Goal: Communication & Community: Answer question/provide support

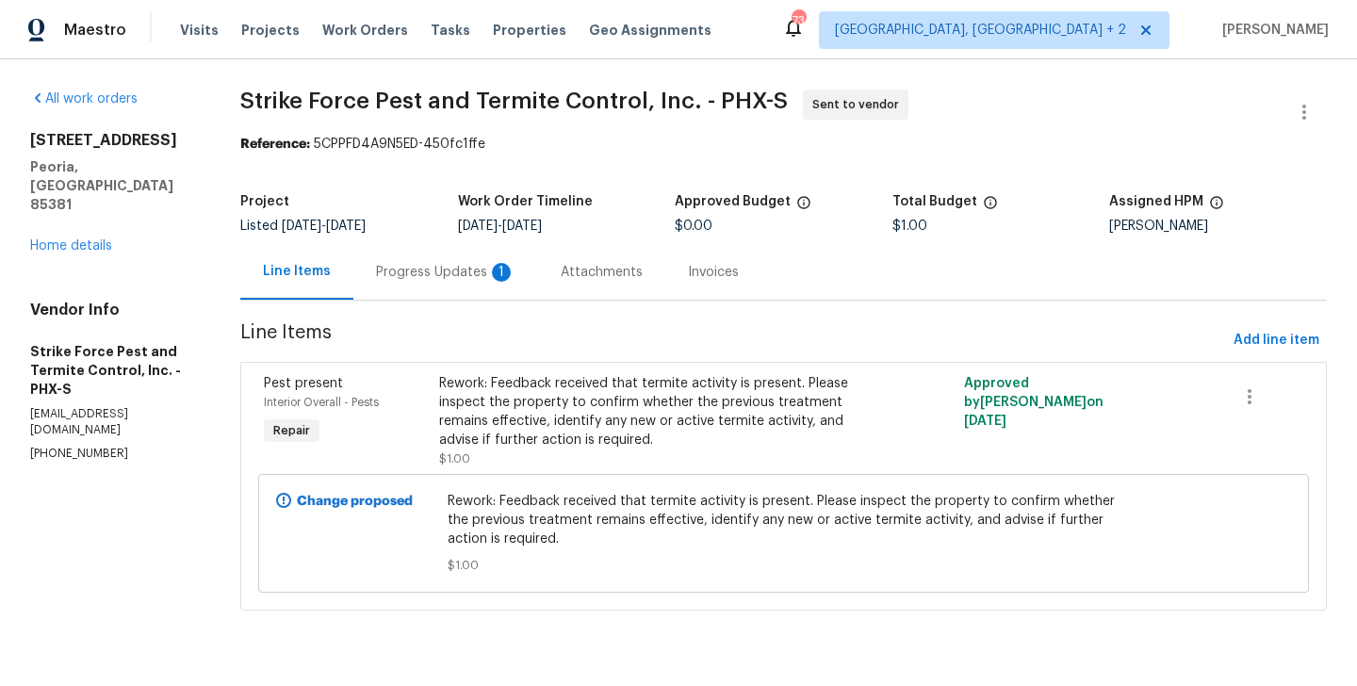
click at [415, 285] on div "Progress Updates 1" at bounding box center [445, 272] width 185 height 56
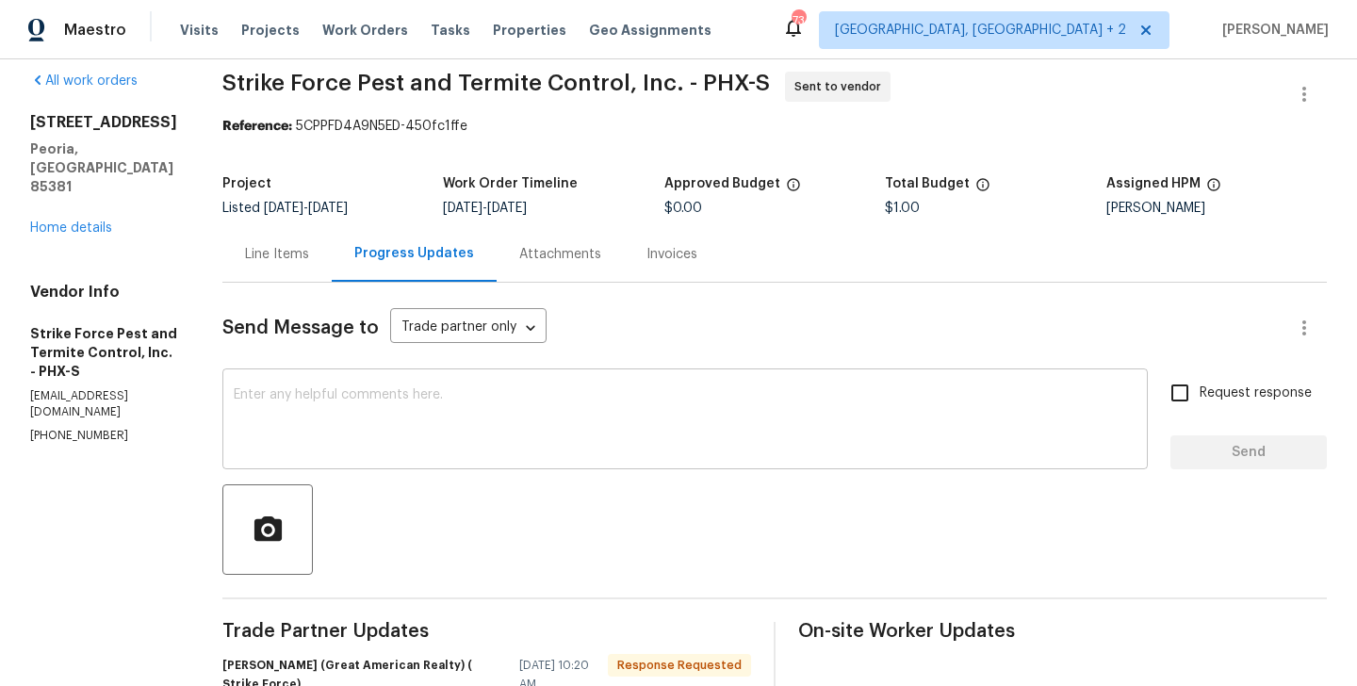
scroll to position [293, 0]
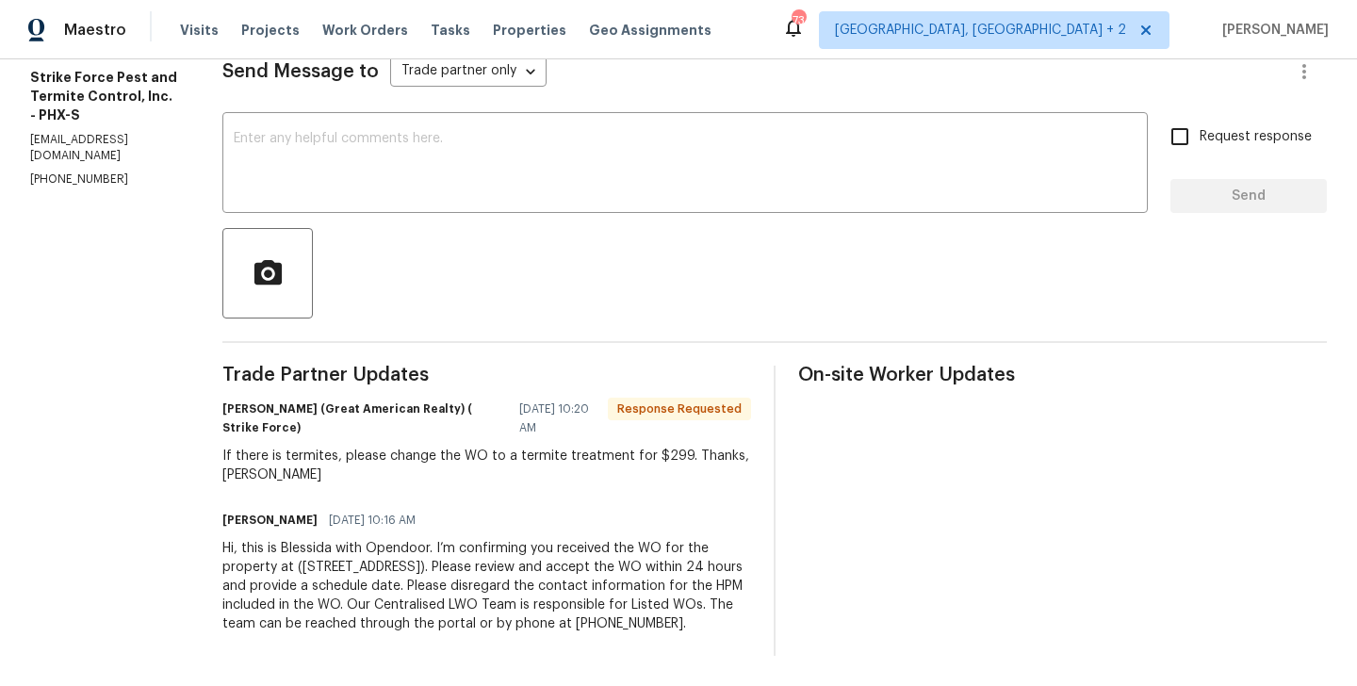
click at [256, 399] on h6 "Jimmy Norton (Great American Realty) ( Strike Force)" at bounding box center [364, 418] width 285 height 38
copy h6 "Jimmy"
click at [386, 190] on div "x ​" at bounding box center [684, 165] width 925 height 96
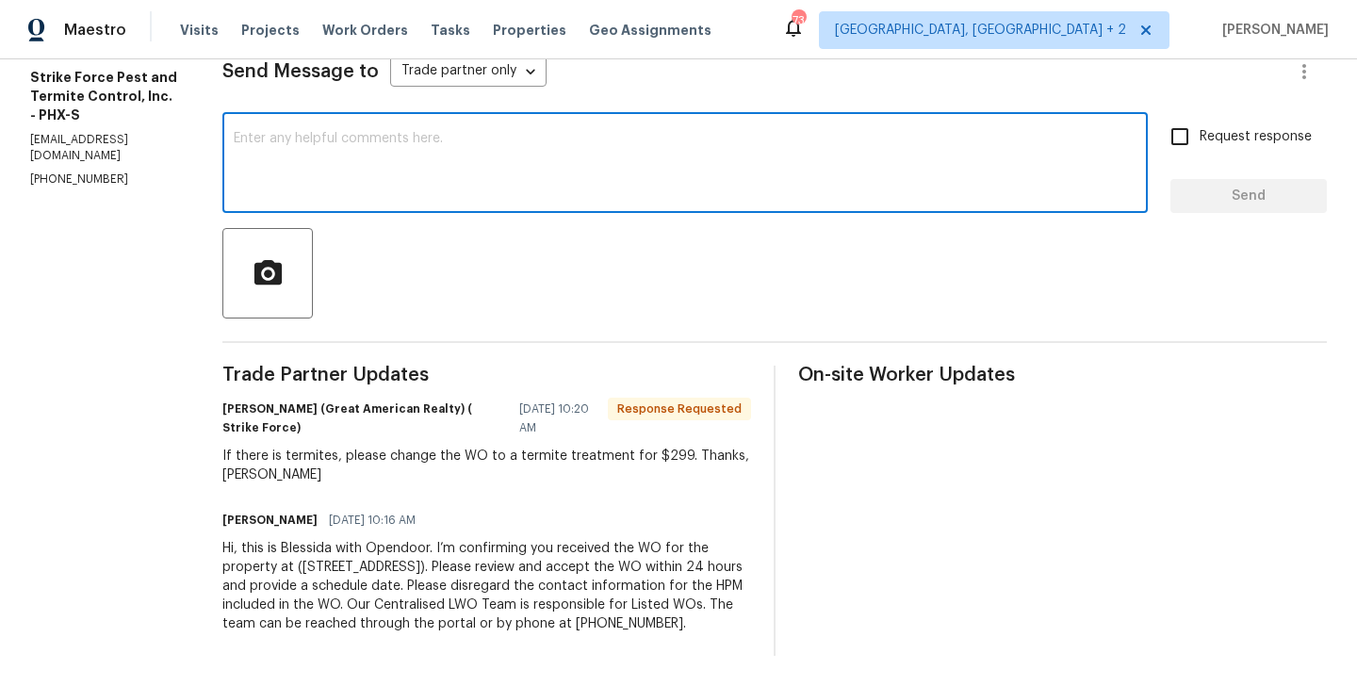
paste textarea "Jimmy"
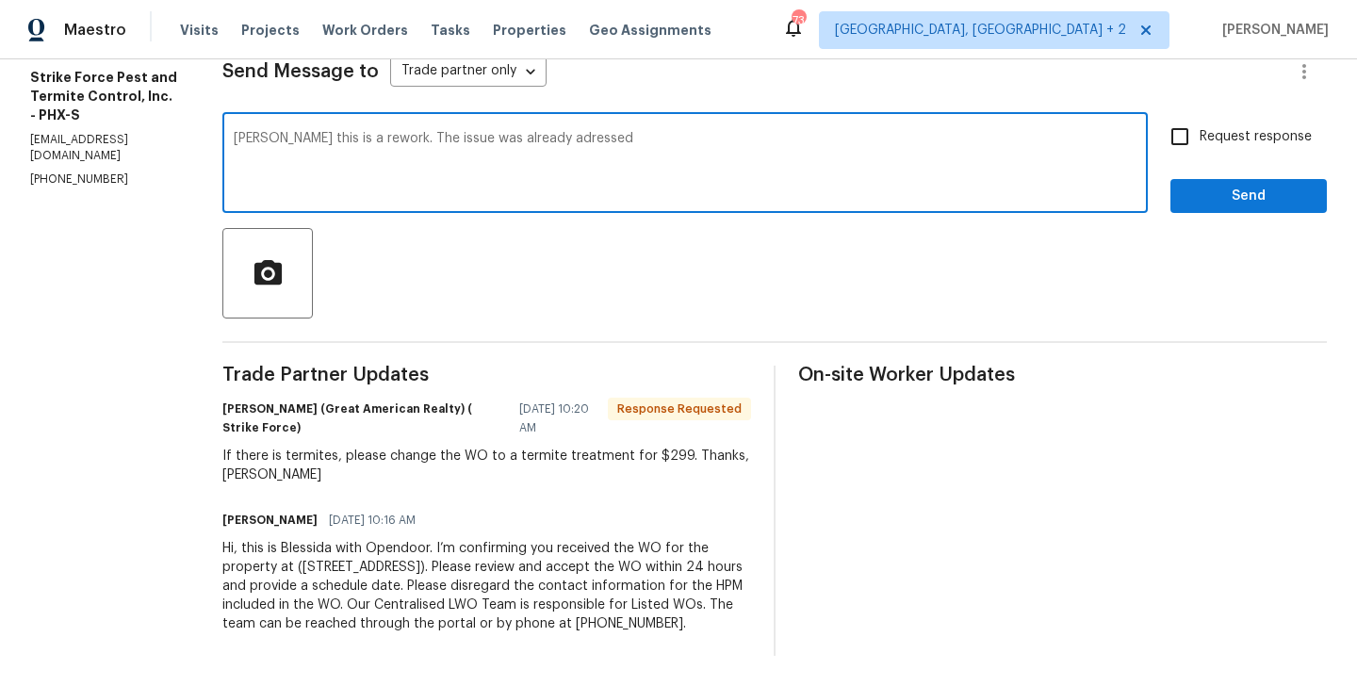
paste textarea "Strike Force Pest and Termite Control, Inc. Pest WO 6/16/2025 - 6/20/2025"
click at [576, 132] on textarea "Jimmy this is a rework. The issue was already adressedStrike Force Pest and Ter…" at bounding box center [685, 165] width 903 height 66
click at [578, 132] on textarea "Jimmy this is a rework. The issue was already adressedStrike Force Pest and Ter…" at bounding box center [685, 165] width 903 height 66
click at [1078, 132] on textarea "Jimmy this is a rework. The issue was already adressed Strike Force Pest and Te…" at bounding box center [685, 165] width 903 height 66
paste textarea "termite activity is present"
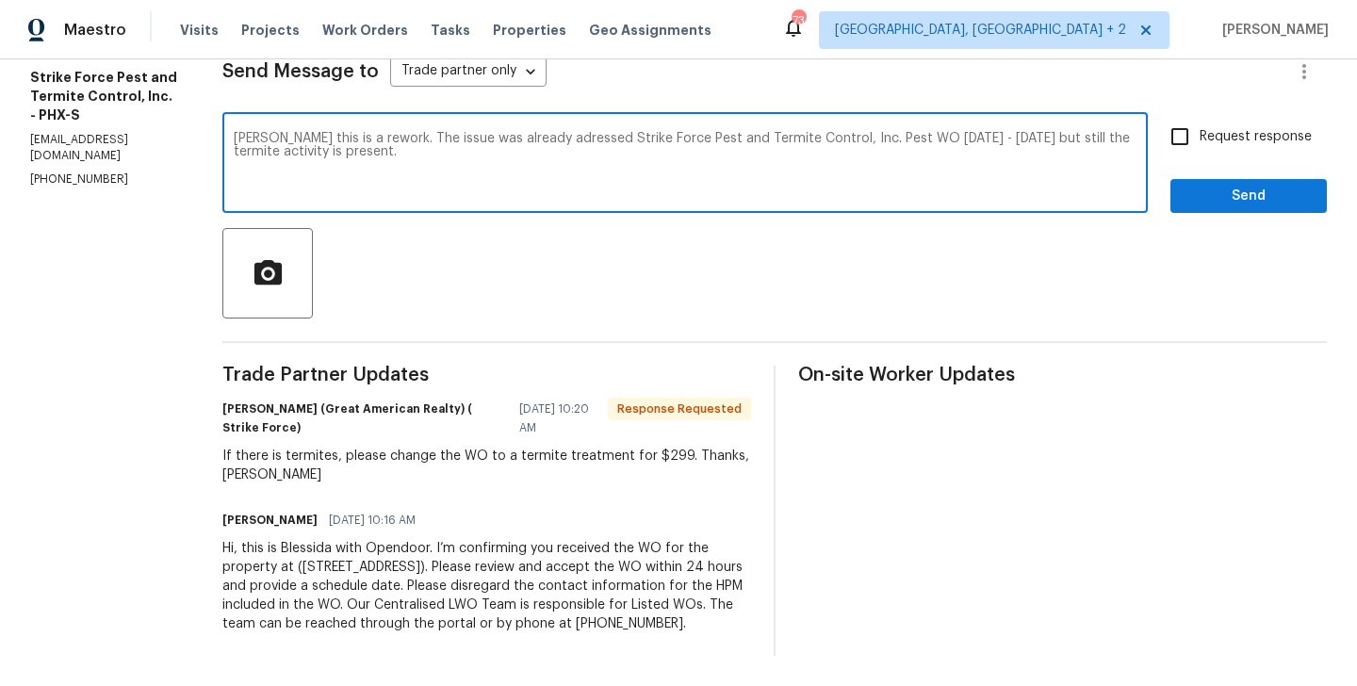
type textarea "Jimmy this is a rework. The issue was already adressed Strike Force Pest and Te…"
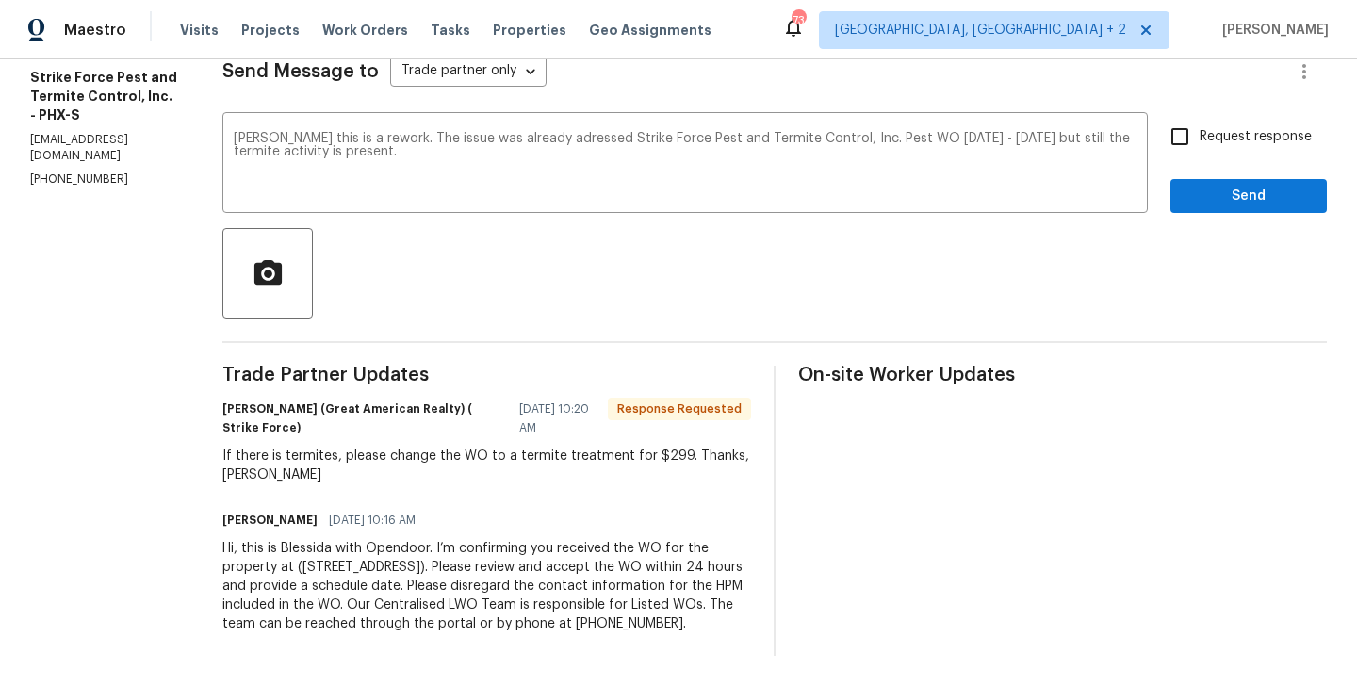
click at [1213, 127] on span "Request response" at bounding box center [1255, 137] width 112 height 20
click at [1199, 122] on input "Request response" at bounding box center [1180, 137] width 40 height 40
checkbox input "true"
click at [1213, 185] on span "Send" at bounding box center [1248, 197] width 126 height 24
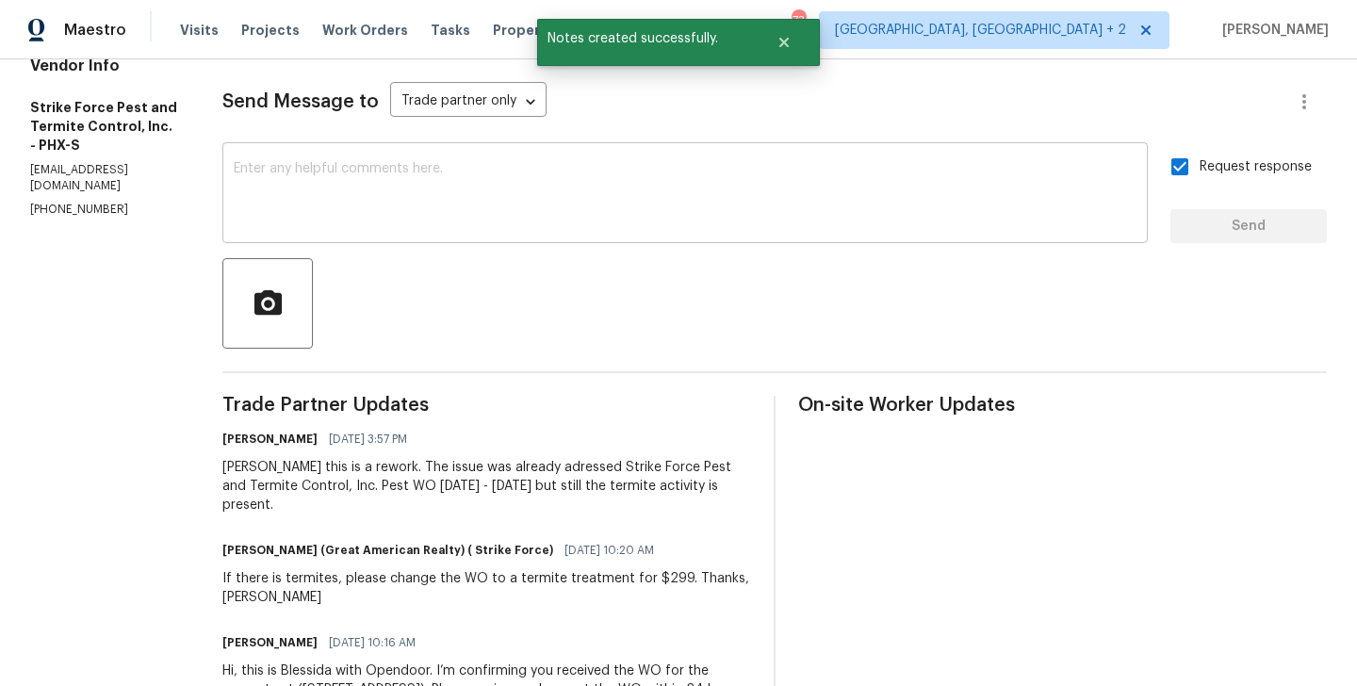
scroll to position [0, 0]
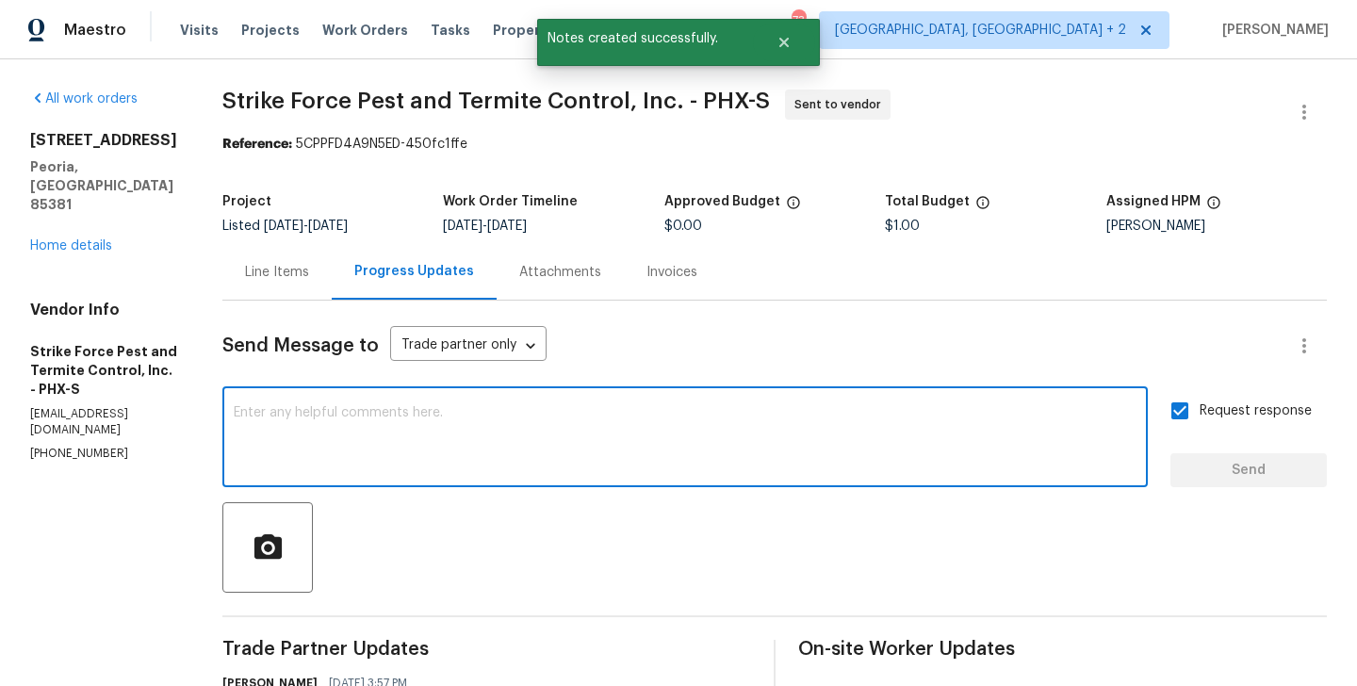
click at [429, 464] on textarea at bounding box center [685, 439] width 903 height 66
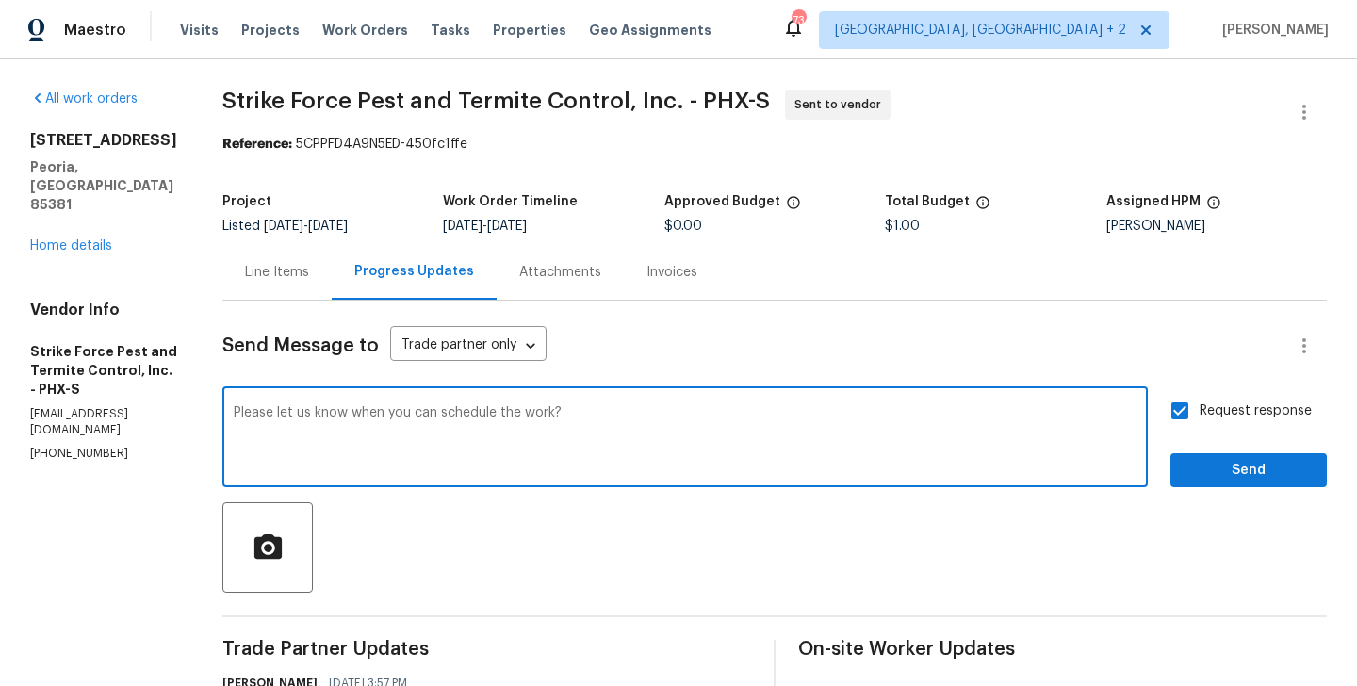
type textarea "Please let us know when you can schedule the work?"
click at [1247, 480] on span "Send" at bounding box center [1248, 471] width 126 height 24
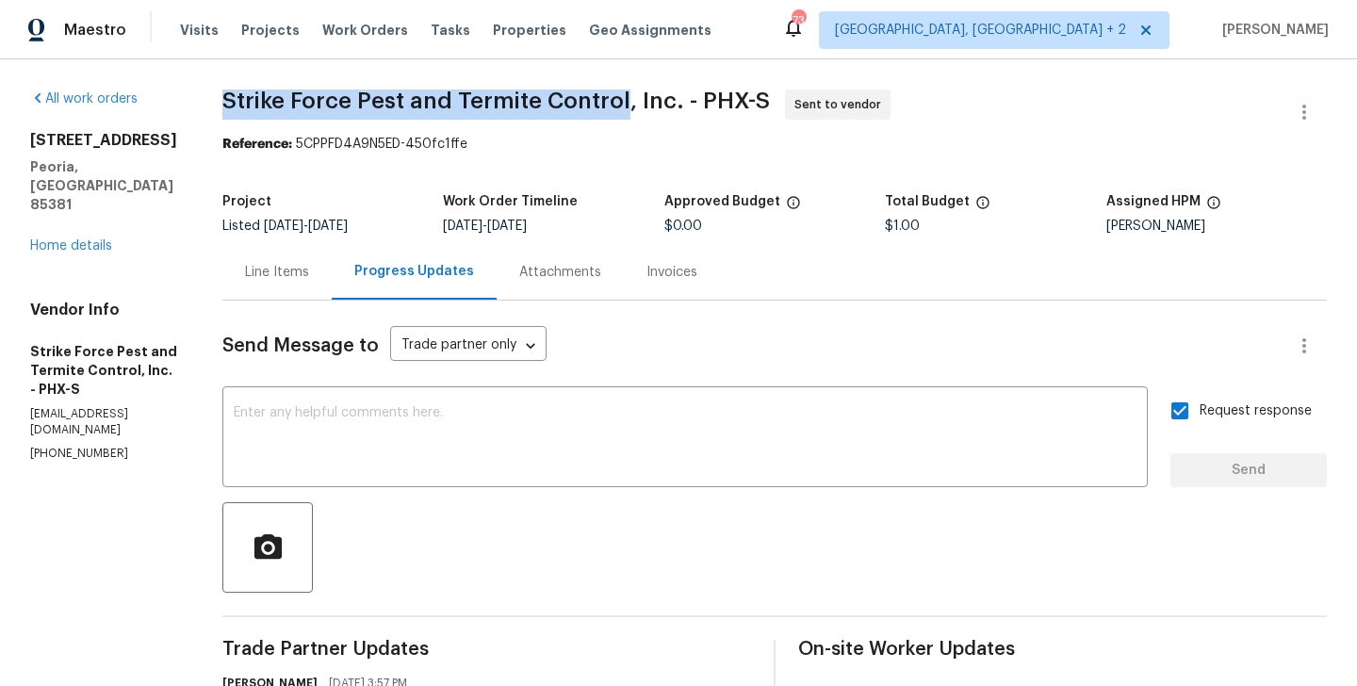
drag, startPoint x: 239, startPoint y: 99, endPoint x: 635, endPoint y: 100, distance: 395.7
click at [635, 100] on span "Strike Force Pest and Termite Control, Inc. - PHX-S" at bounding box center [495, 101] width 547 height 23
copy span "Strike Force Pest and Termite Control"
click at [88, 239] on link "Home details" at bounding box center [71, 245] width 82 height 13
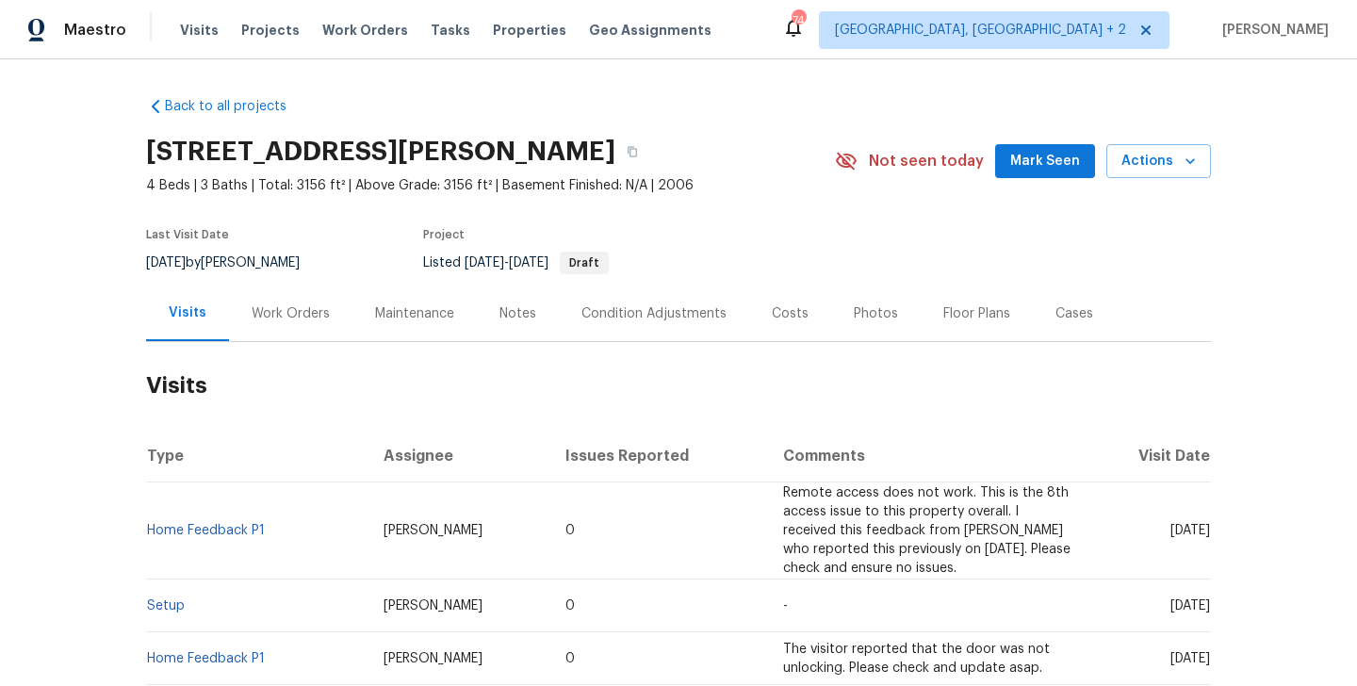
click at [288, 286] on div "Work Orders" at bounding box center [290, 313] width 123 height 56
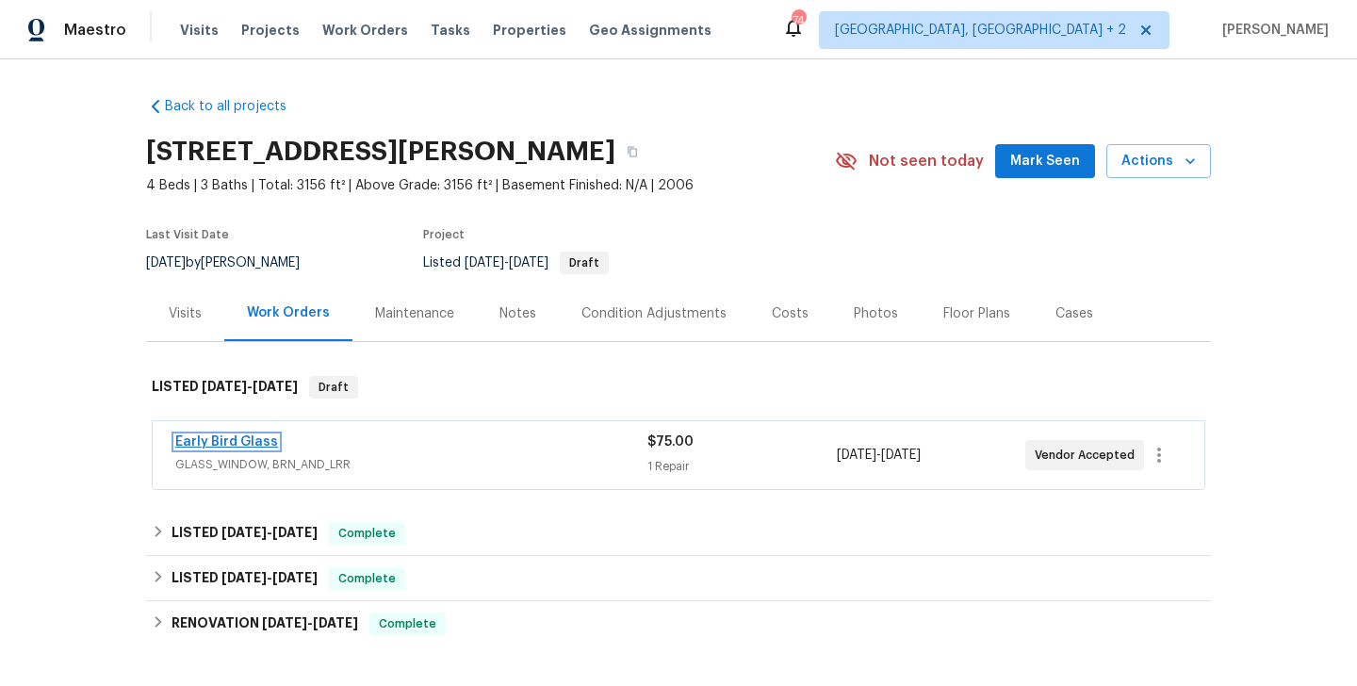
click at [252, 447] on link "Early Bird Glass" at bounding box center [226, 441] width 103 height 13
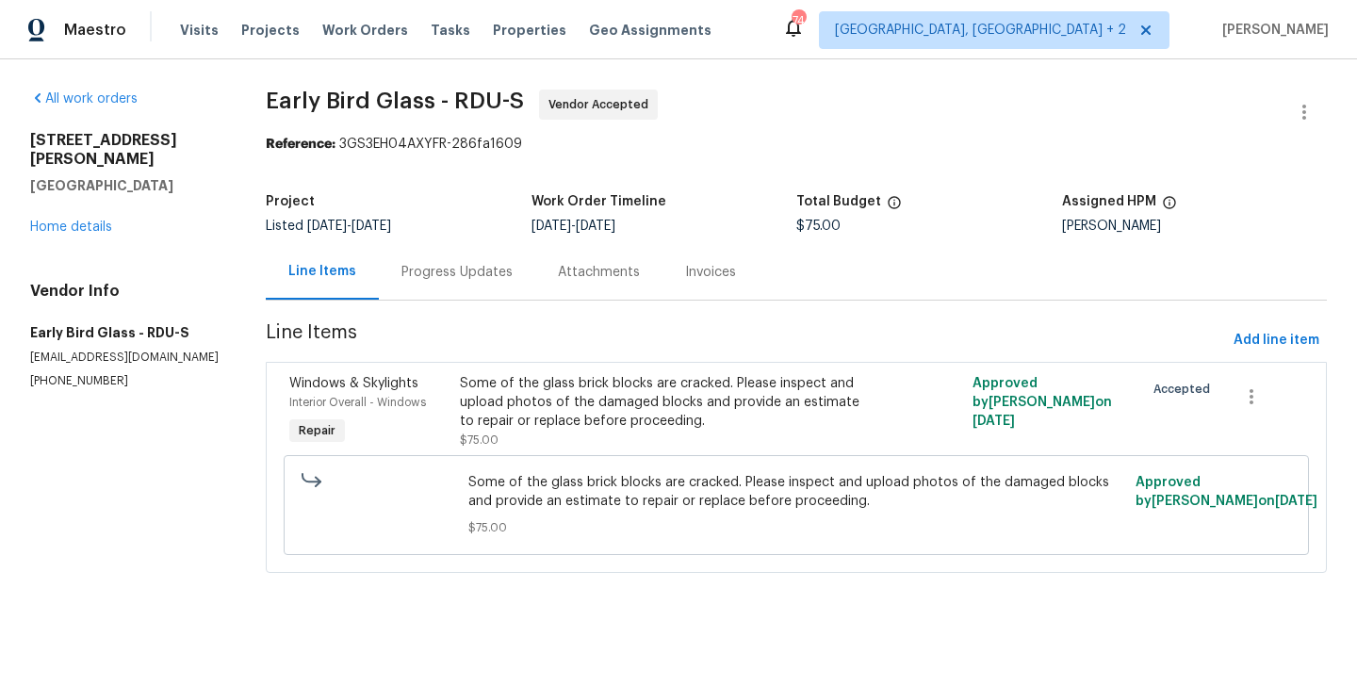
click at [458, 277] on div "Progress Updates" at bounding box center [456, 272] width 111 height 19
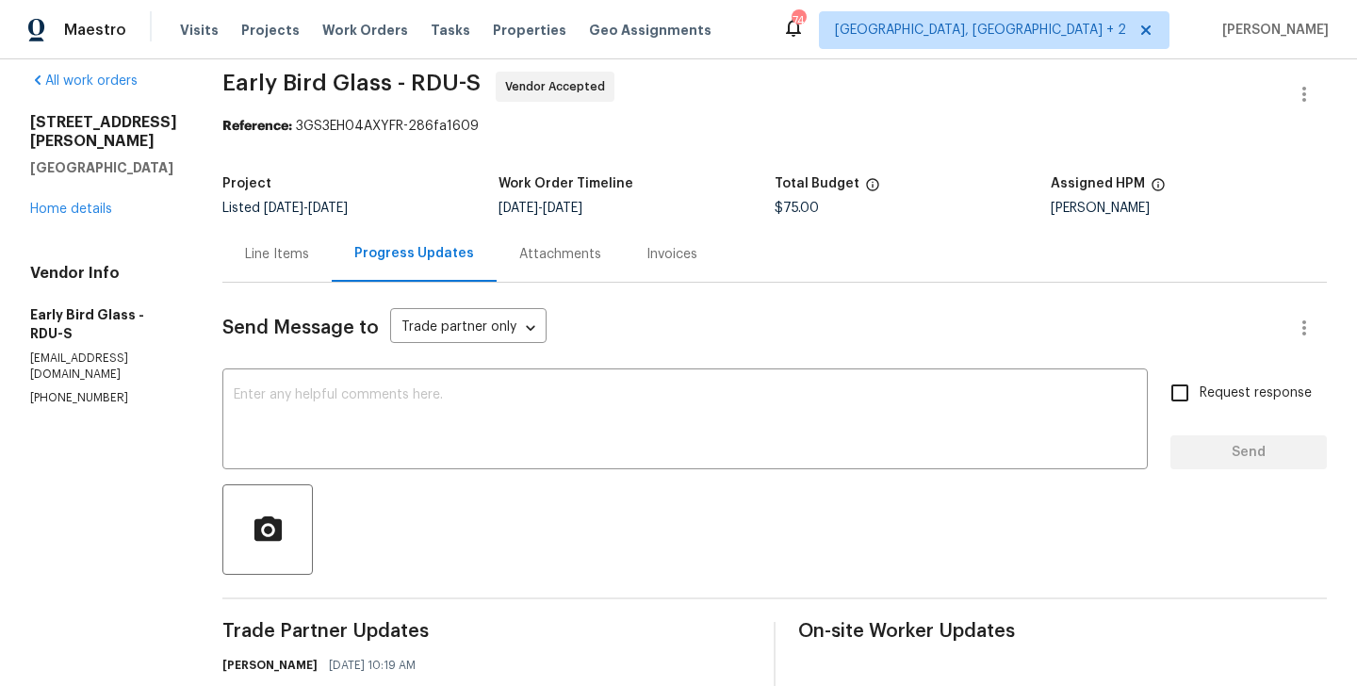
scroll to position [315, 0]
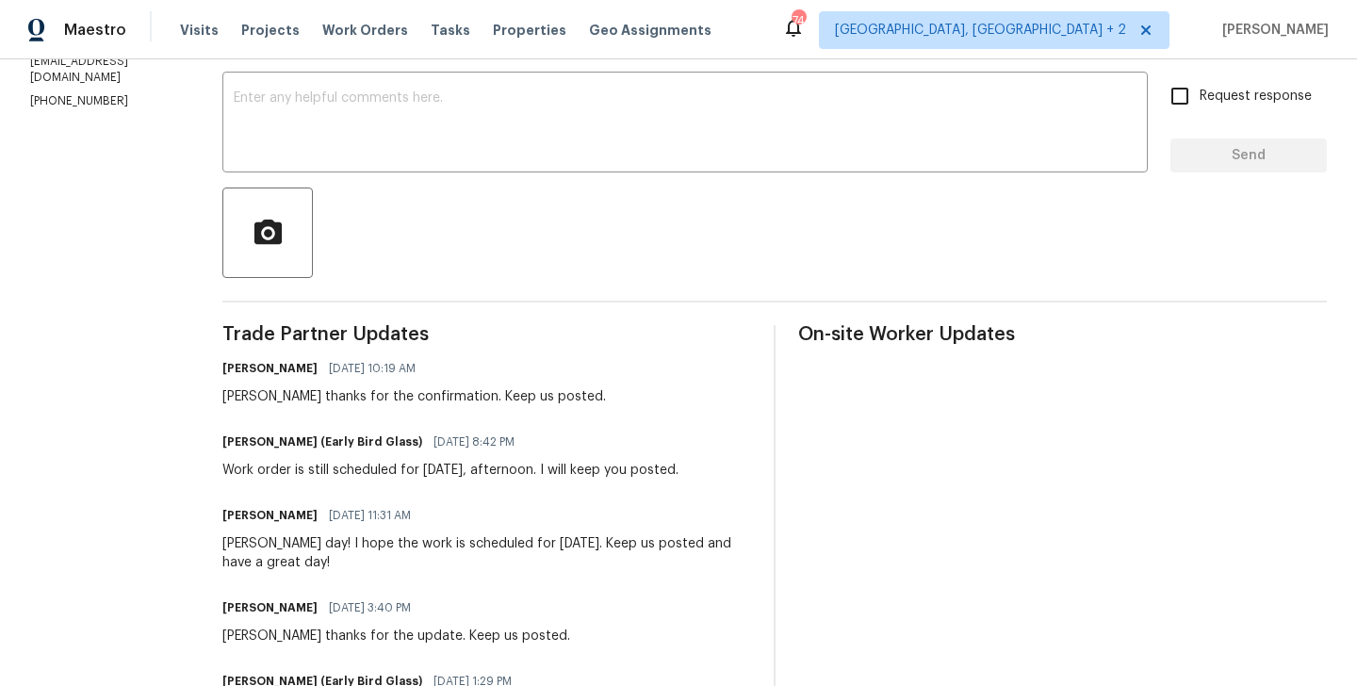
click at [239, 399] on div "Sarah thanks for the confirmation. Keep us posted." at bounding box center [413, 396] width 383 height 19
click at [226, 366] on h6 "[PERSON_NAME]" at bounding box center [269, 368] width 95 height 19
click at [228, 399] on div "Sarah thanks for the confirmation. Keep us posted." at bounding box center [413, 396] width 383 height 19
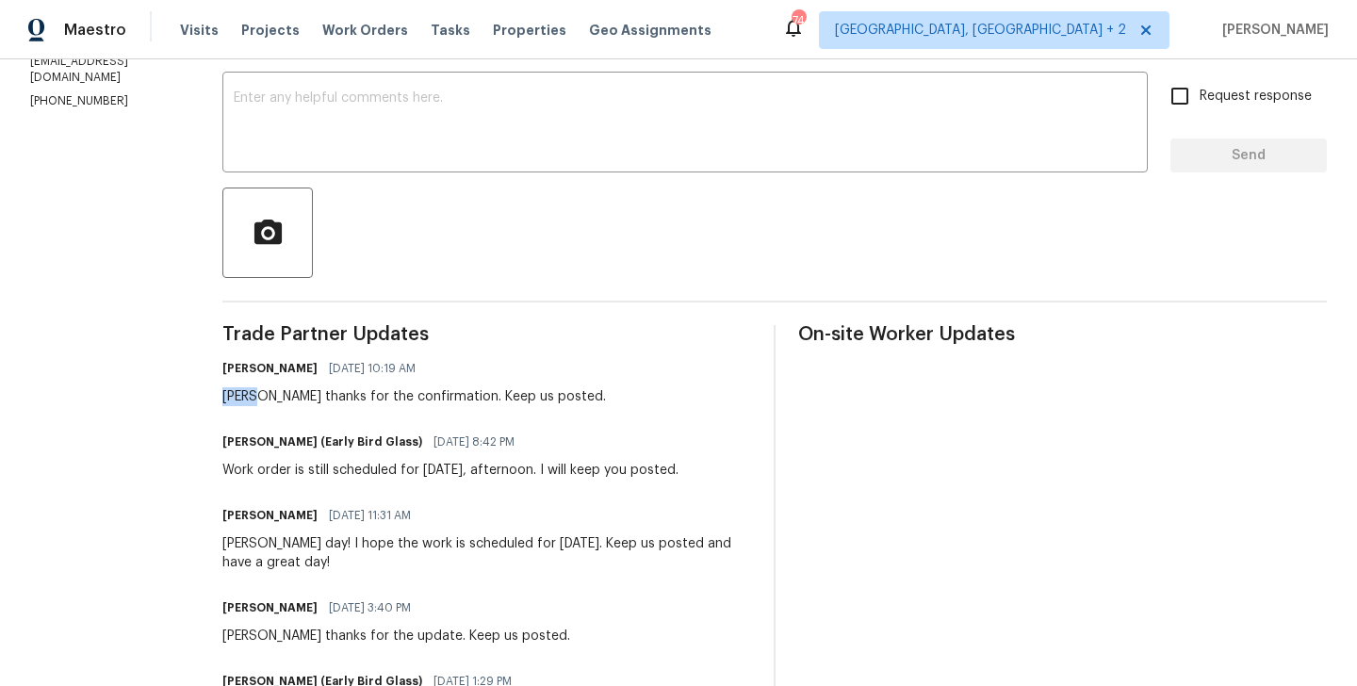
copy div "Sarah"
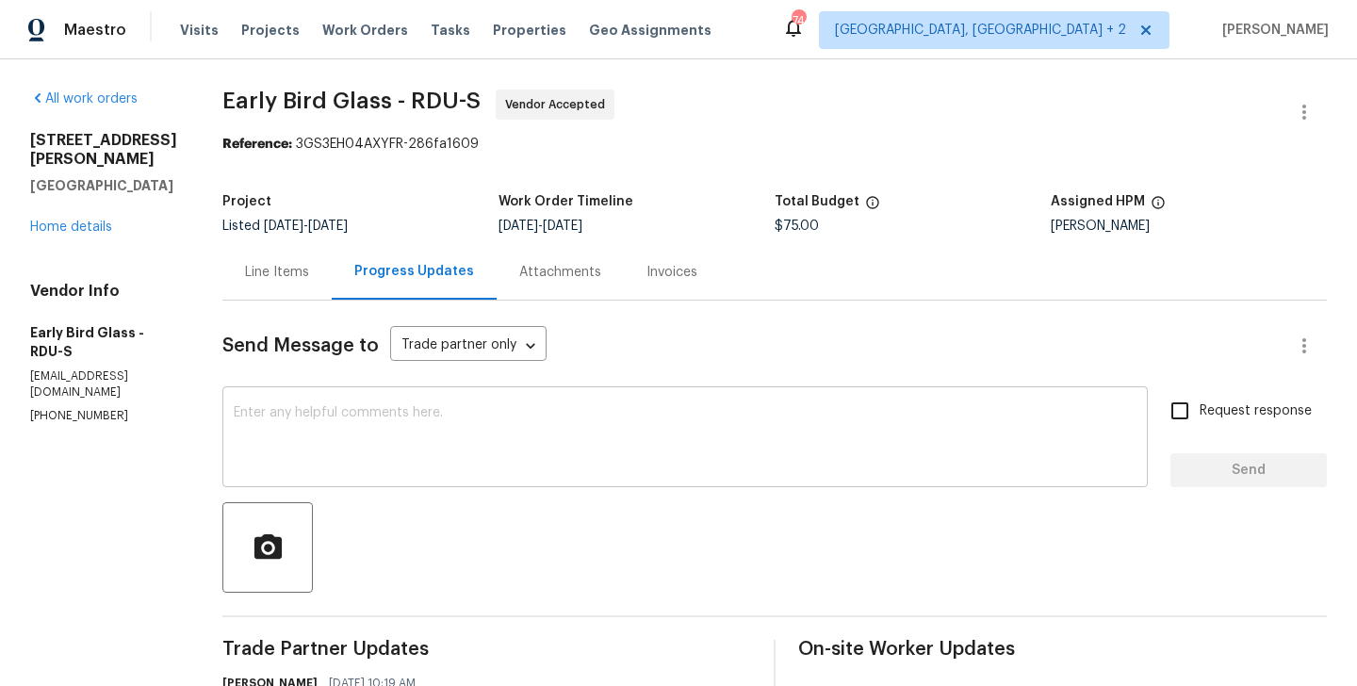
click at [324, 456] on textarea at bounding box center [685, 439] width 903 height 66
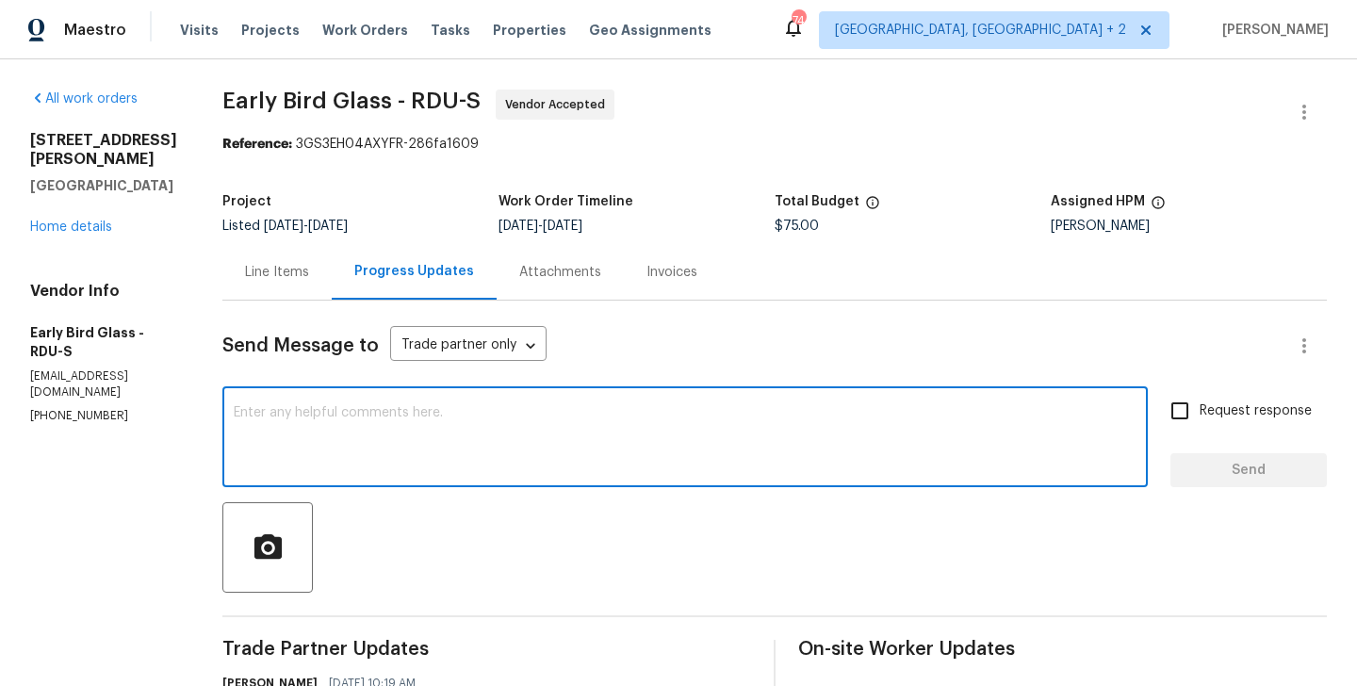
paste textarea "Sarah"
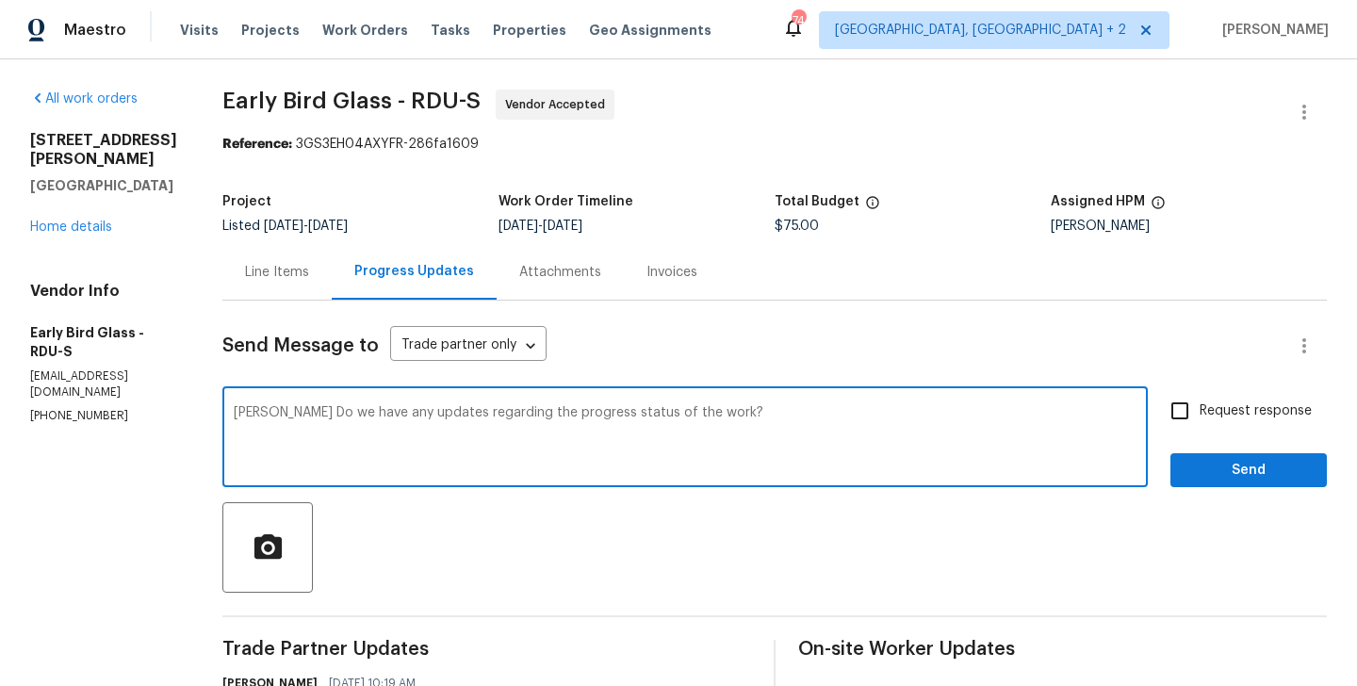
type textarea "Sarah Do we have any updates regarding the progress status of the work?"
click at [1199, 404] on input "Request response" at bounding box center [1180, 411] width 40 height 40
checkbox input "true"
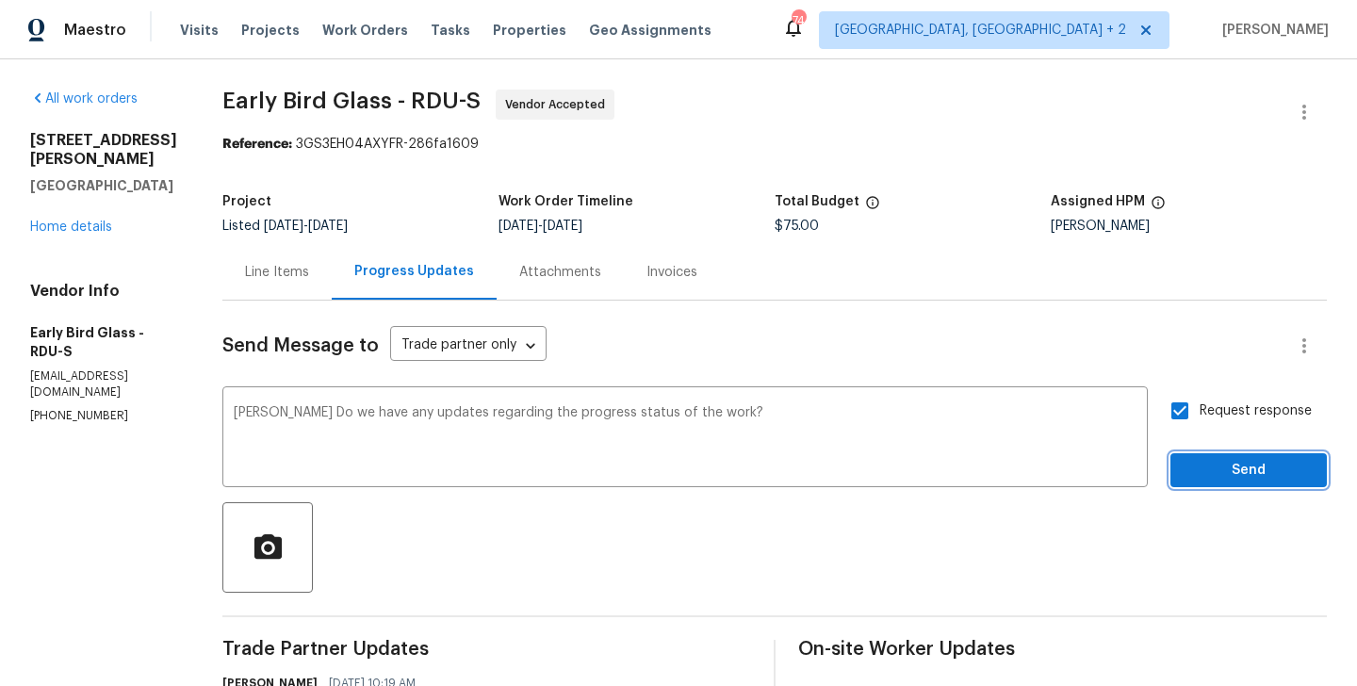
click at [1195, 464] on span "Send" at bounding box center [1248, 471] width 126 height 24
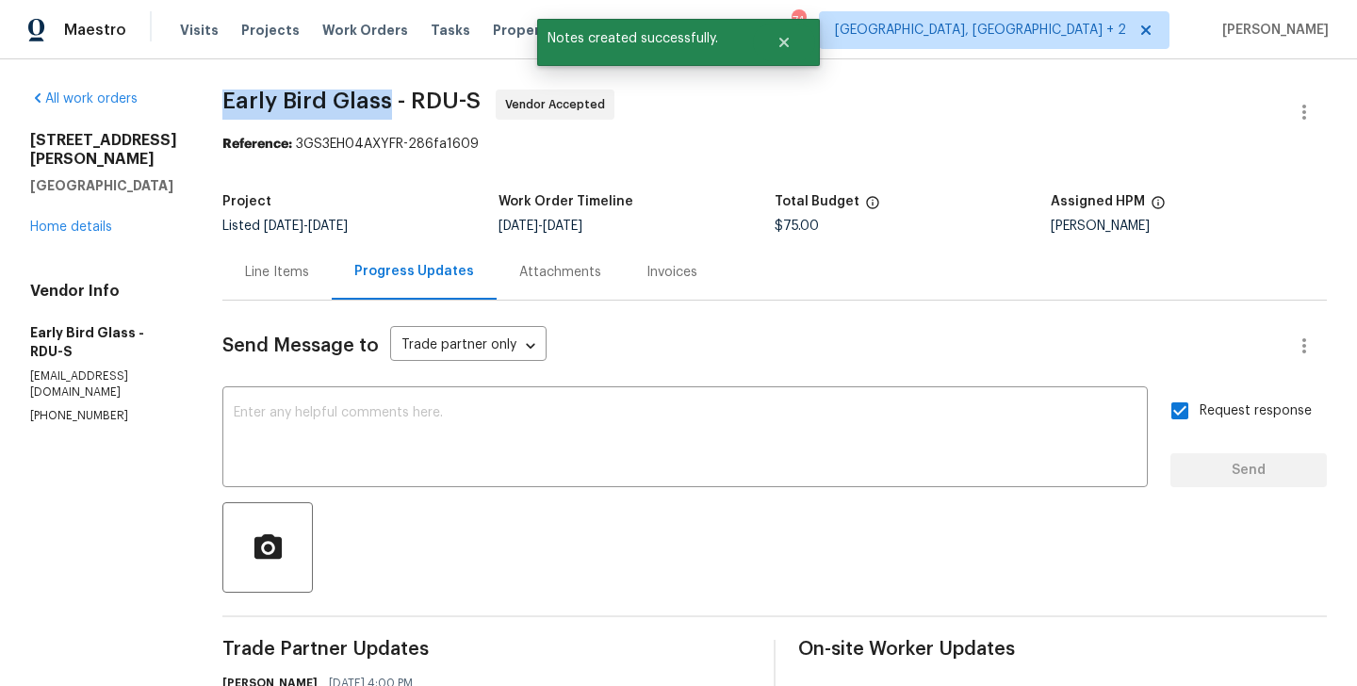
drag, startPoint x: 216, startPoint y: 96, endPoint x: 380, endPoint y: 98, distance: 163.9
click at [380, 98] on span "Early Bird Glass - RDU-S" at bounding box center [351, 101] width 258 height 23
copy span "Early Bird Glass"
click at [59, 200] on div "3116 Kirby St Durham, NC 27713 Home details" at bounding box center [103, 184] width 147 height 106
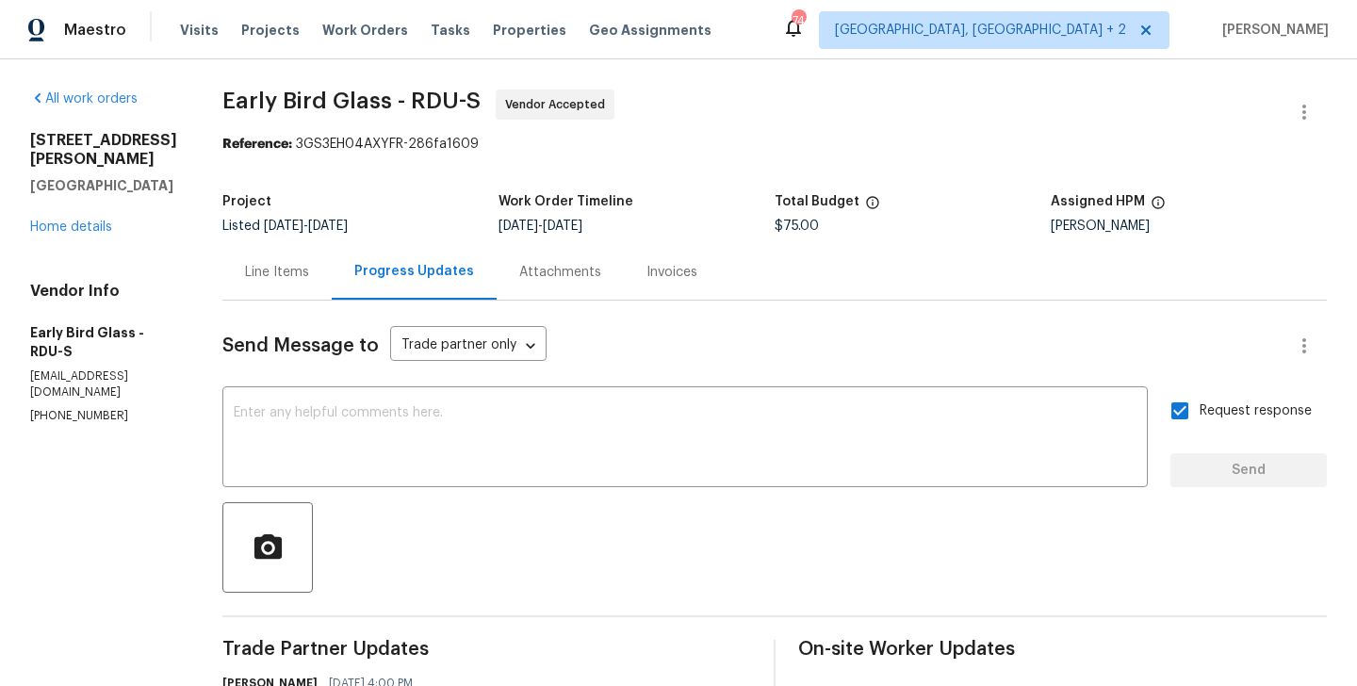
click at [81, 200] on div "3116 Kirby St Durham, NC 27713 Home details" at bounding box center [103, 184] width 147 height 106
click at [81, 220] on link "Home details" at bounding box center [71, 226] width 82 height 13
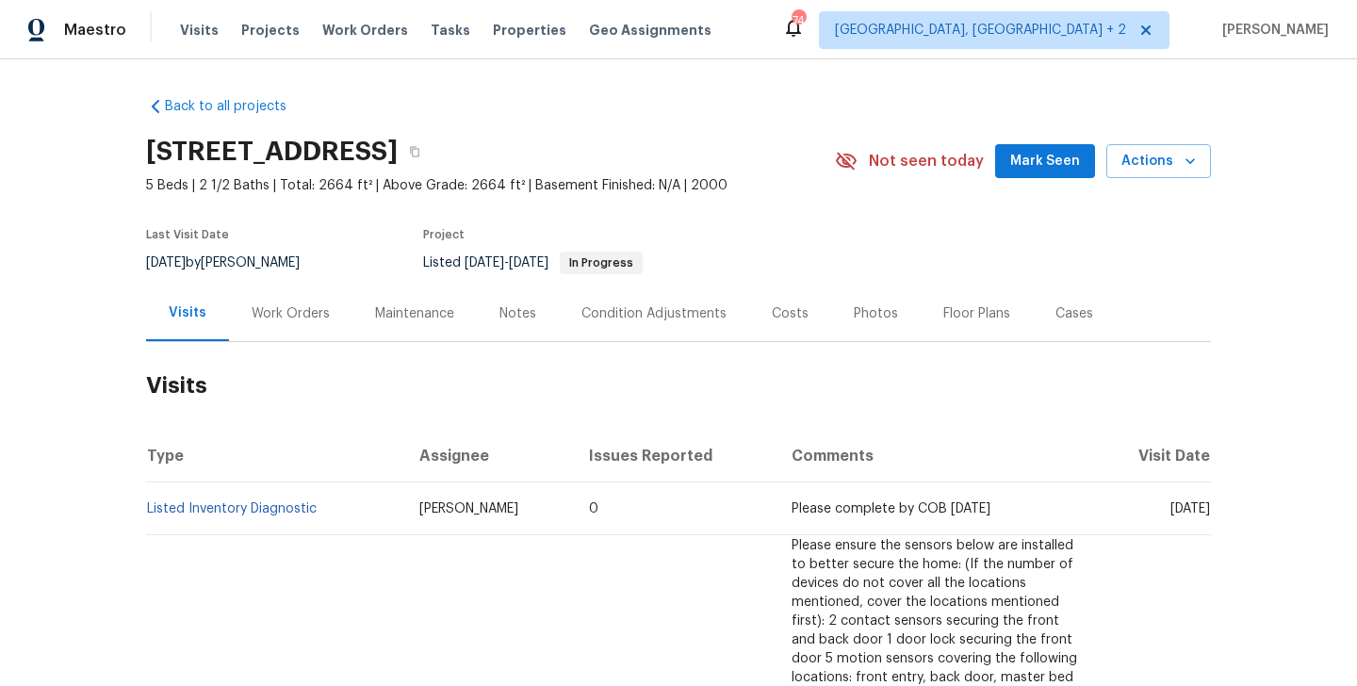
click at [341, 309] on div "Work Orders" at bounding box center [290, 313] width 123 height 56
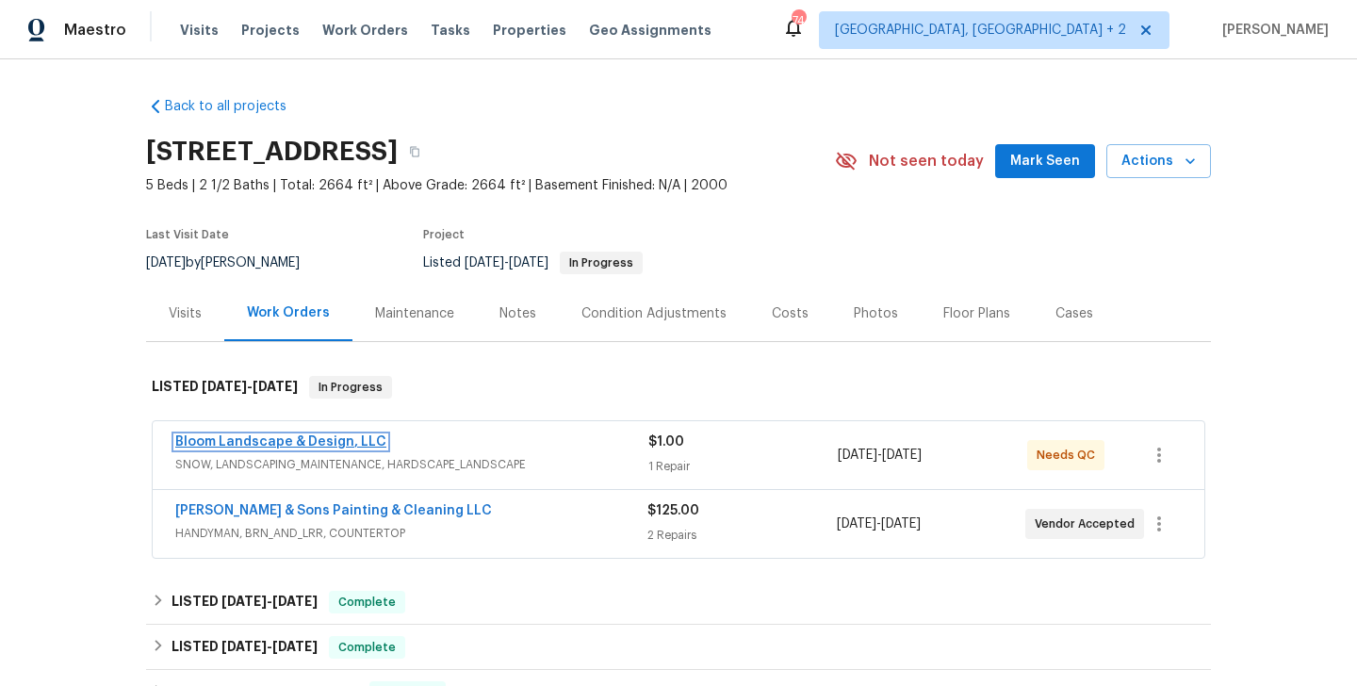
click at [351, 438] on link "Bloom Landscape & Design, LLC" at bounding box center [280, 441] width 211 height 13
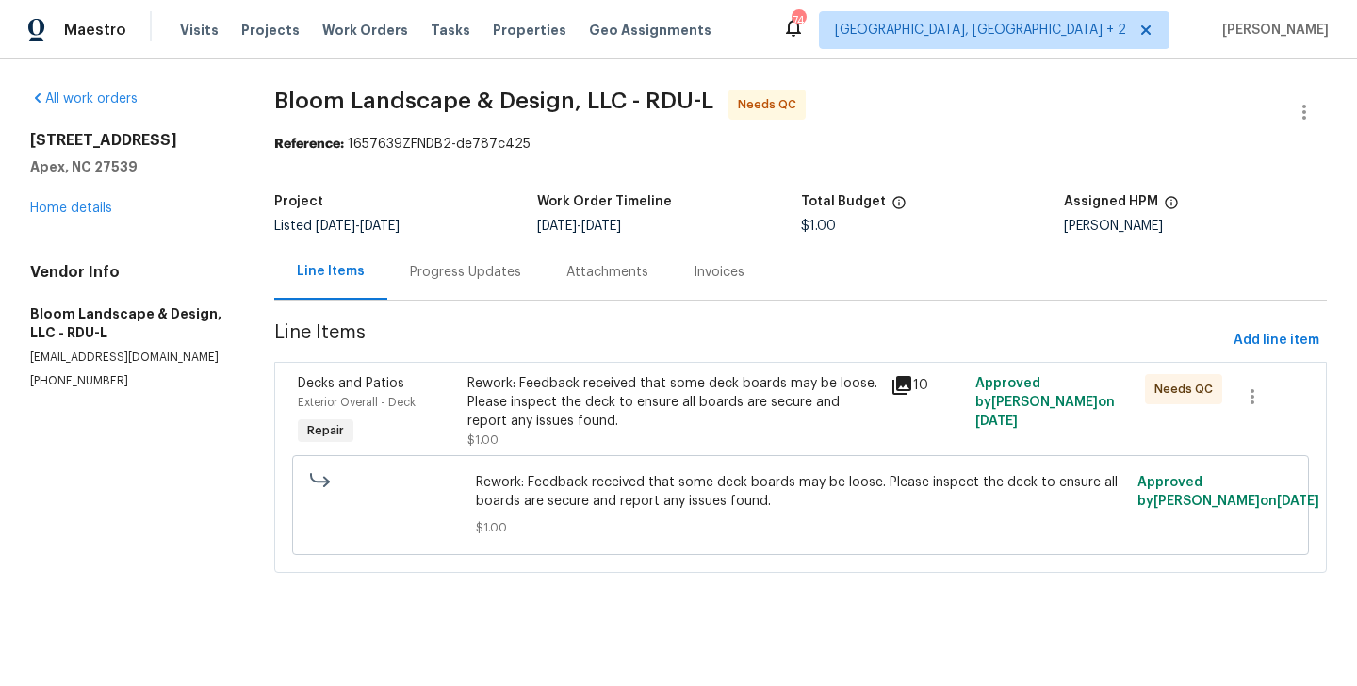
click at [474, 289] on div "Progress Updates" at bounding box center [465, 272] width 156 height 56
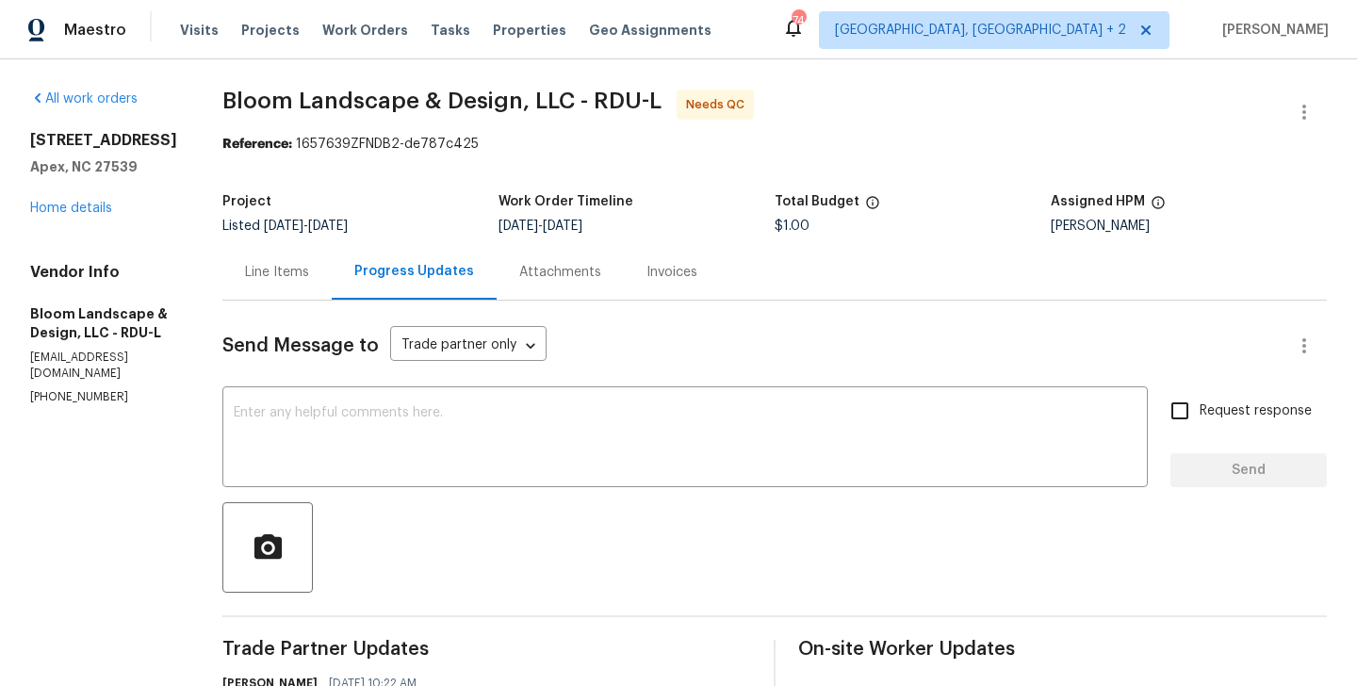
click at [49, 390] on section "All work orders [STREET_ADDRESS] Home details Vendor Info Bloom Landscape & Des…" at bounding box center [103, 611] width 147 height 1042
copy p "[PHONE_NUMBER]"
click at [279, 255] on div "Line Items" at bounding box center [276, 272] width 109 height 56
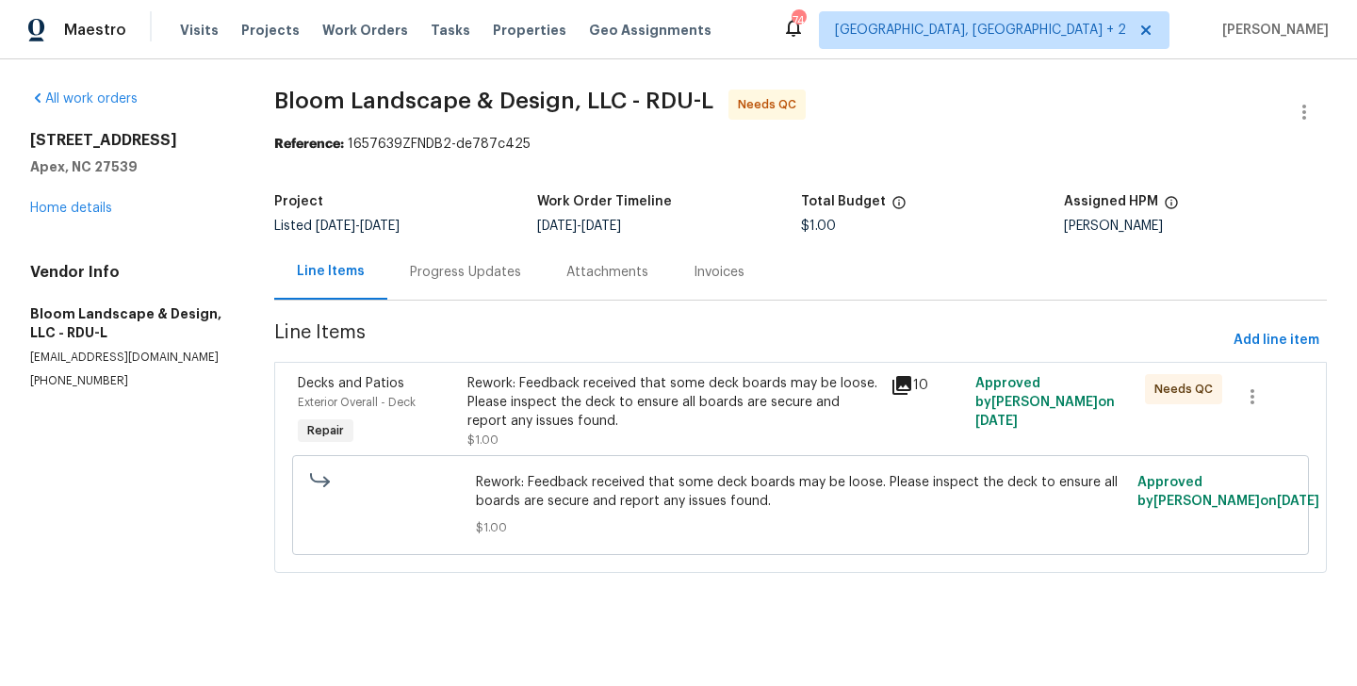
click at [687, 428] on div "Rework: Feedback received that some deck boards may be loose. Please inspect th…" at bounding box center [673, 402] width 412 height 57
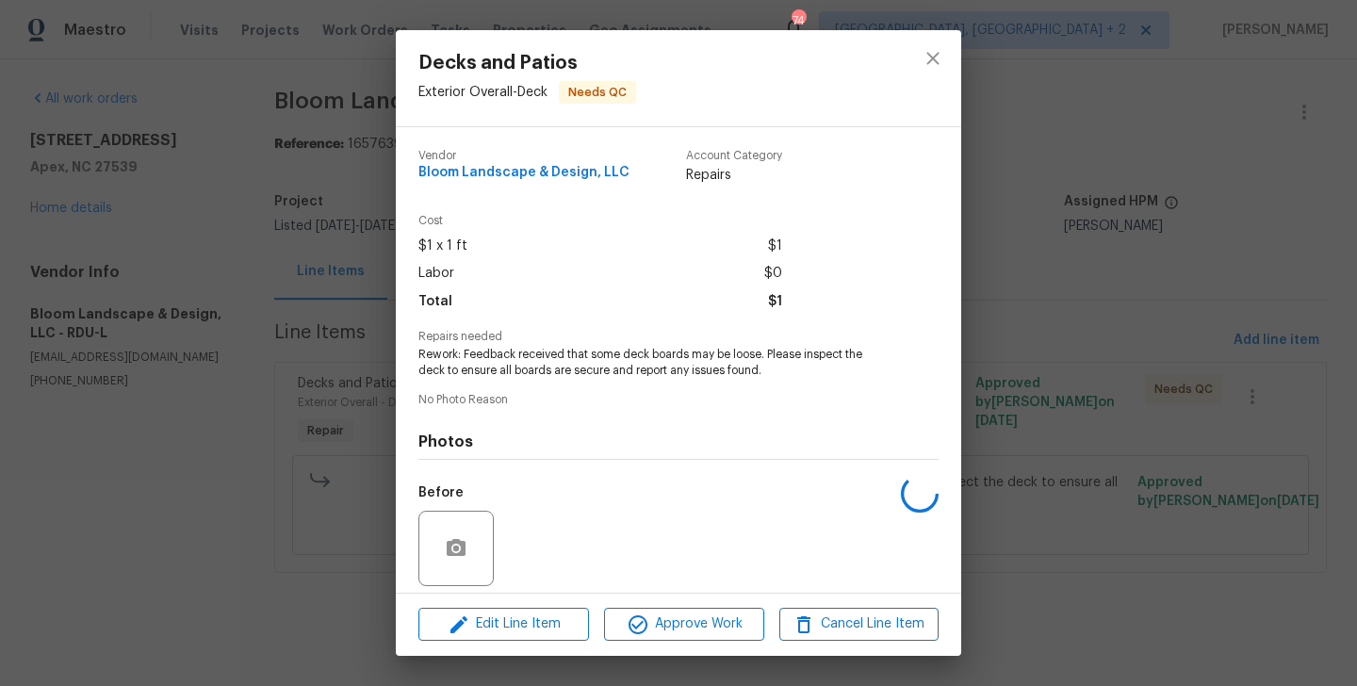
scroll to position [135, 0]
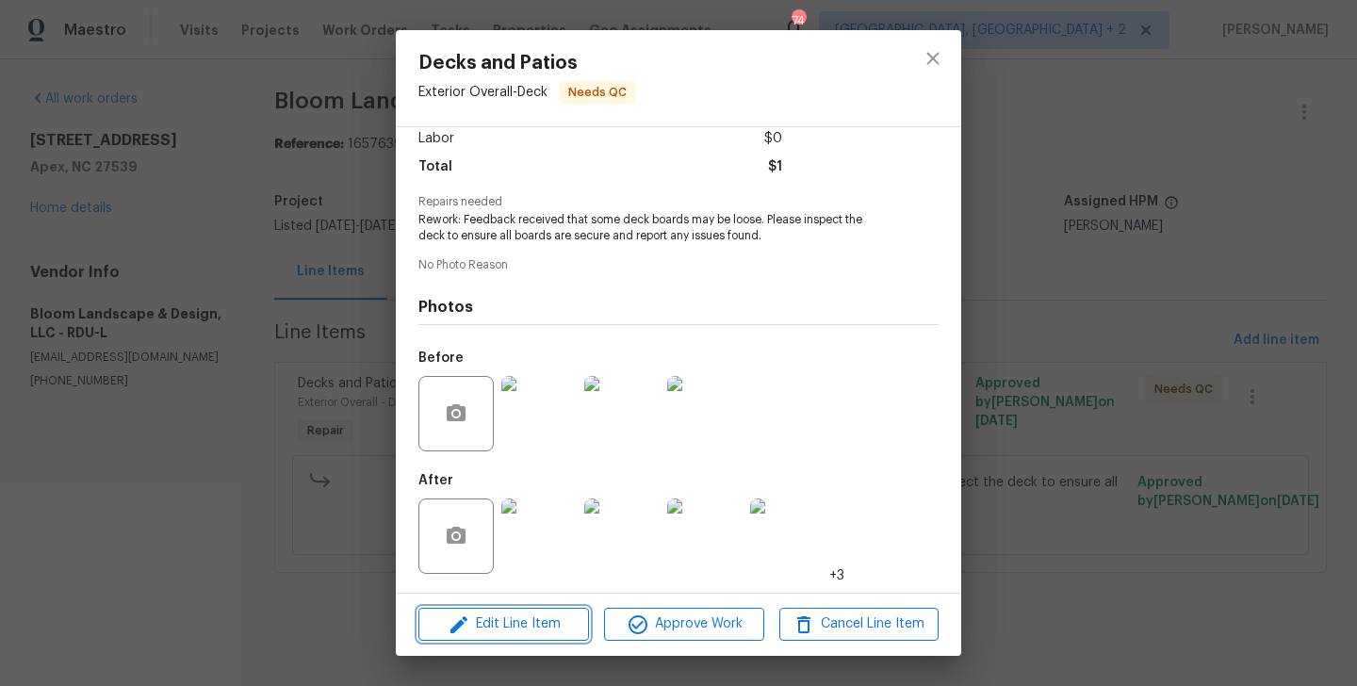
click at [526, 621] on span "Edit Line Item" at bounding box center [503, 624] width 159 height 24
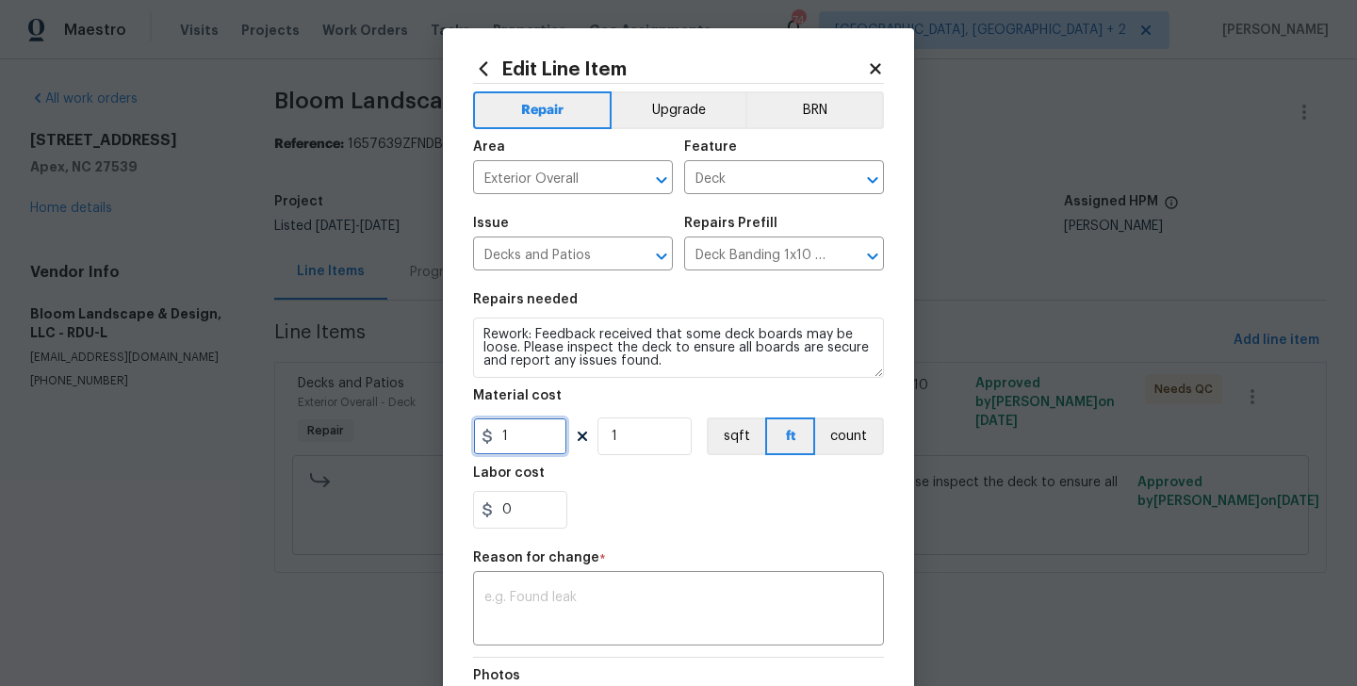
click at [515, 446] on input "1" at bounding box center [520, 436] width 94 height 38
type input "0"
click at [600, 623] on textarea at bounding box center [678, 611] width 388 height 40
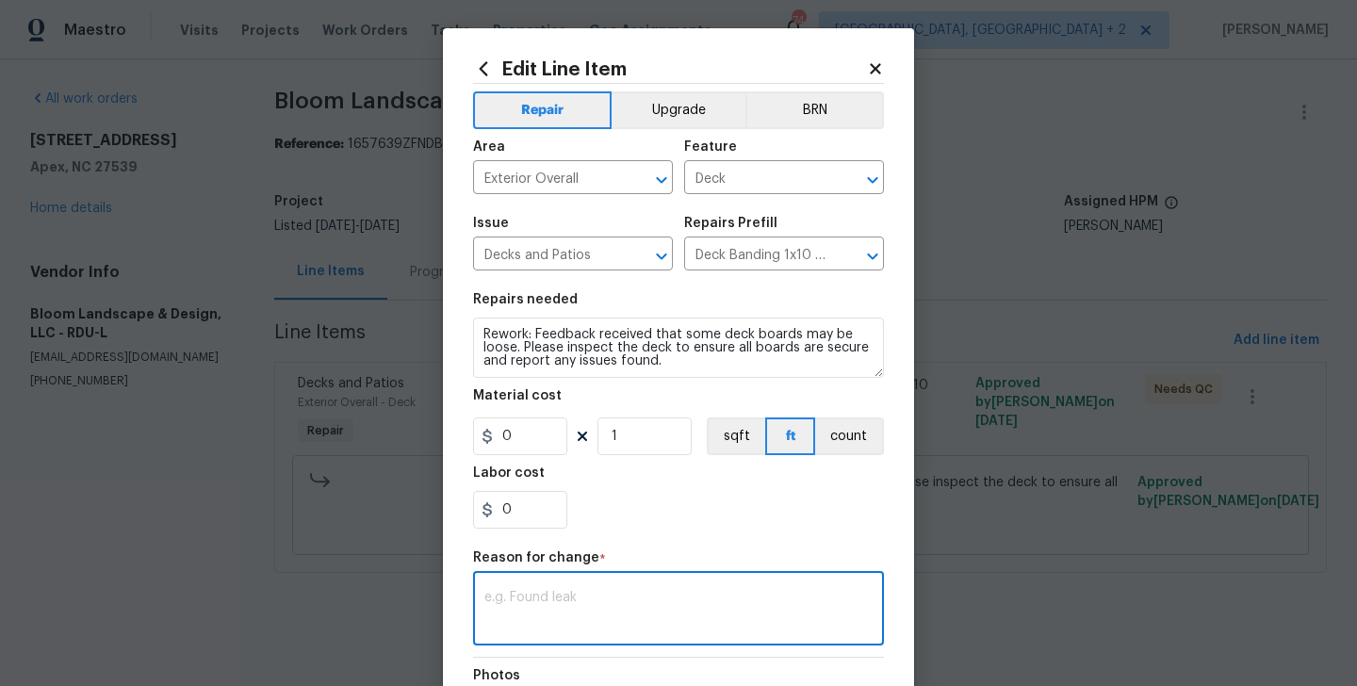
paste textarea "(BA) Updated per vendor’s final cost."
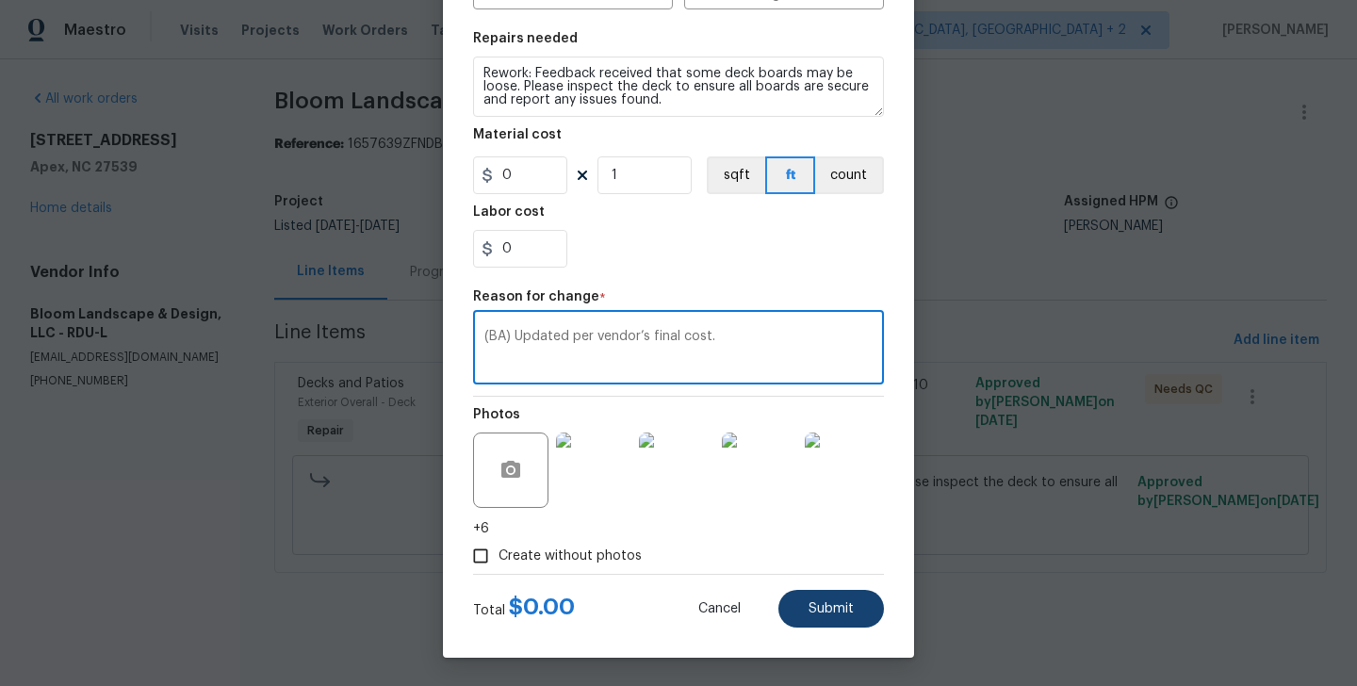
type textarea "(BA) Updated per vendor’s final cost."
click at [845, 618] on button "Submit" at bounding box center [831, 609] width 106 height 38
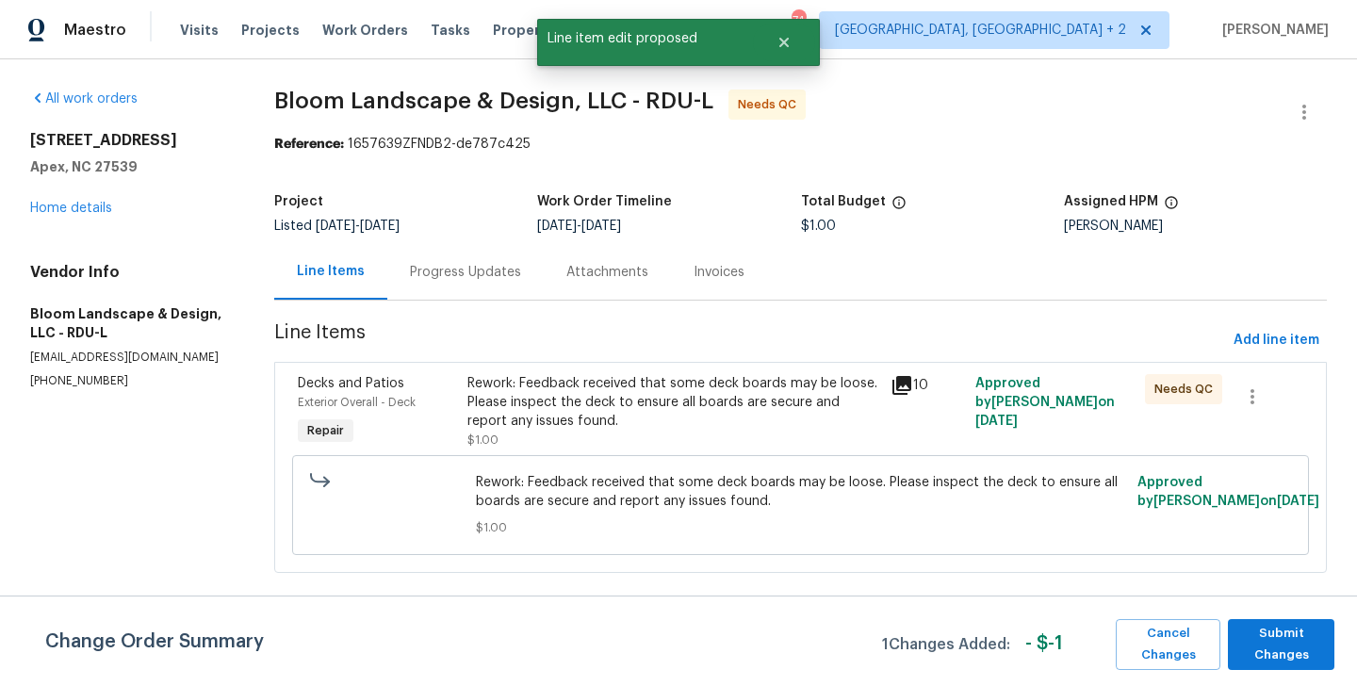
scroll to position [0, 0]
click at [1267, 648] on span "Submit Changes" at bounding box center [1281, 644] width 88 height 43
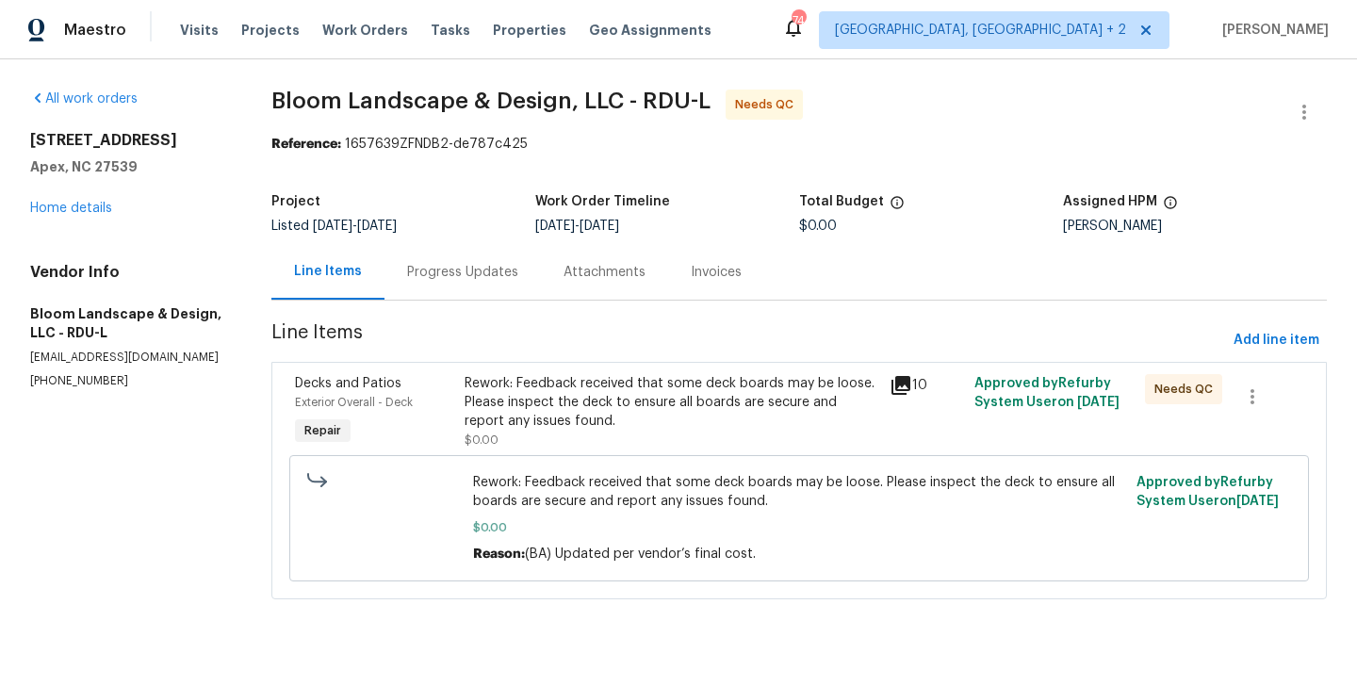
click at [459, 283] on div "Progress Updates" at bounding box center [462, 272] width 156 height 56
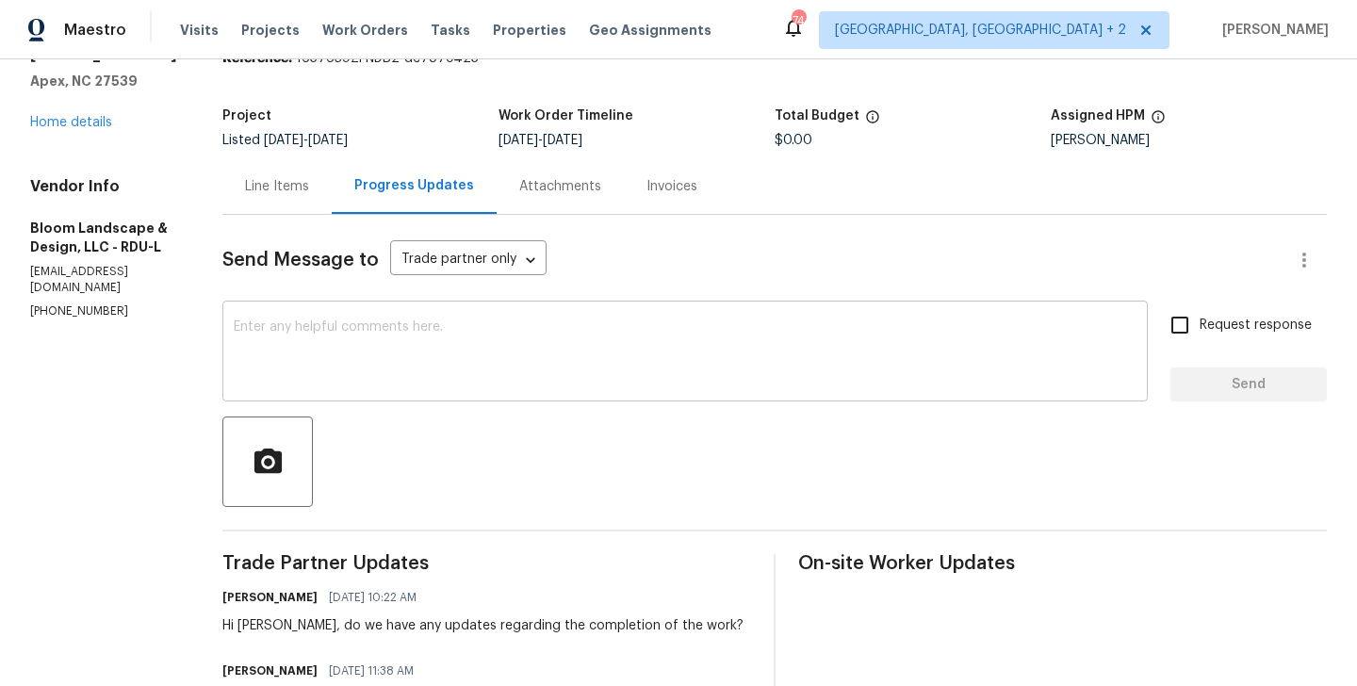
scroll to position [83, 0]
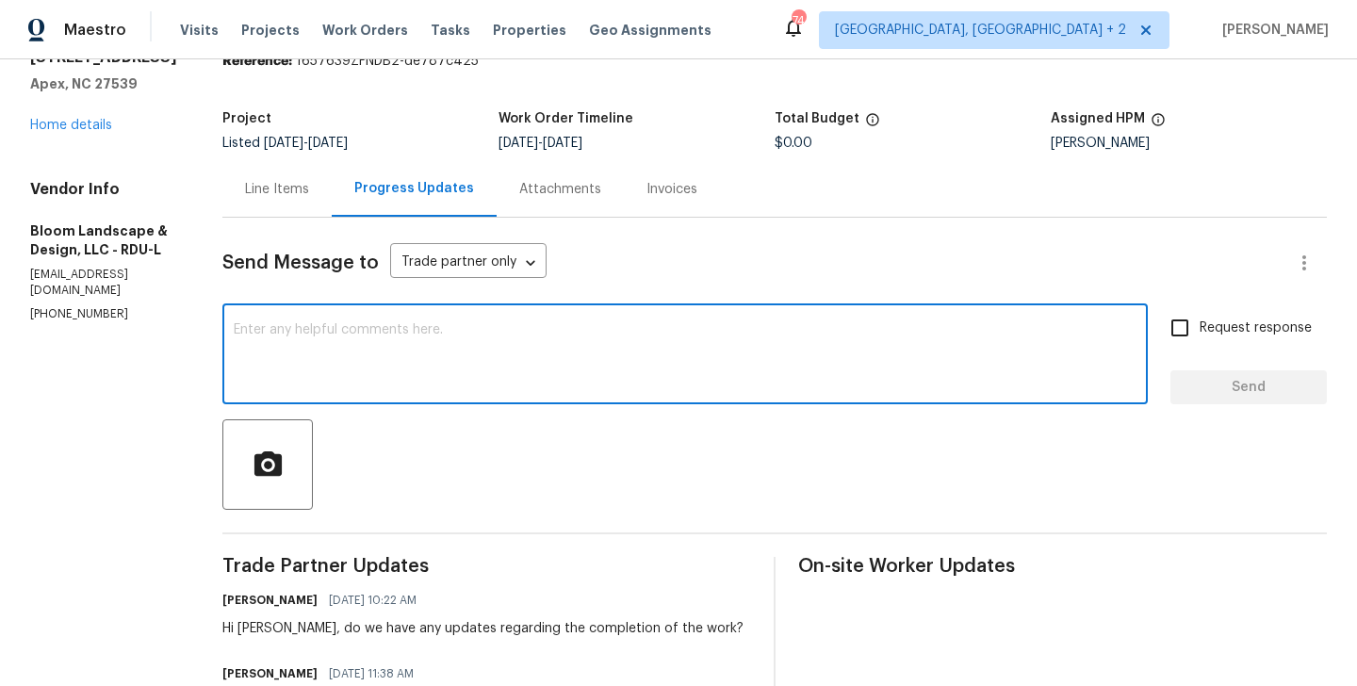
click at [469, 365] on textarea at bounding box center [685, 356] width 903 height 66
type textarea "WO approved. Thanks!"
click at [1257, 385] on span "Send" at bounding box center [1248, 388] width 126 height 24
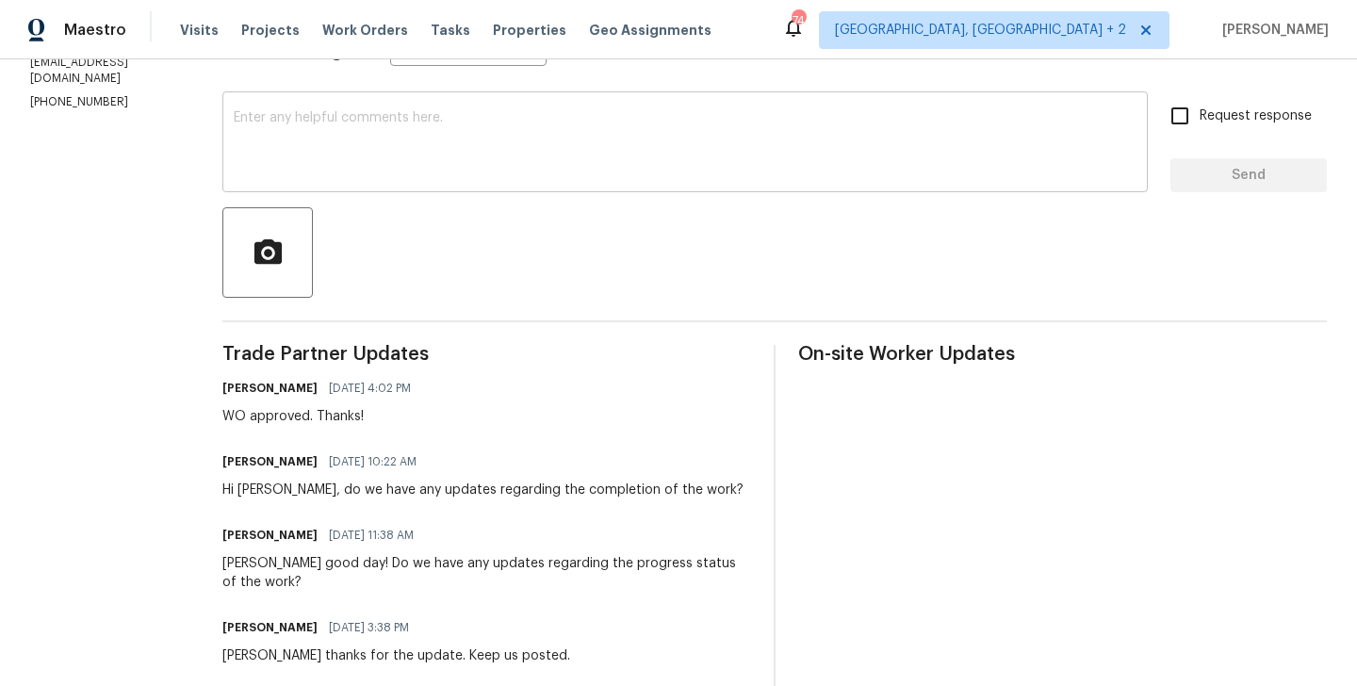
scroll to position [0, 0]
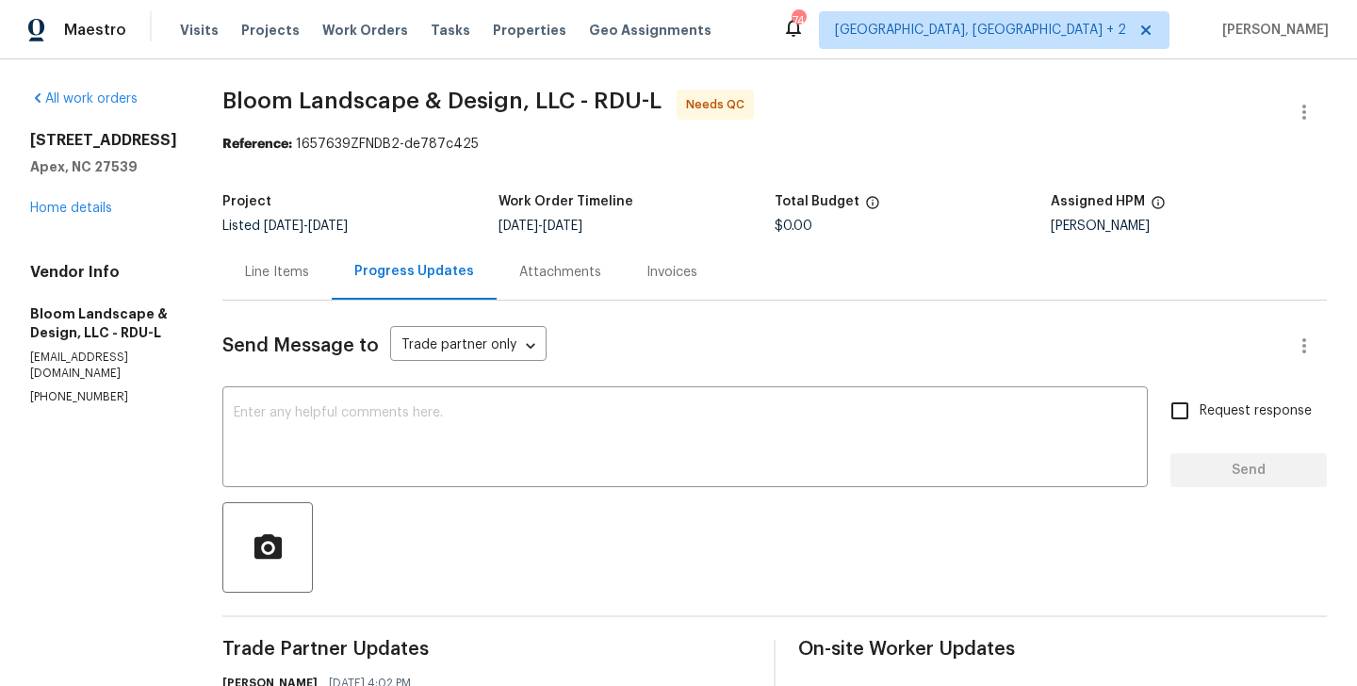
click at [309, 274] on div "Line Items" at bounding box center [277, 272] width 64 height 19
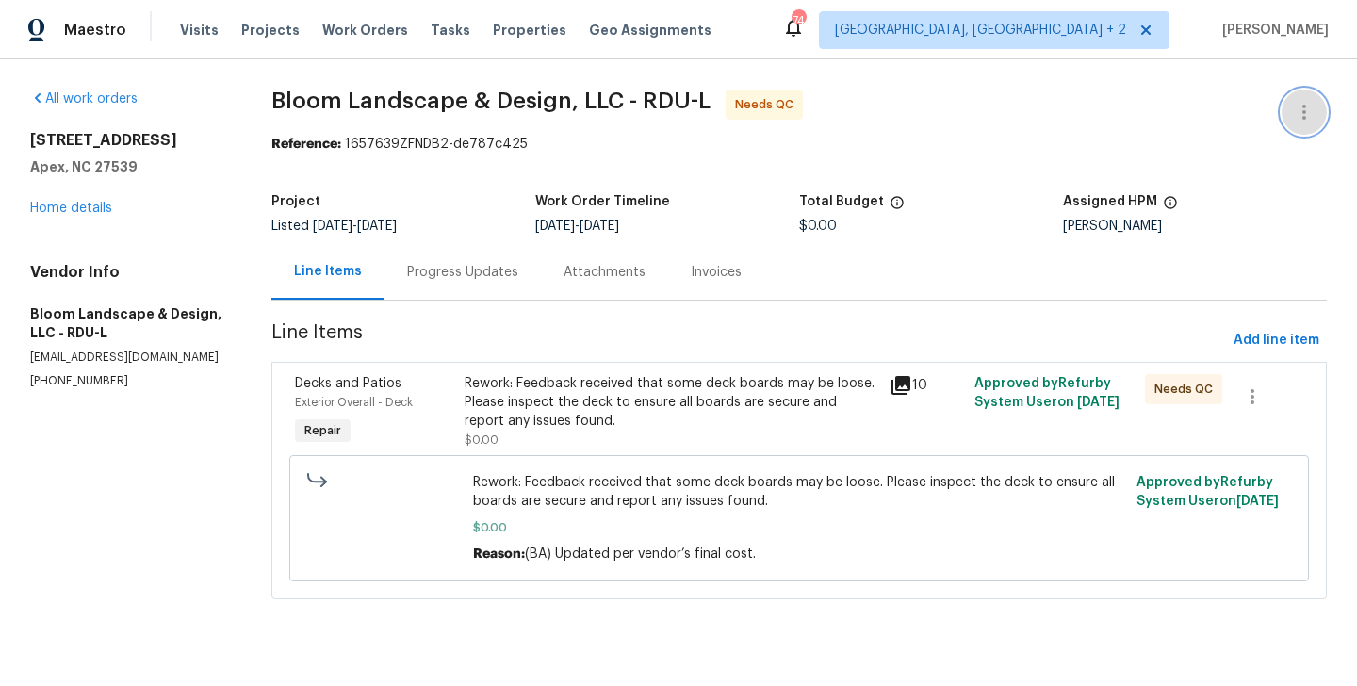
click at [1312, 97] on button "button" at bounding box center [1303, 112] width 45 height 45
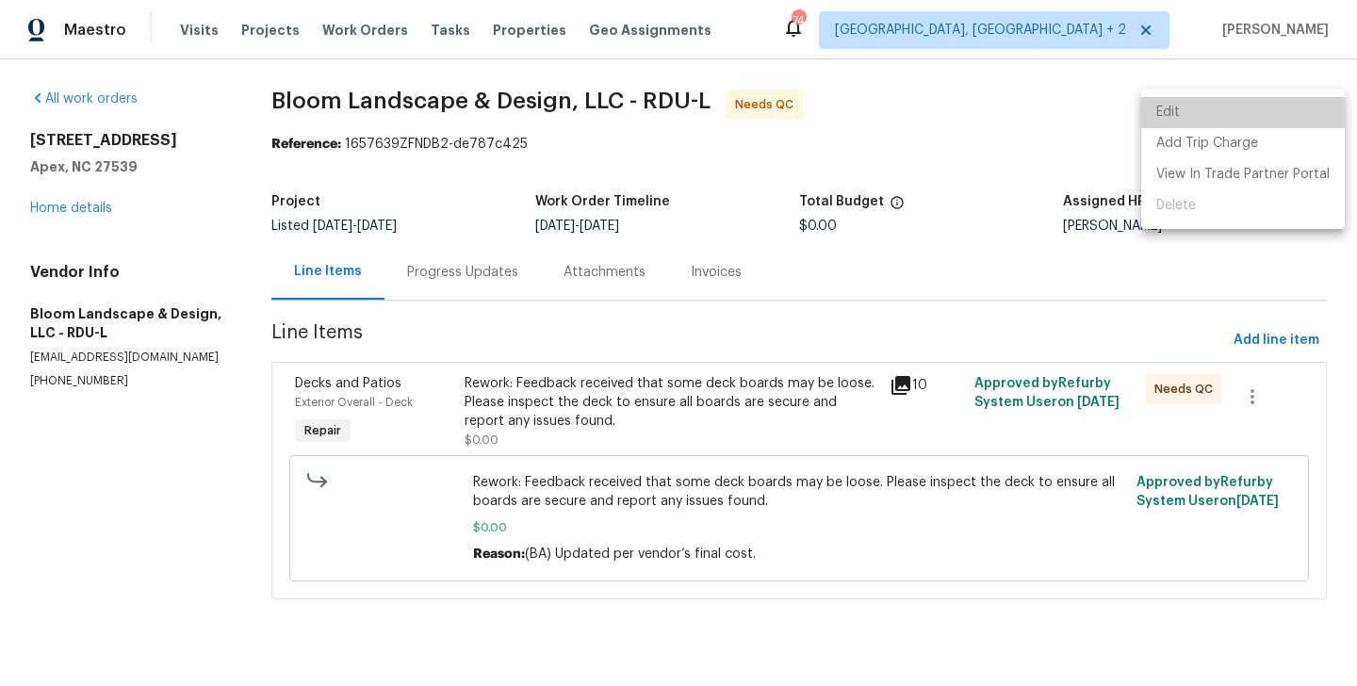
click at [1252, 122] on li "Edit" at bounding box center [1243, 112] width 204 height 31
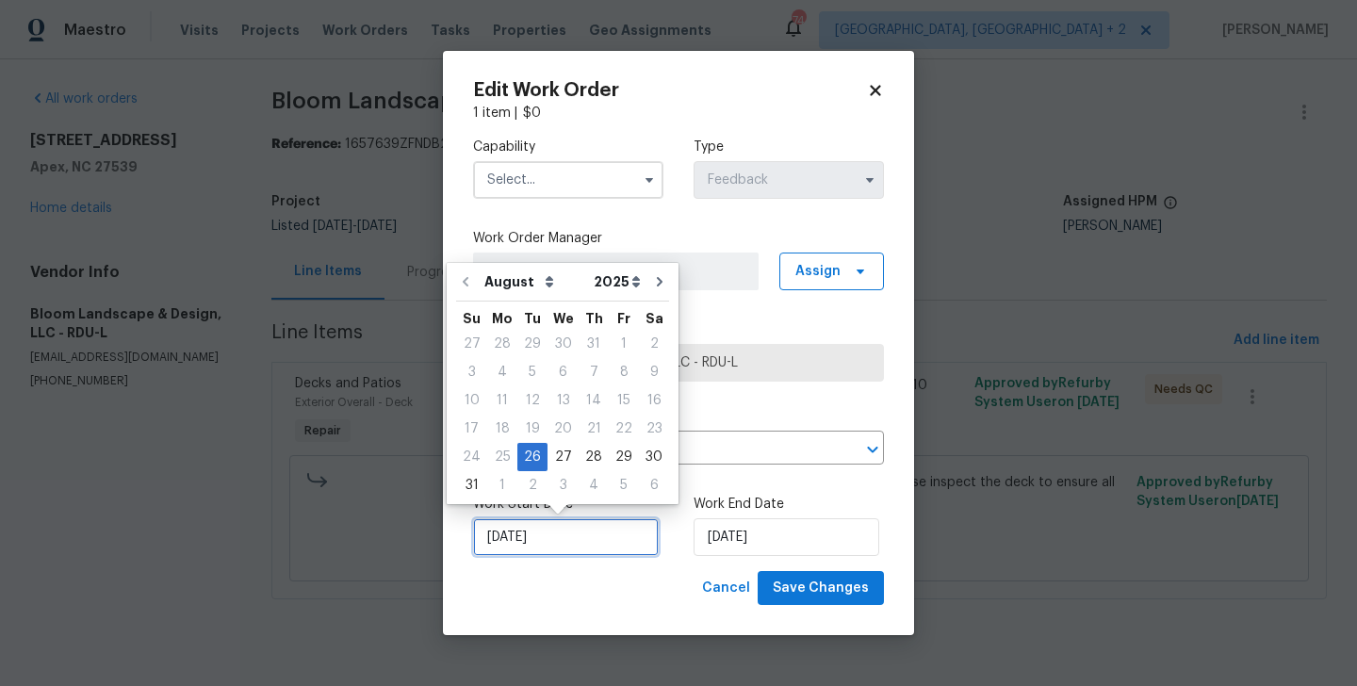
click at [518, 537] on input "26/08/2025" at bounding box center [566, 537] width 186 height 38
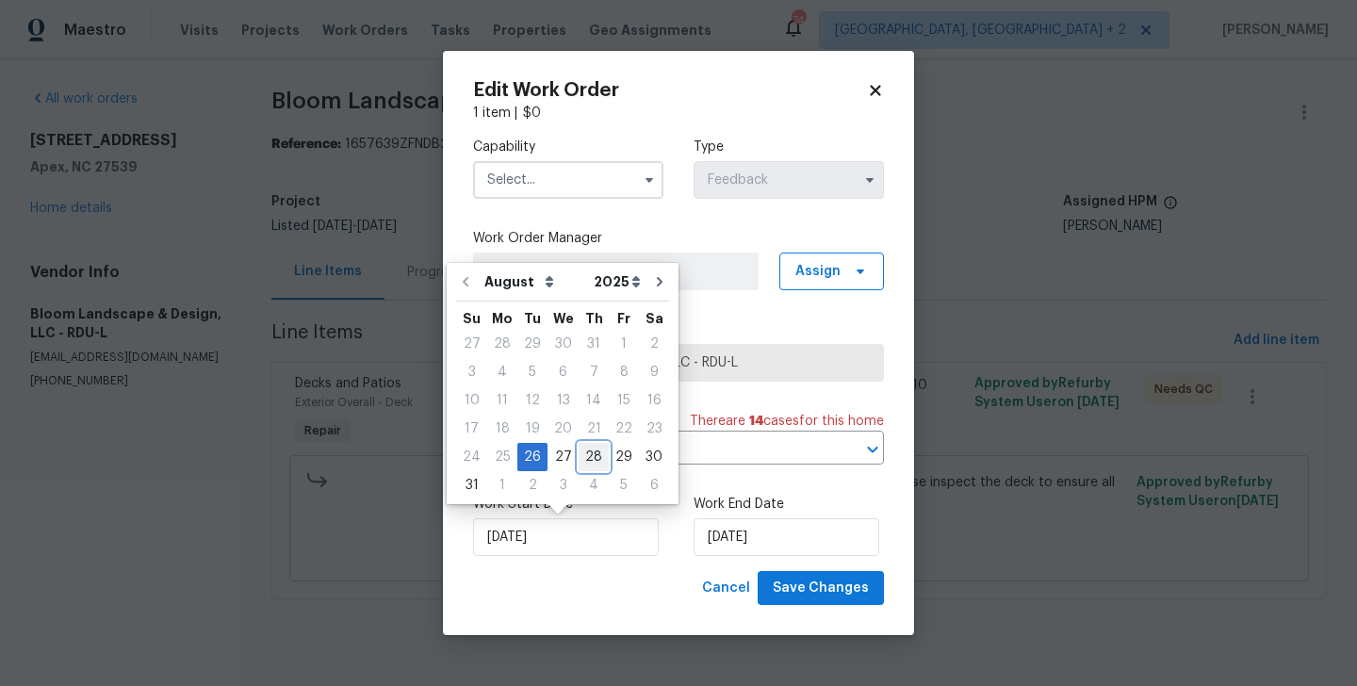
click at [593, 447] on div "28" at bounding box center [593, 457] width 30 height 26
type input "28/08/2025"
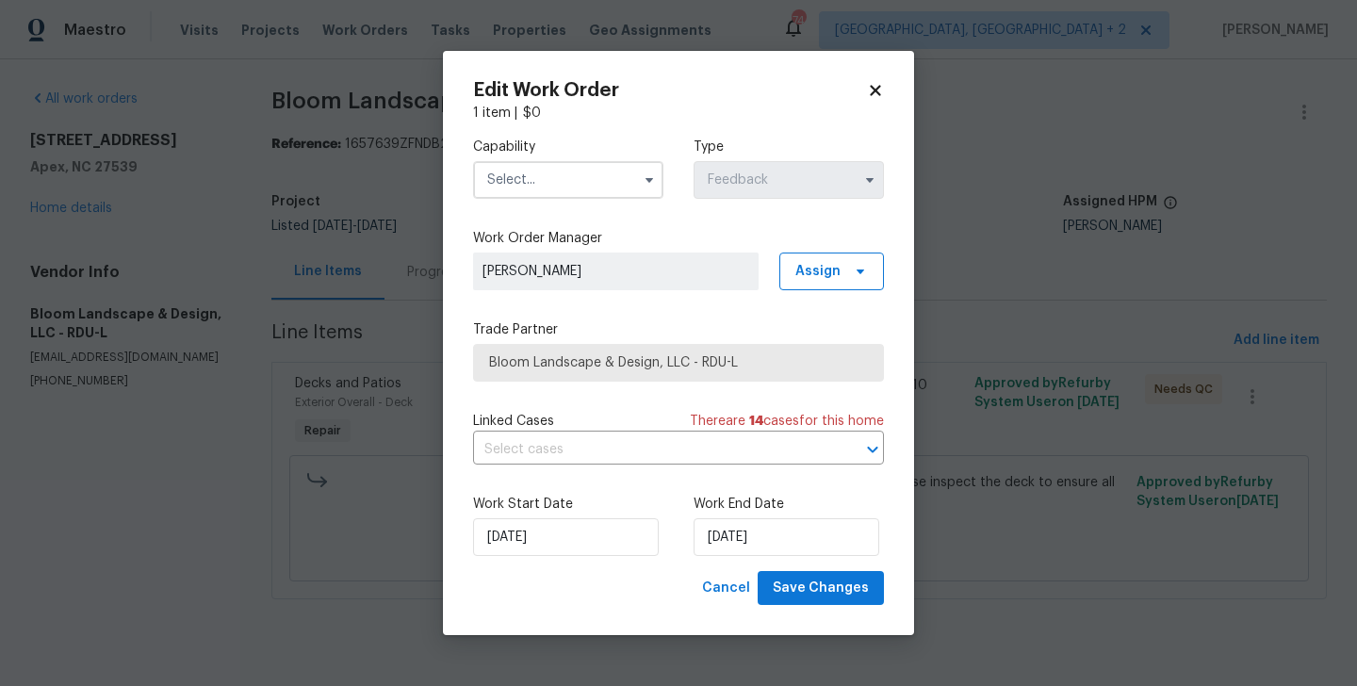
click at [535, 165] on input "text" at bounding box center [568, 180] width 190 height 38
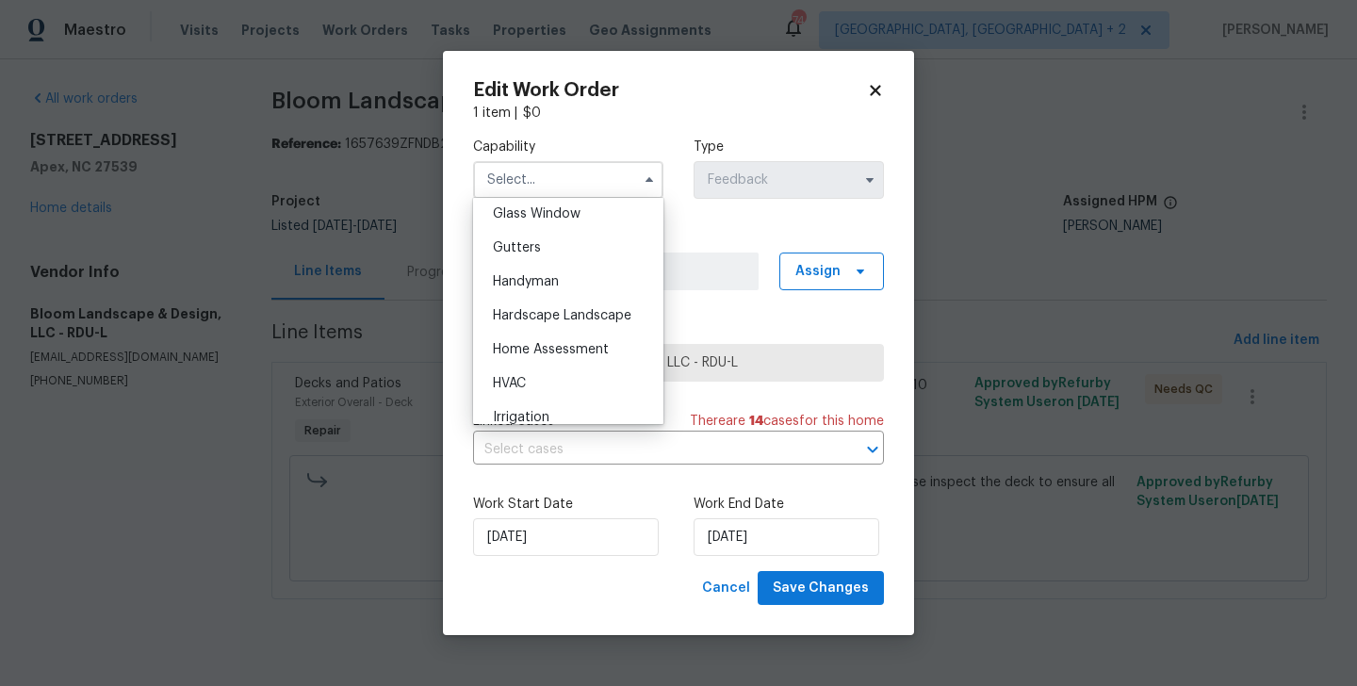
scroll to position [976, 0]
click at [562, 269] on div "Handyman" at bounding box center [568, 280] width 181 height 34
type input "Handyman"
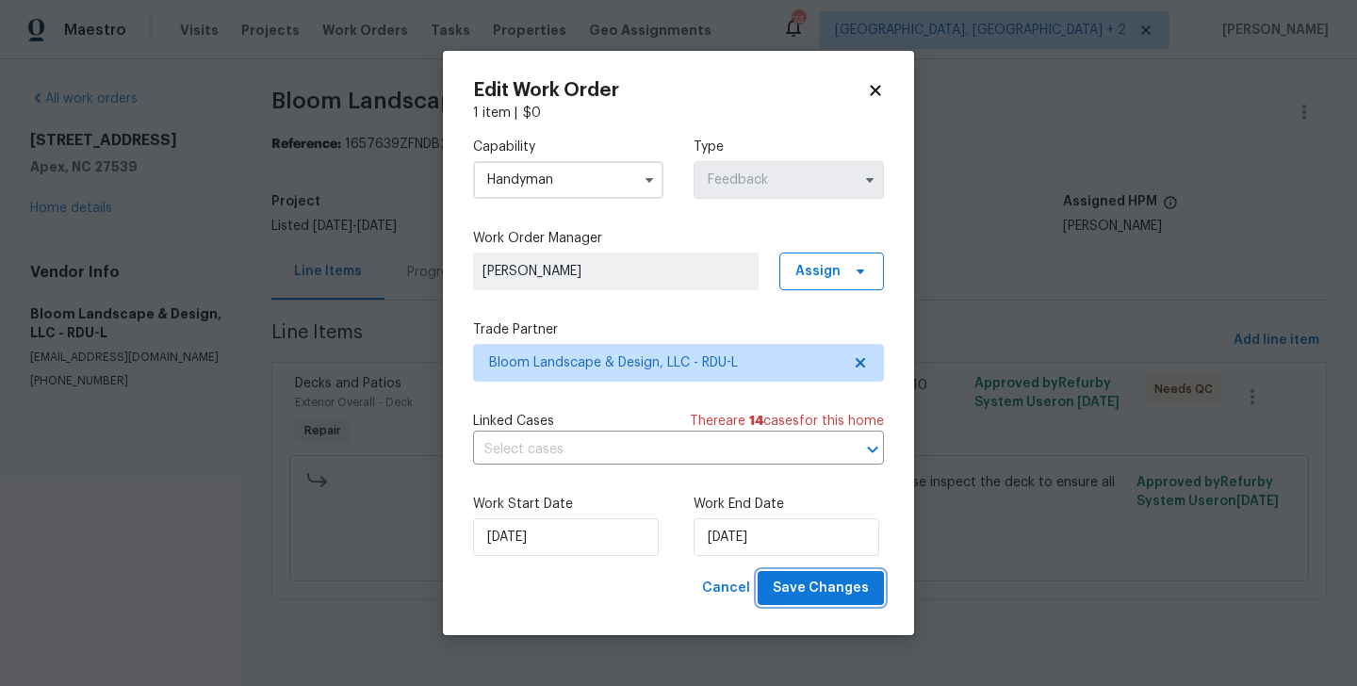
click at [814, 590] on span "Save Changes" at bounding box center [821, 589] width 96 height 24
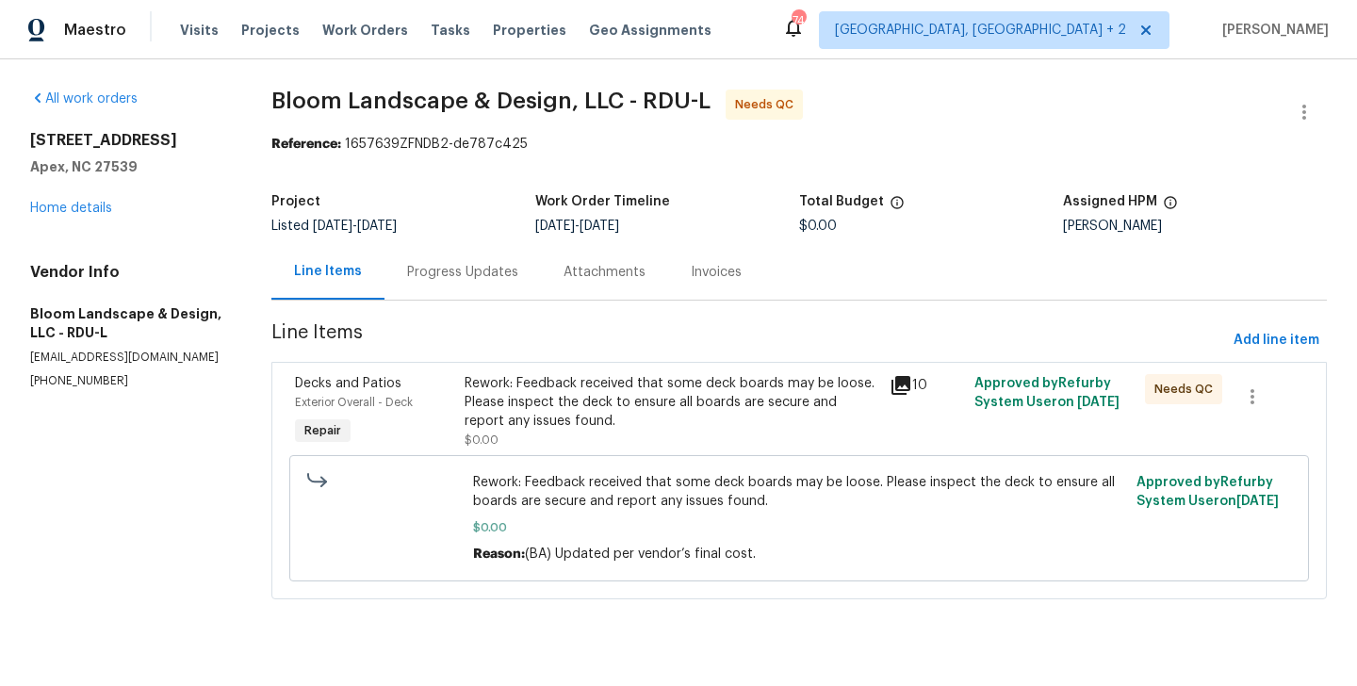
click at [476, 255] on div "Progress Updates" at bounding box center [462, 272] width 156 height 56
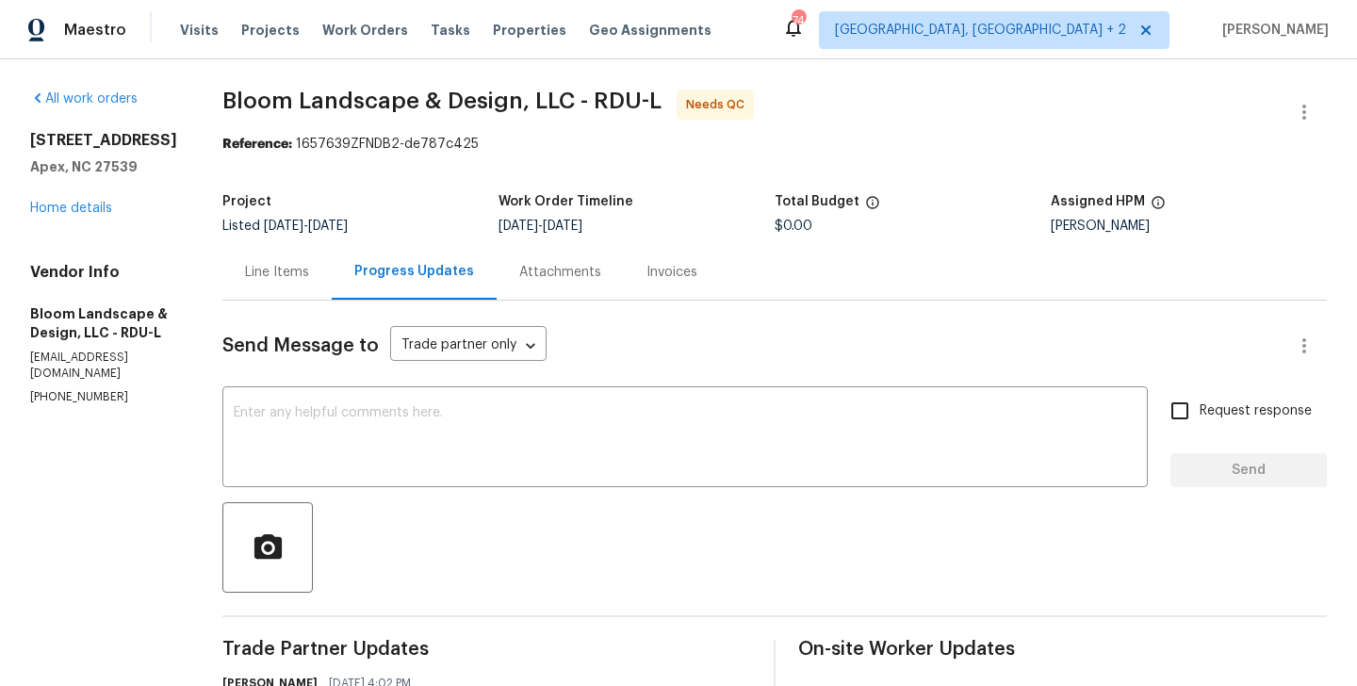
click at [287, 275] on div "Line Items" at bounding box center [277, 272] width 64 height 19
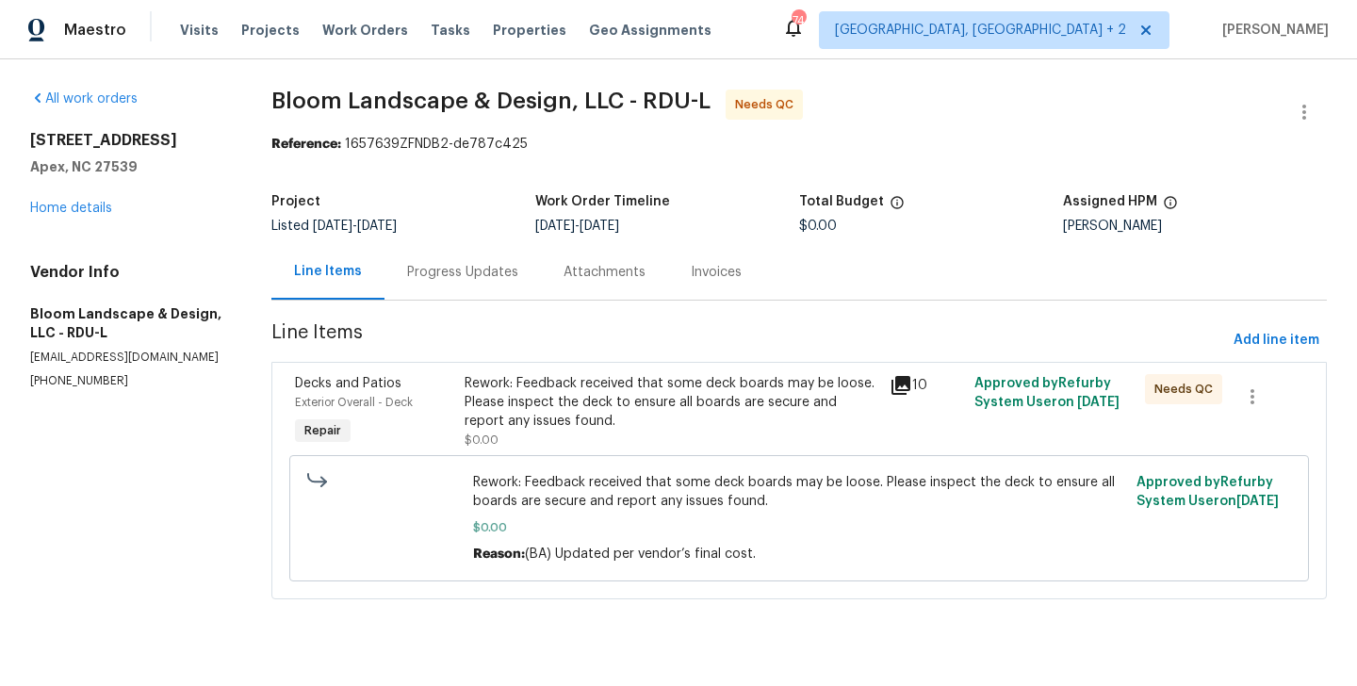
click at [607, 406] on div "Rework: Feedback received that some deck boards may be loose. Please inspect th…" at bounding box center [671, 402] width 414 height 57
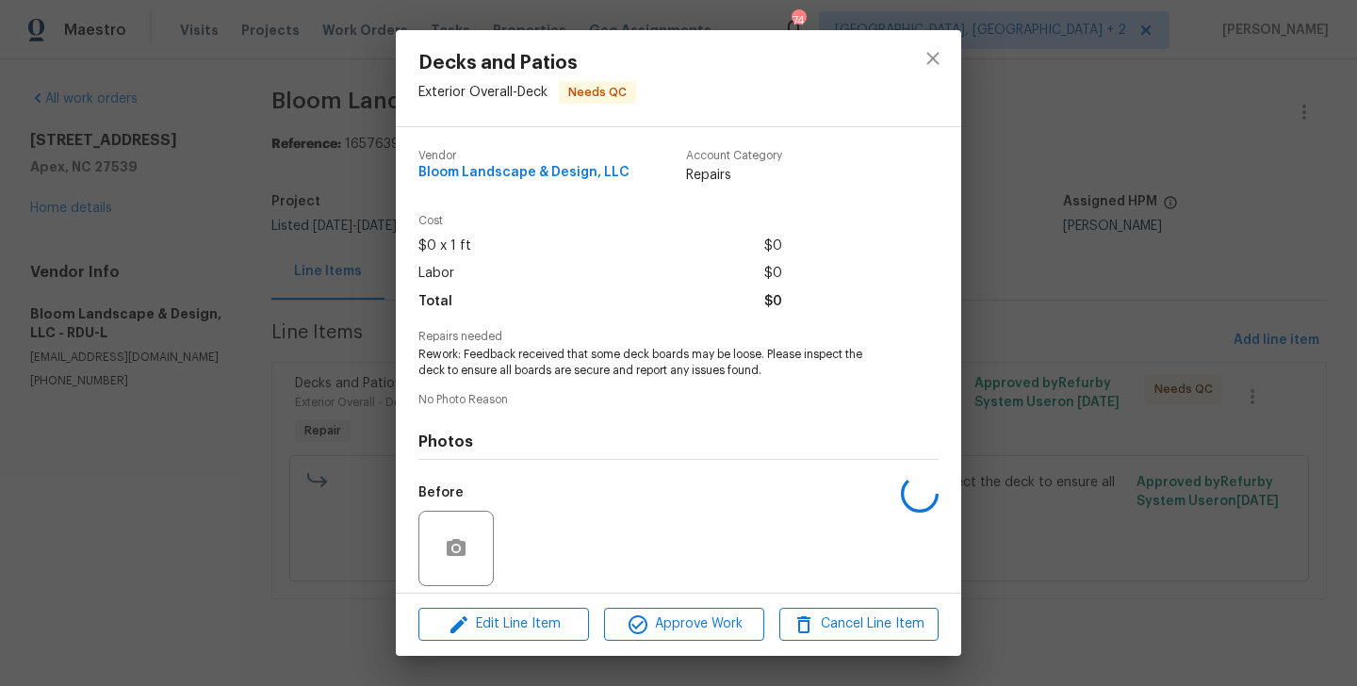
scroll to position [135, 0]
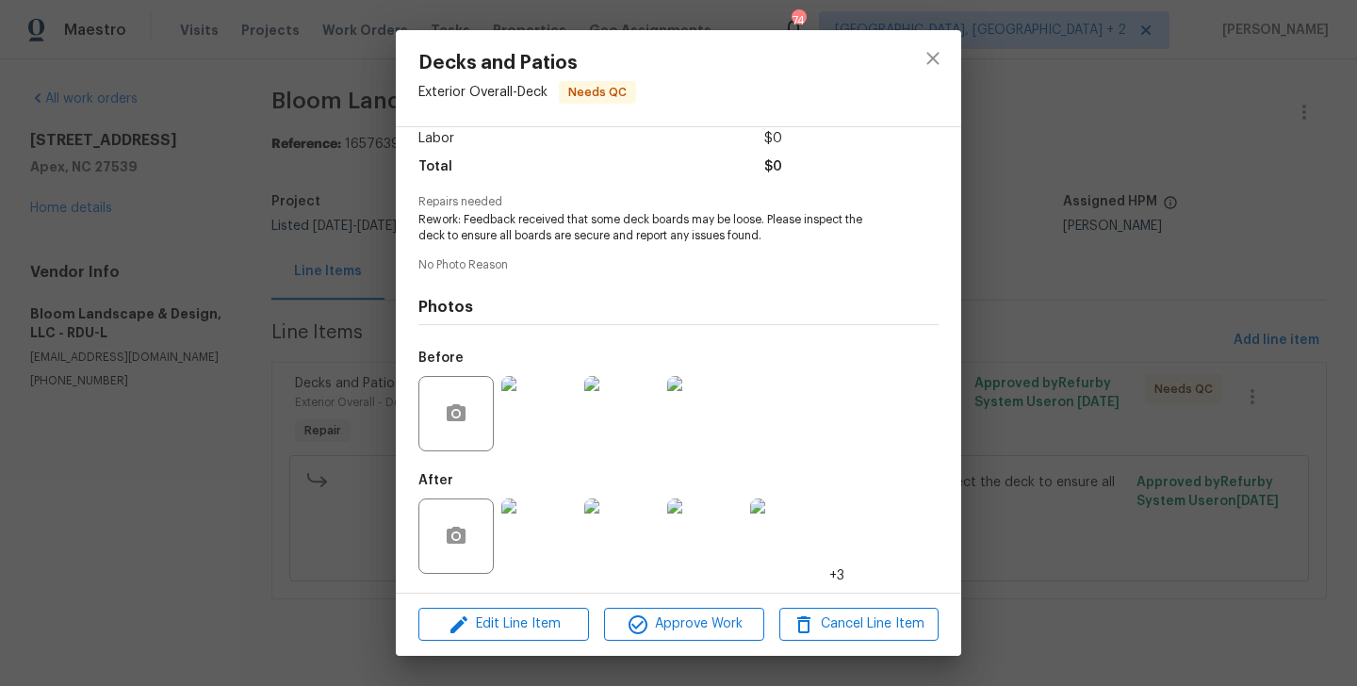
click at [640, 643] on div "Edit Line Item Approve Work Cancel Line Item" at bounding box center [678, 624] width 565 height 63
click at [675, 641] on div "Edit Line Item Approve Work Cancel Line Item" at bounding box center [678, 624] width 565 height 63
click at [722, 616] on span "Approve Work" at bounding box center [684, 624] width 148 height 24
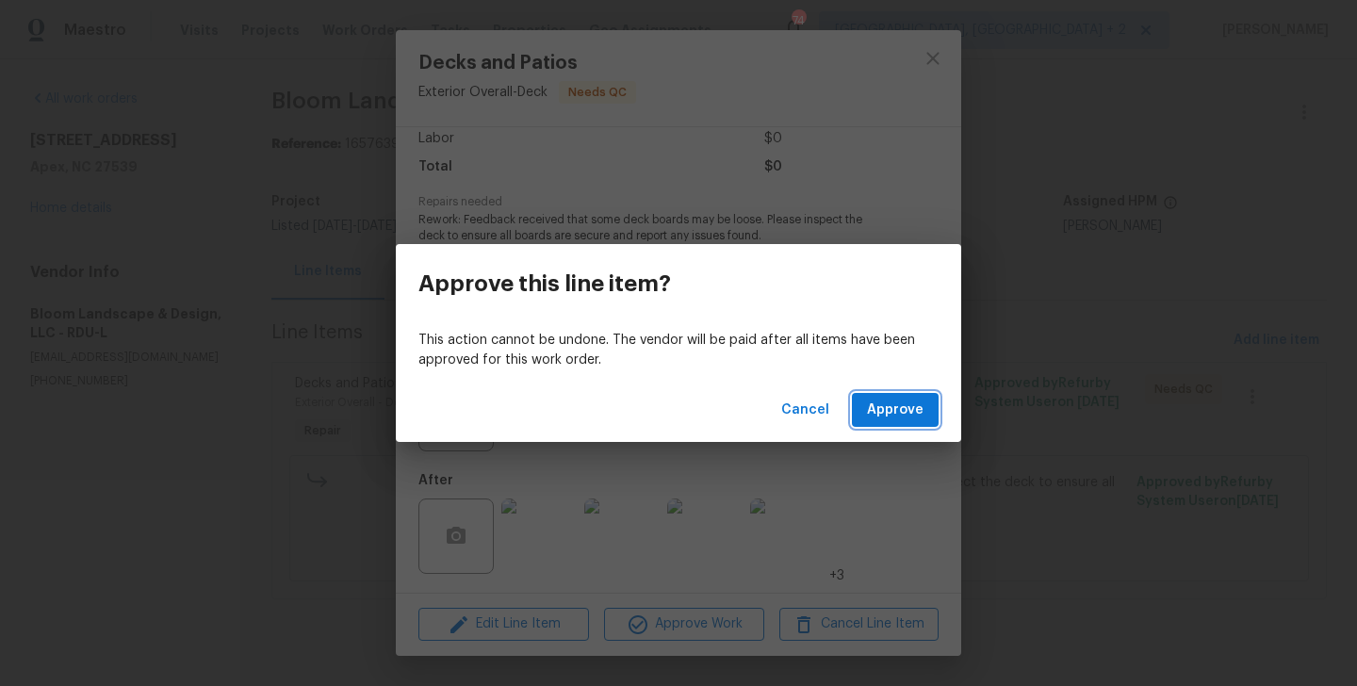
click at [887, 404] on span "Approve" at bounding box center [895, 411] width 57 height 24
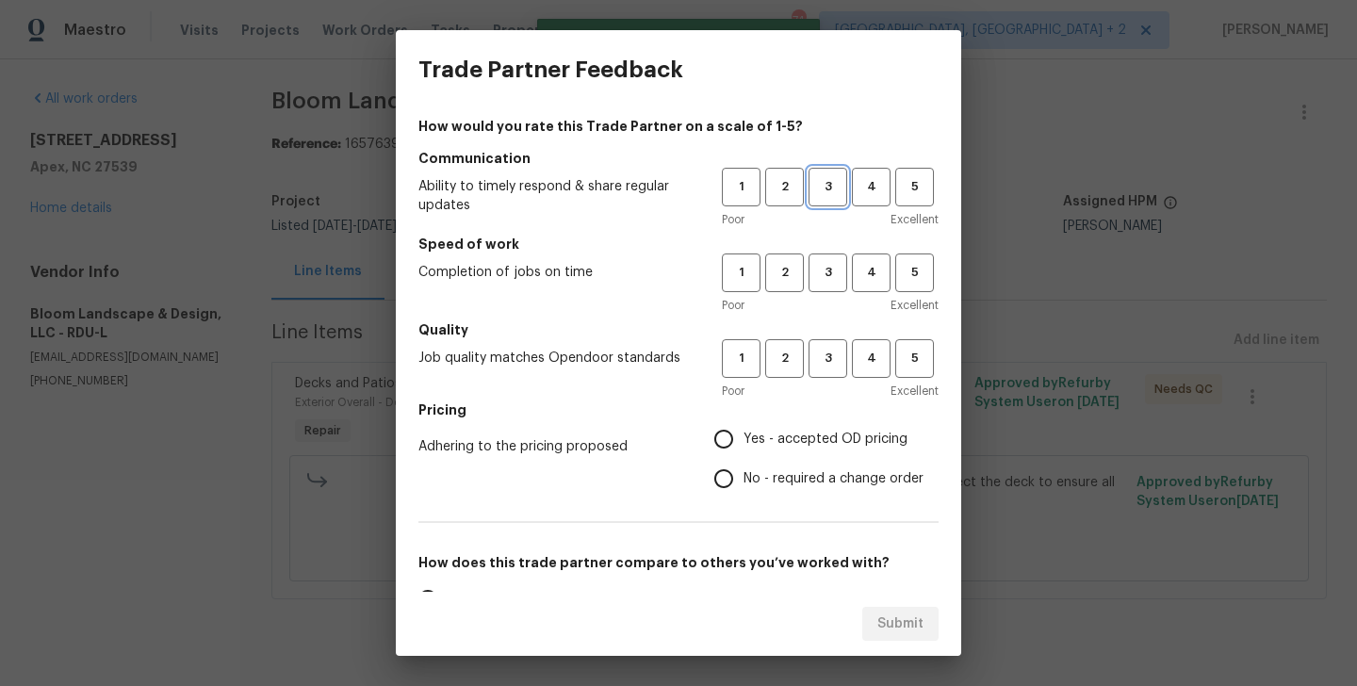
click at [816, 193] on span "3" at bounding box center [827, 187] width 35 height 22
click at [818, 258] on button "3" at bounding box center [827, 272] width 39 height 39
click at [819, 356] on span "3" at bounding box center [827, 359] width 35 height 22
click at [814, 436] on span "Yes - accepted OD pricing" at bounding box center [825, 440] width 164 height 20
click at [743, 436] on input "Yes - accepted OD pricing" at bounding box center [724, 439] width 40 height 40
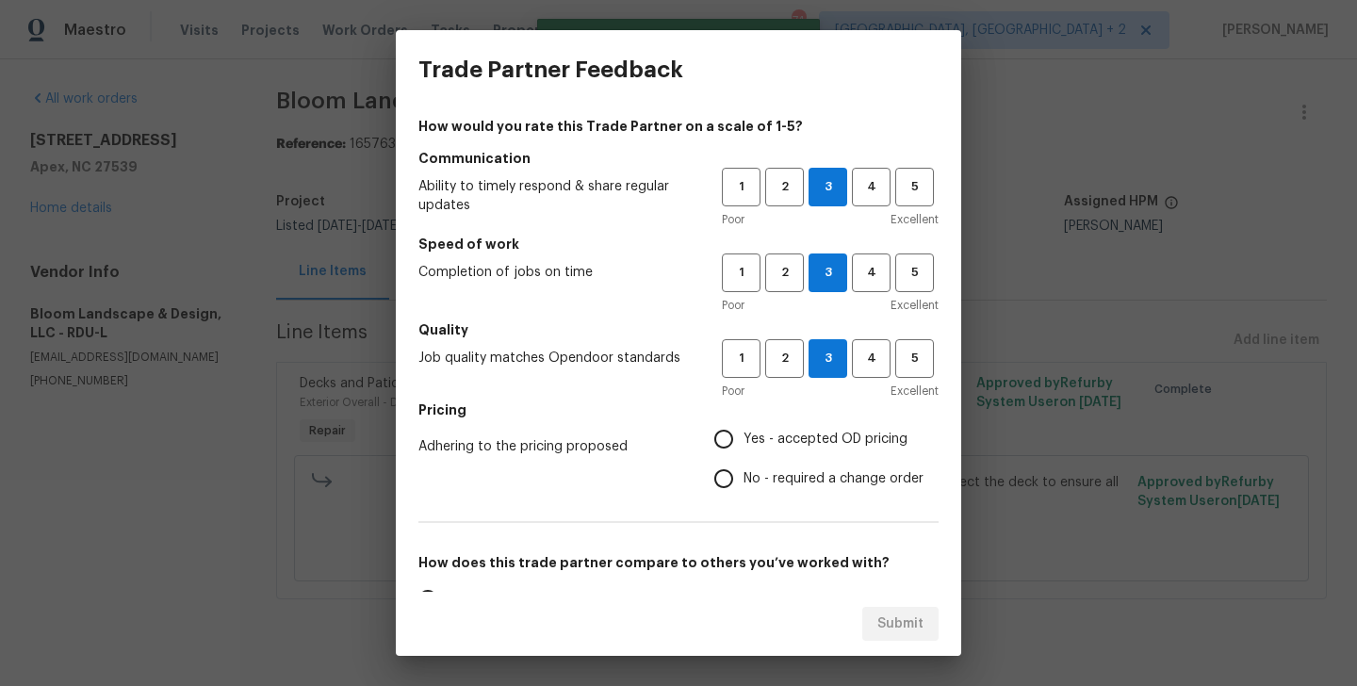
radio input "true"
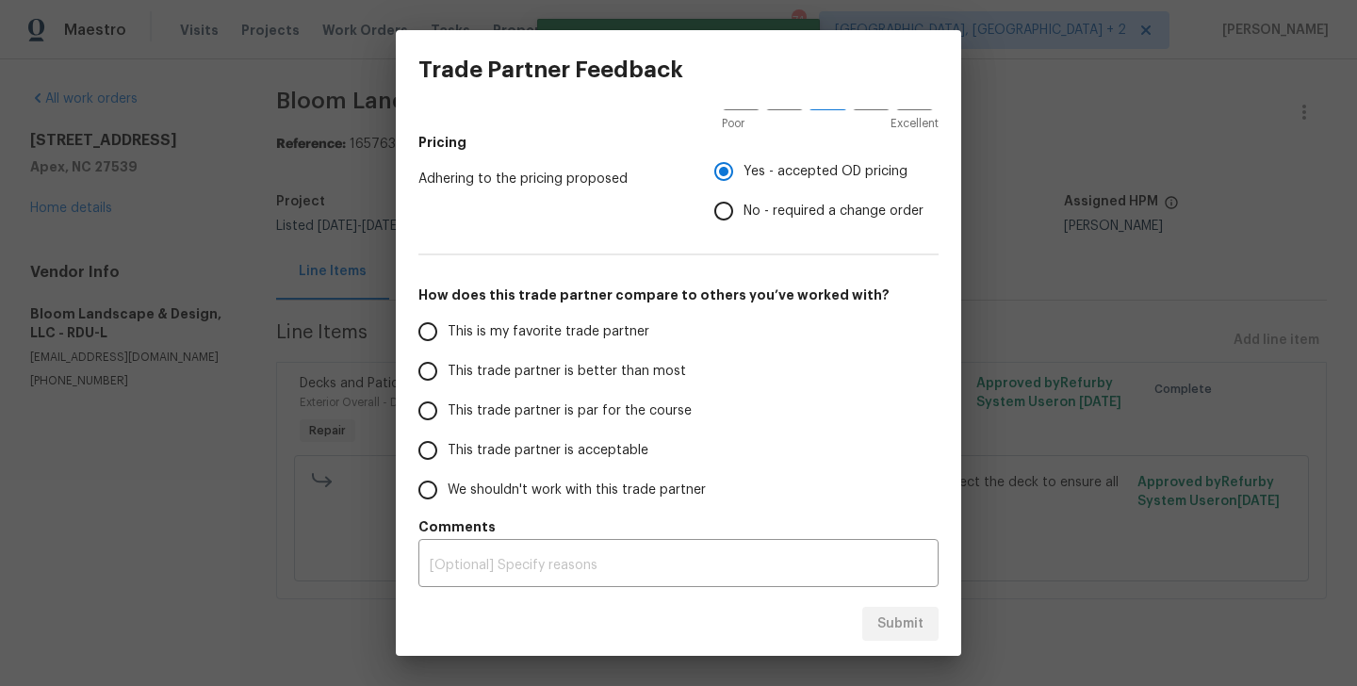
scroll to position [270, 0]
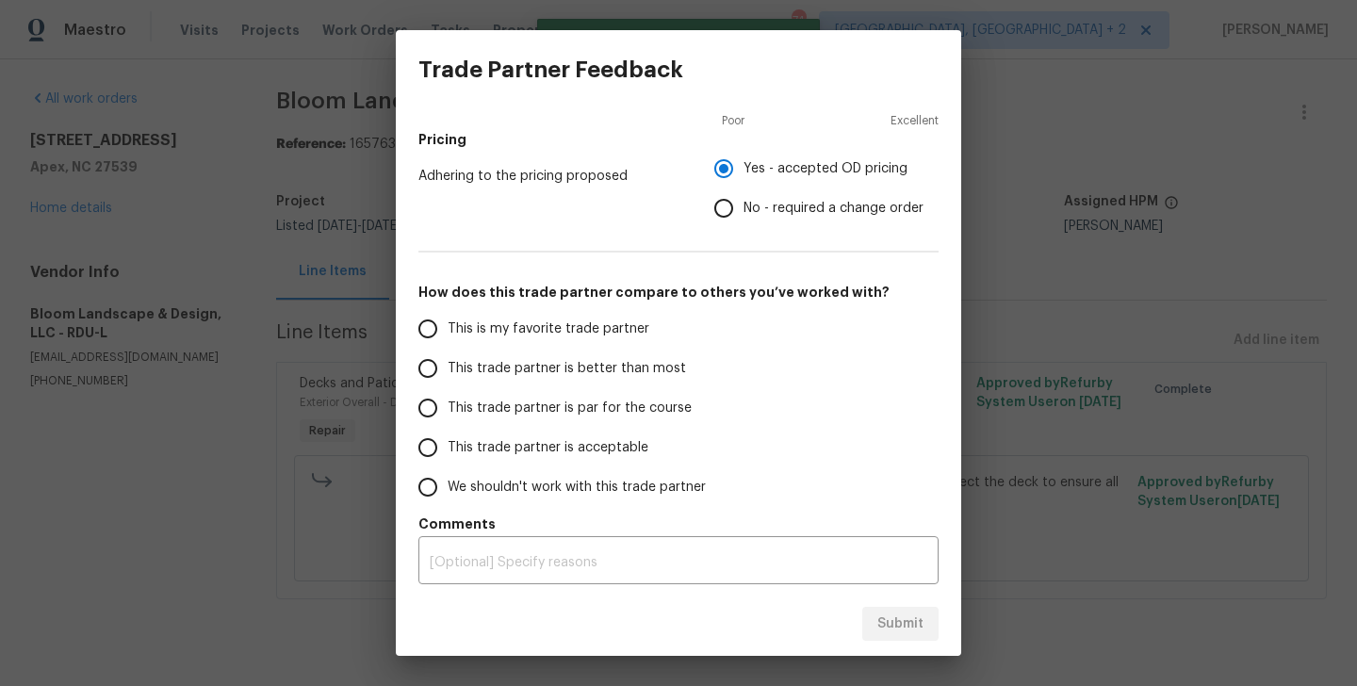
click at [627, 367] on span "This trade partner is better than most" at bounding box center [567, 369] width 238 height 20
click at [448, 367] on input "This trade partner is better than most" at bounding box center [428, 369] width 40 height 40
click at [902, 628] on span "Submit" at bounding box center [900, 624] width 46 height 24
radio input "true"
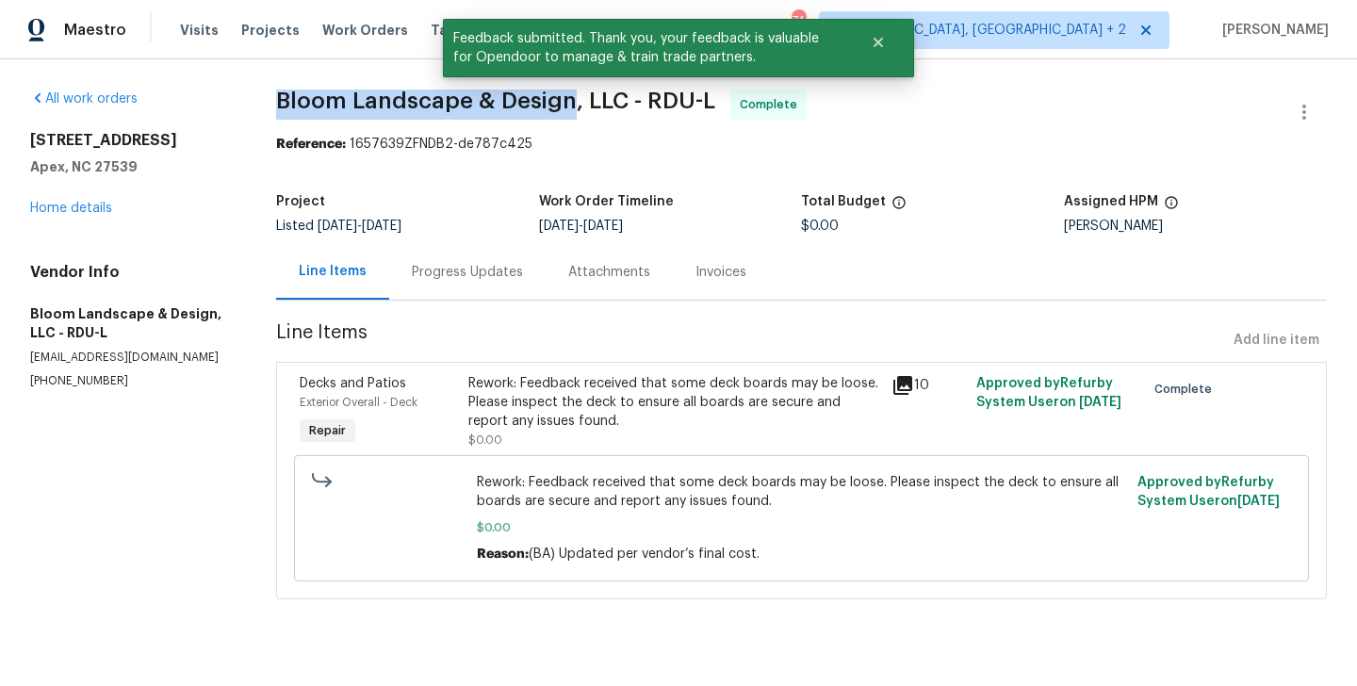
drag, startPoint x: 272, startPoint y: 105, endPoint x: 566, endPoint y: 106, distance: 294.0
click at [566, 106] on div "All work orders 2408 Tiltonshire Ln Apex, NC 27539 Home details Vendor Info Blo…" at bounding box center [678, 355] width 1357 height 593
copy span "Bloom Landscape & Design"
click at [77, 204] on link "Home details" at bounding box center [71, 208] width 82 height 13
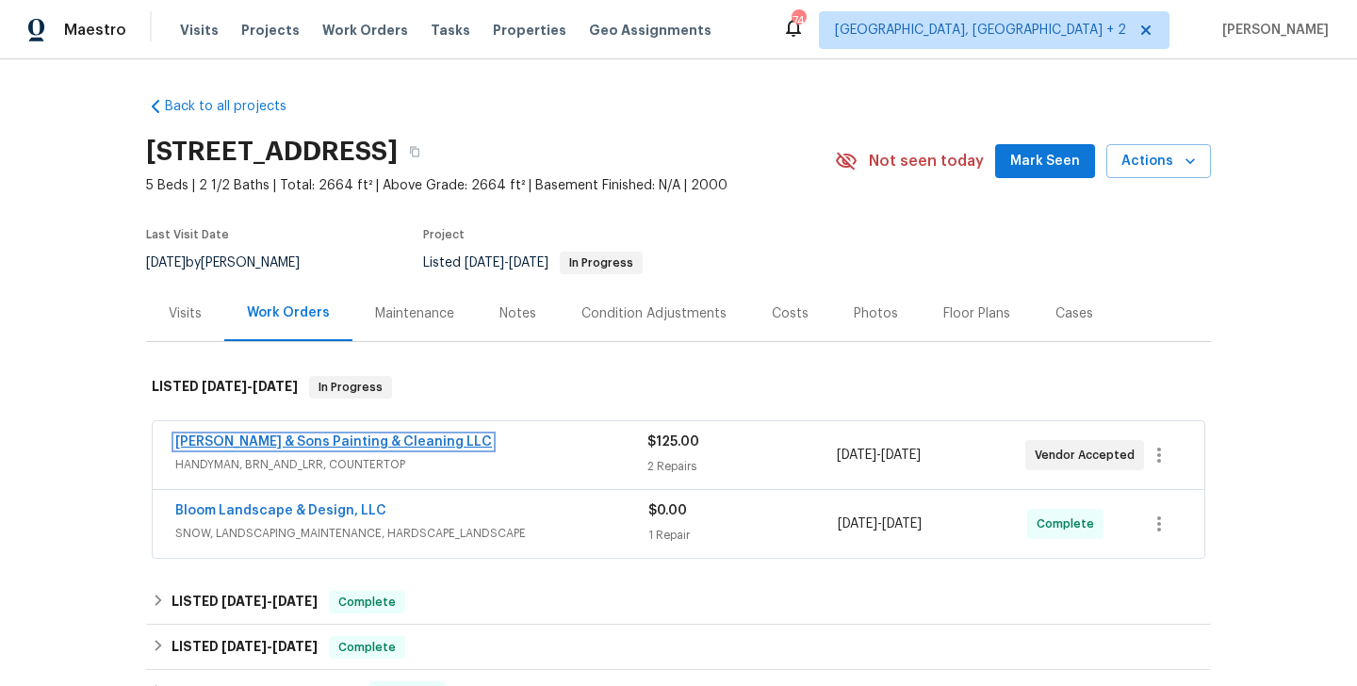
click at [381, 445] on link "Hodge & Sons Painting & Cleaning LLC" at bounding box center [333, 441] width 317 height 13
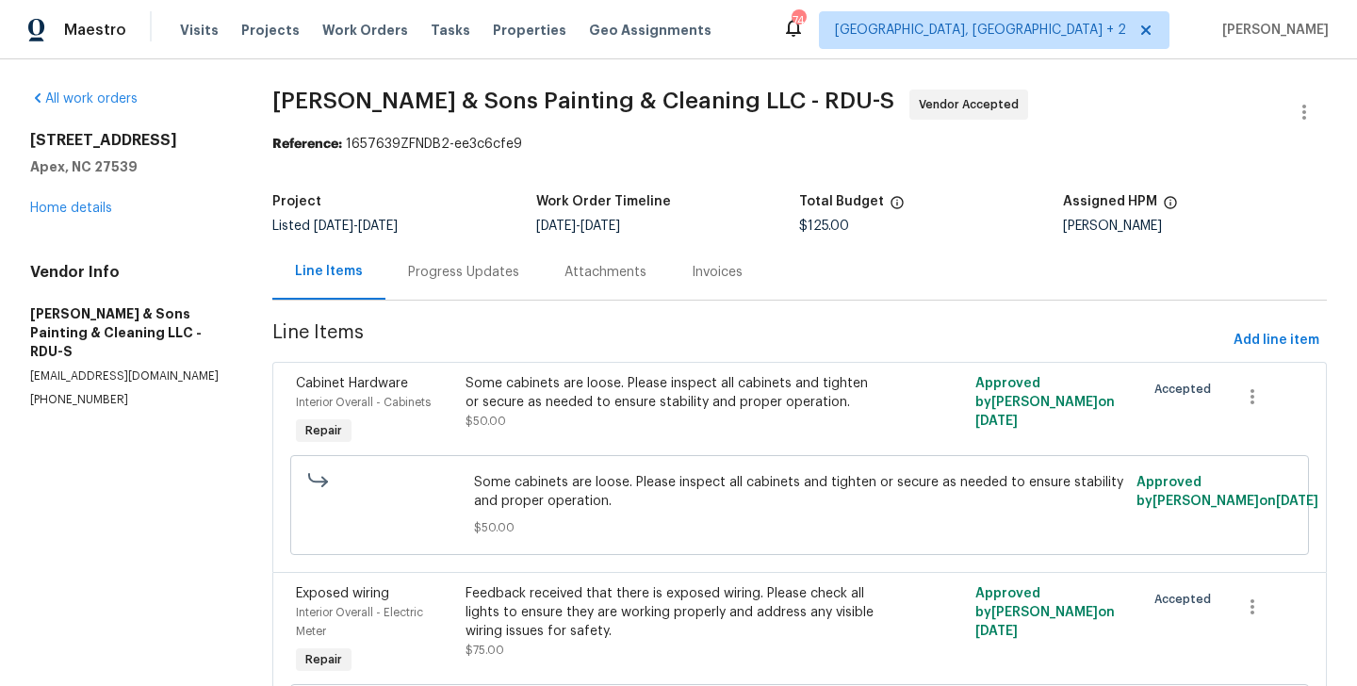
click at [488, 271] on div "Progress Updates" at bounding box center [463, 272] width 111 height 19
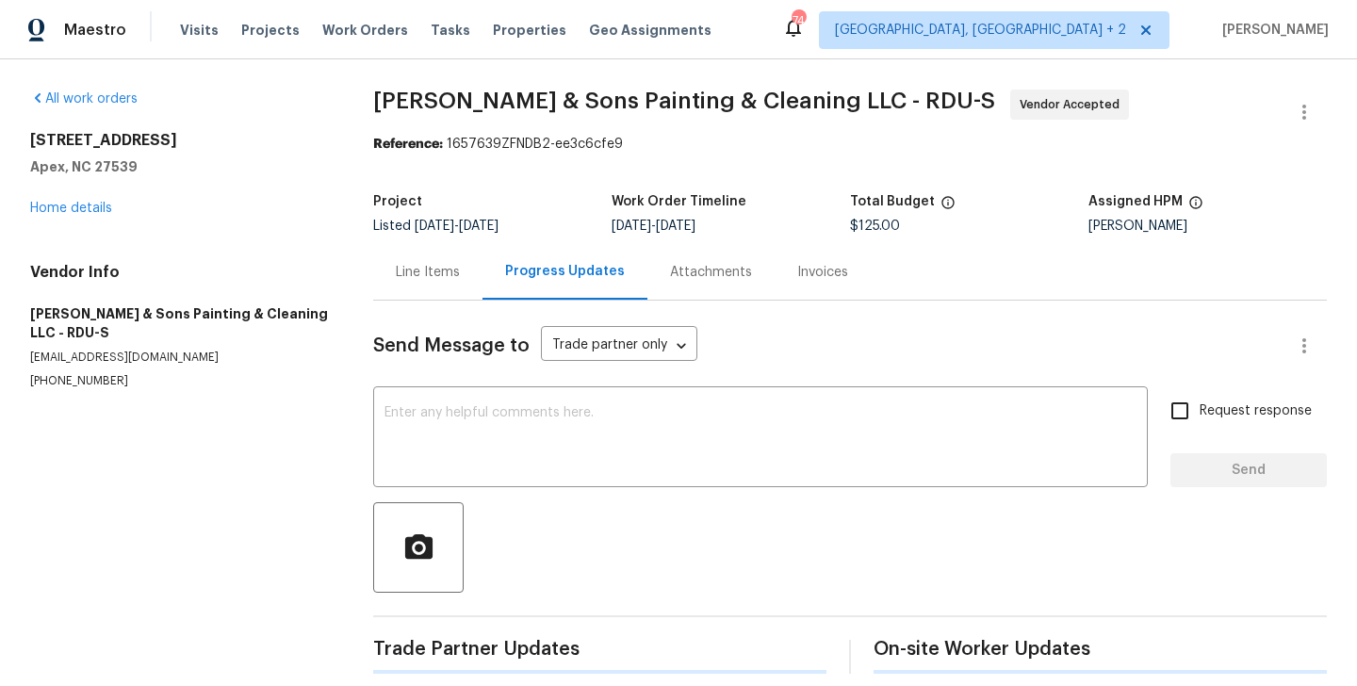
scroll to position [216, 0]
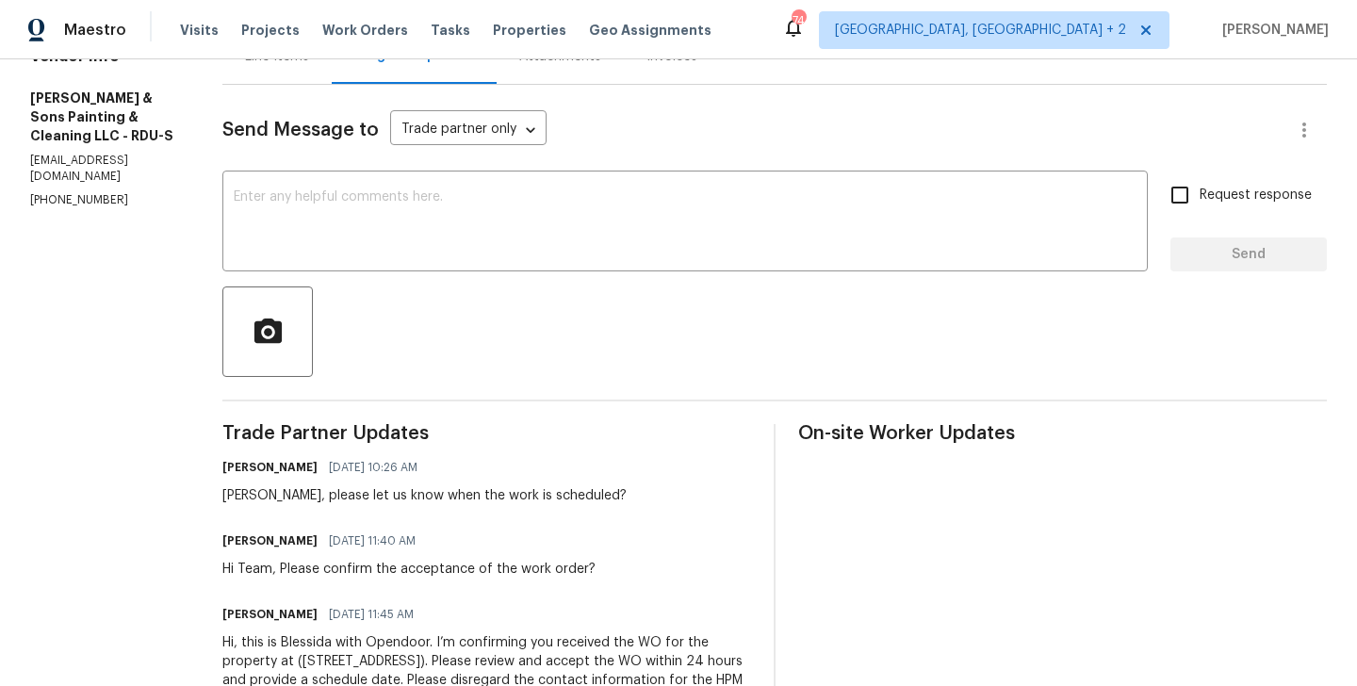
click at [247, 498] on div "Christopher, please let us know when the work is scheduled?" at bounding box center [424, 495] width 404 height 19
copy div "Christopher"
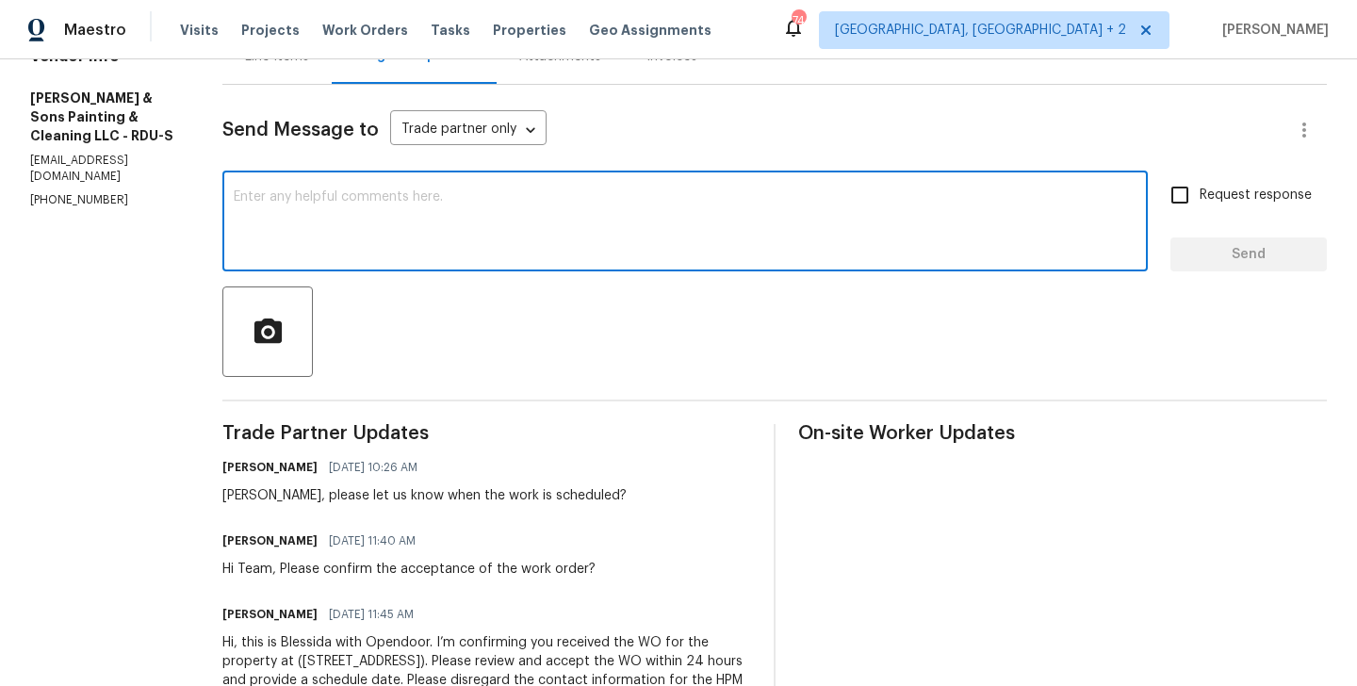
click at [321, 245] on textarea at bounding box center [685, 223] width 903 height 66
paste textarea "Christopher"
click at [342, 205] on textarea "Christopher" at bounding box center [685, 223] width 903 height 66
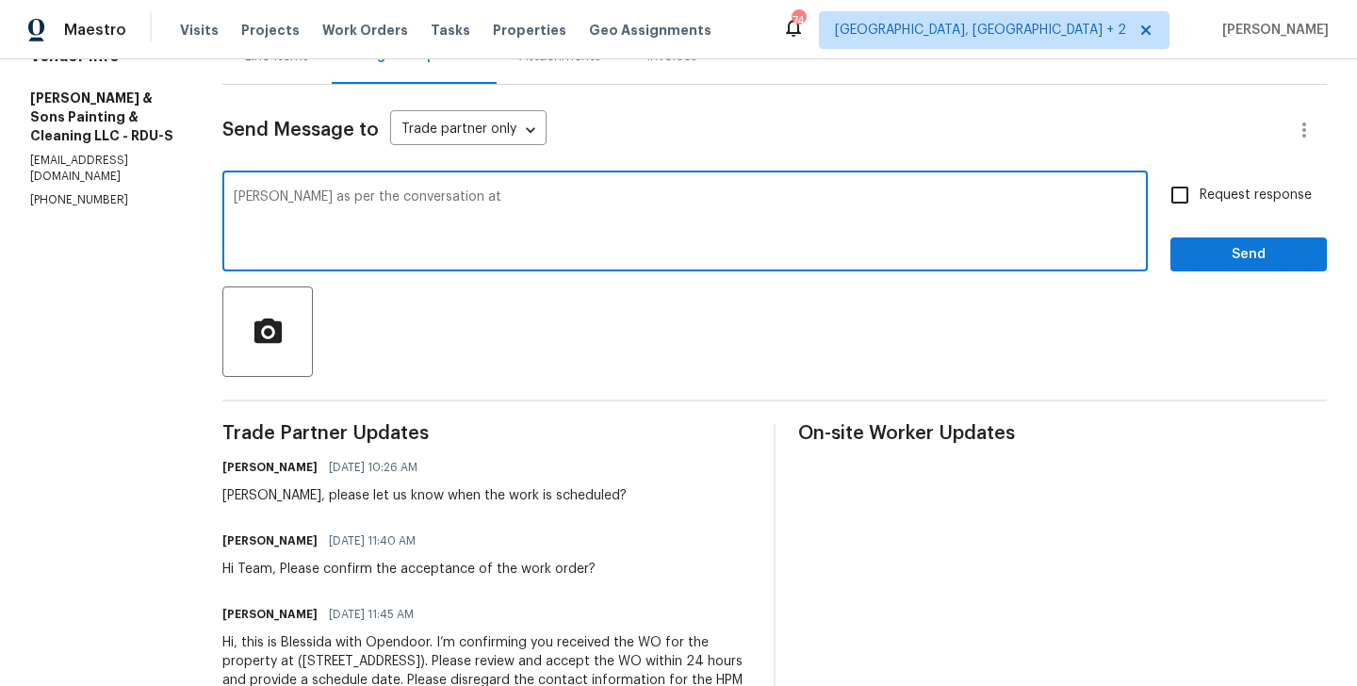
paste textarea "(919) 812-9209"
type textarea "Christopher as per the conversation at (919) 812-9209 Please schedule the work …"
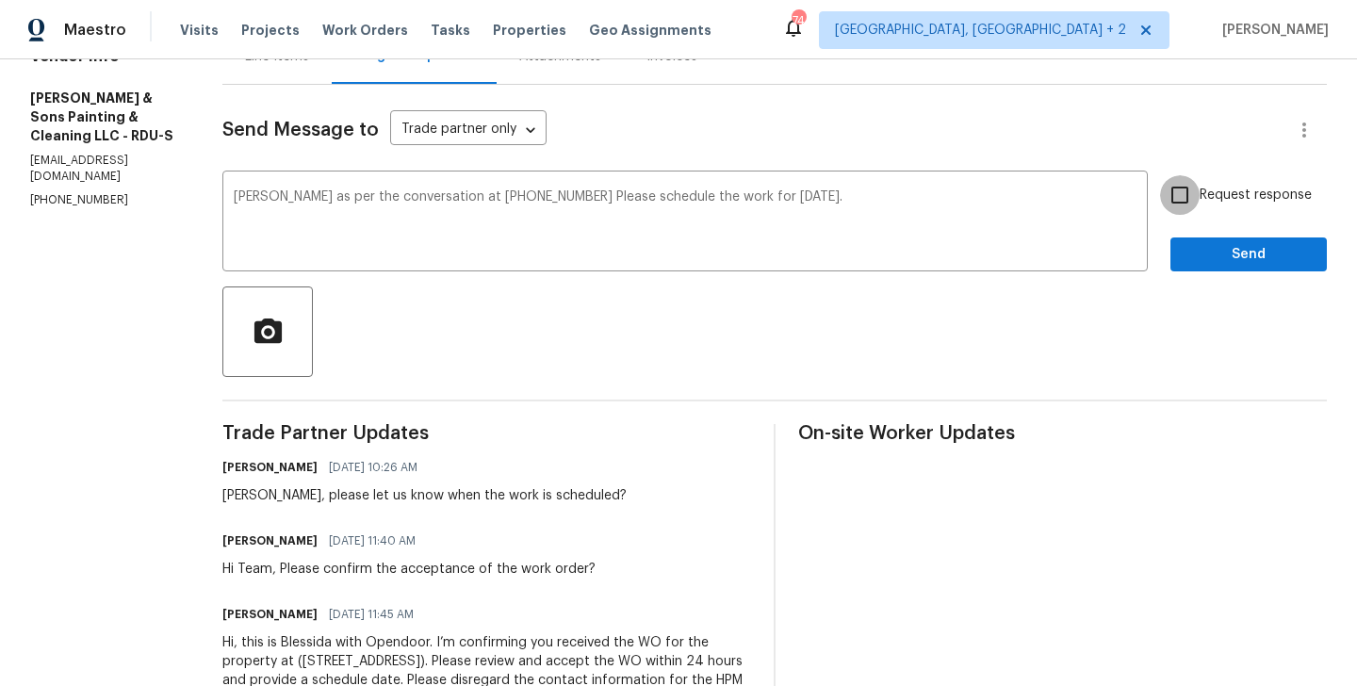
click at [1197, 189] on input "Request response" at bounding box center [1180, 195] width 40 height 40
checkbox input "true"
click at [1204, 260] on span "Send" at bounding box center [1248, 255] width 126 height 24
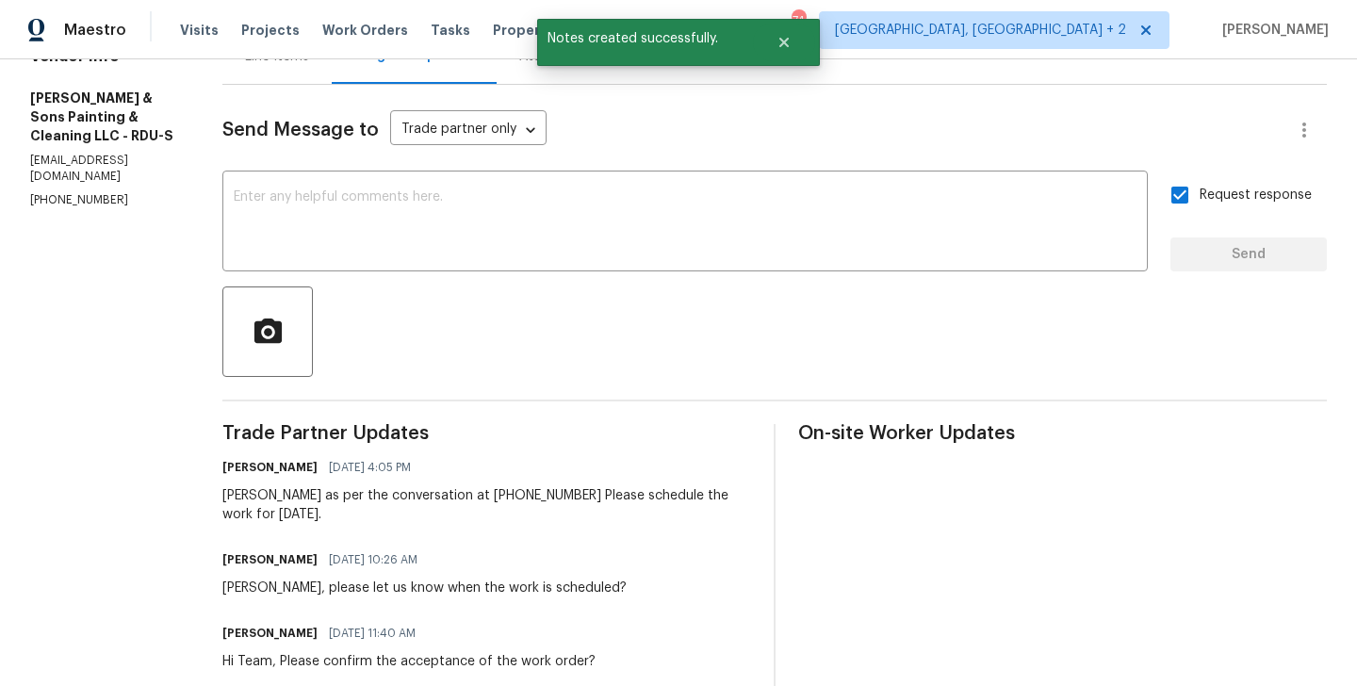
scroll to position [0, 0]
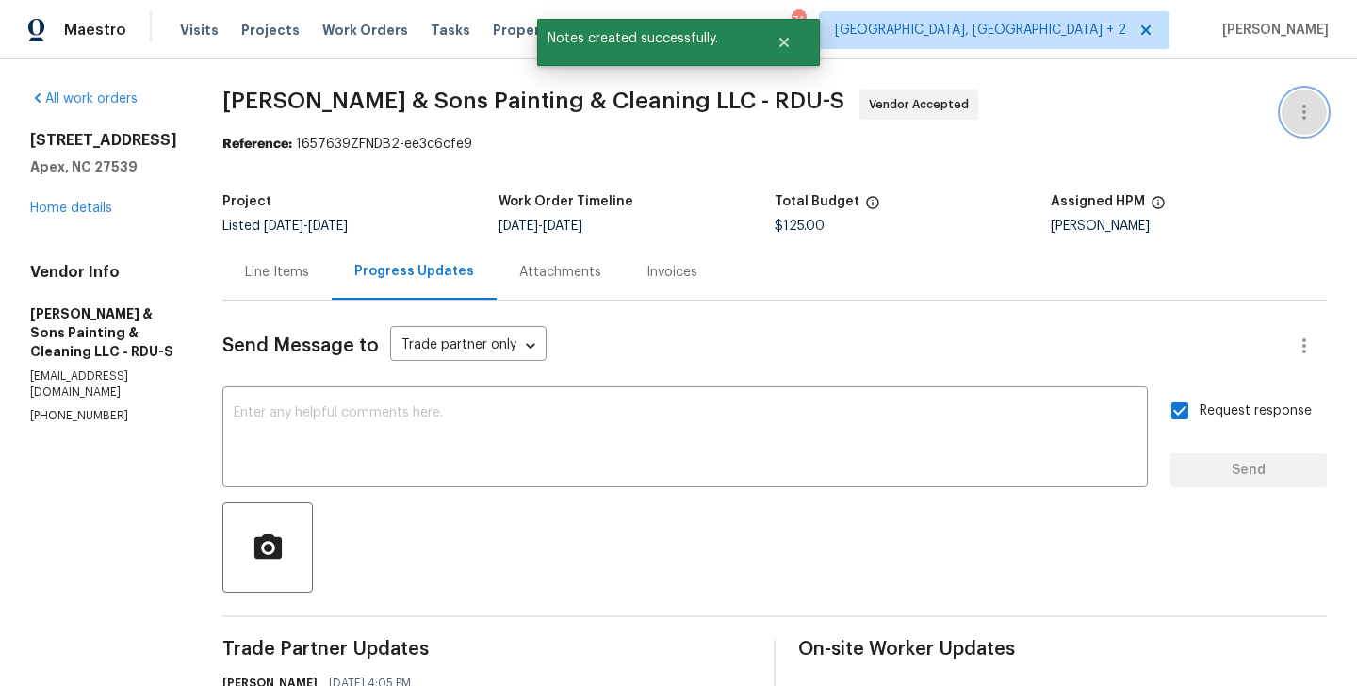
click at [1318, 101] on button "button" at bounding box center [1303, 112] width 45 height 45
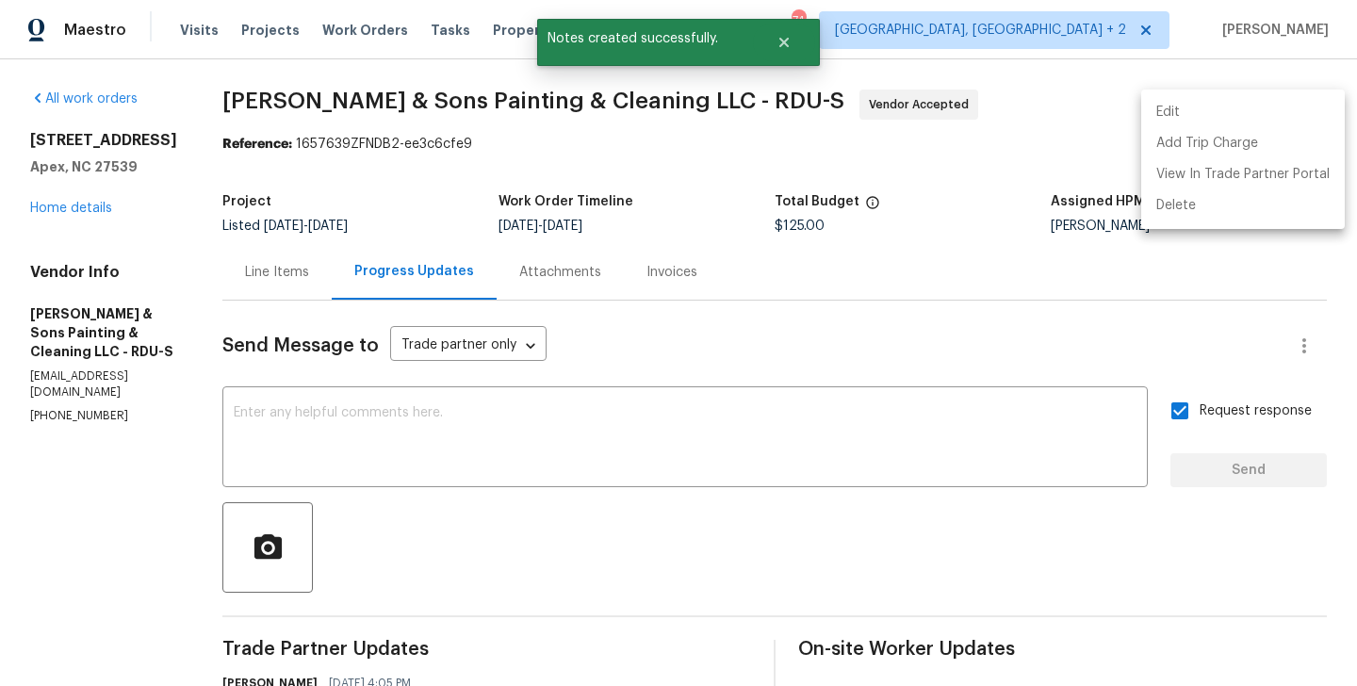
click at [1248, 101] on li "Edit" at bounding box center [1243, 112] width 204 height 31
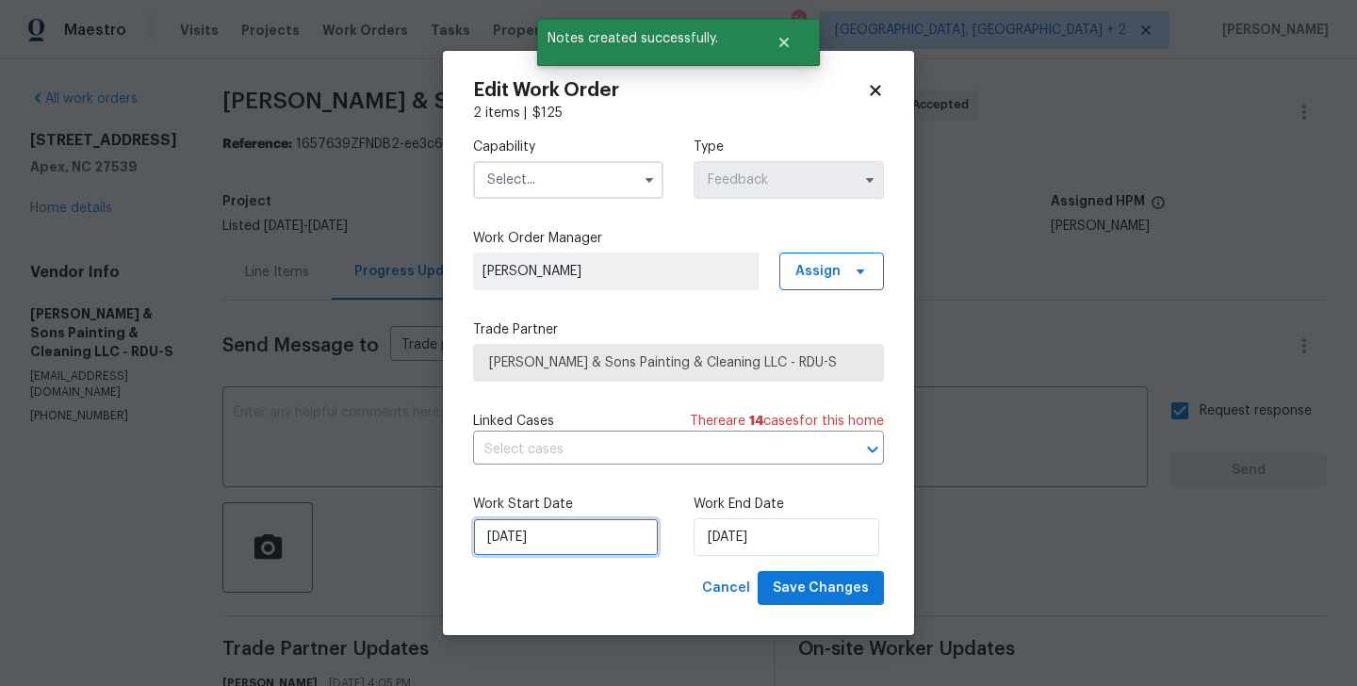
click at [561, 538] on input "26/08/2025" at bounding box center [566, 537] width 186 height 38
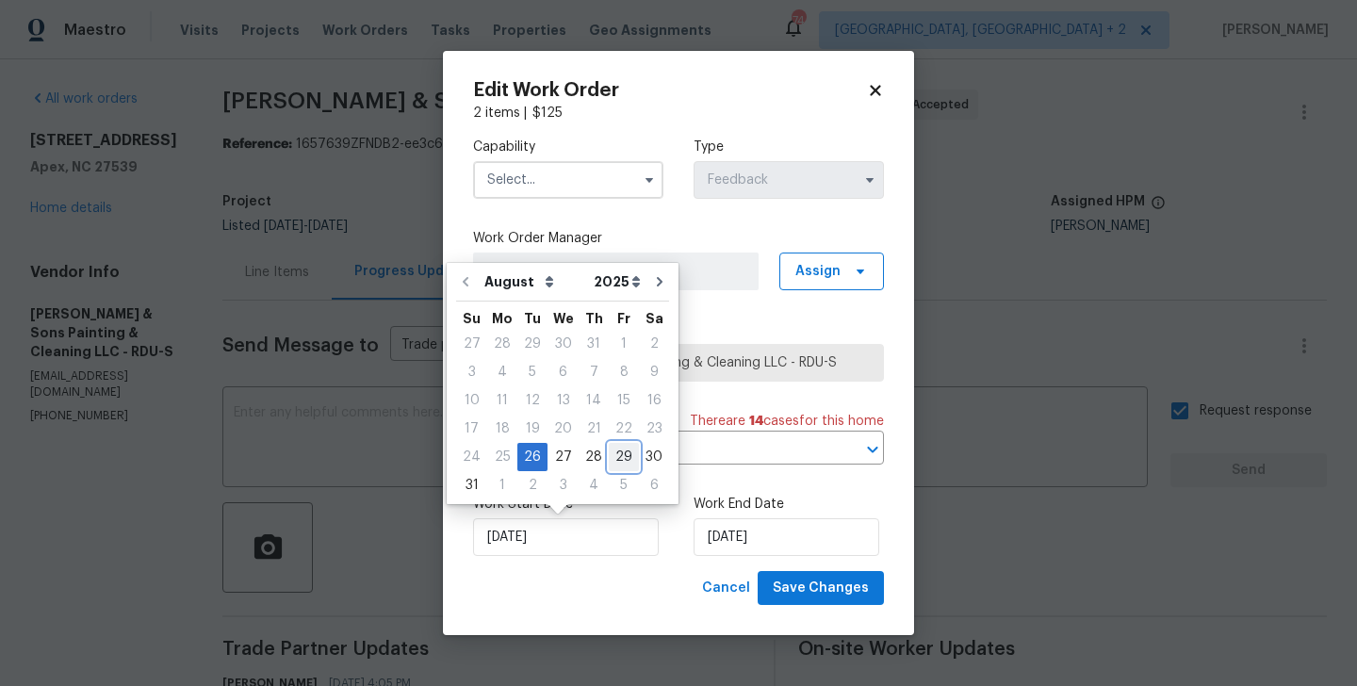
click at [617, 457] on div "29" at bounding box center [624, 457] width 30 height 26
type input "29/08/2025"
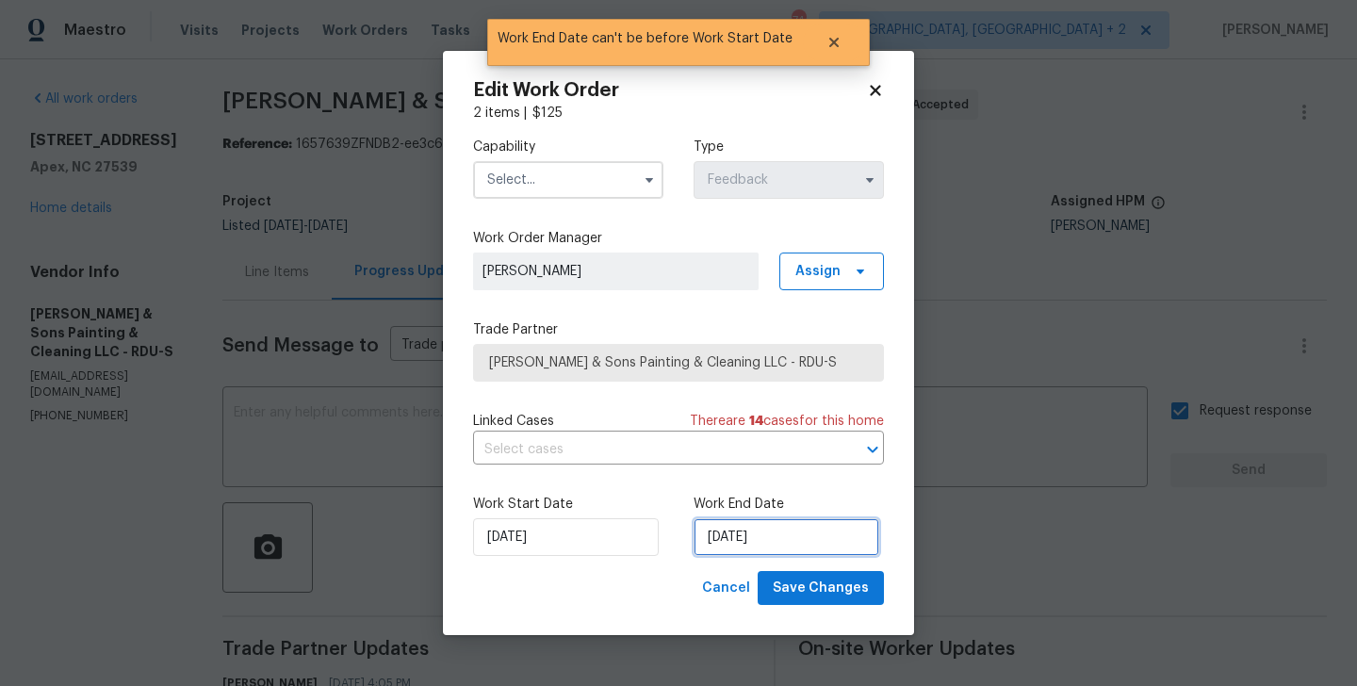
click at [747, 539] on input "29/08/2025" at bounding box center [786, 537] width 186 height 38
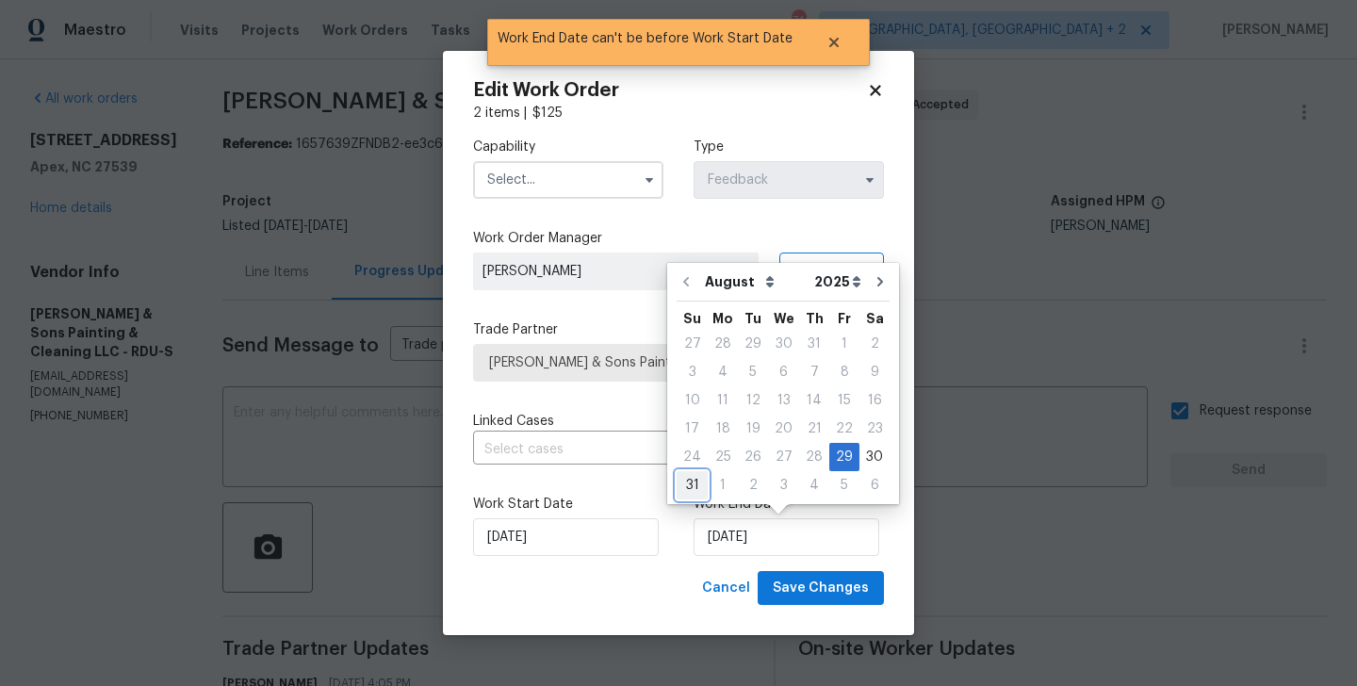
click at [697, 480] on div "31" at bounding box center [691, 485] width 31 height 26
type input "31/08/2025"
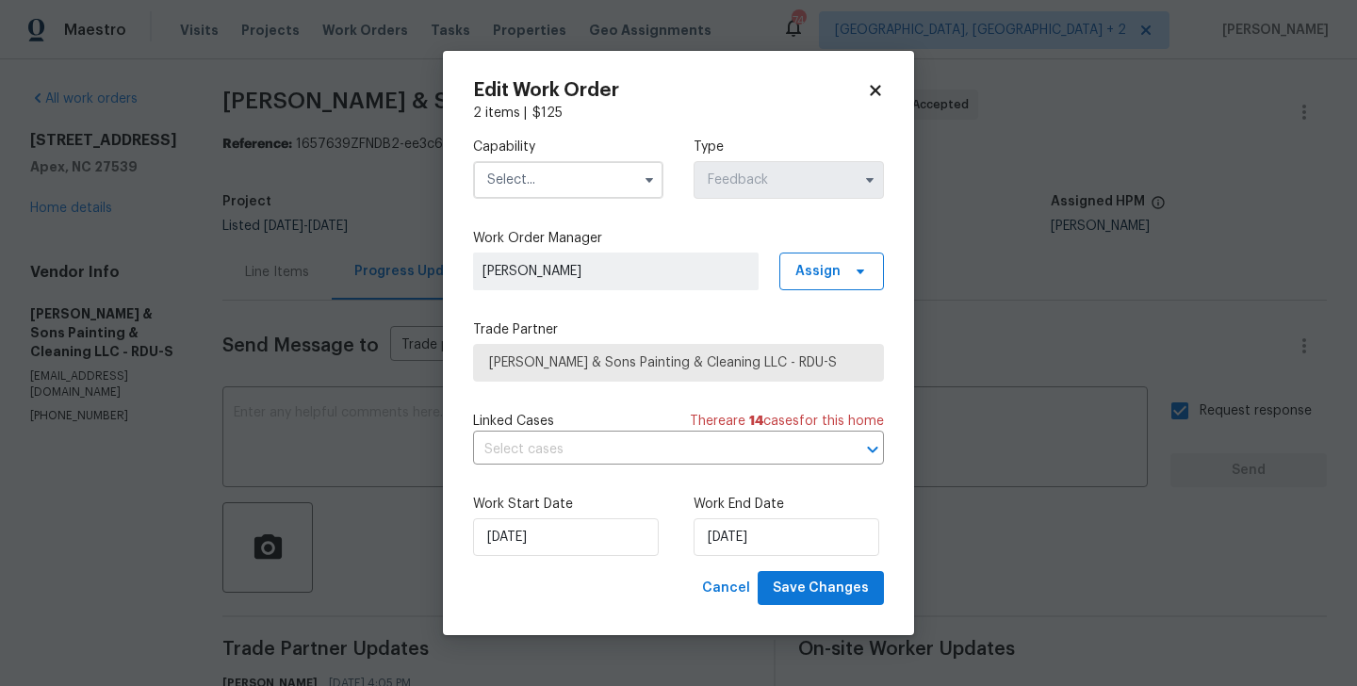
click at [546, 174] on input "text" at bounding box center [568, 180] width 190 height 38
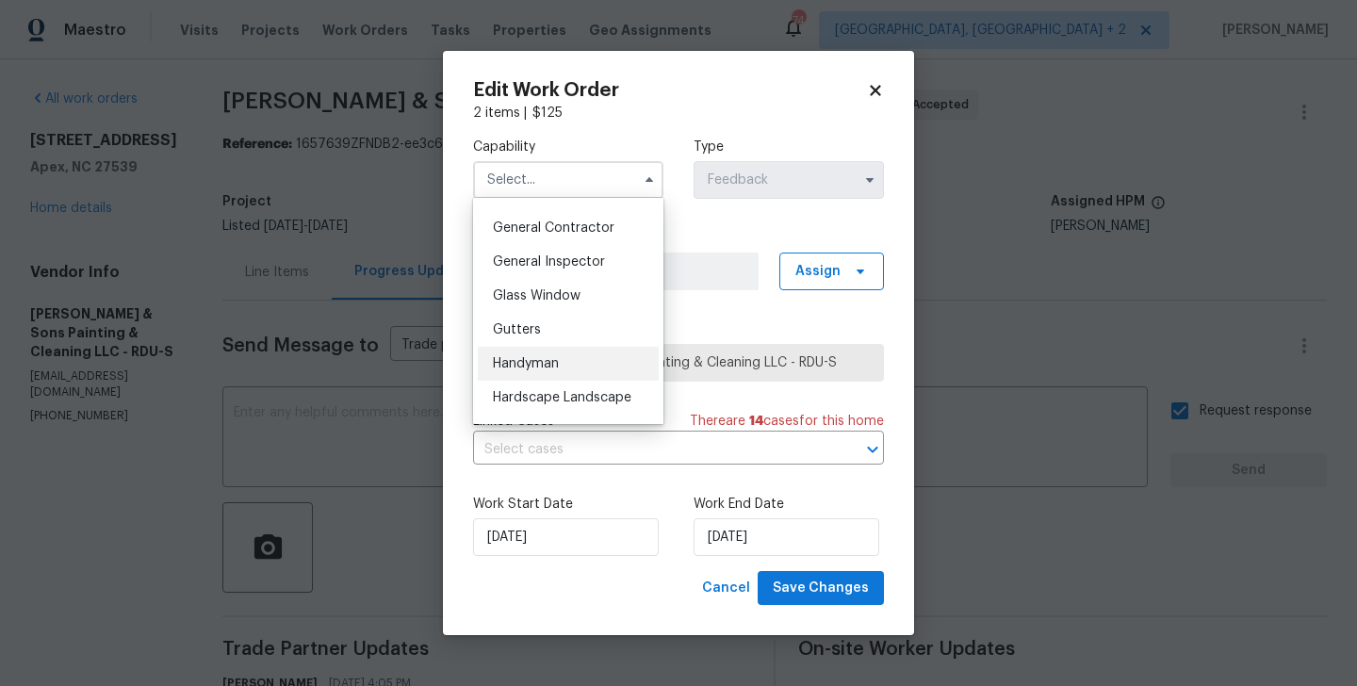
scroll to position [893, 0]
click at [578, 357] on div "Handyman" at bounding box center [568, 363] width 181 height 34
type input "Handyman"
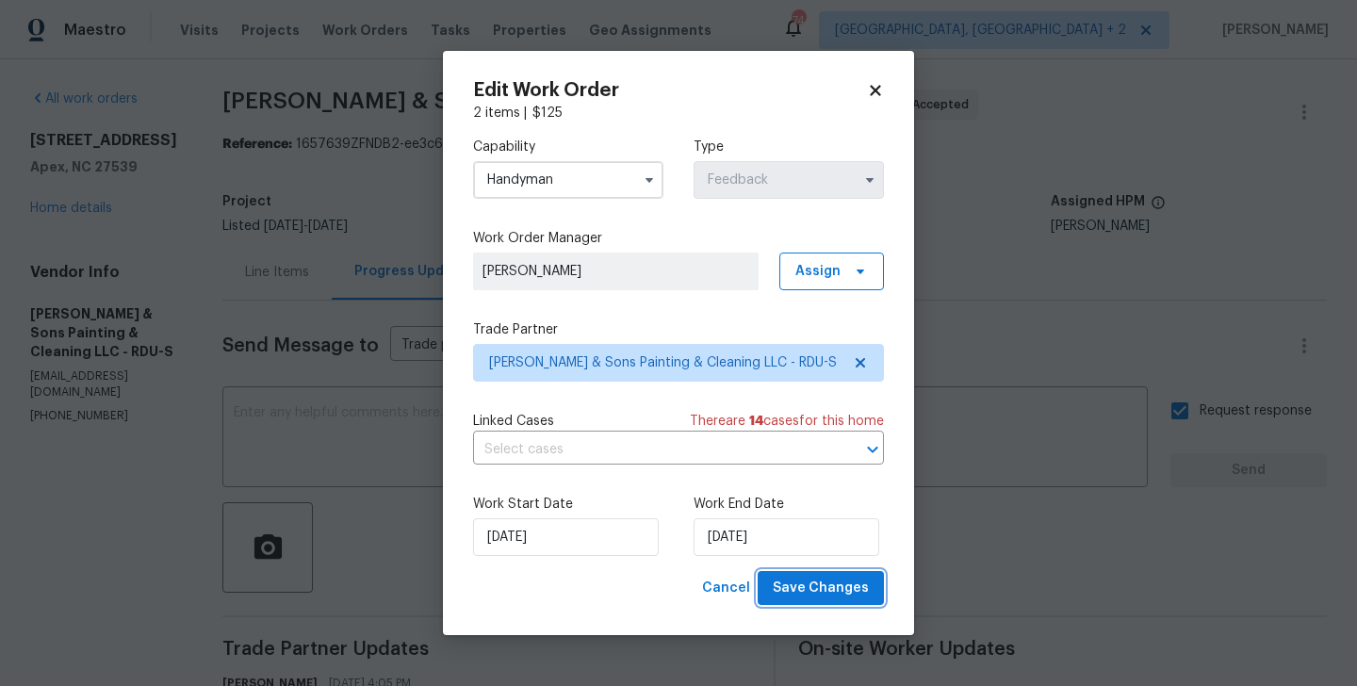
click at [856, 592] on span "Save Changes" at bounding box center [821, 589] width 96 height 24
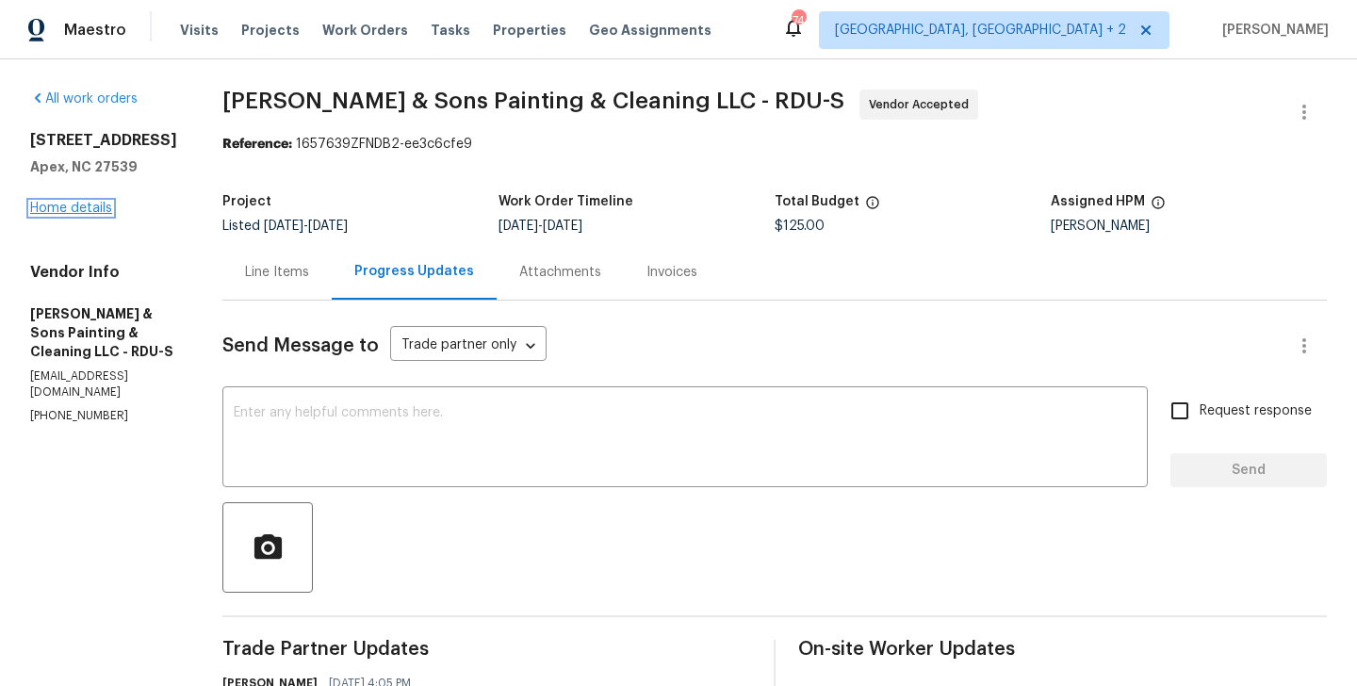
click at [79, 215] on link "Home details" at bounding box center [71, 208] width 82 height 13
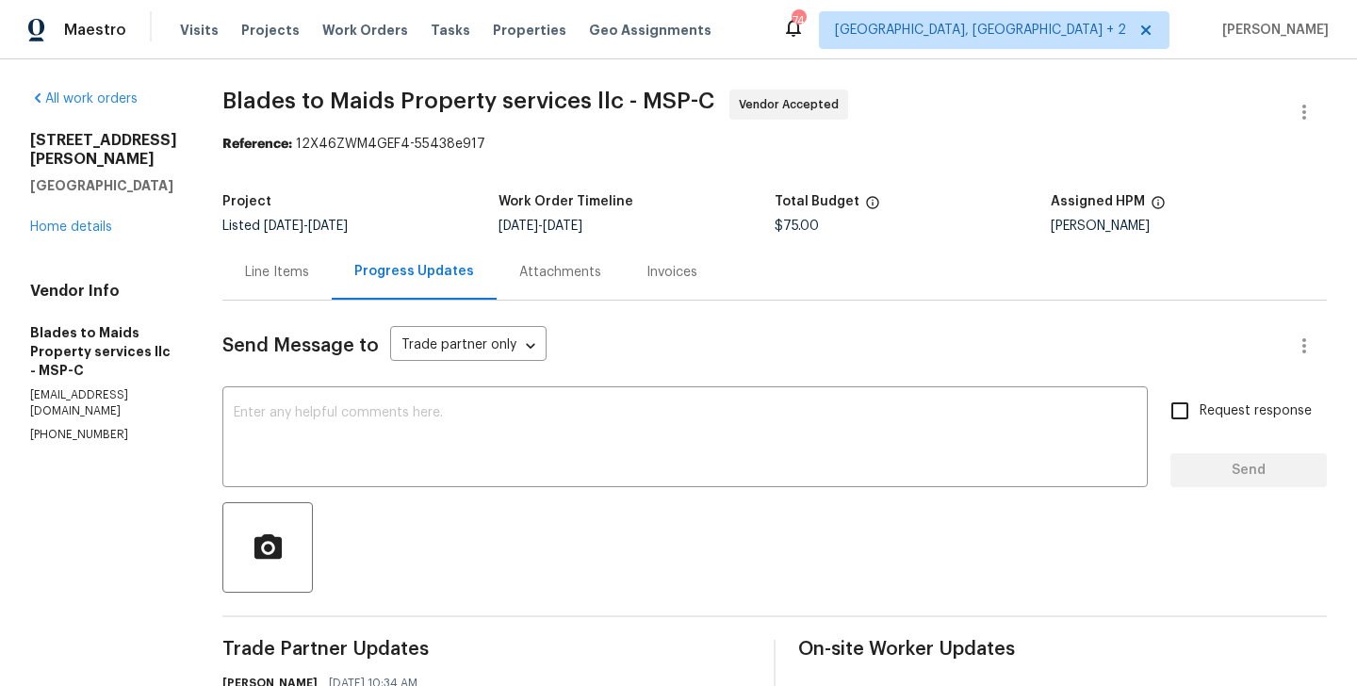
click at [86, 427] on p "[PHONE_NUMBER]" at bounding box center [103, 435] width 147 height 16
copy p "[PHONE_NUMBER]"
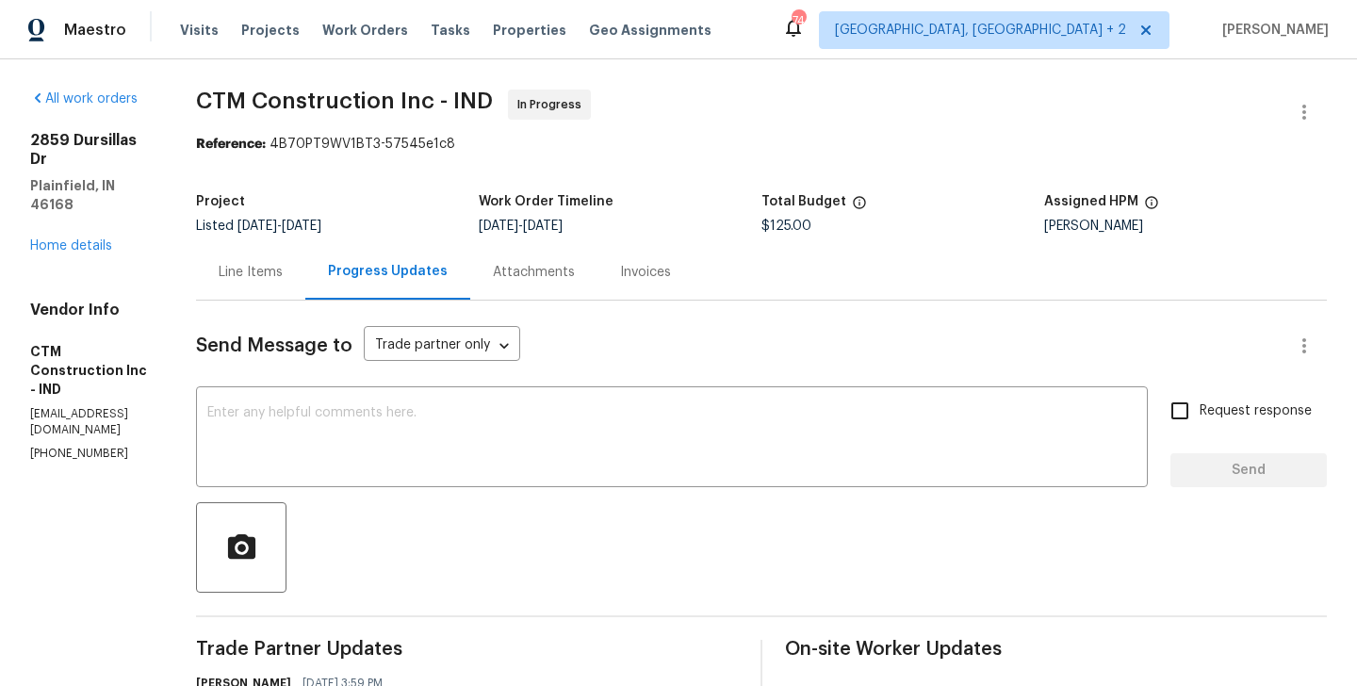
click at [66, 446] on p "[PHONE_NUMBER]" at bounding box center [90, 454] width 121 height 16
click at [66, 446] on p "(317) 506-8687" at bounding box center [90, 454] width 121 height 16
copy p "(317) 506-8687"
click at [460, 398] on div "x ​" at bounding box center [672, 439] width 952 height 96
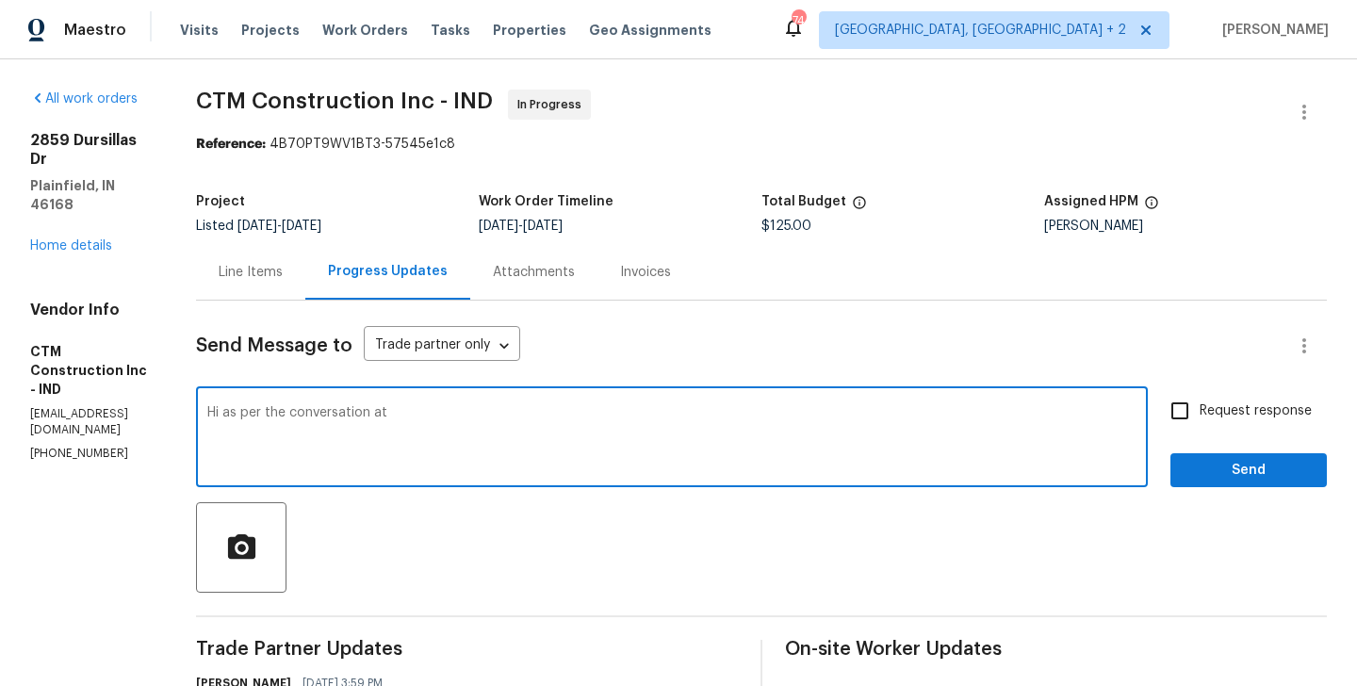
paste textarea "(317) 506-8687"
type textarea "Hi as per the conversation at (317) 506-8687 Please schedule the work for tomor…"
click at [1205, 421] on label "Request response" at bounding box center [1236, 411] width 152 height 40
click at [1199, 421] on input "Request response" at bounding box center [1180, 411] width 40 height 40
checkbox input "true"
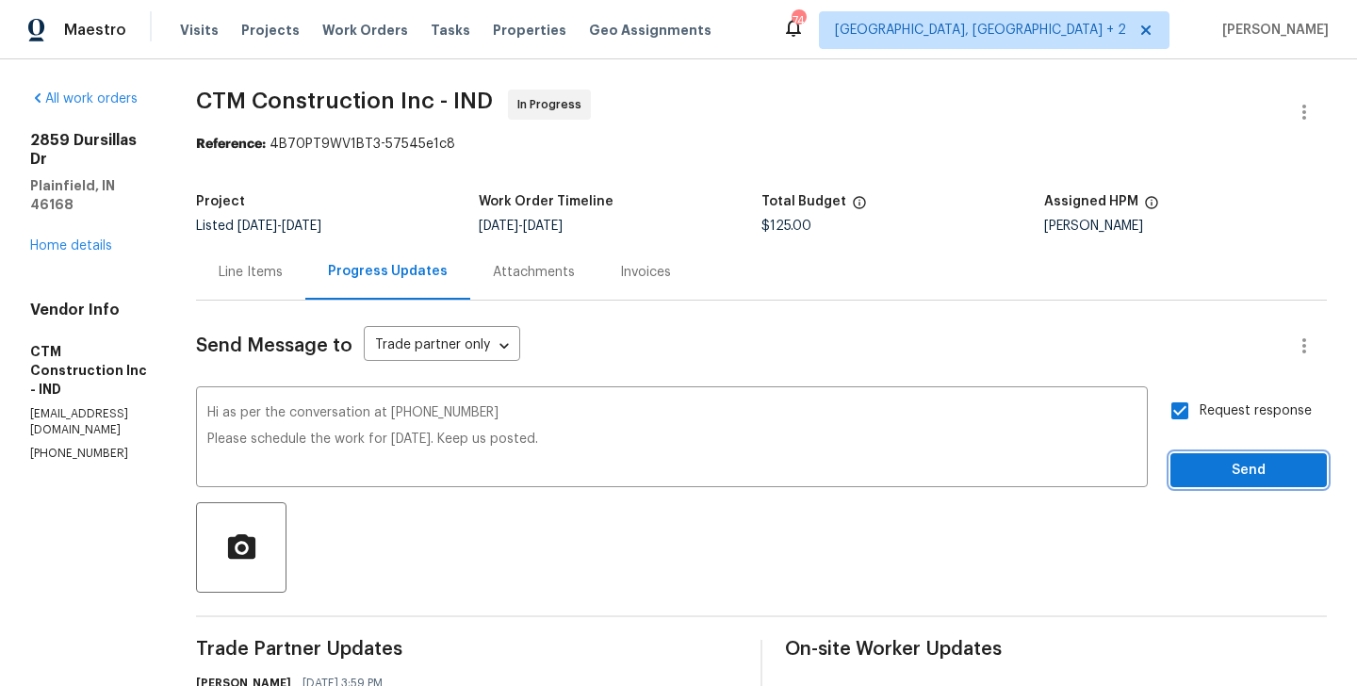
click at [1205, 464] on span "Send" at bounding box center [1248, 471] width 126 height 24
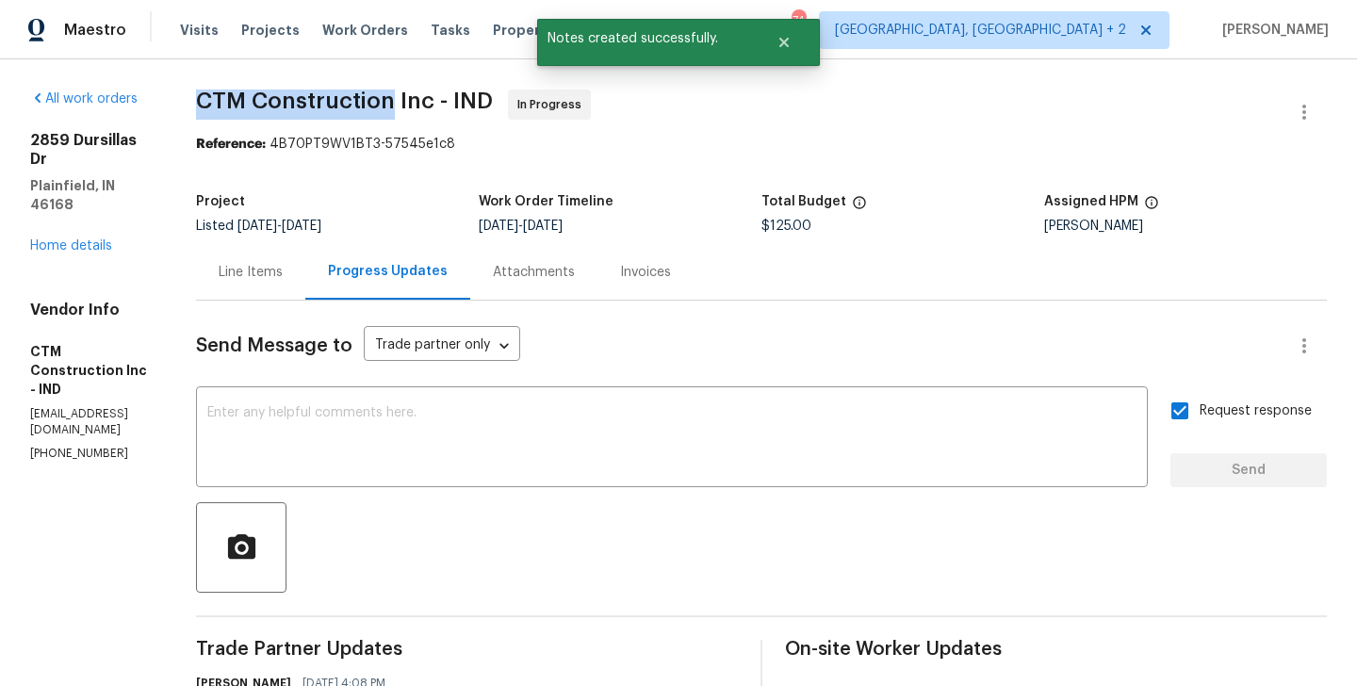
drag, startPoint x: 234, startPoint y: 107, endPoint x: 430, endPoint y: 107, distance: 196.0
click at [430, 107] on div "All work orders 2859 Dursillas Dr Plainfield, IN 46168 Home details Vendor Info…" at bounding box center [678, 536] width 1357 height 955
copy span "CTM Construction"
click at [73, 239] on link "Home details" at bounding box center [71, 245] width 82 height 13
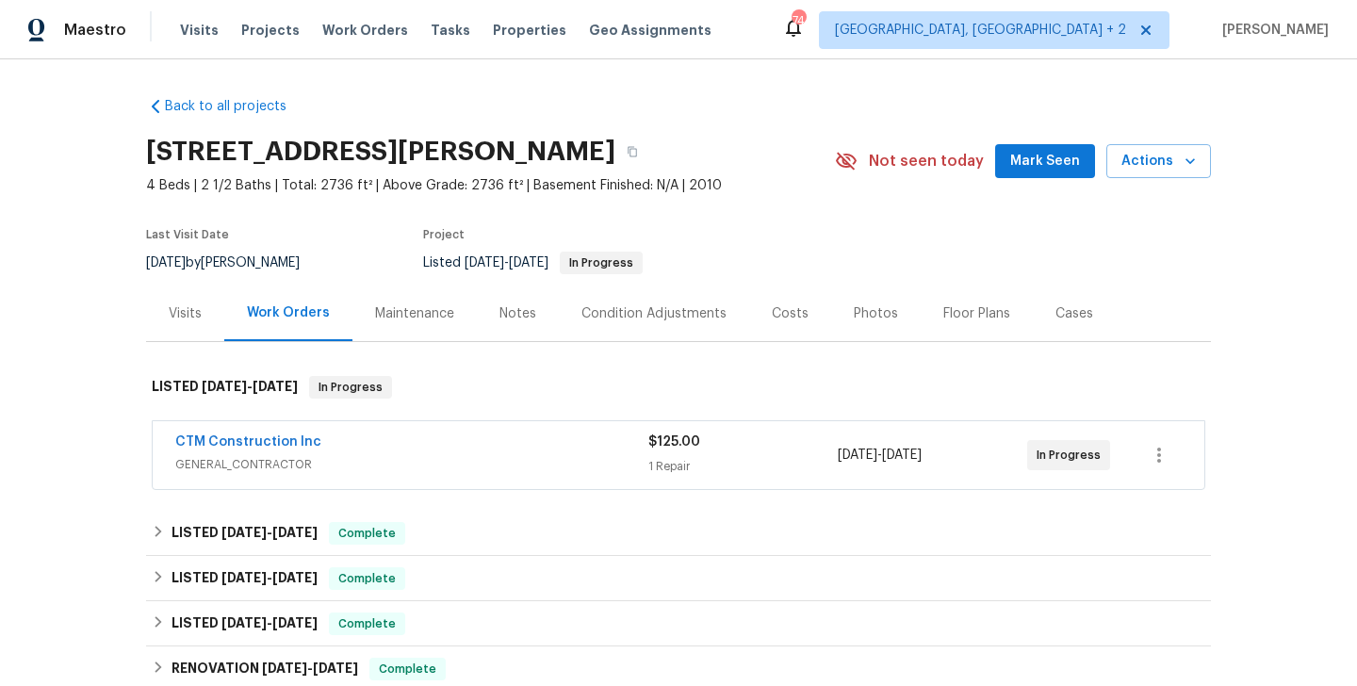
scroll to position [114, 0]
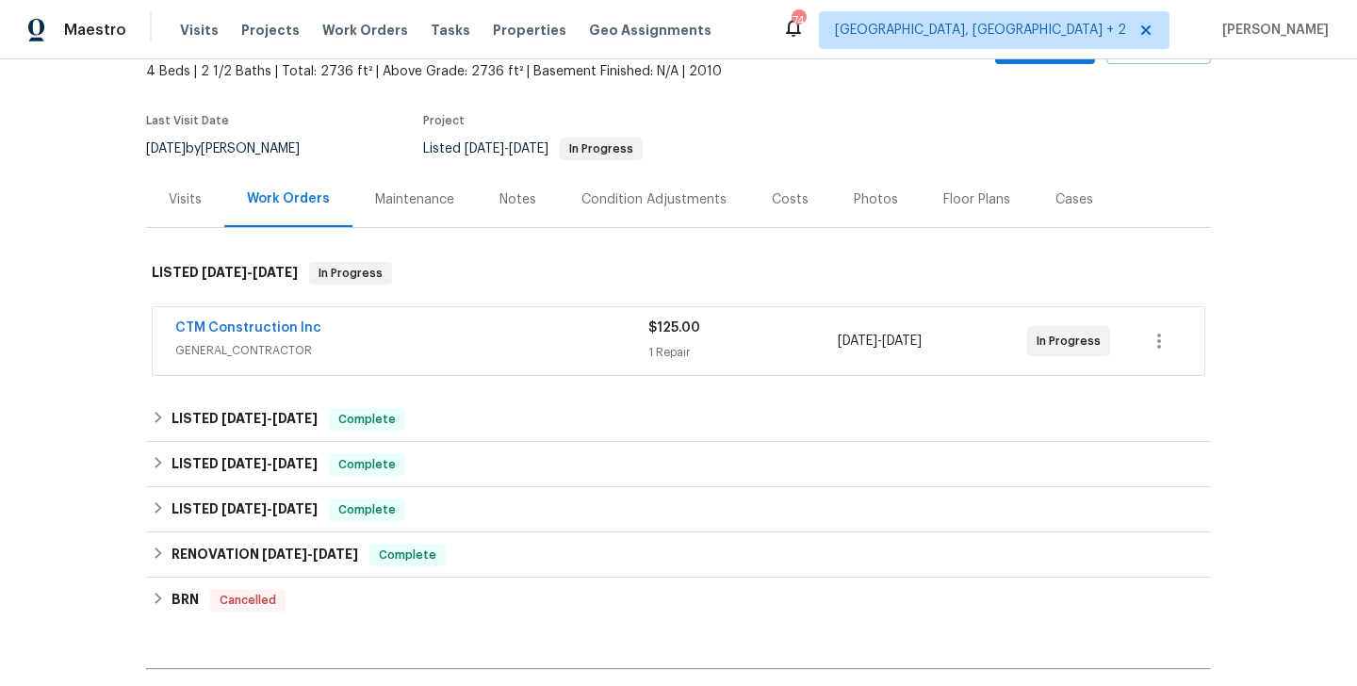
click at [281, 319] on span "CTM Construction Inc" at bounding box center [248, 327] width 146 height 19
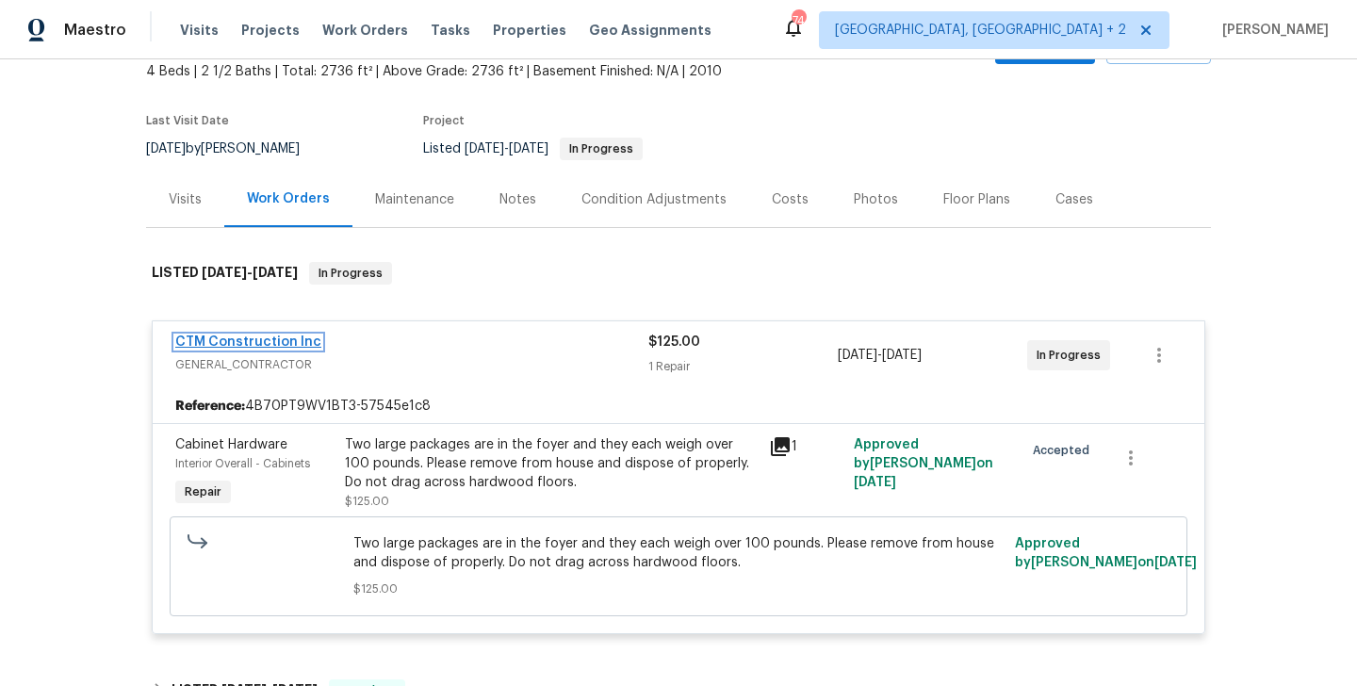
click at [269, 342] on link "CTM Construction Inc" at bounding box center [248, 341] width 146 height 13
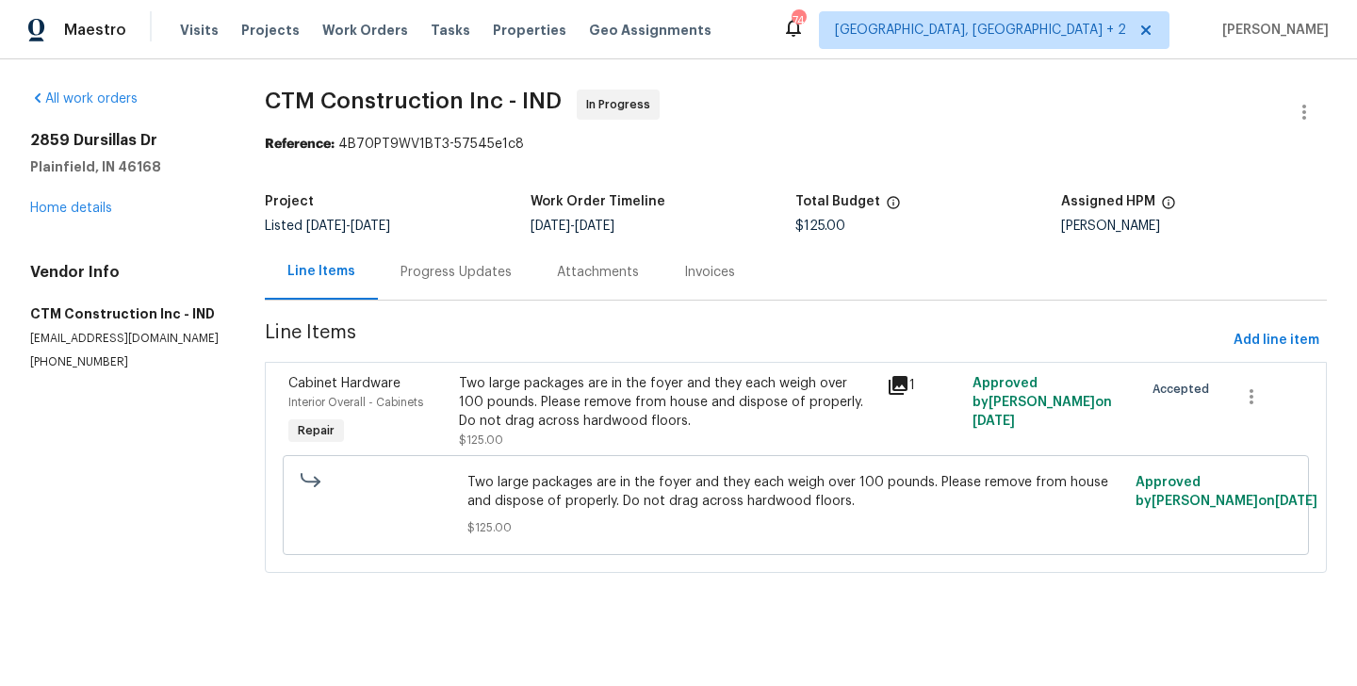
click at [434, 260] on div "Progress Updates" at bounding box center [456, 272] width 156 height 56
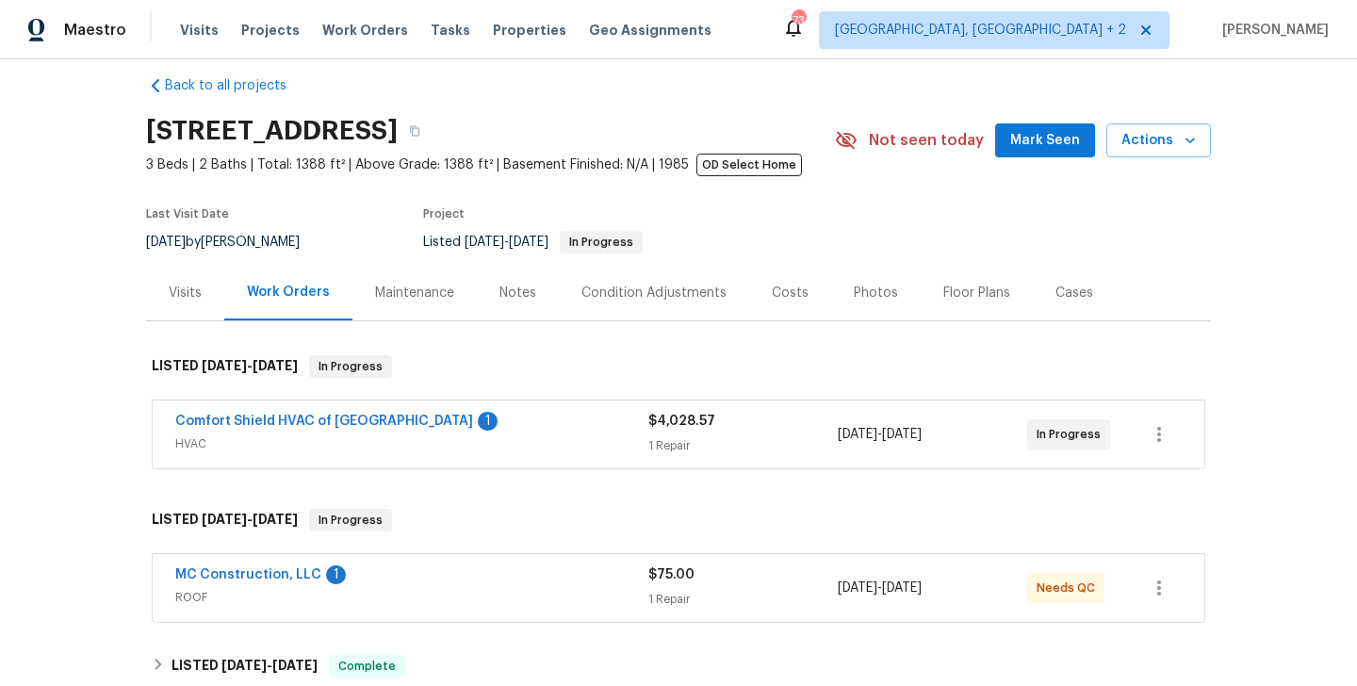
scroll to position [22, 0]
click at [327, 423] on link "Comfort Shield HVAC of [GEOGRAPHIC_DATA]" at bounding box center [324, 420] width 298 height 13
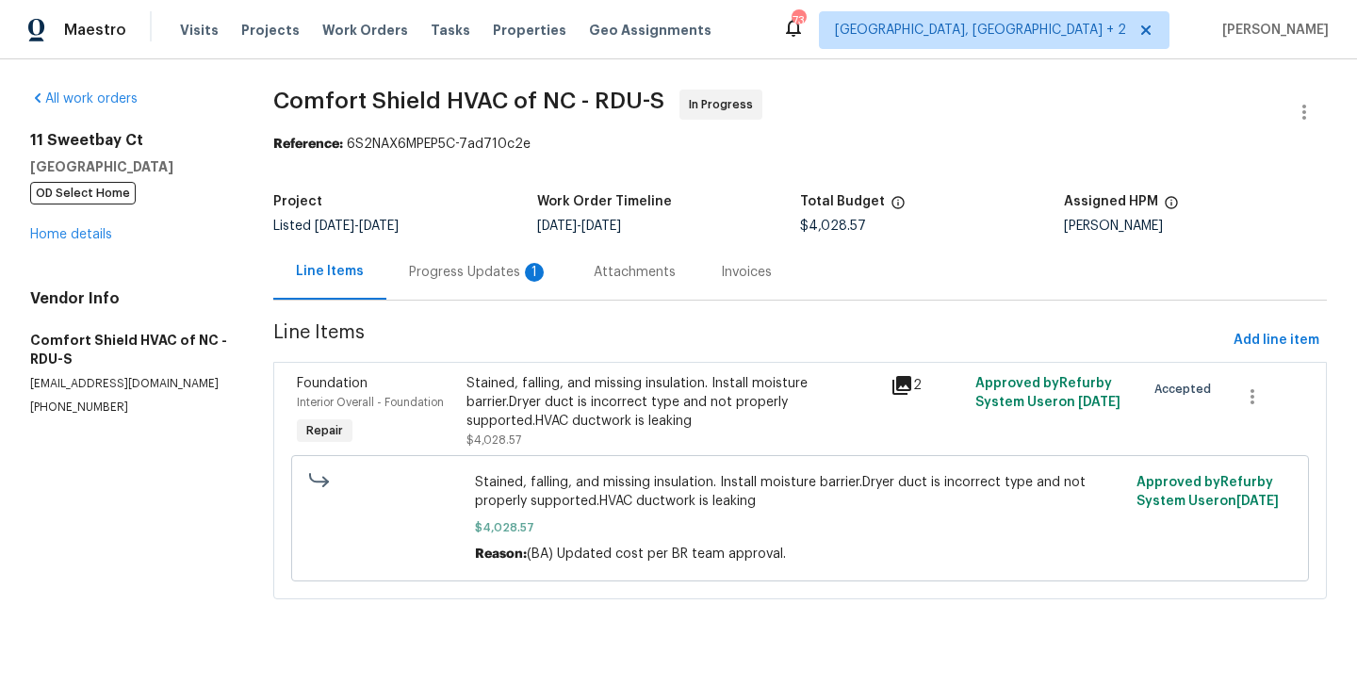
click at [504, 264] on div "Progress Updates 1" at bounding box center [478, 272] width 139 height 19
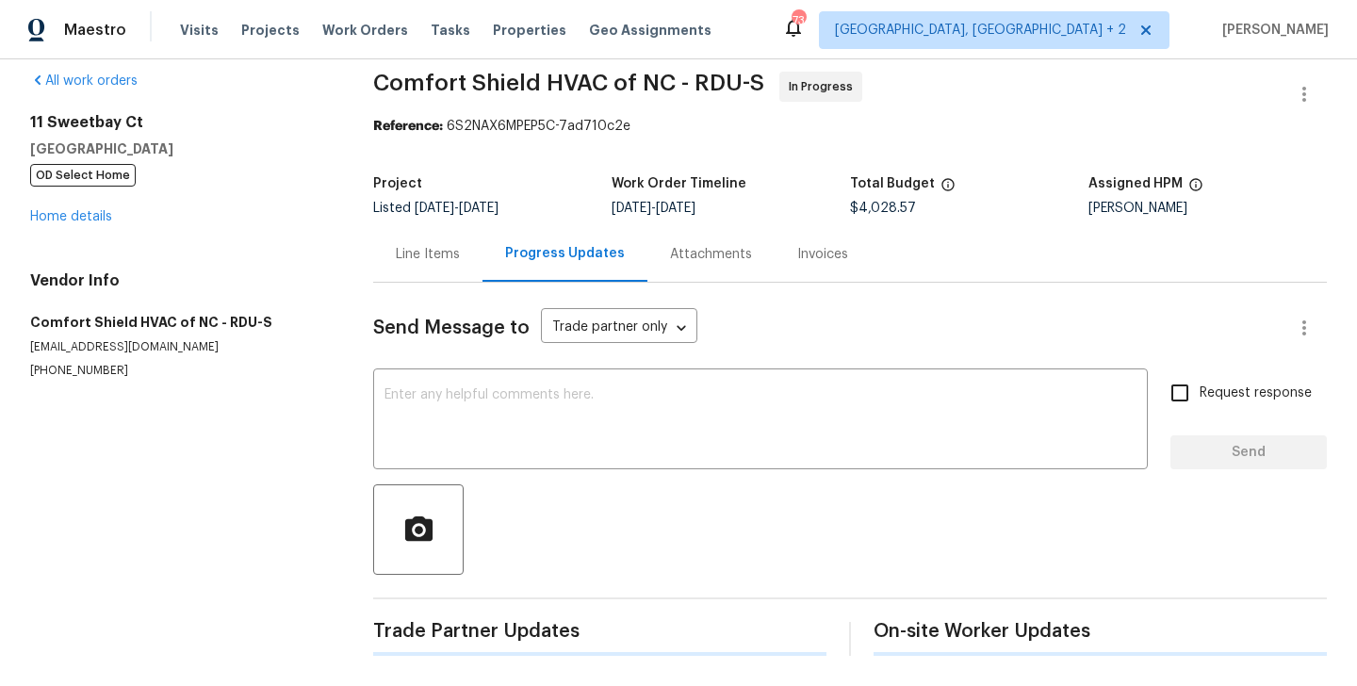
scroll to position [285, 0]
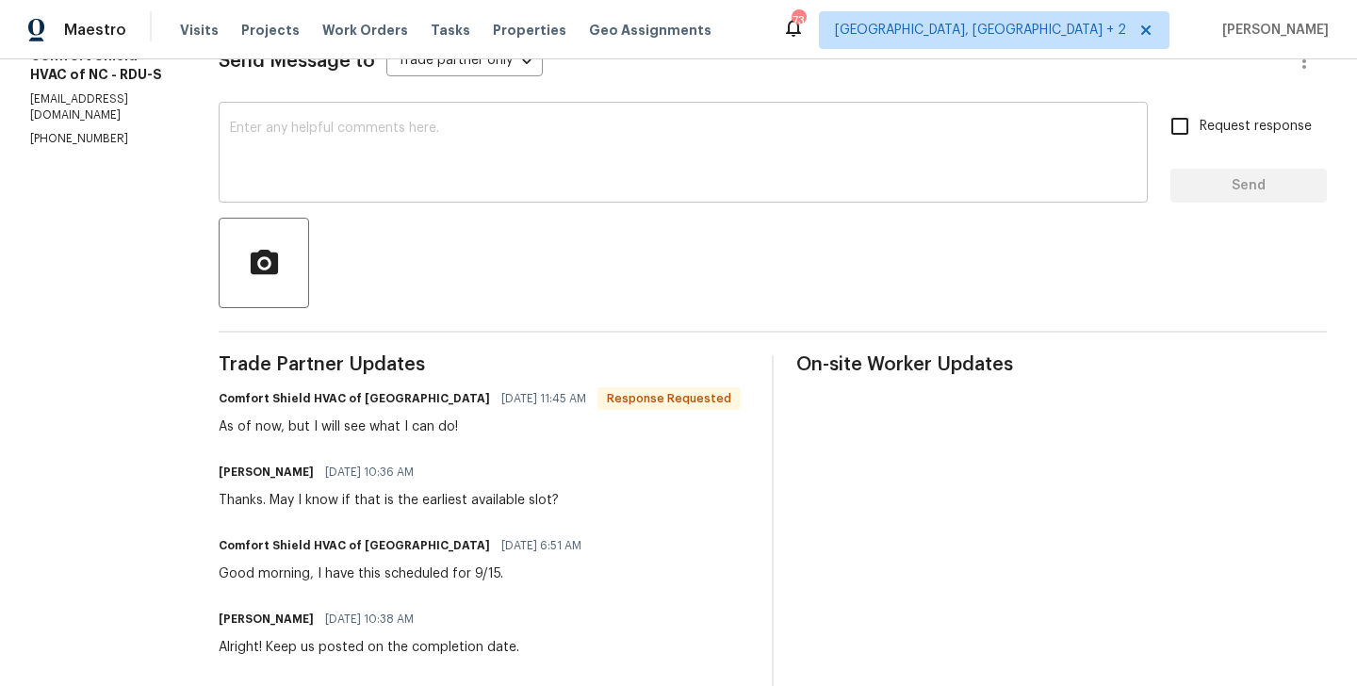
click at [417, 151] on textarea at bounding box center [683, 155] width 906 height 66
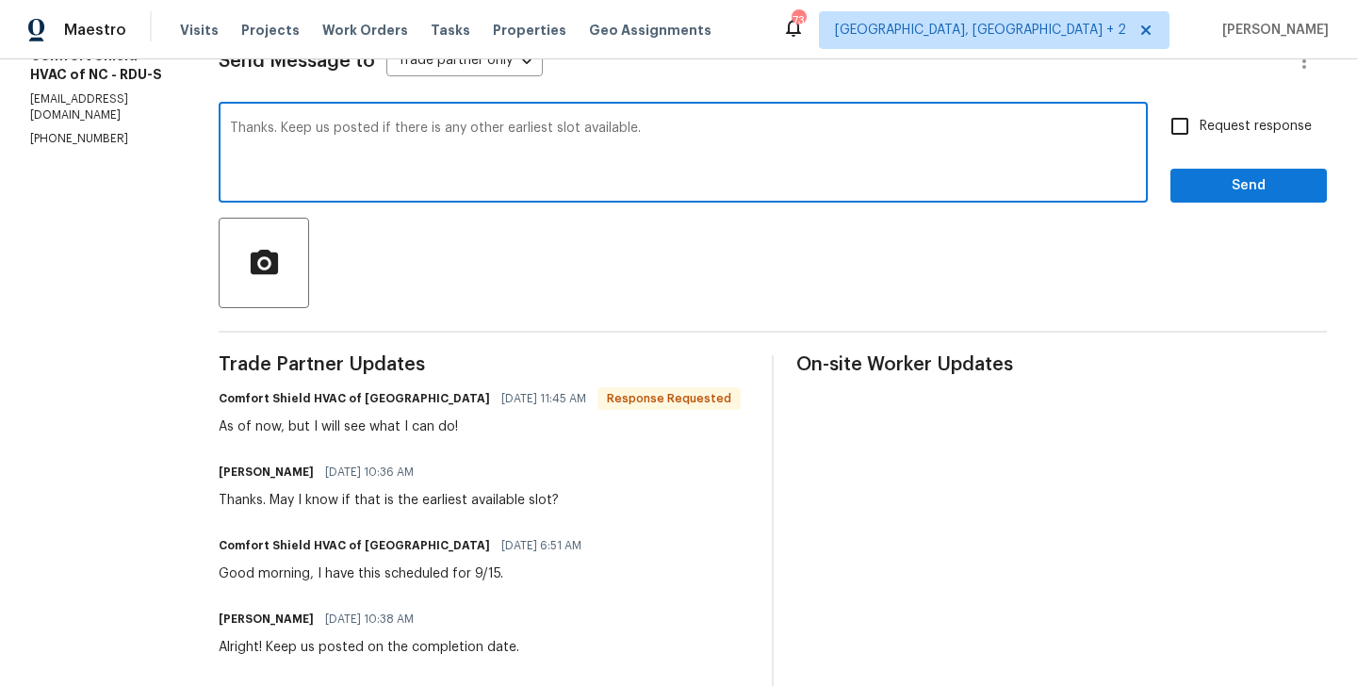
type textarea "Thanks. Keep us posted if there is any other earliest slot available."
click at [1191, 131] on input "Request response" at bounding box center [1180, 126] width 40 height 40
checkbox input "true"
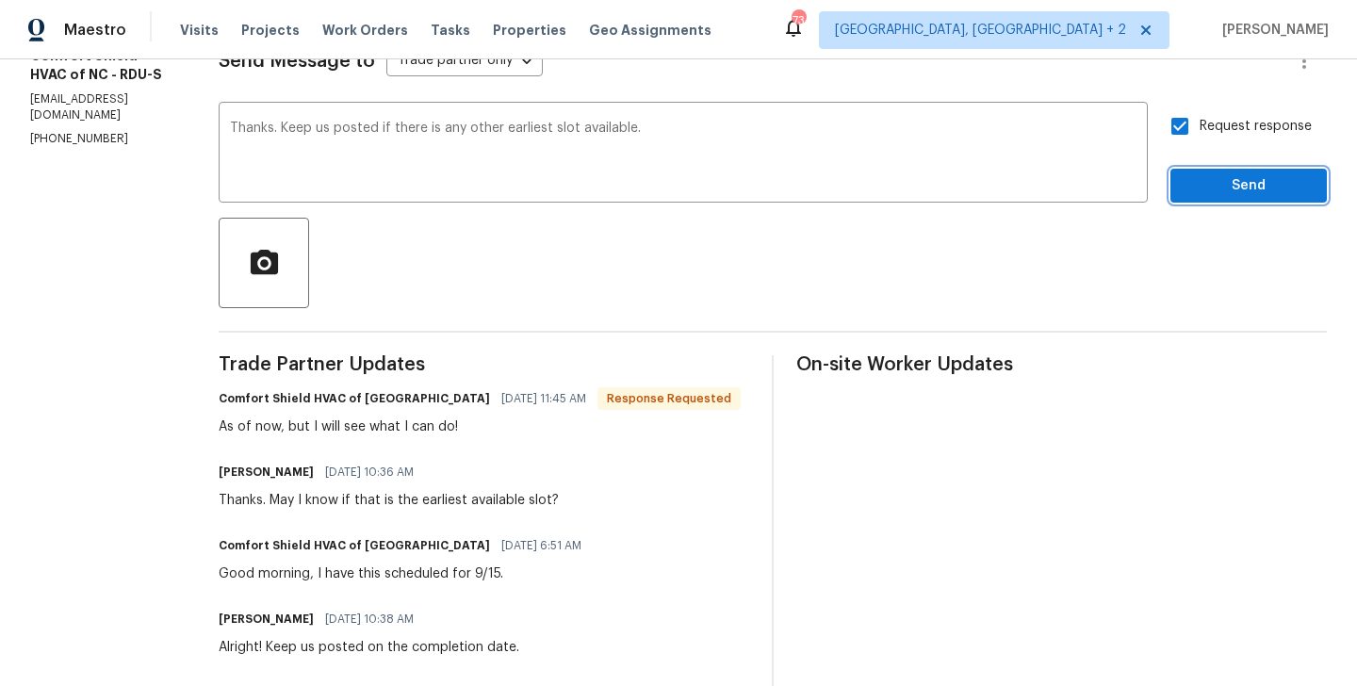
click at [1194, 196] on span "Send" at bounding box center [1248, 186] width 126 height 24
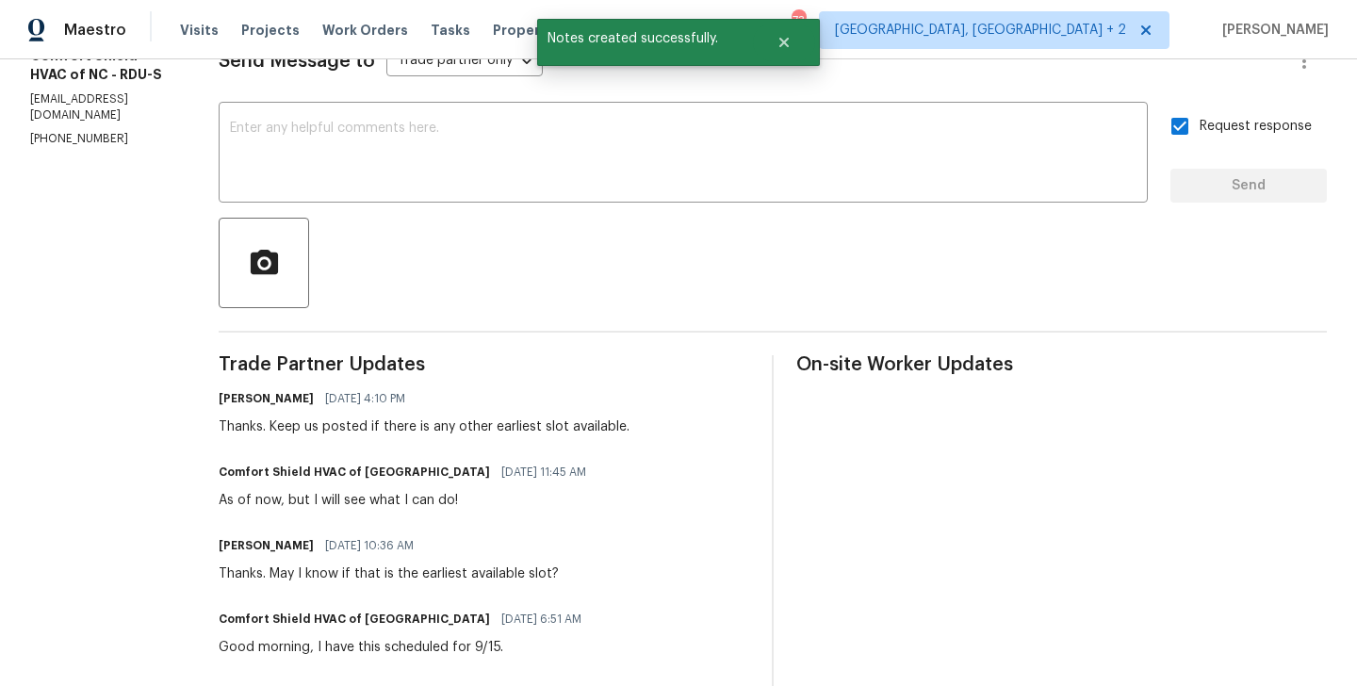
scroll to position [0, 0]
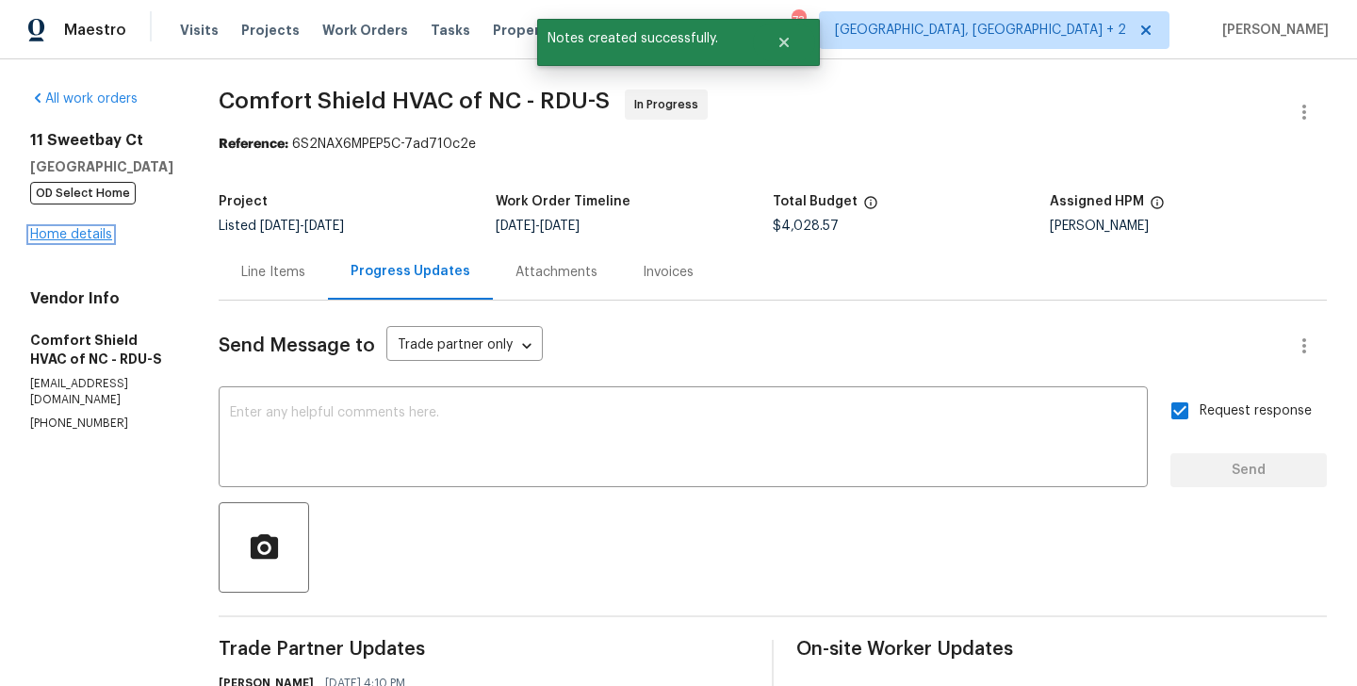
click at [66, 239] on link "Home details" at bounding box center [71, 234] width 82 height 13
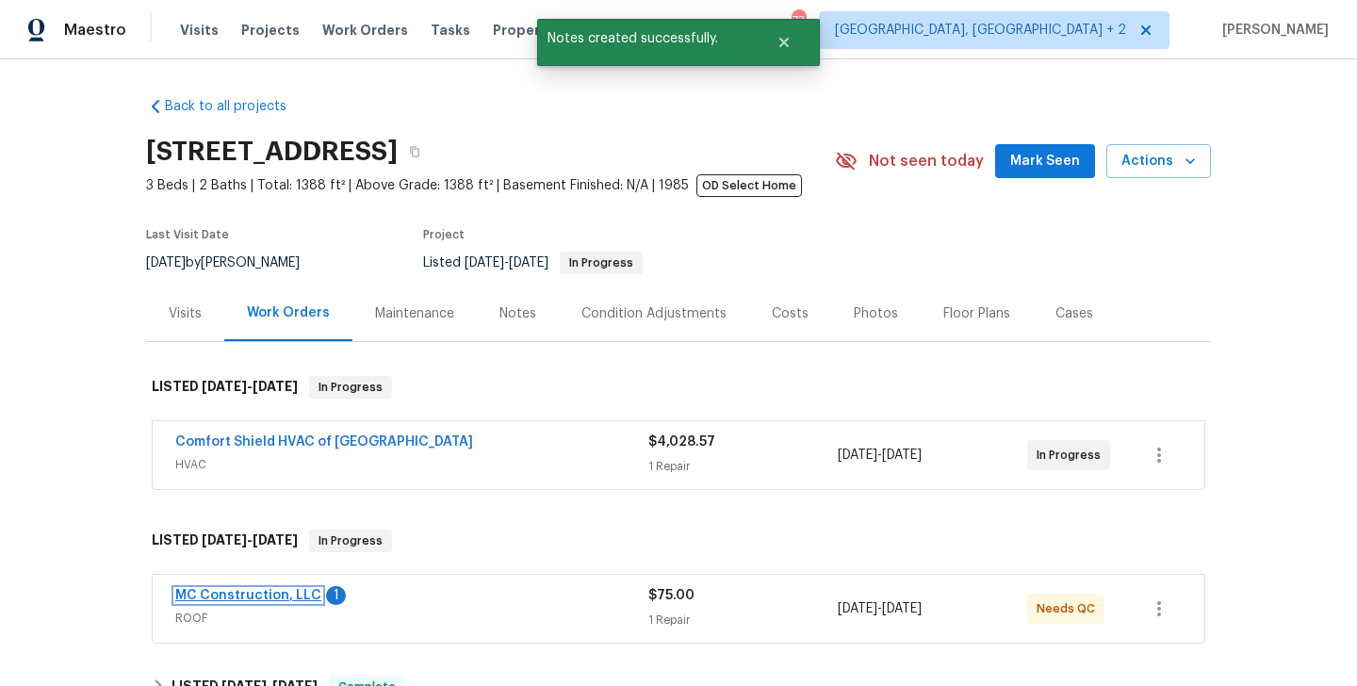
click at [270, 600] on link "MC Construction, LLC" at bounding box center [248, 595] width 146 height 13
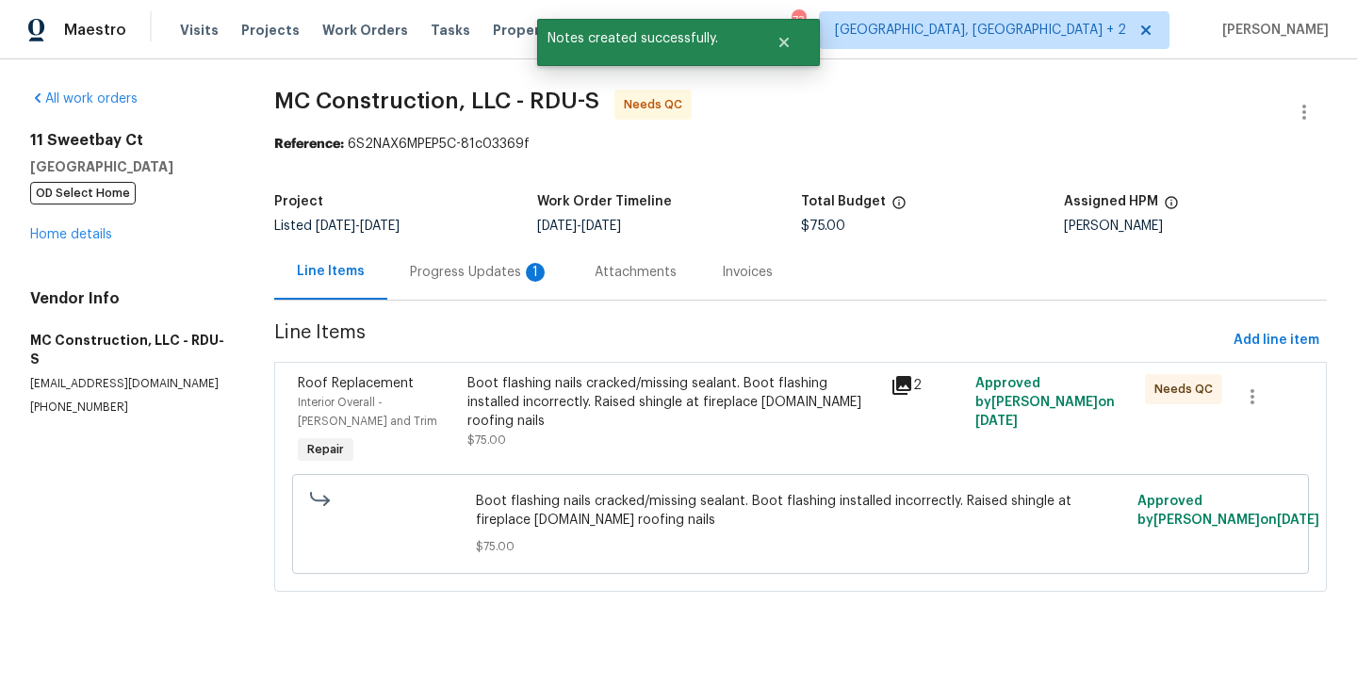
click at [473, 280] on div "Progress Updates 1" at bounding box center [479, 272] width 139 height 19
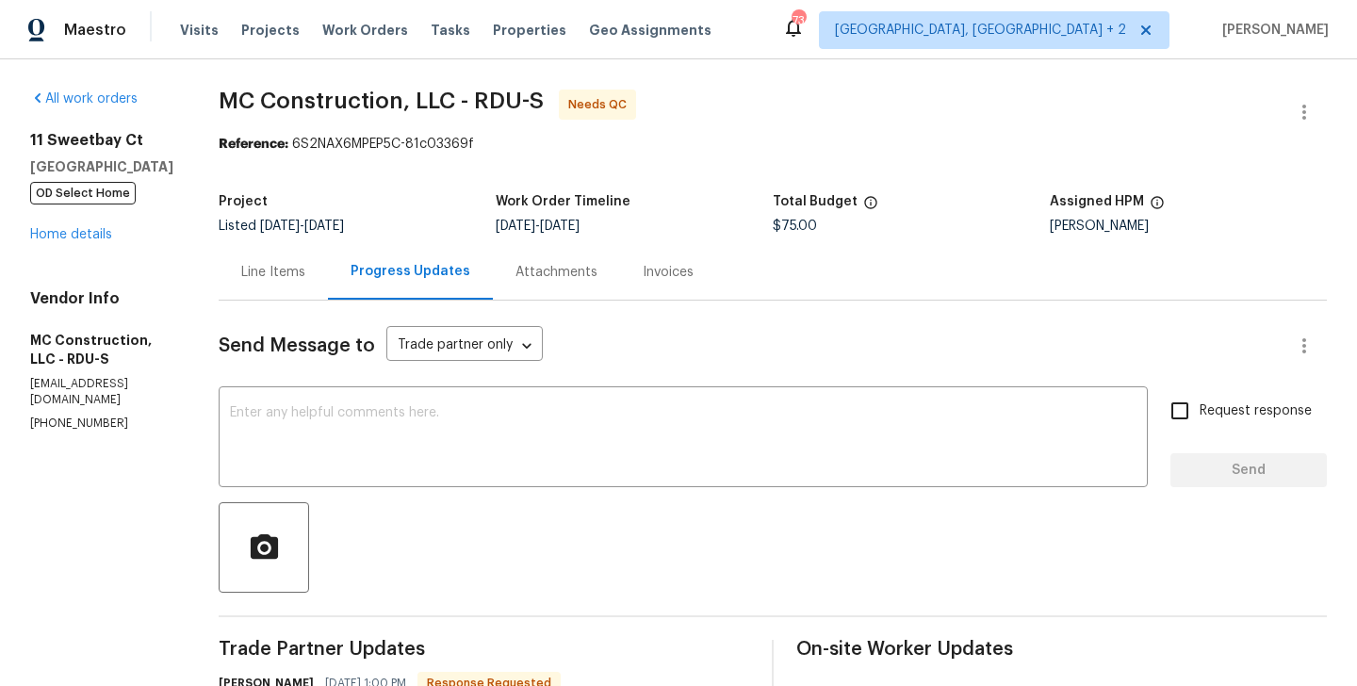
click at [292, 274] on div "Line Items" at bounding box center [273, 272] width 109 height 56
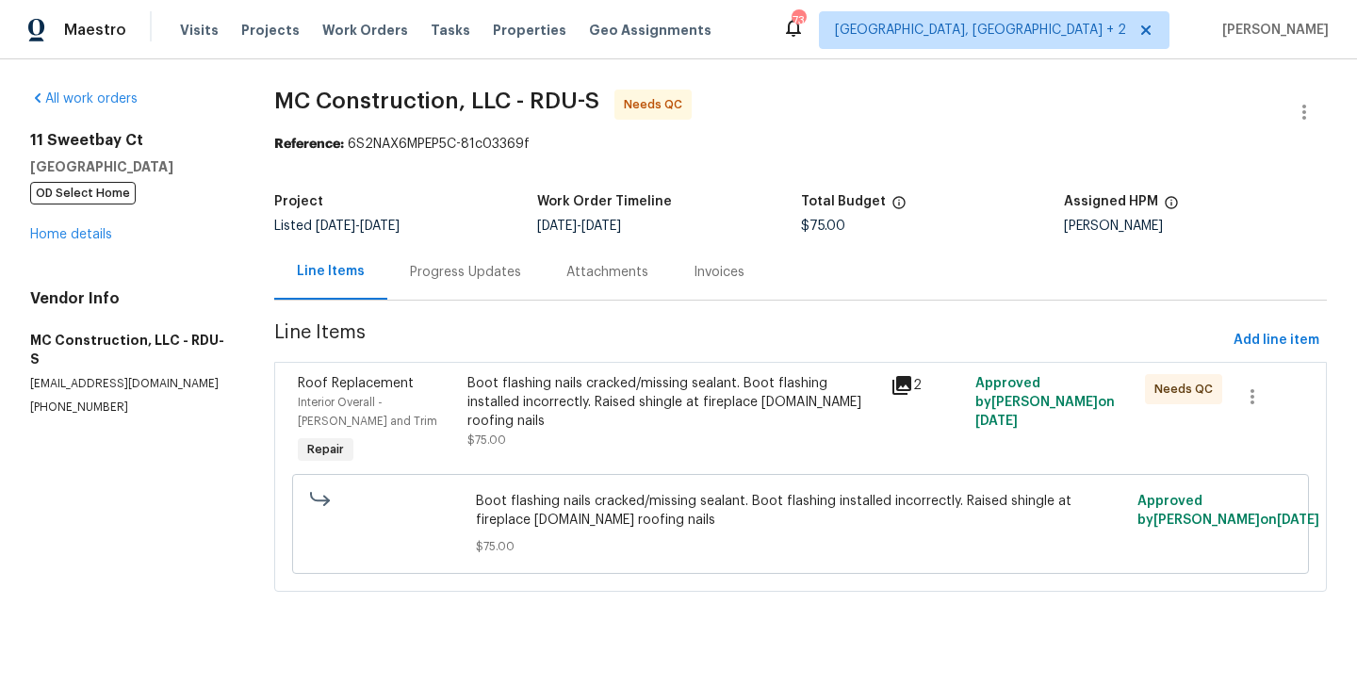
click at [692, 432] on div "Boot flashing nails cracked/missing sealant. Boot flashing installed incorrectl…" at bounding box center [674, 421] width 424 height 106
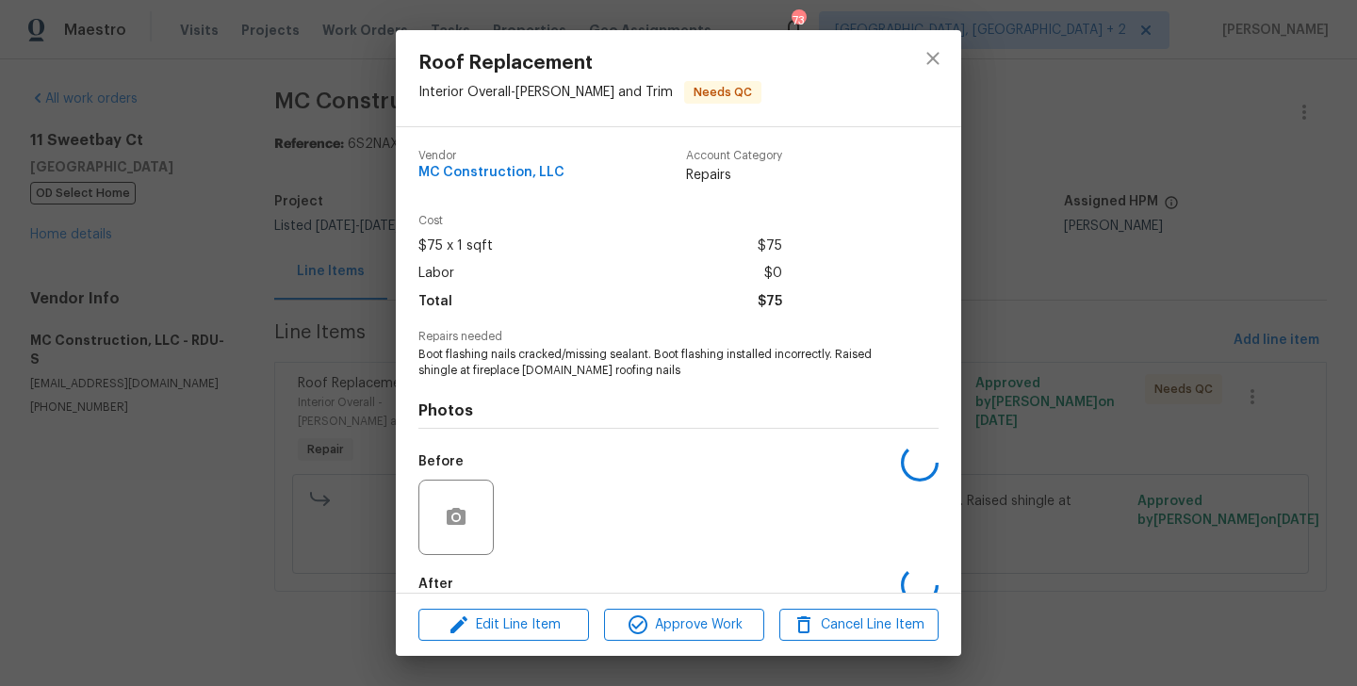
scroll to position [104, 0]
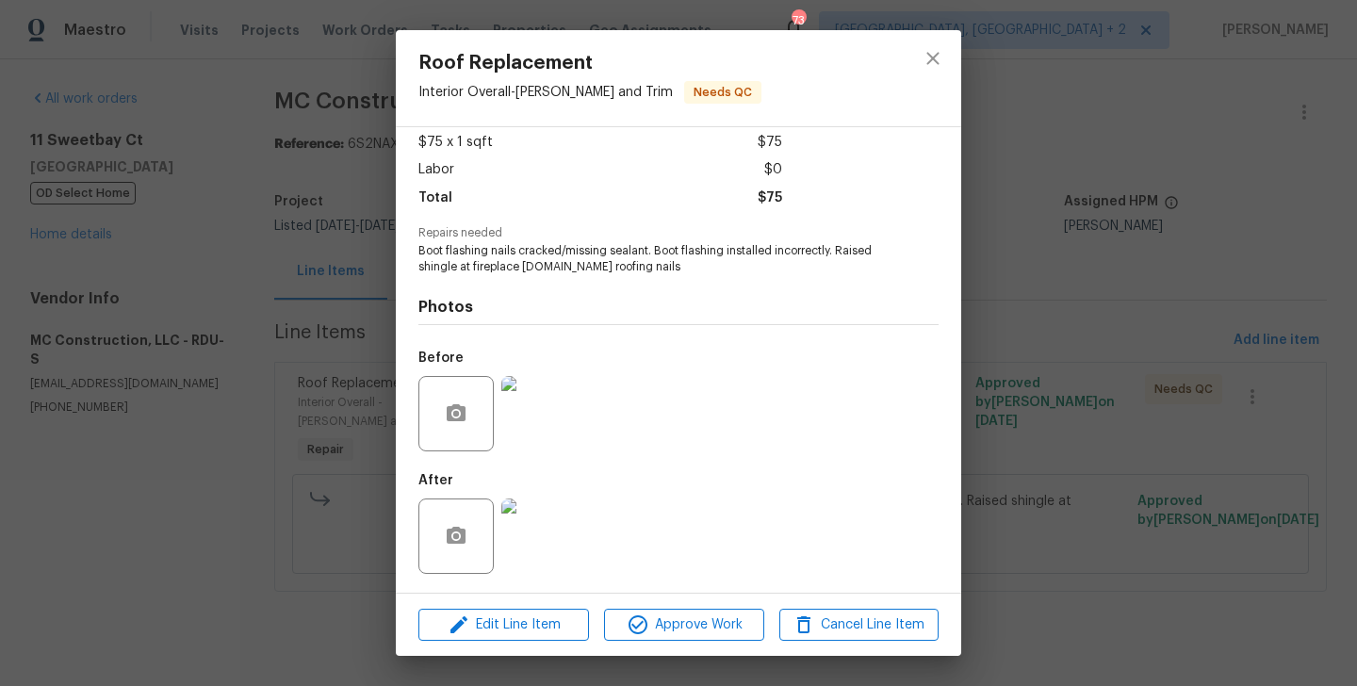
click at [555, 428] on img at bounding box center [538, 413] width 75 height 75
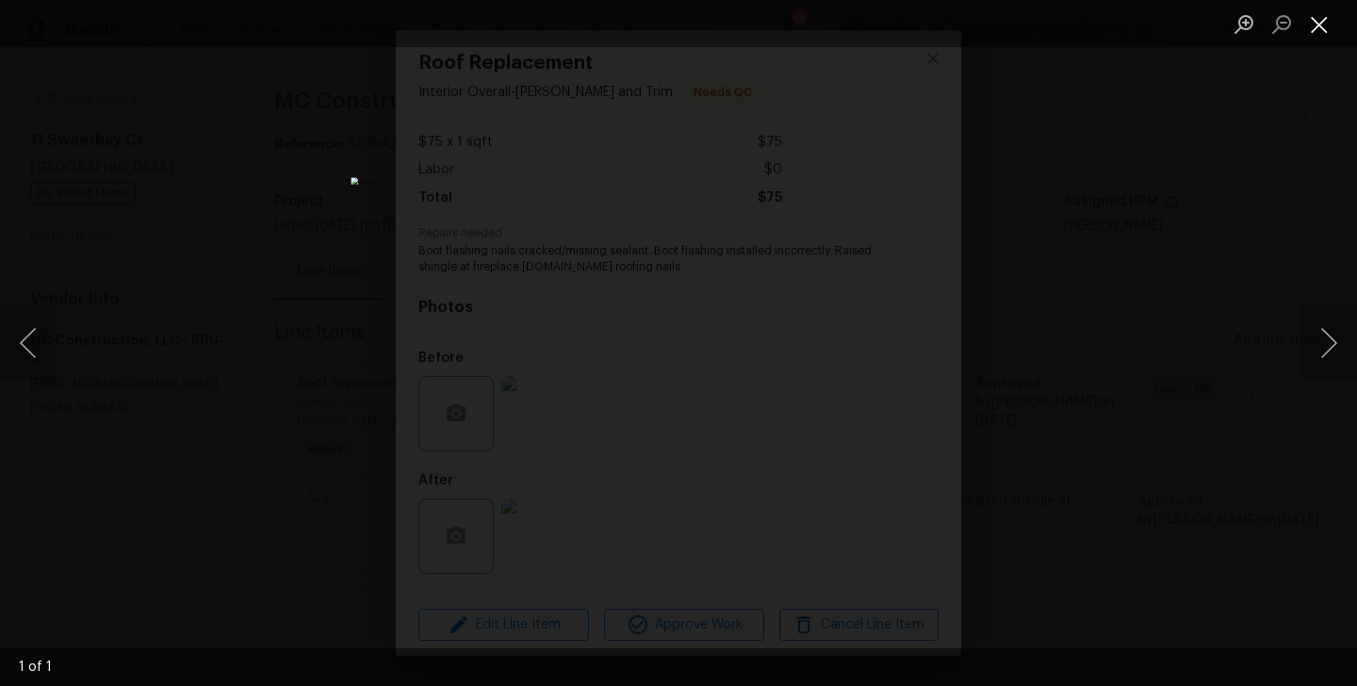
click at [1316, 24] on button "Close lightbox" at bounding box center [1319, 24] width 38 height 33
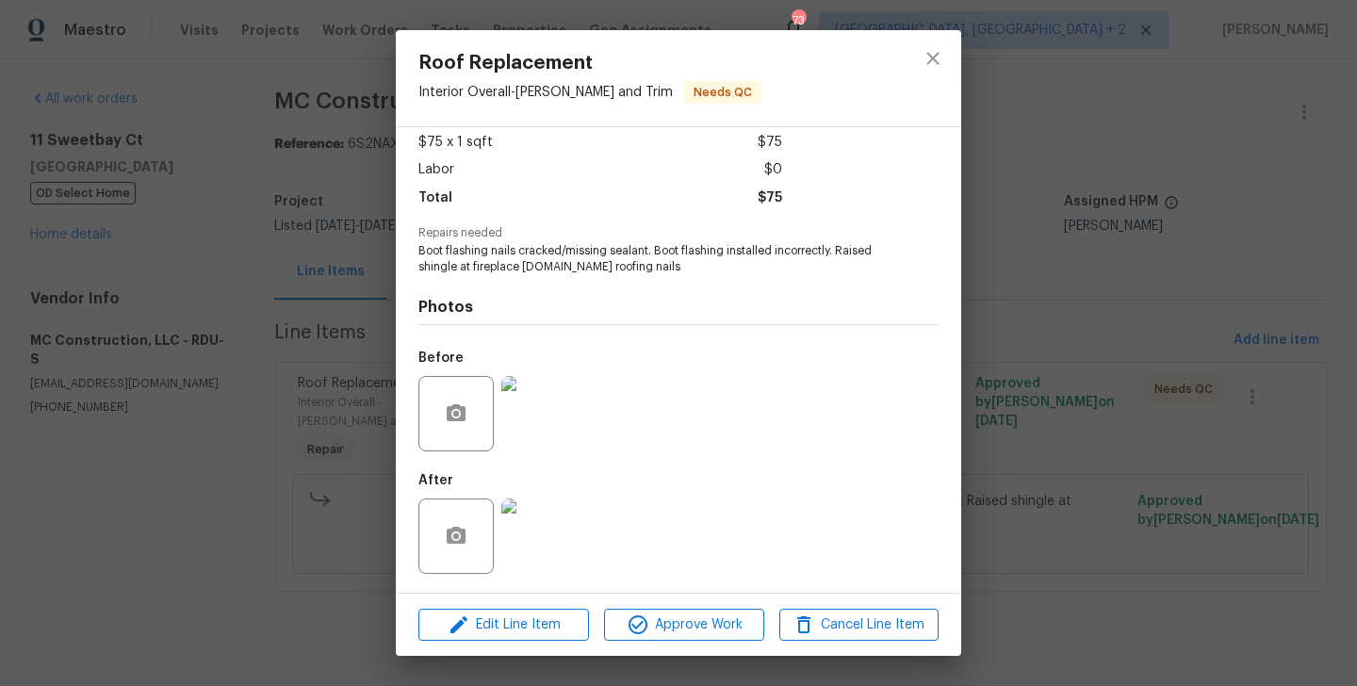
click at [535, 549] on img at bounding box center [538, 535] width 75 height 75
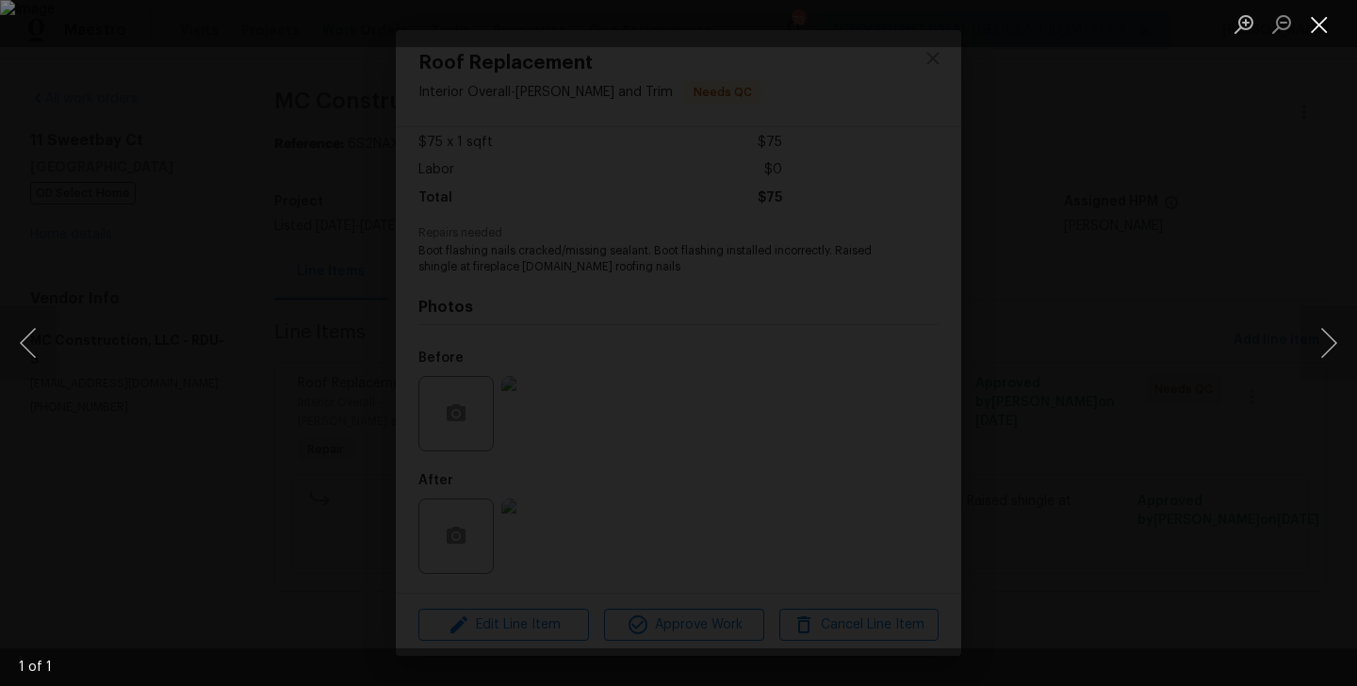
click at [1322, 23] on button "Close lightbox" at bounding box center [1319, 24] width 38 height 33
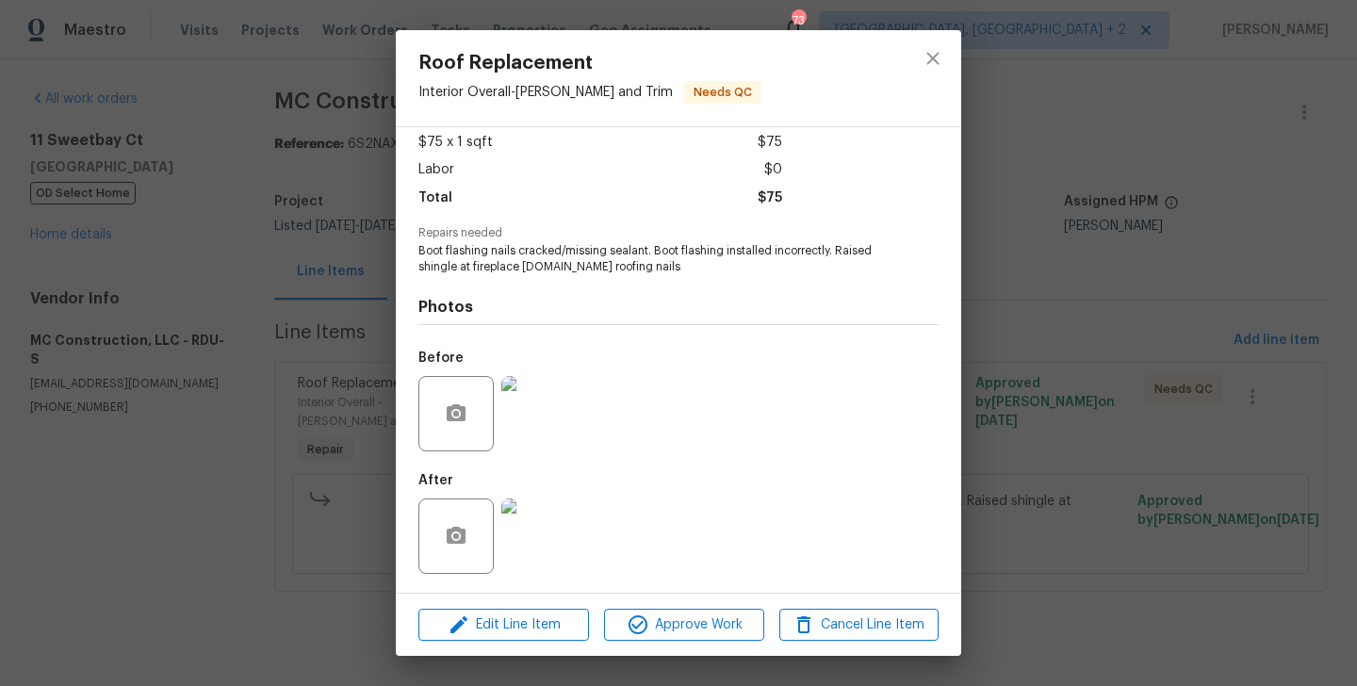
click at [1029, 292] on div "Roof Replacement Interior Overall - Eaves and Trim Needs QC Vendor MC Construct…" at bounding box center [678, 343] width 1357 height 686
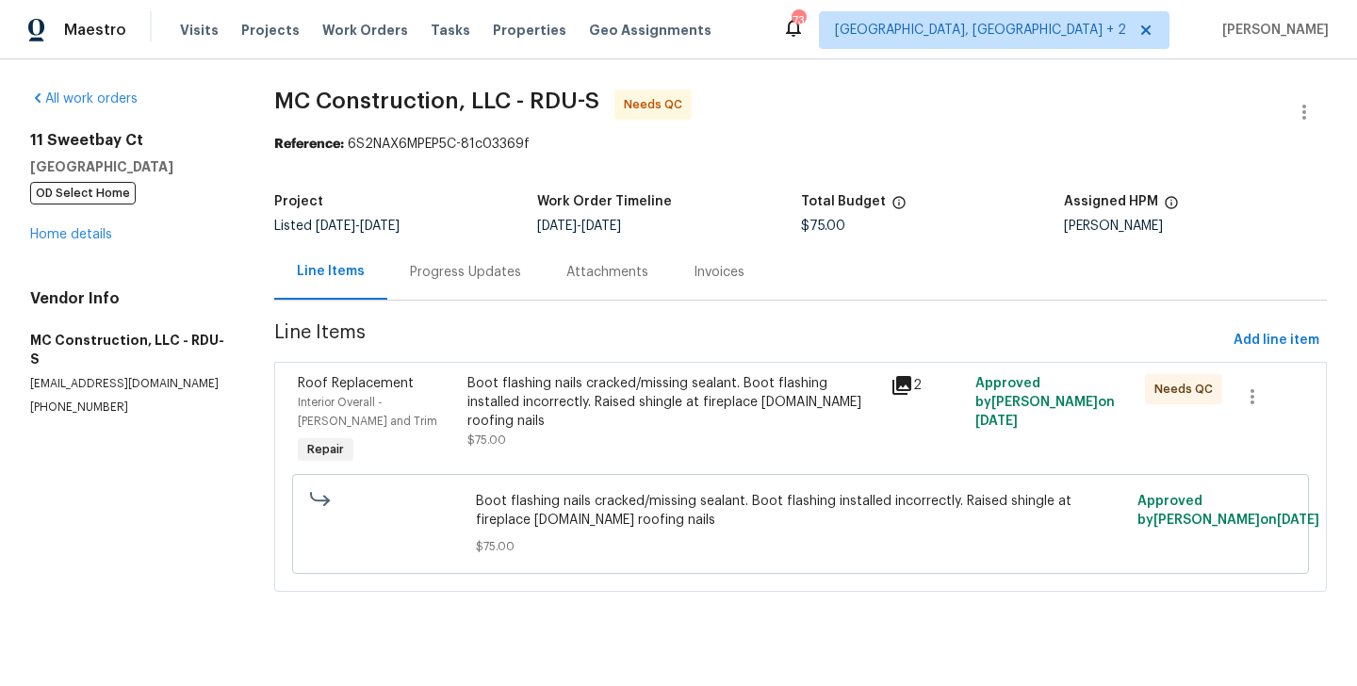
click at [493, 297] on div "Progress Updates" at bounding box center [465, 272] width 156 height 56
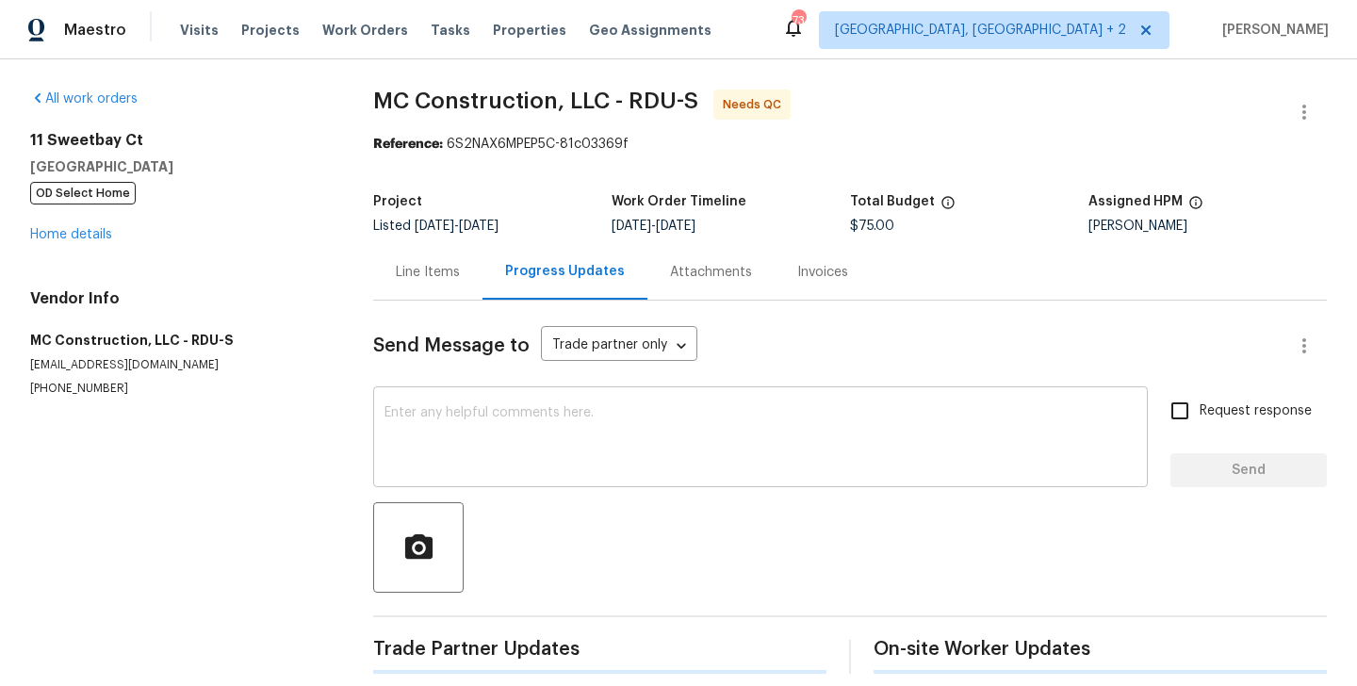
scroll to position [219, 0]
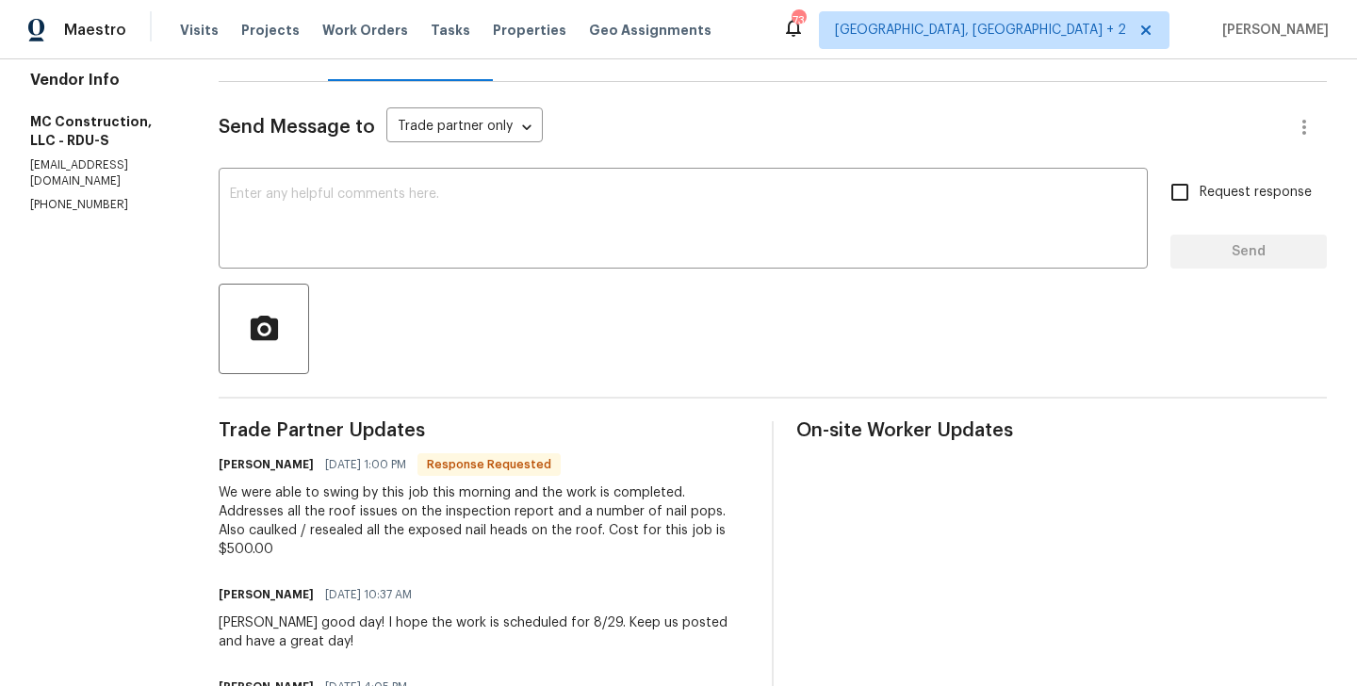
click at [219, 464] on h6 "Rick Ploughe" at bounding box center [266, 464] width 95 height 19
copy h6 "Rick"
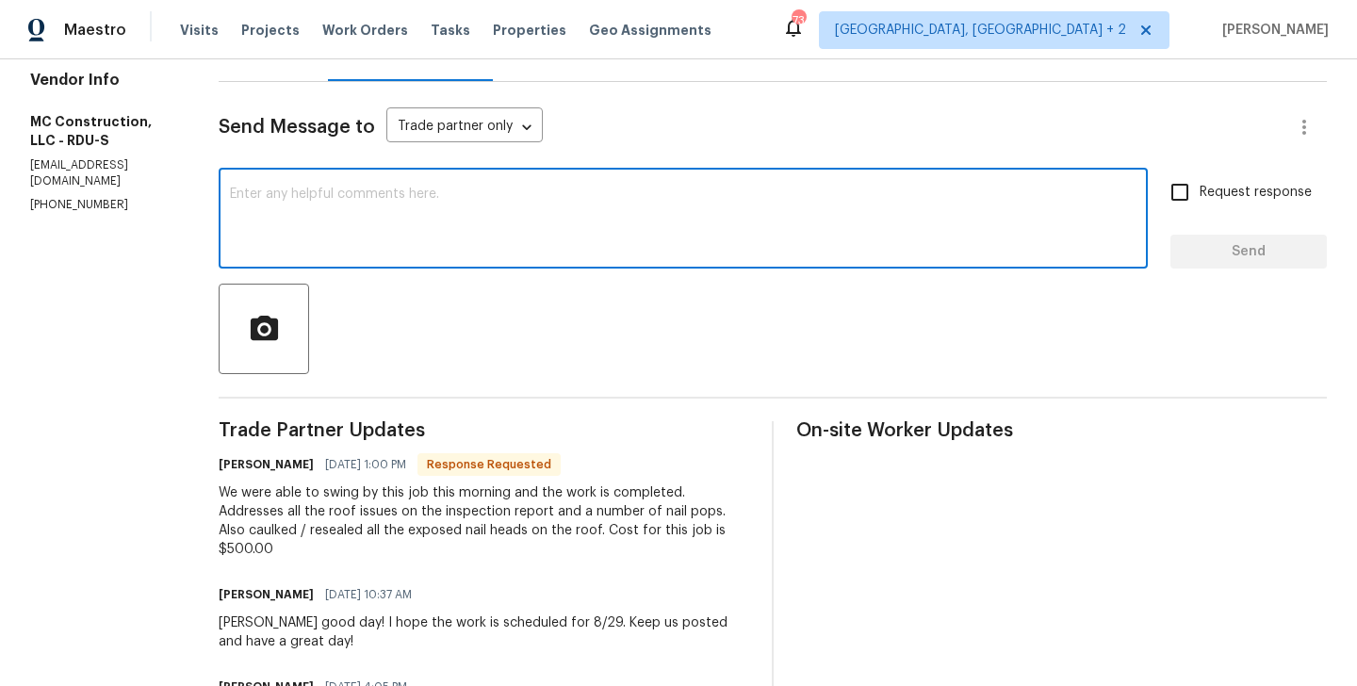
click at [355, 200] on textarea at bounding box center [683, 220] width 906 height 66
paste textarea "Rick"
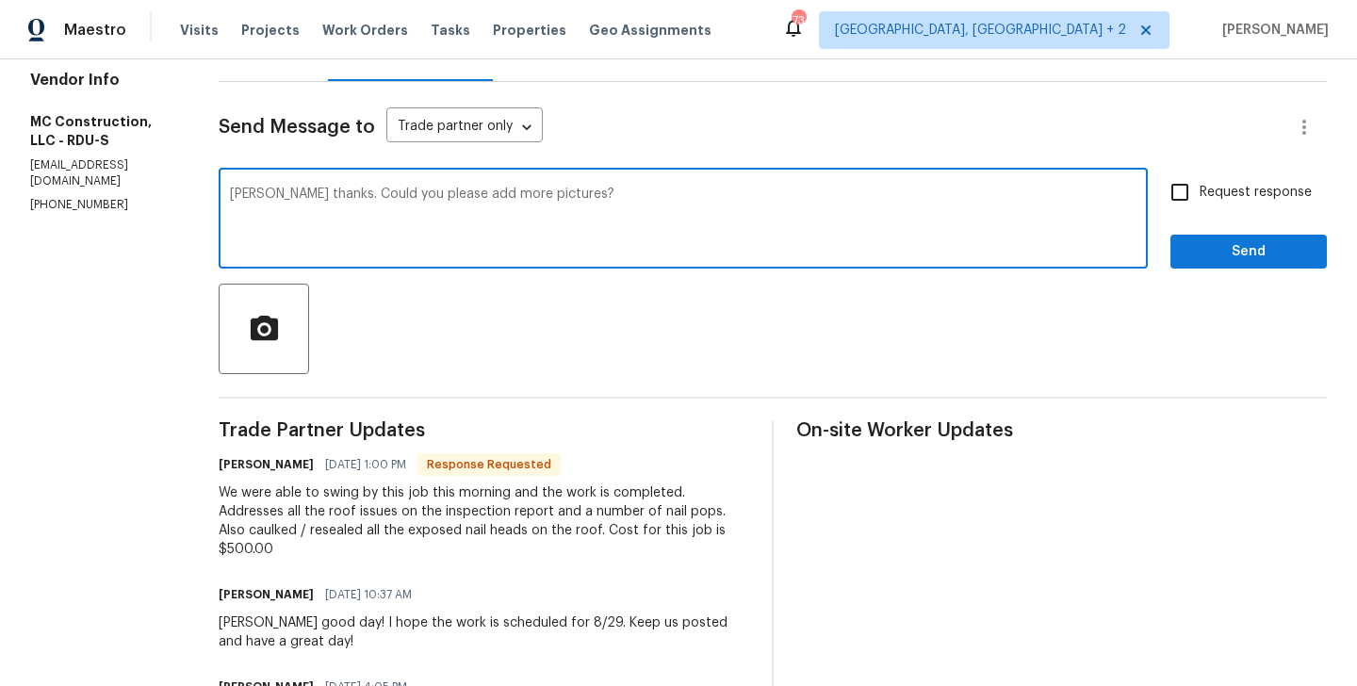
type textarea "Rick thanks. Could you please add more pictures?"
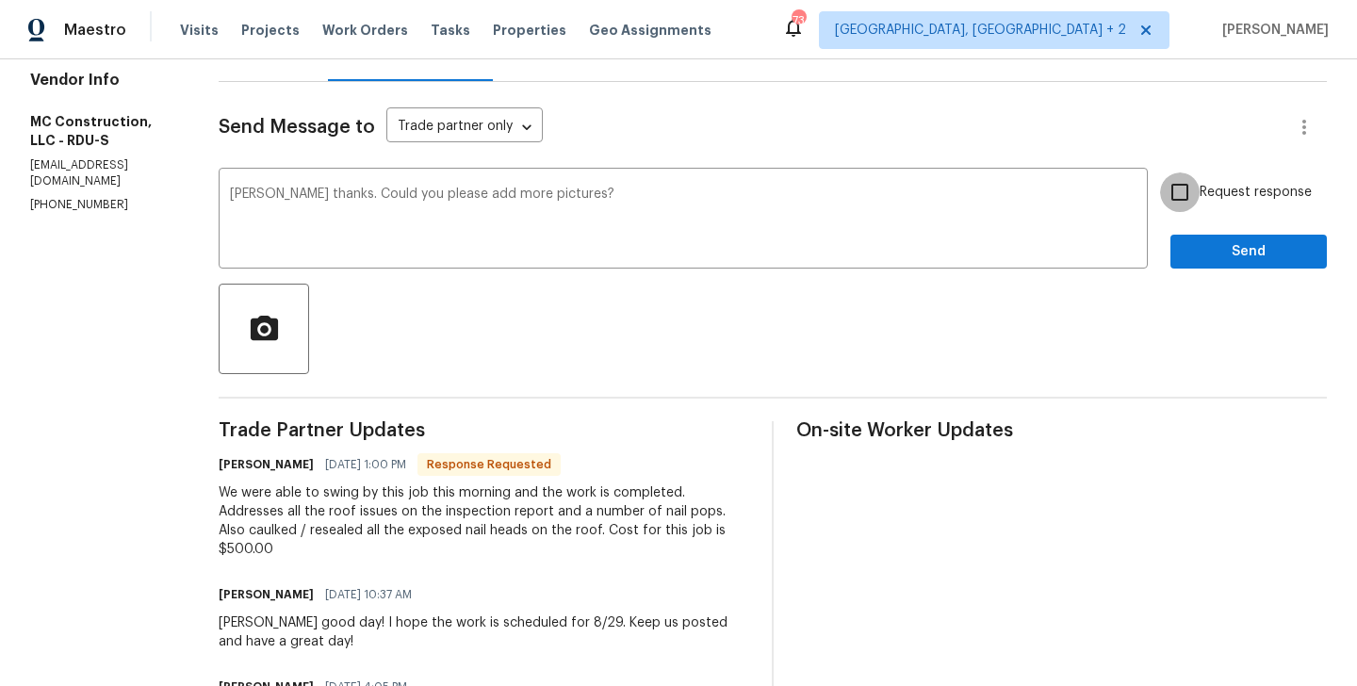
click at [1167, 186] on input "Request response" at bounding box center [1180, 192] width 40 height 40
checkbox input "true"
click at [1209, 236] on button "Send" at bounding box center [1248, 252] width 156 height 35
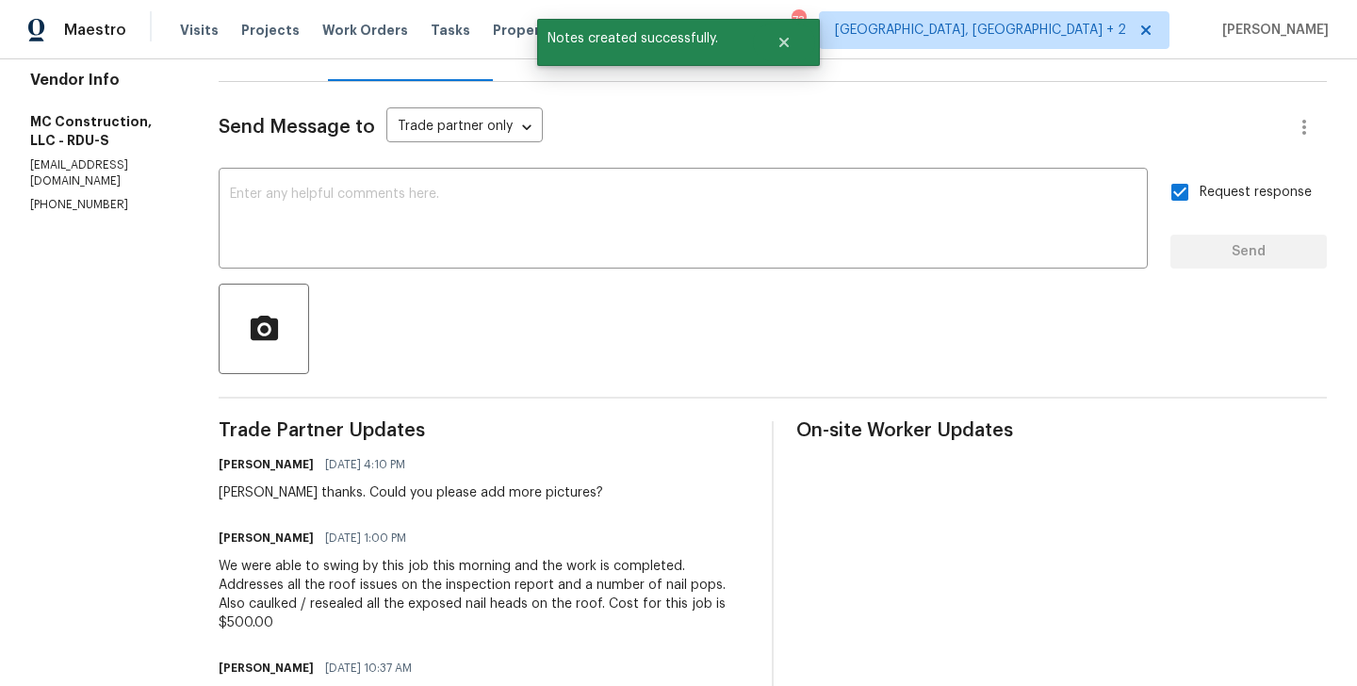
click at [108, 197] on p "(919) 601-7268" at bounding box center [101, 205] width 143 height 16
copy p "(919) 601-7268"
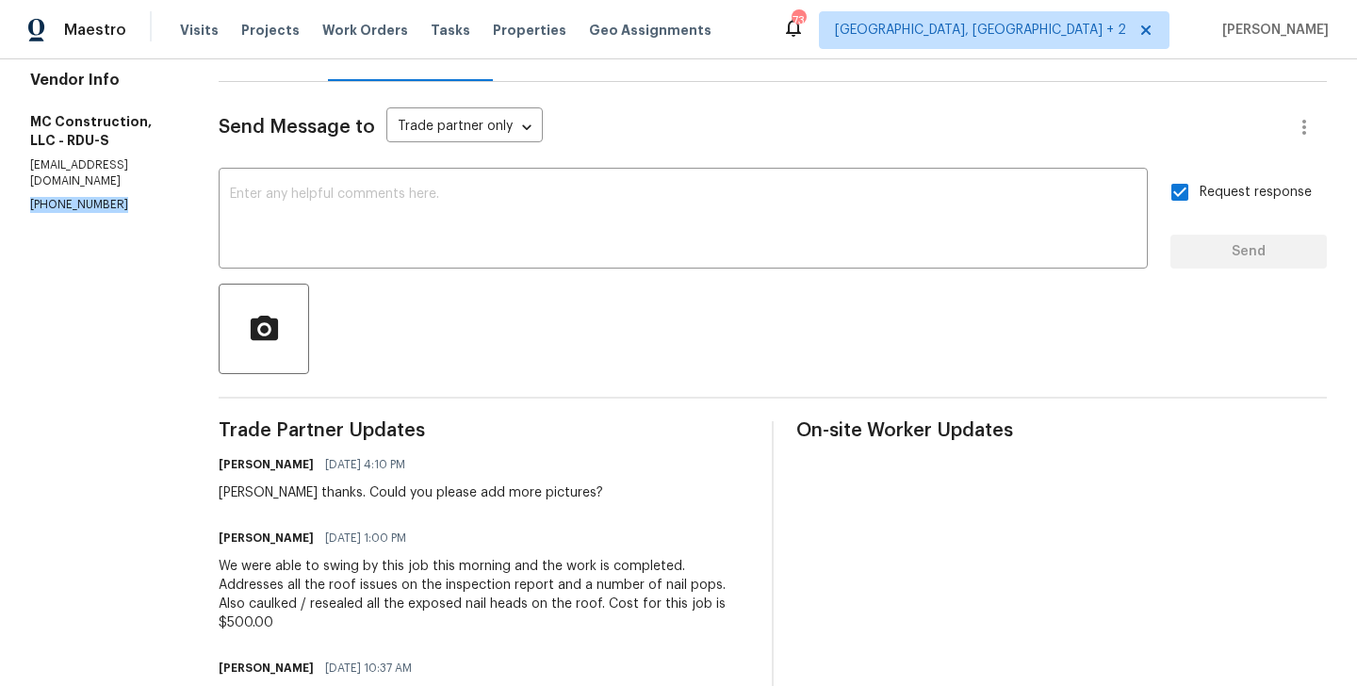
scroll to position [0, 0]
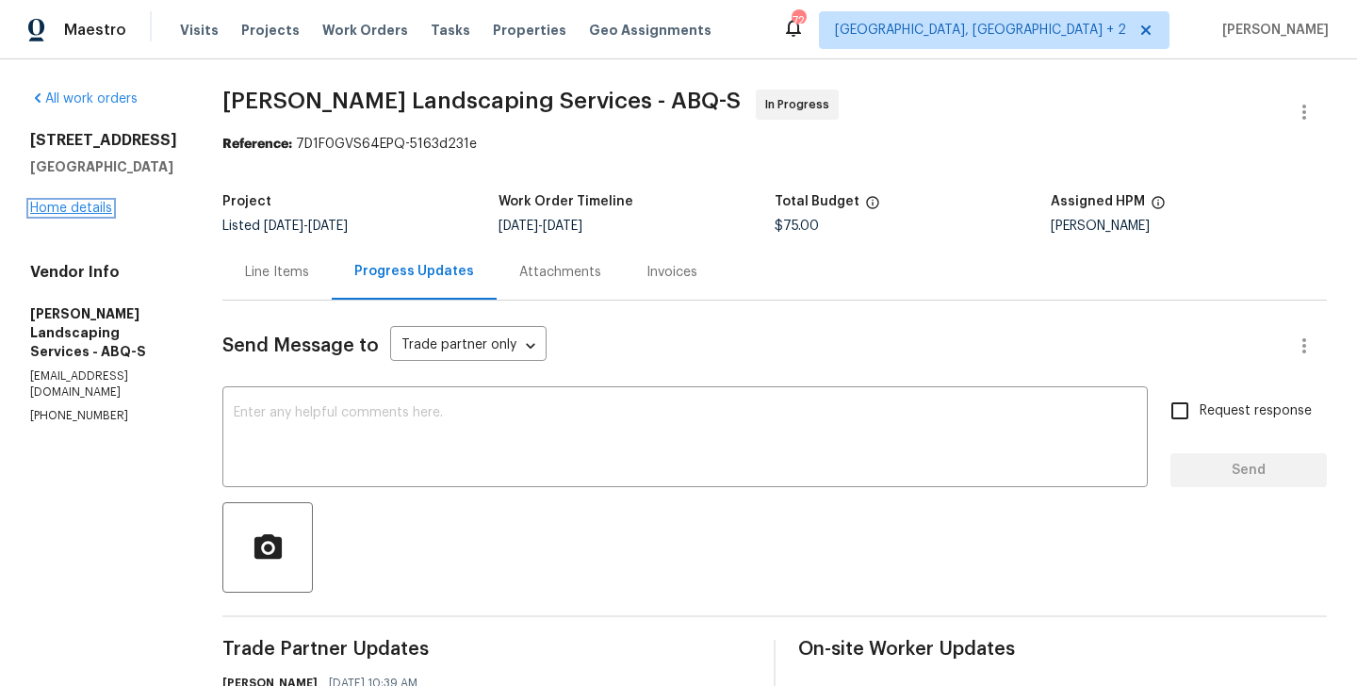
click at [74, 206] on link "Home details" at bounding box center [71, 208] width 82 height 13
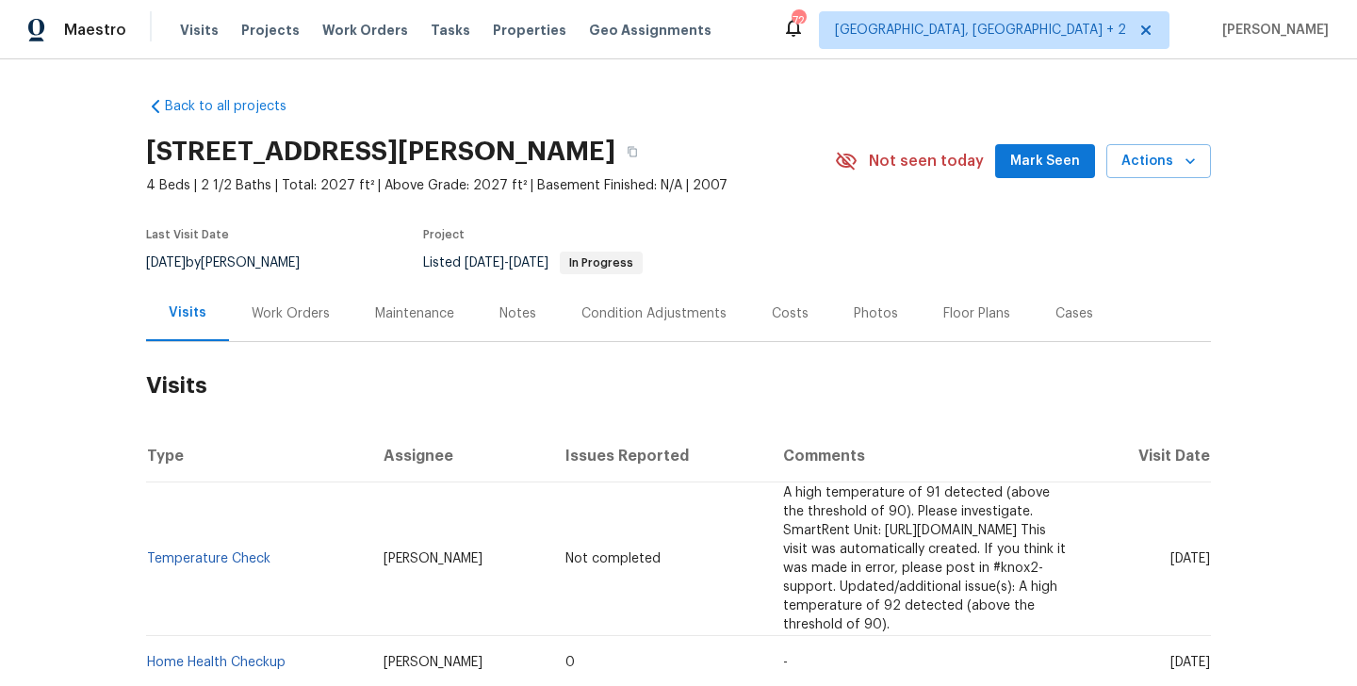
click at [301, 314] on div "Work Orders" at bounding box center [291, 313] width 78 height 19
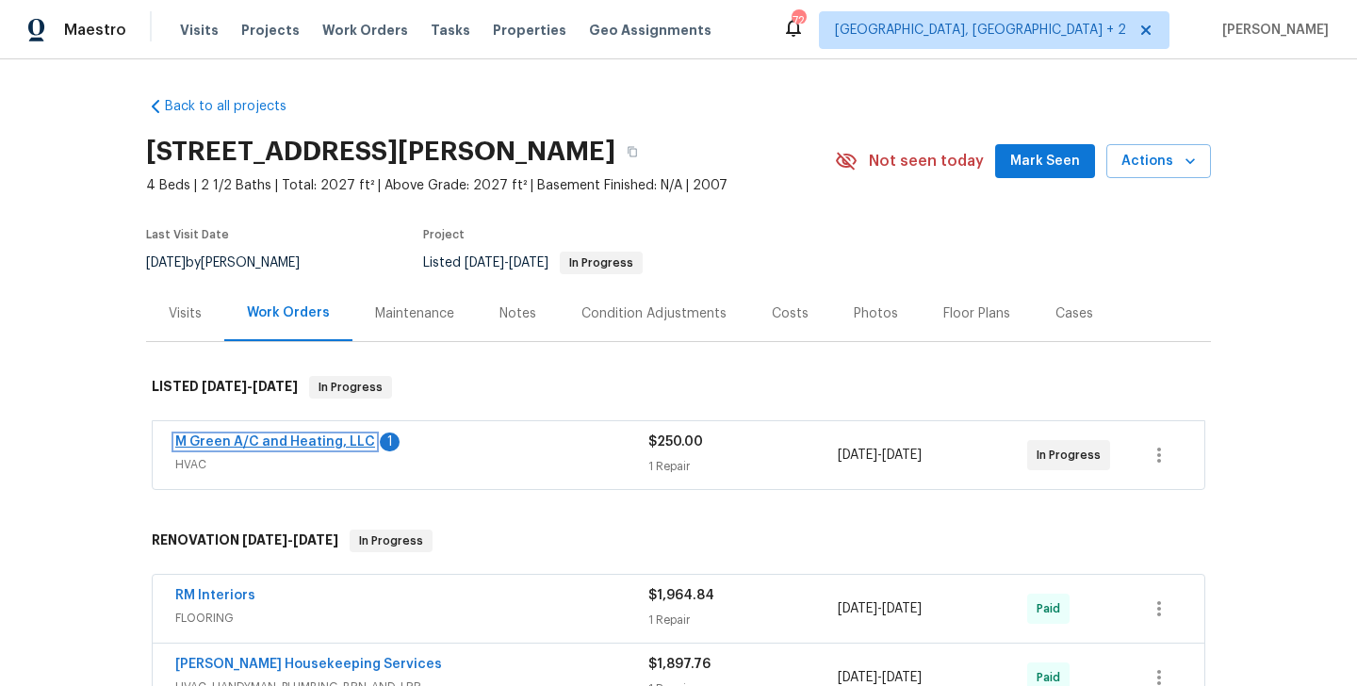
click at [354, 447] on link "M Green A/C and Heating, LLC" at bounding box center [275, 441] width 200 height 13
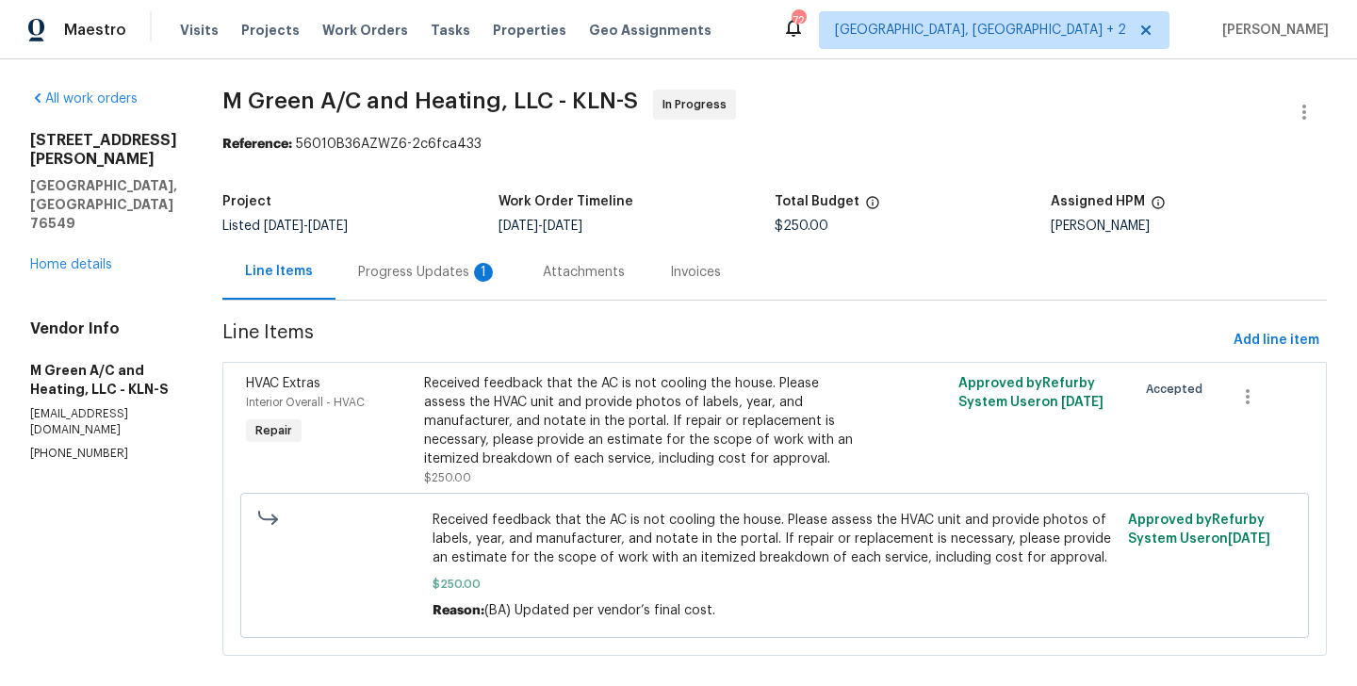
click at [493, 269] on div "1" at bounding box center [483, 272] width 19 height 19
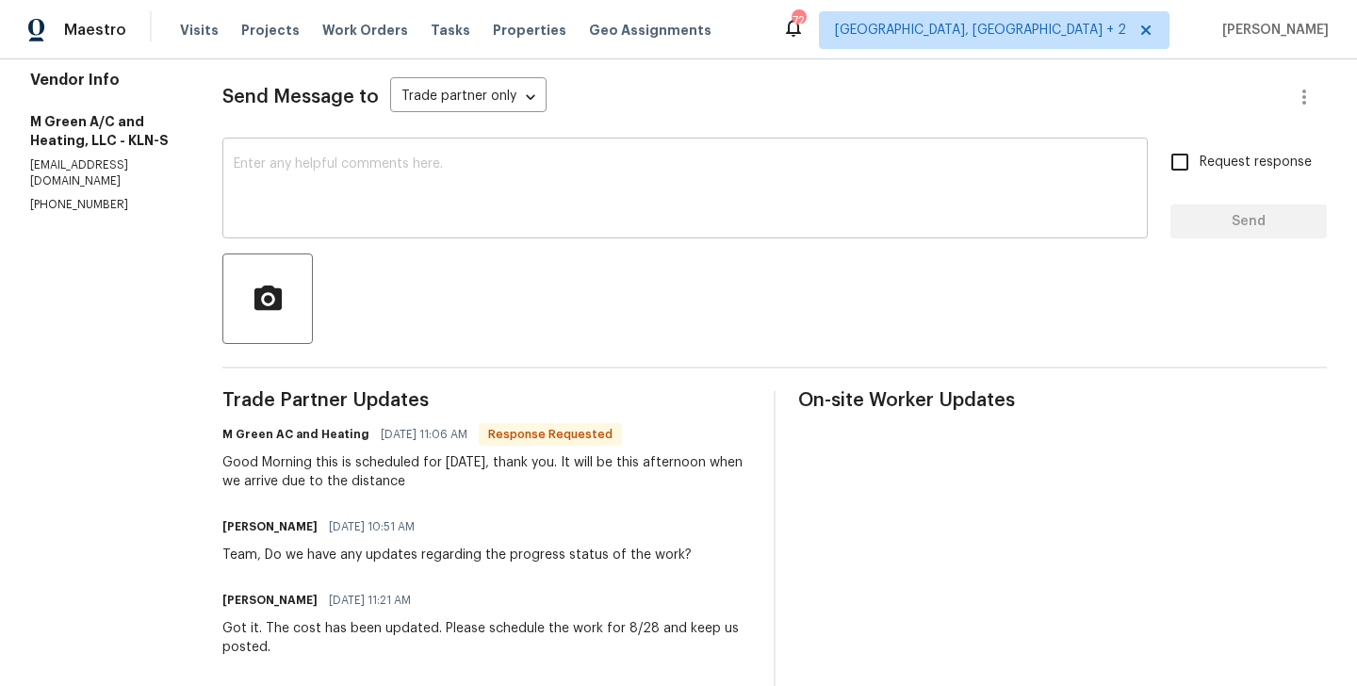
scroll to position [252, 0]
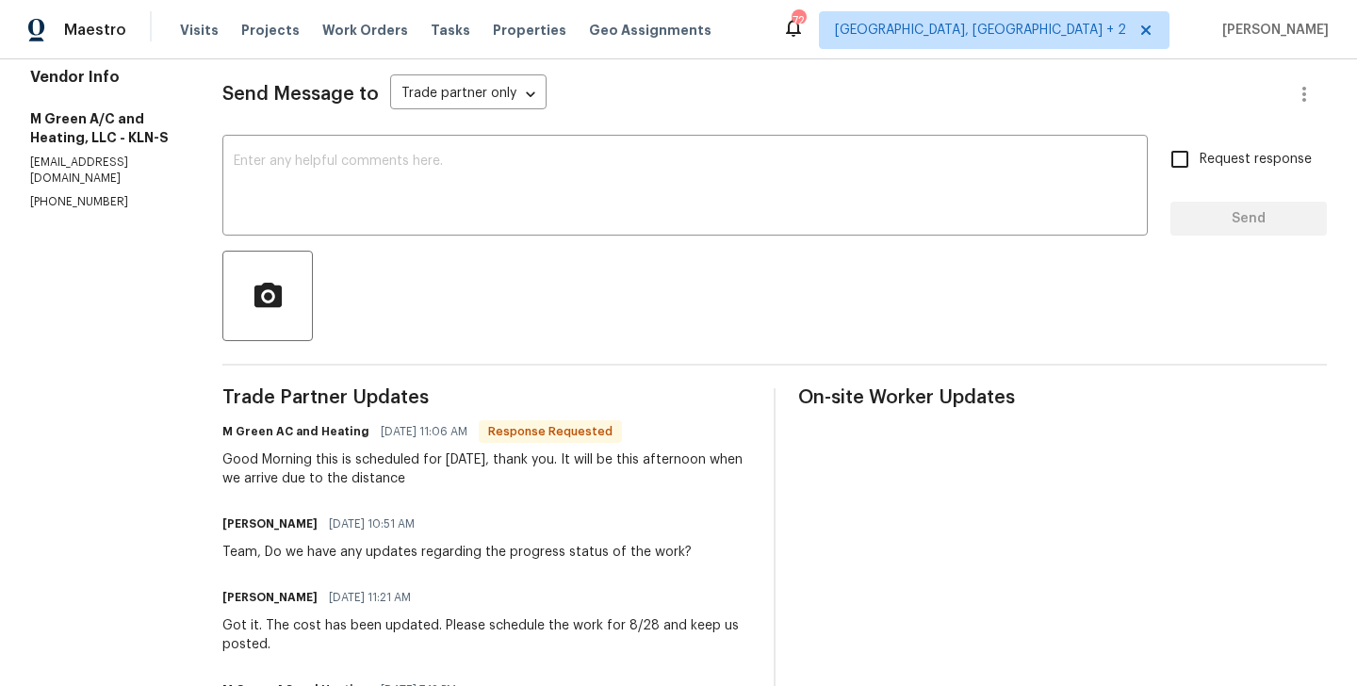
click at [483, 242] on div "Send Message to Trade partner only Trade partner only ​ x ​ Request response Se…" at bounding box center [774, 492] width 1104 height 887
click at [446, 194] on textarea at bounding box center [685, 188] width 903 height 66
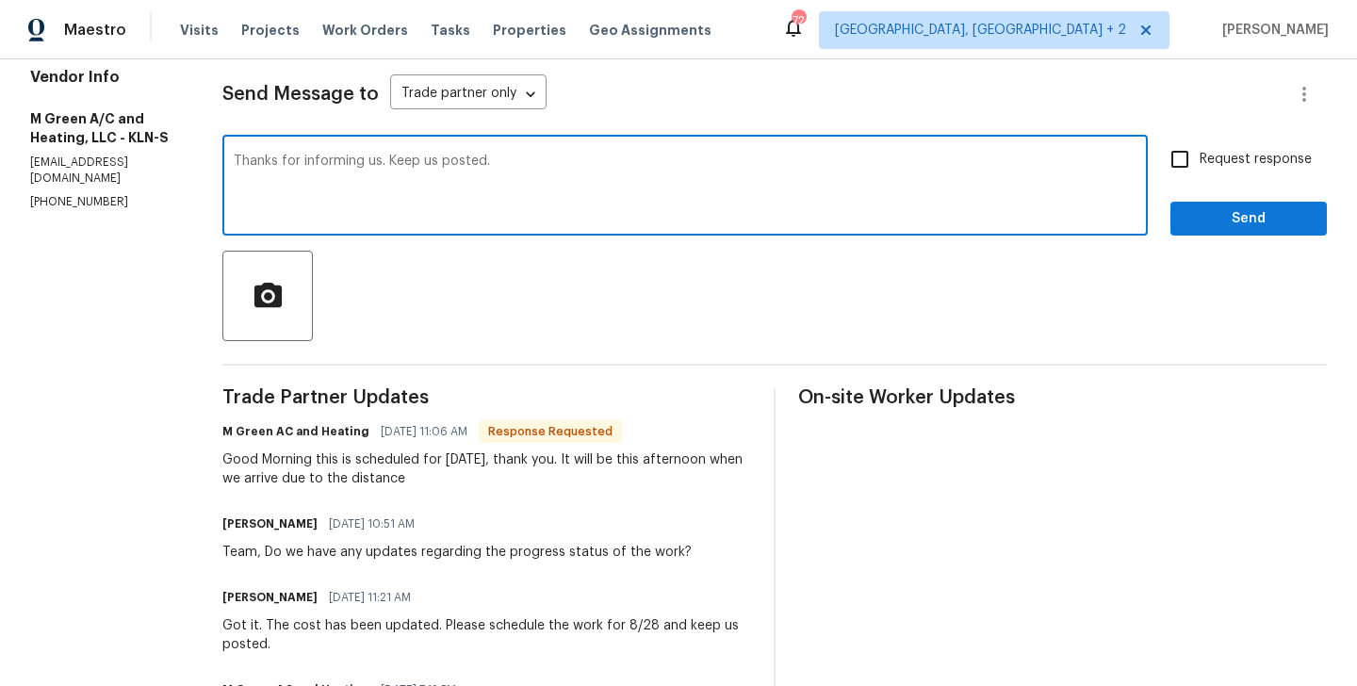
type textarea "Thanks for informing us. Keep us posted."
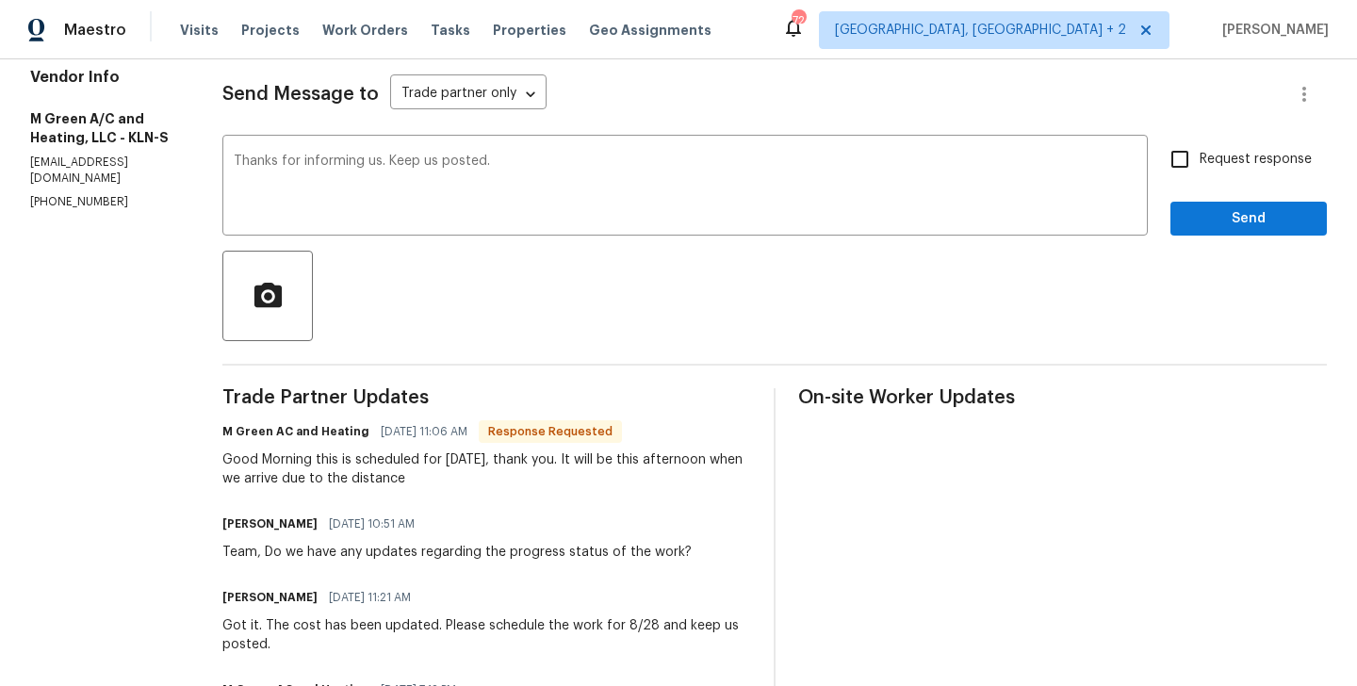
click at [1240, 141] on label "Request response" at bounding box center [1236, 159] width 152 height 40
click at [1199, 141] on input "Request response" at bounding box center [1180, 159] width 40 height 40
checkbox input "true"
click at [1197, 229] on span "Send" at bounding box center [1248, 219] width 126 height 24
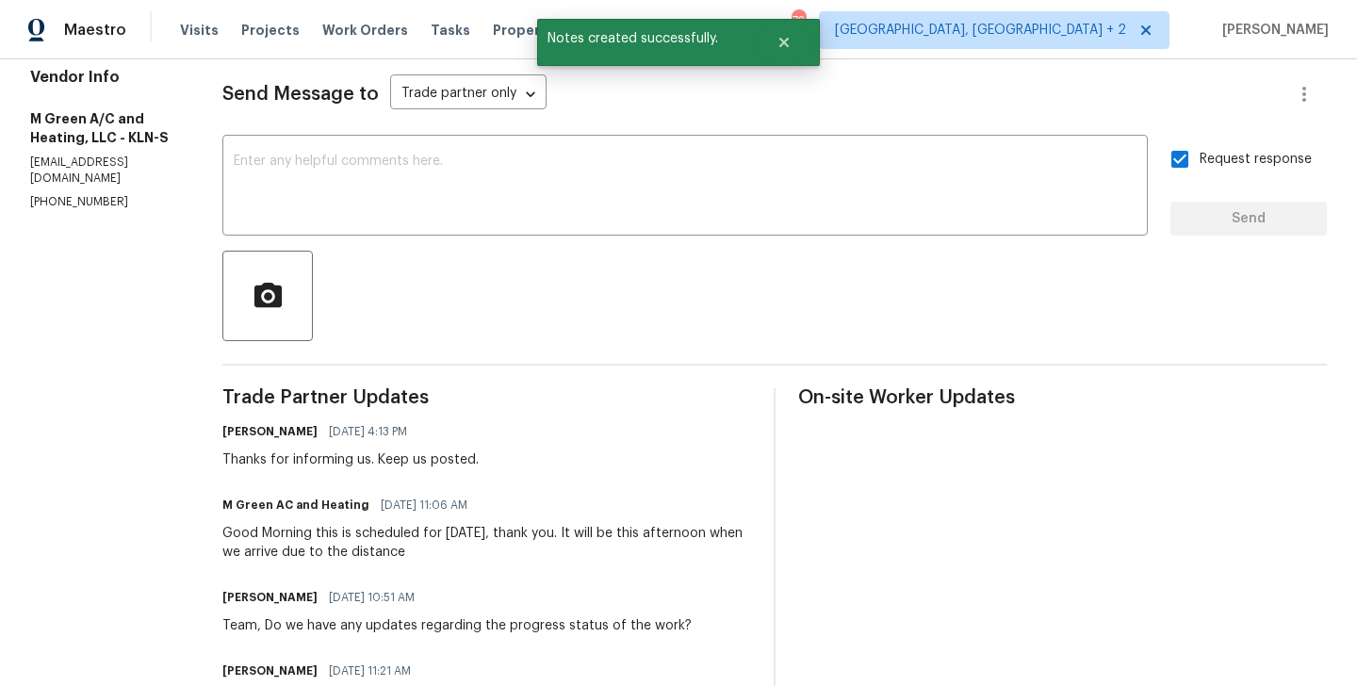
scroll to position [0, 0]
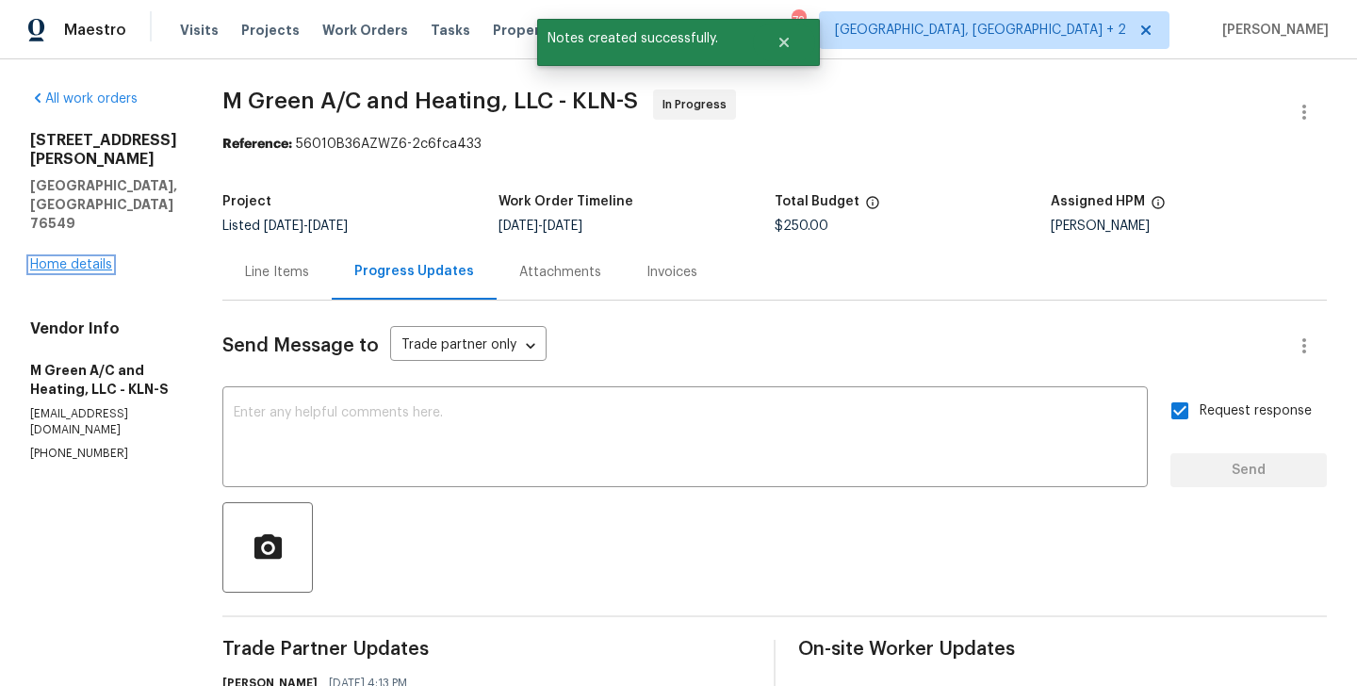
click at [66, 258] on link "Home details" at bounding box center [71, 264] width 82 height 13
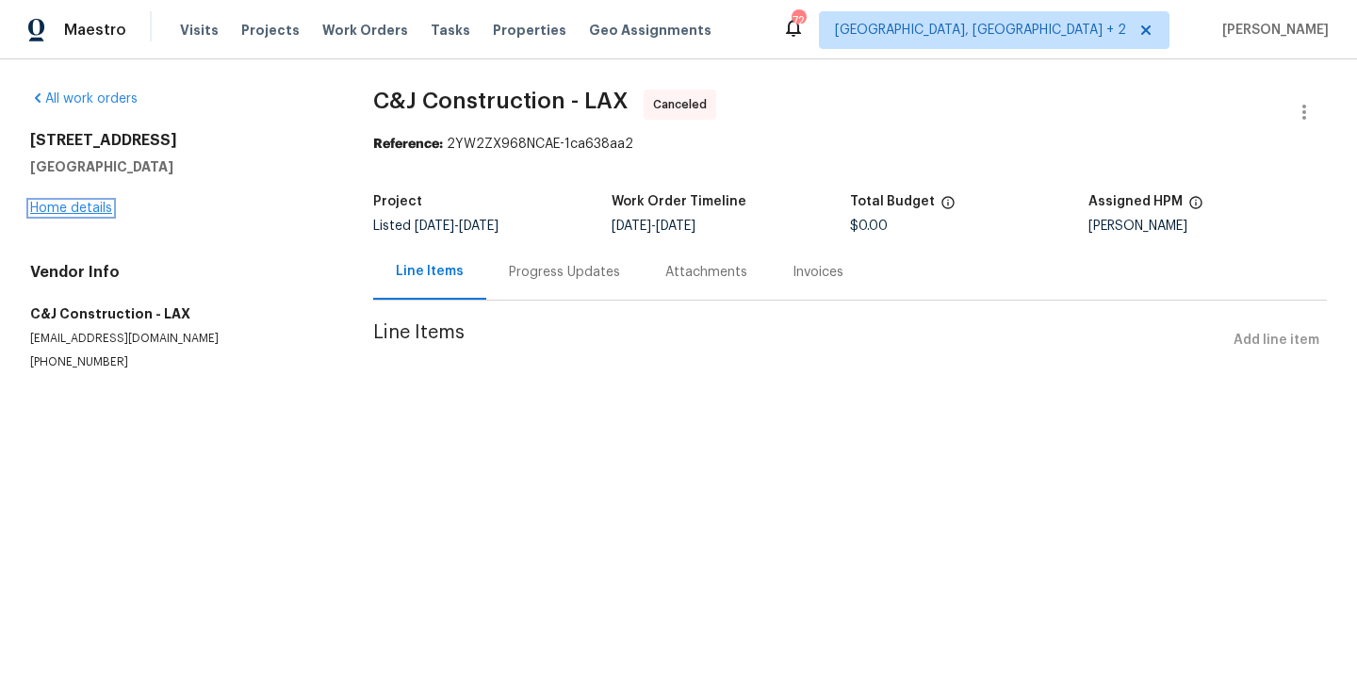
click at [100, 212] on link "Home details" at bounding box center [71, 208] width 82 height 13
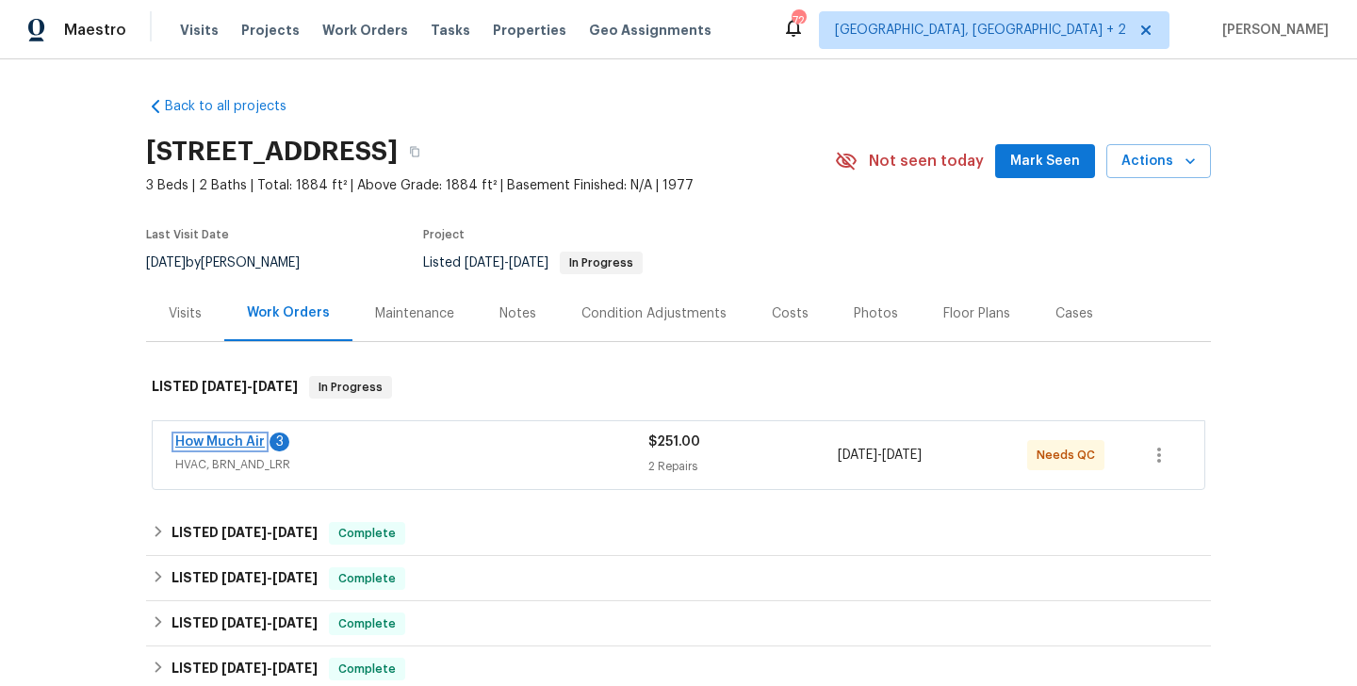
click at [249, 440] on link "How Much Air" at bounding box center [220, 441] width 90 height 13
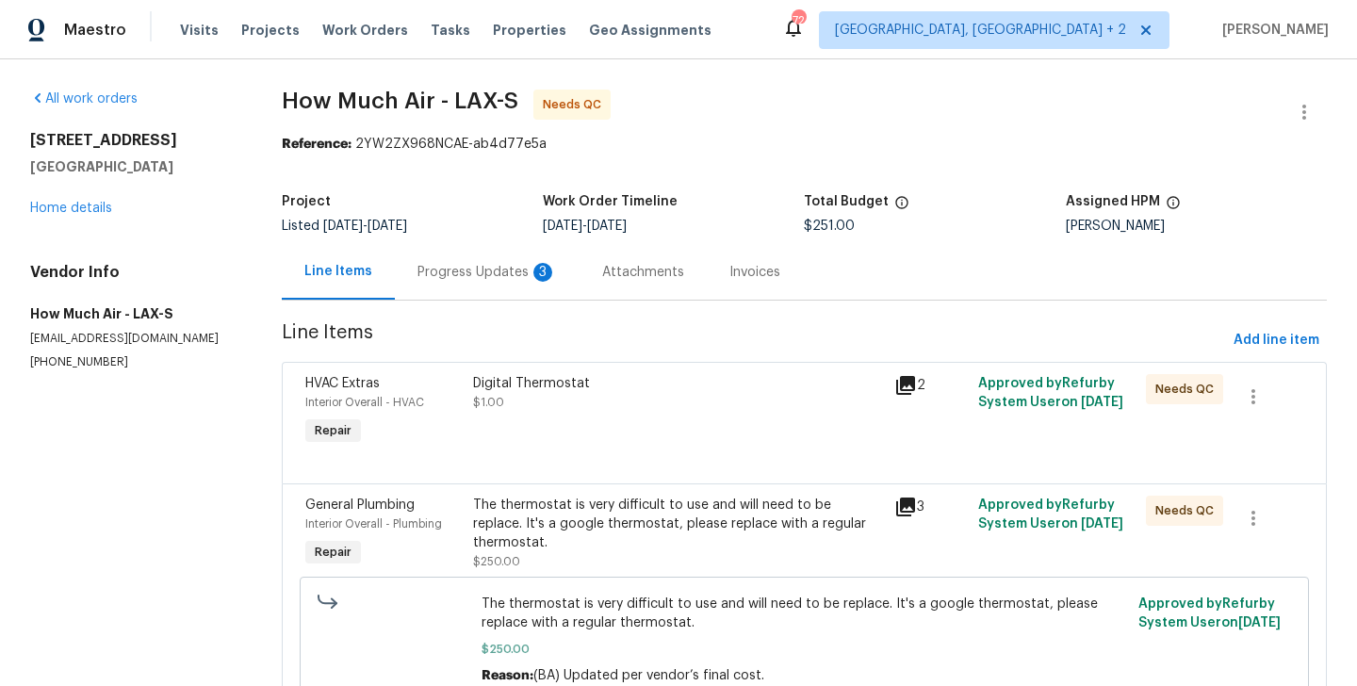
click at [507, 279] on div "Progress Updates 3" at bounding box center [486, 272] width 139 height 19
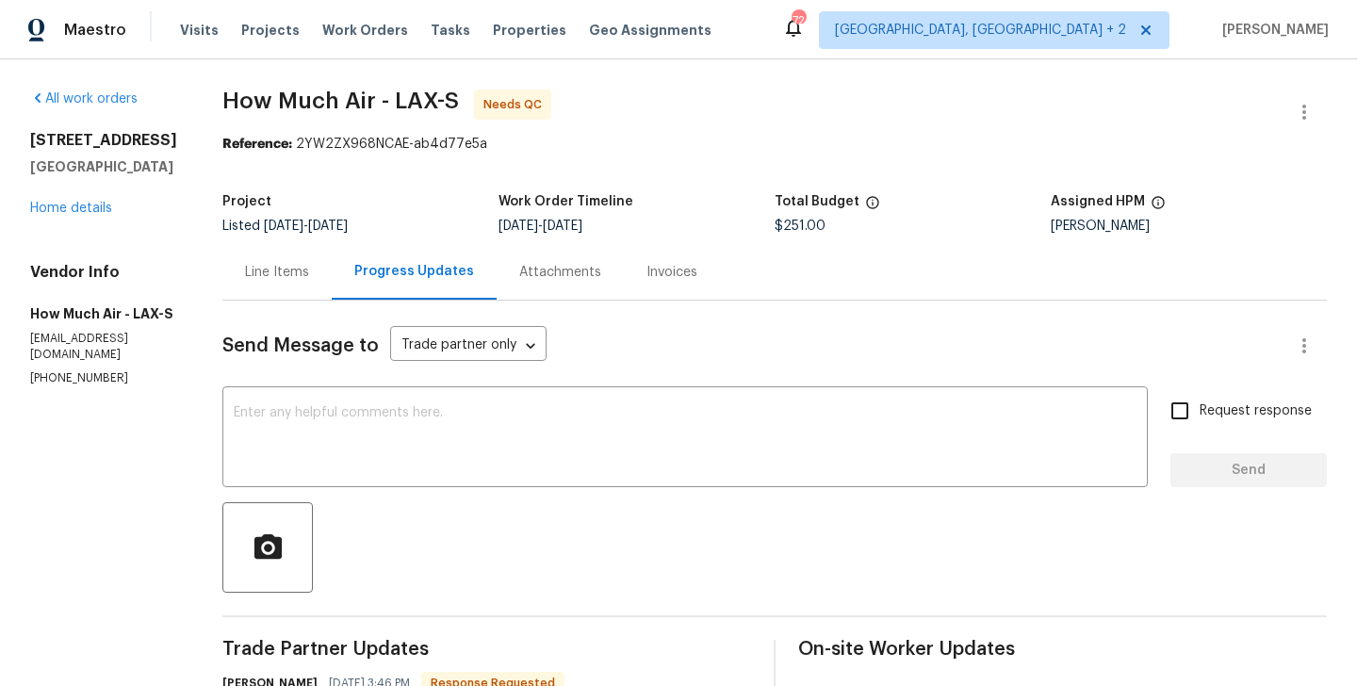
click at [251, 278] on div "Line Items" at bounding box center [277, 272] width 64 height 19
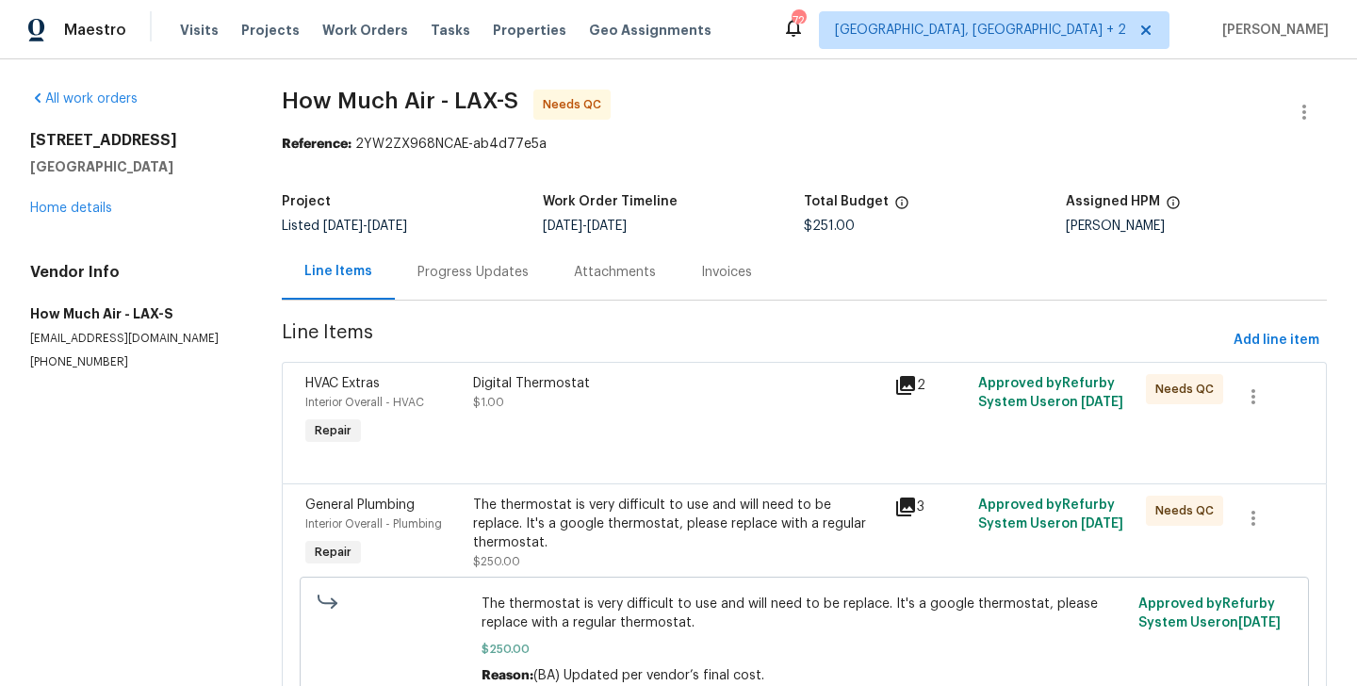
click at [611, 391] on div "Digital Thermostat" at bounding box center [677, 383] width 409 height 19
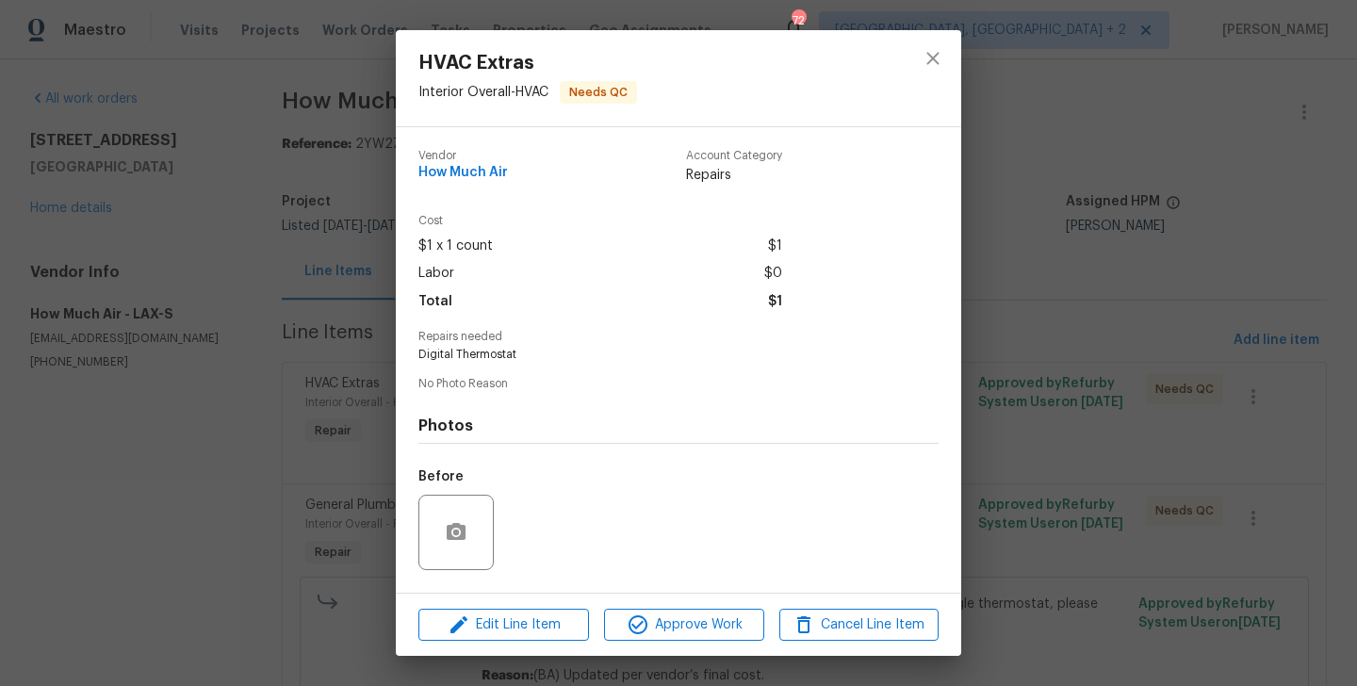
scroll to position [119, 0]
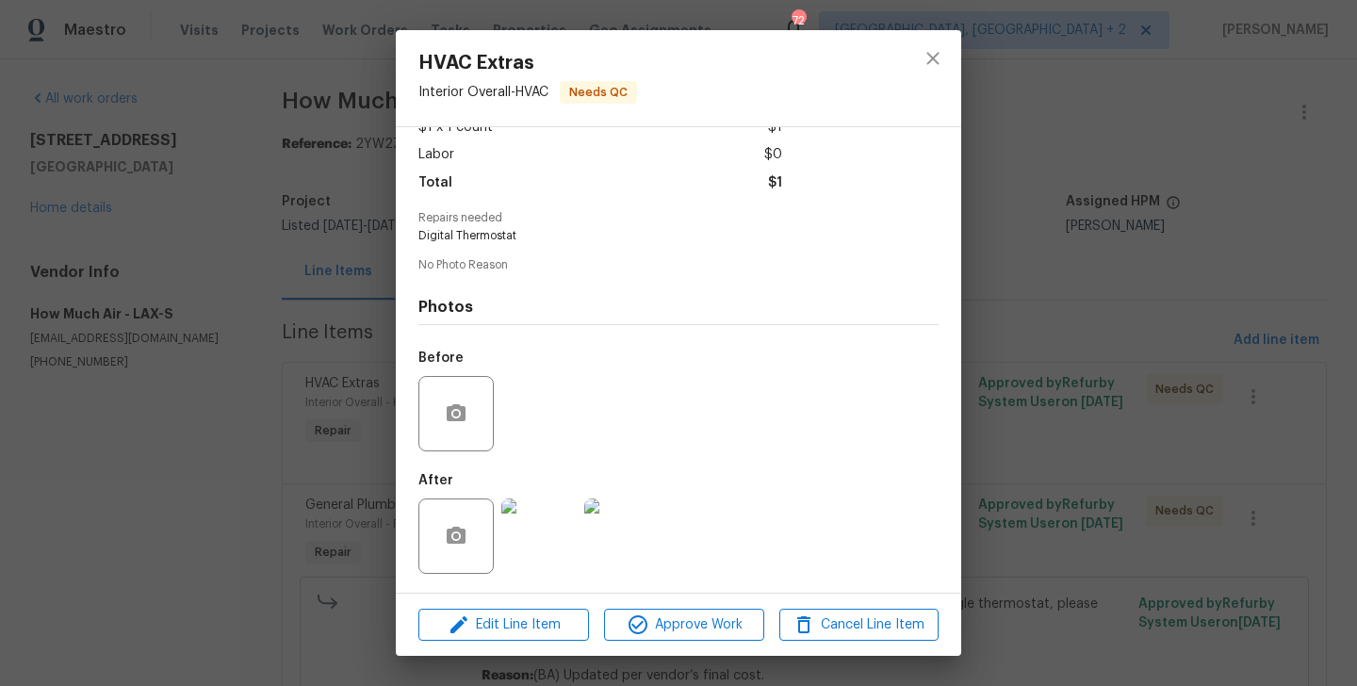
click at [331, 537] on div "HVAC Extras Interior Overall - HVAC Needs QC Vendor How Much Air Account Catego…" at bounding box center [678, 343] width 1357 height 686
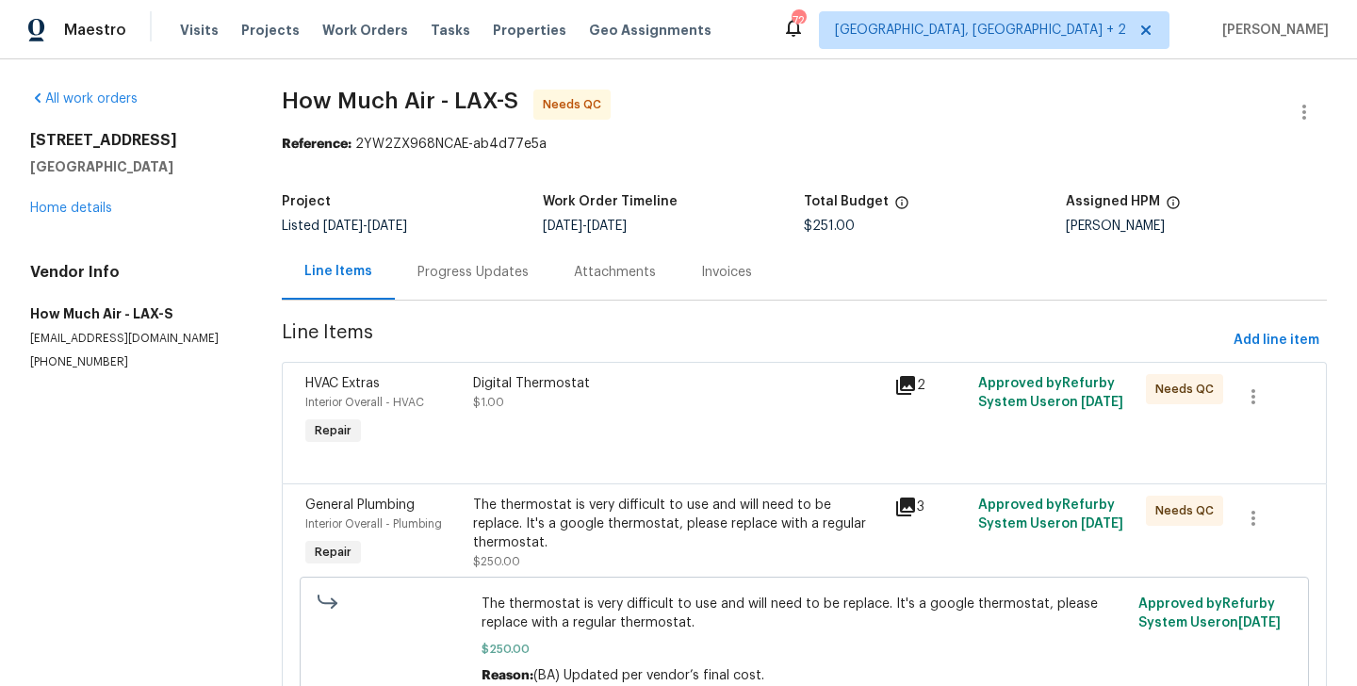
click at [531, 537] on div "The thermostat is very difficult to use and will need to be replace. It's a goo…" at bounding box center [677, 533] width 409 height 75
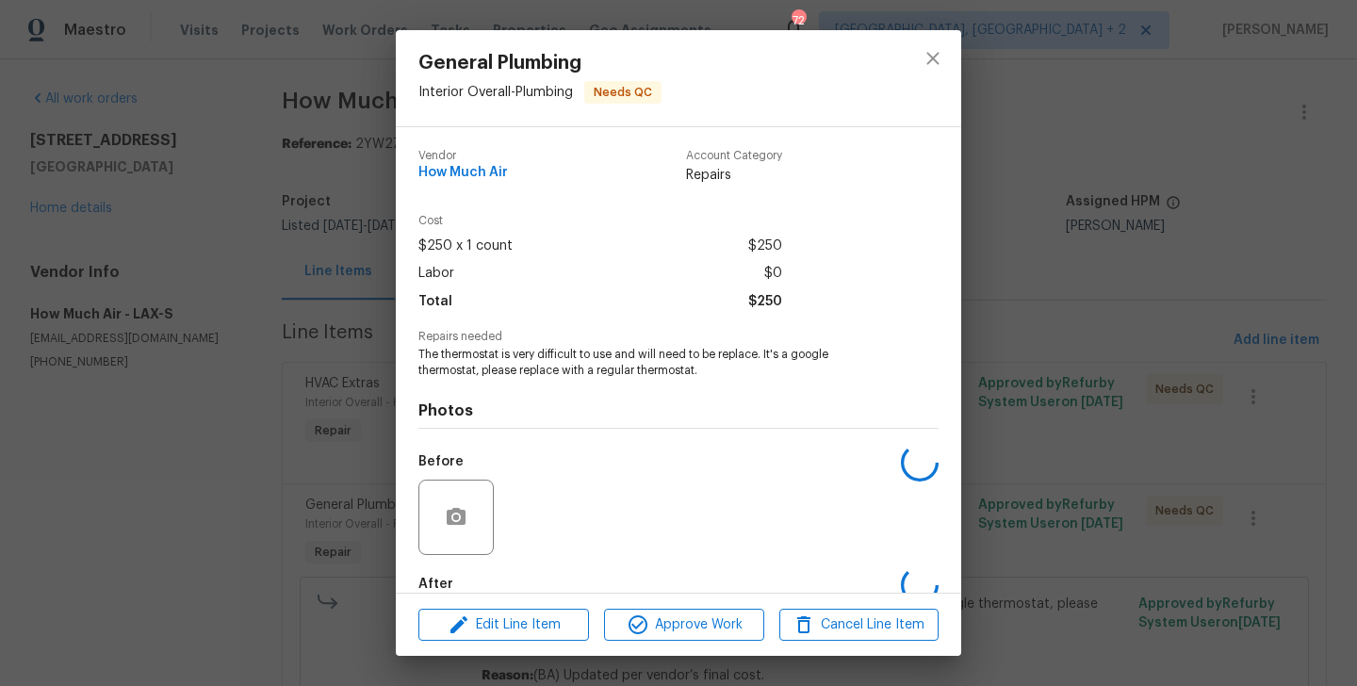
scroll to position [104, 0]
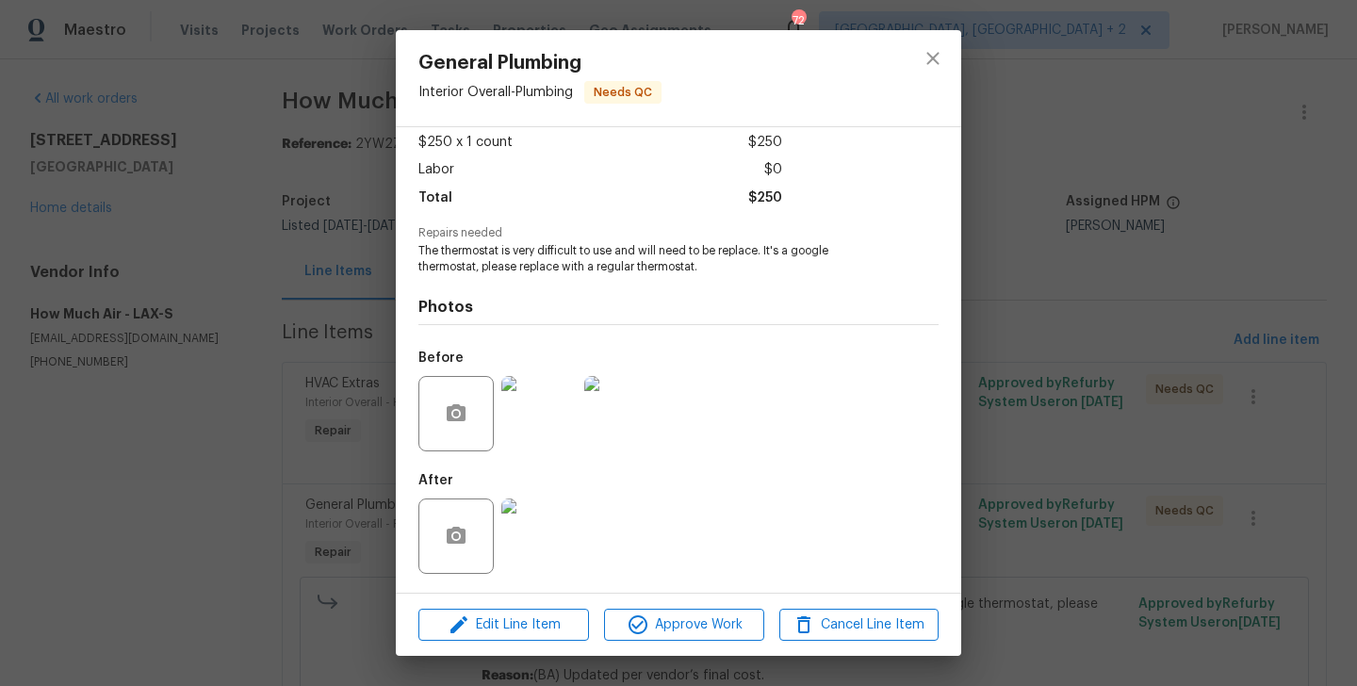
click at [252, 502] on div "General Plumbing Interior Overall - Plumbing Needs QC Vendor How Much Air Accou…" at bounding box center [678, 343] width 1357 height 686
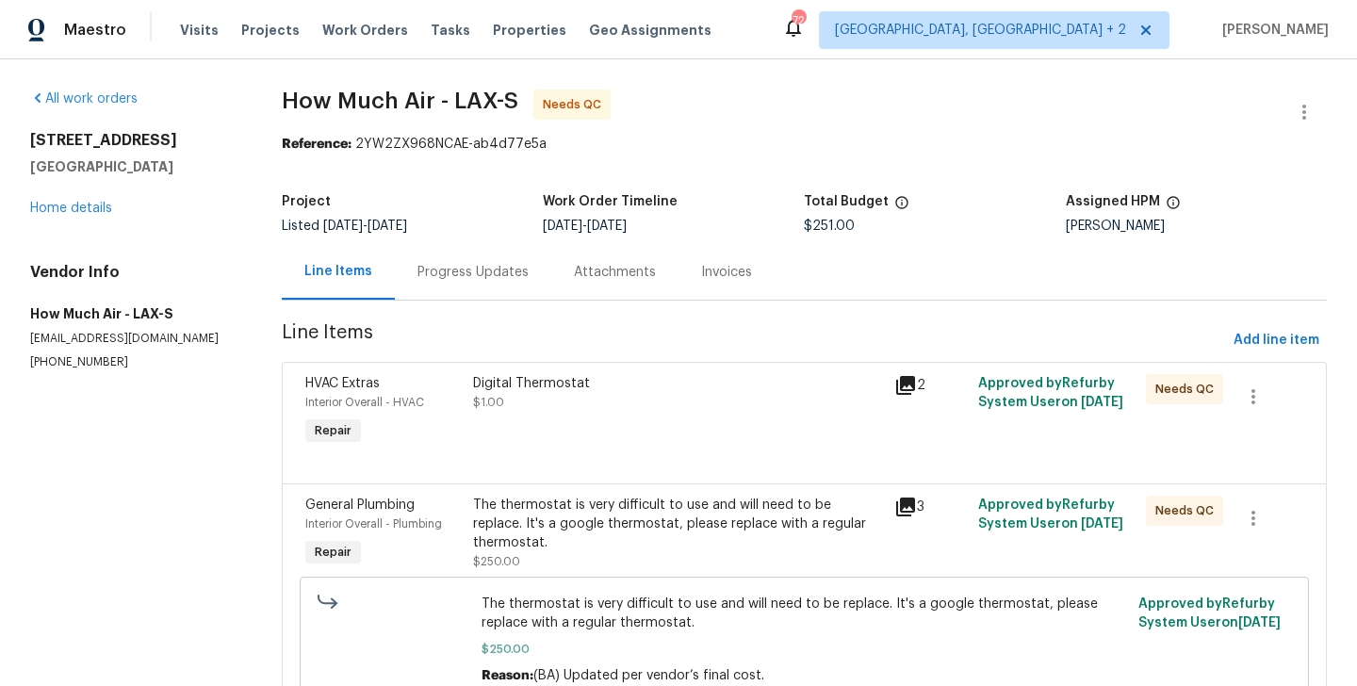
click at [108, 350] on div "Vendor Info How Much Air - LAX-S howmuchandy@gmail.com (562) 612-8961" at bounding box center [133, 316] width 206 height 107
copy p "[PHONE_NUMBER]"
click at [589, 404] on div "Digital Thermostat $1.00" at bounding box center [677, 393] width 409 height 38
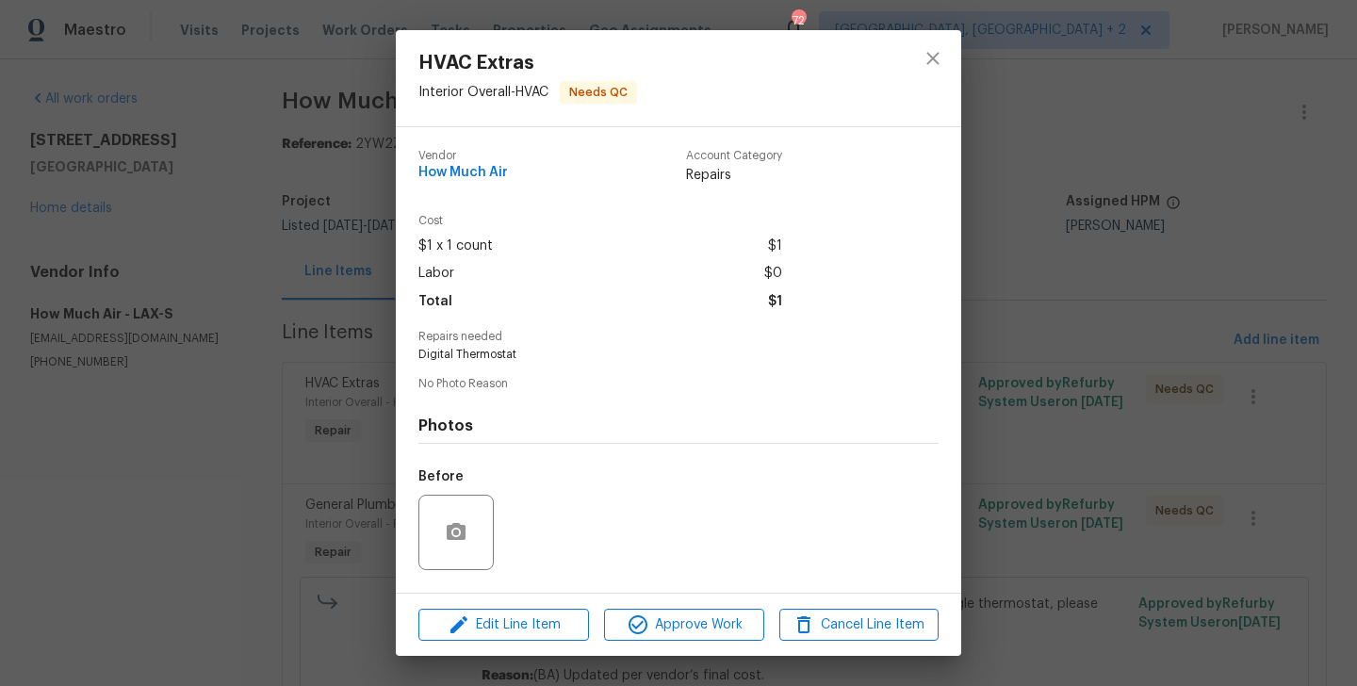
scroll to position [119, 0]
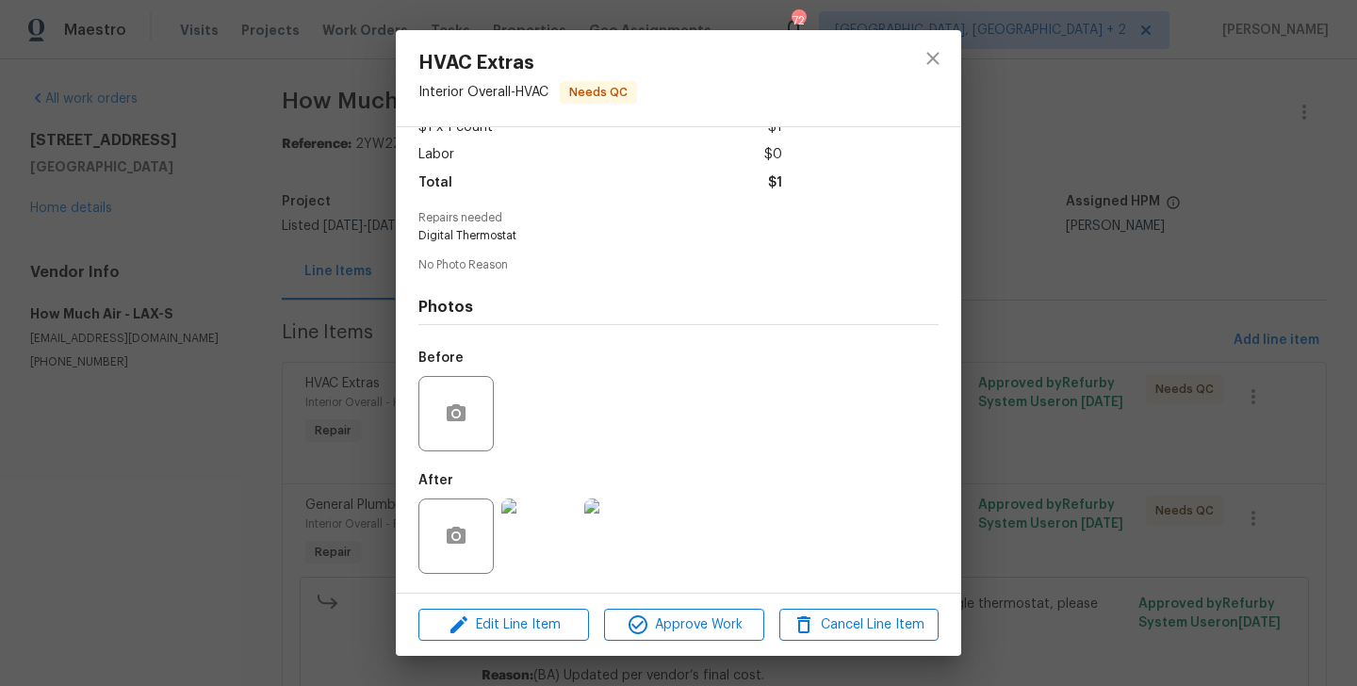
click at [997, 422] on div "HVAC Extras Interior Overall - HVAC Needs QC Vendor How Much Air Account Catego…" at bounding box center [678, 343] width 1357 height 686
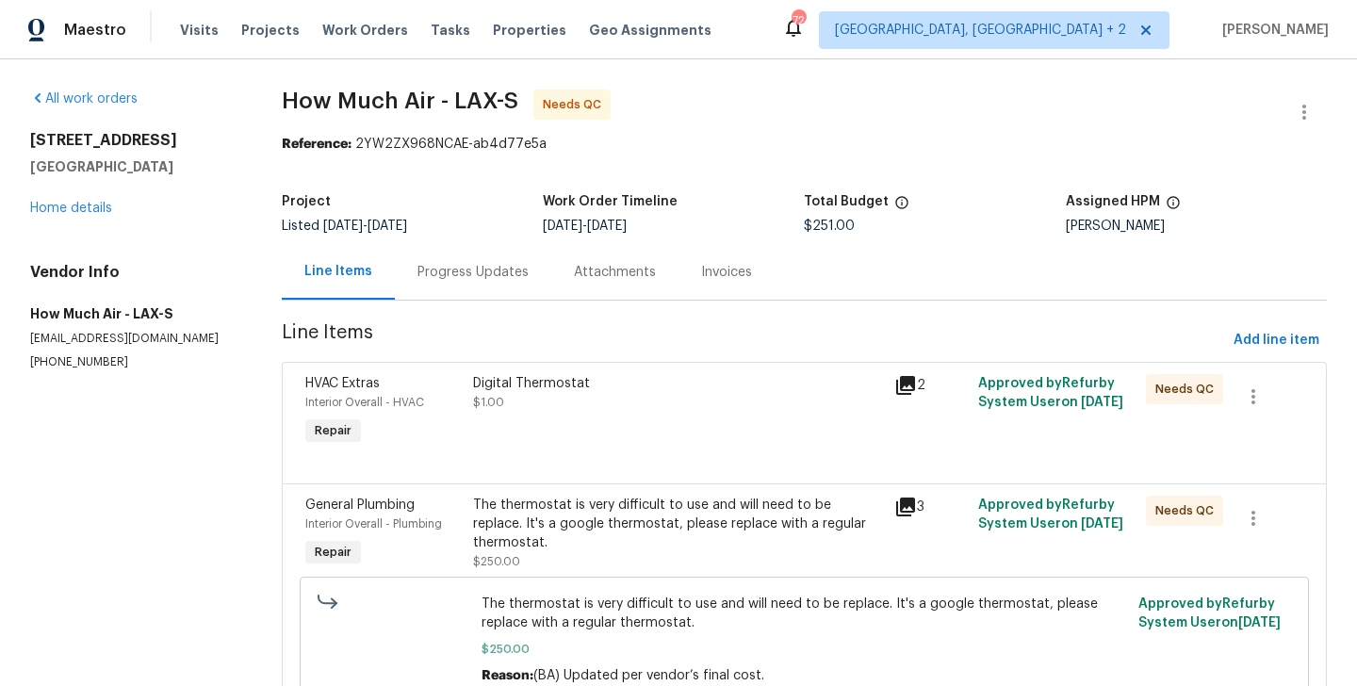
click at [666, 459] on div at bounding box center [804, 460] width 998 height 23
click at [666, 503] on div "The thermostat is very difficult to use and will need to be replace. It's a goo…" at bounding box center [677, 524] width 409 height 57
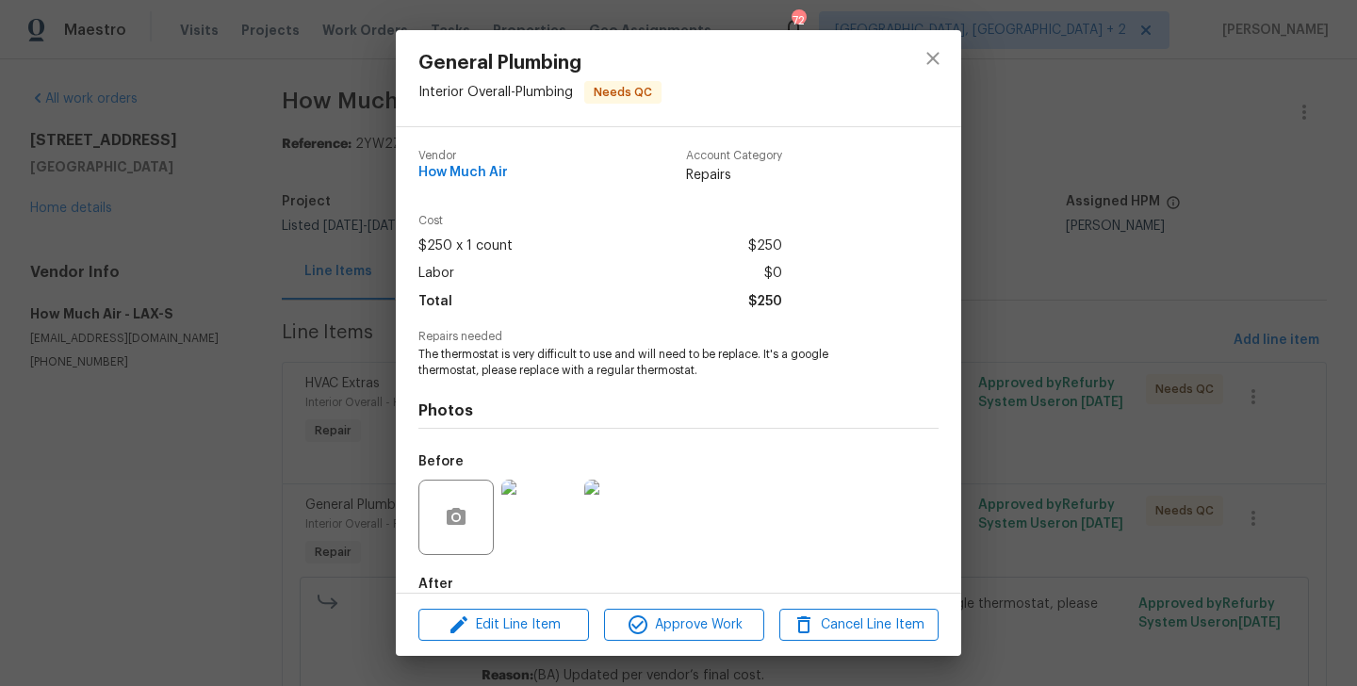
scroll to position [104, 0]
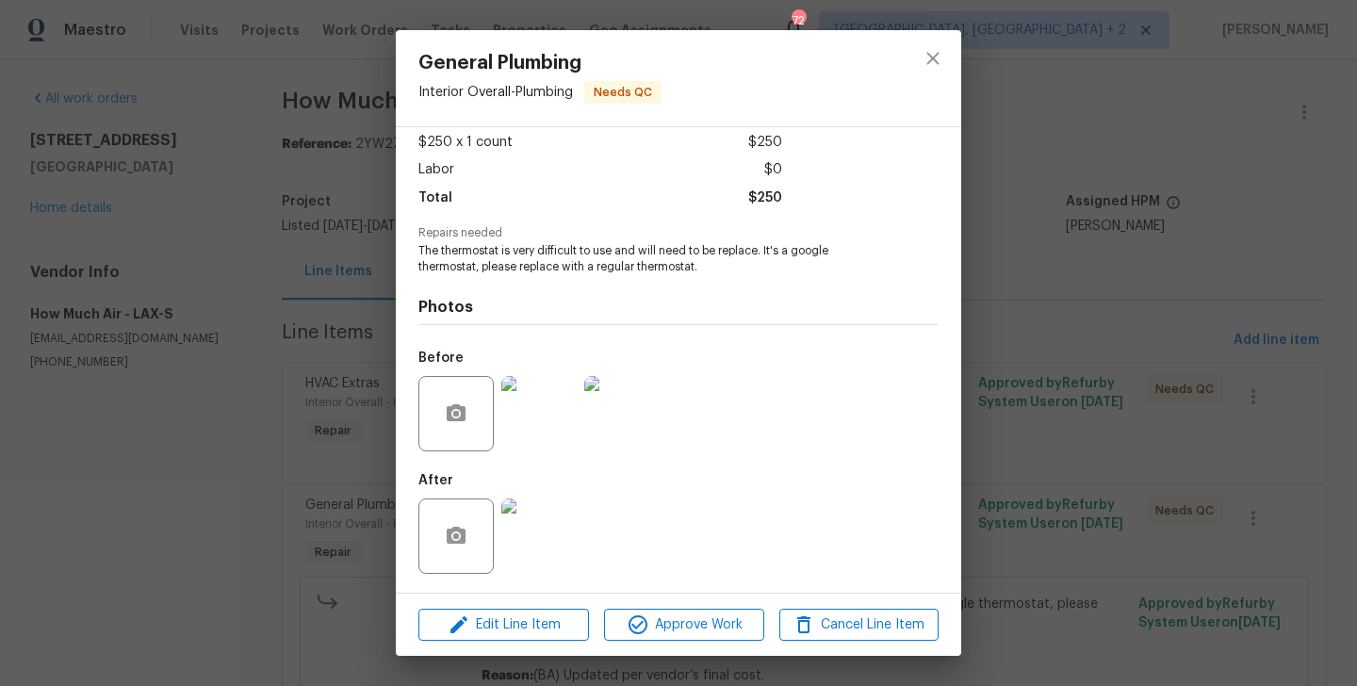
click at [522, 550] on img at bounding box center [538, 535] width 75 height 75
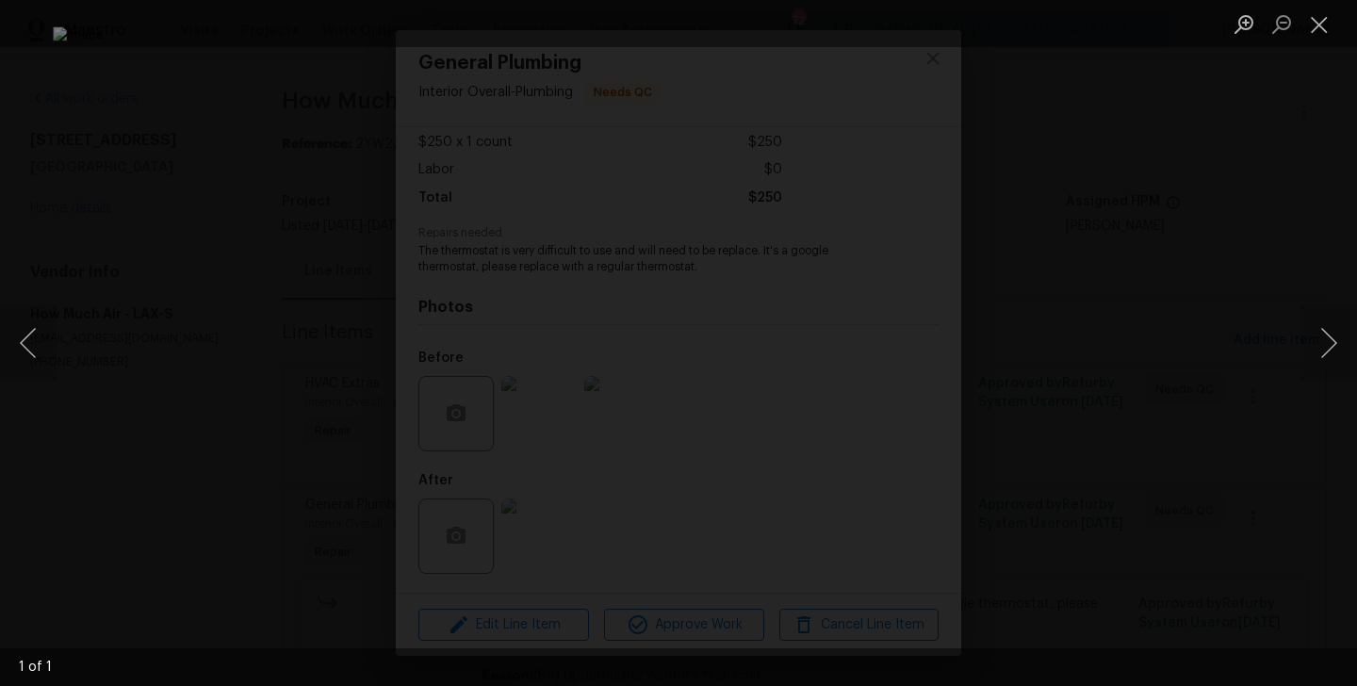
click at [1270, 319] on div "Lightbox" at bounding box center [678, 343] width 1357 height 686
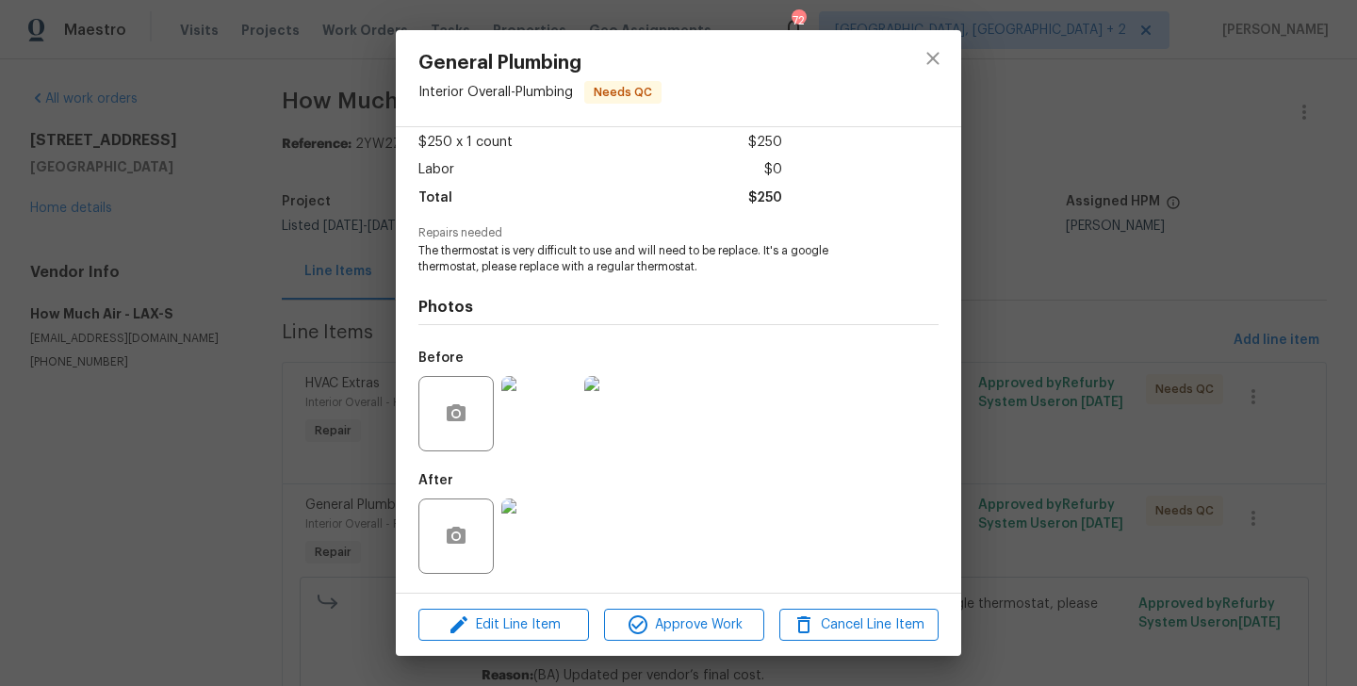
click at [1270, 319] on div "General Plumbing Interior Overall - Plumbing Needs QC Vendor How Much Air Accou…" at bounding box center [678, 343] width 1357 height 686
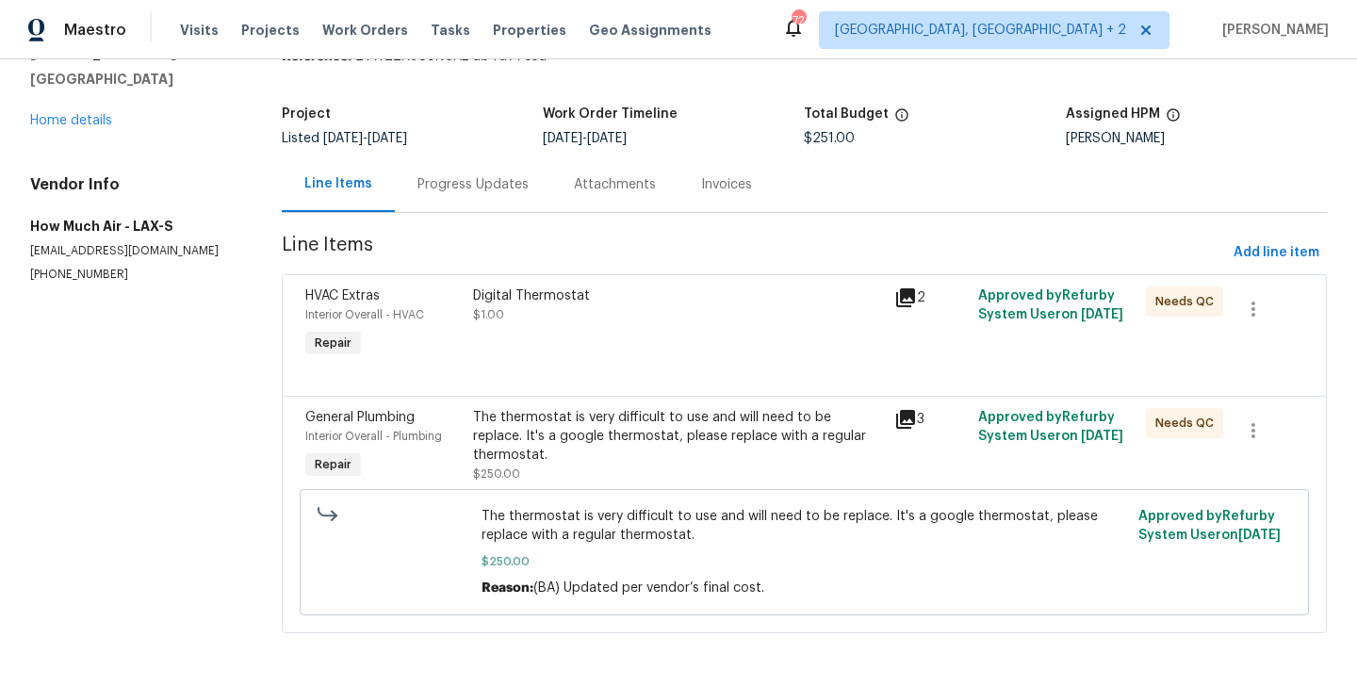
scroll to position [0, 0]
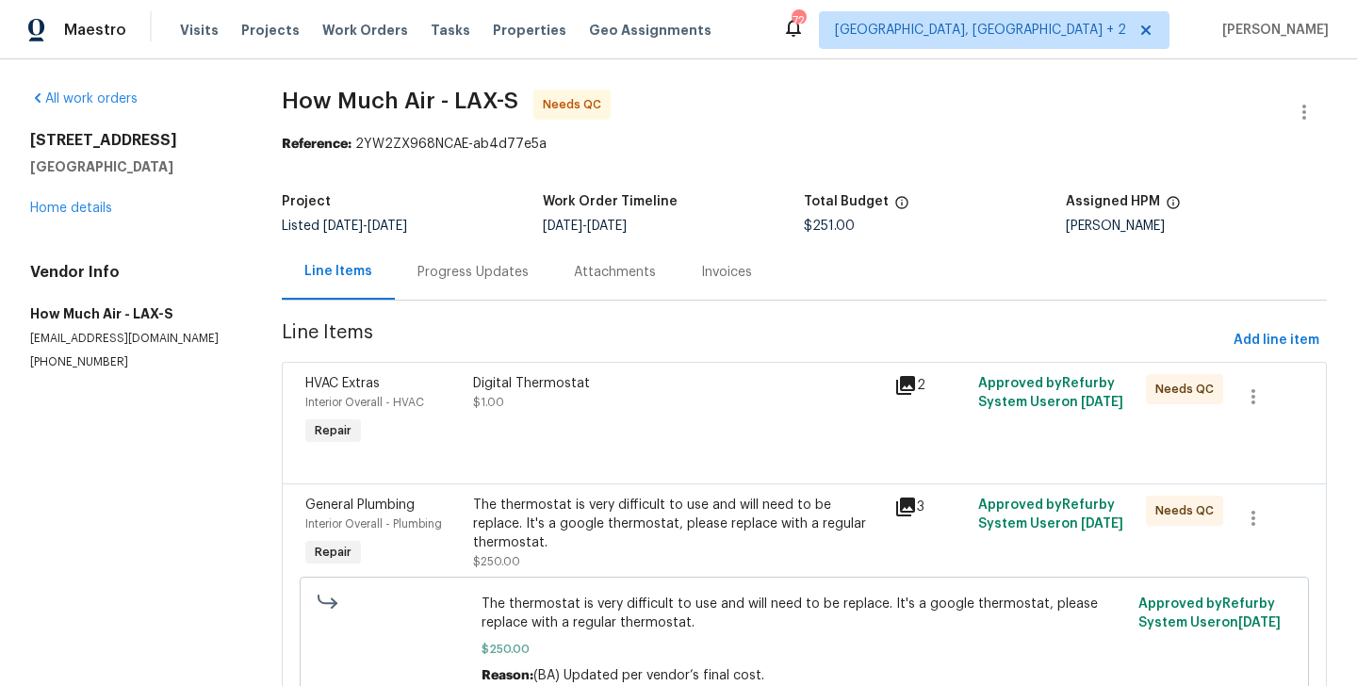
click at [488, 278] on div "Progress Updates" at bounding box center [472, 272] width 111 height 19
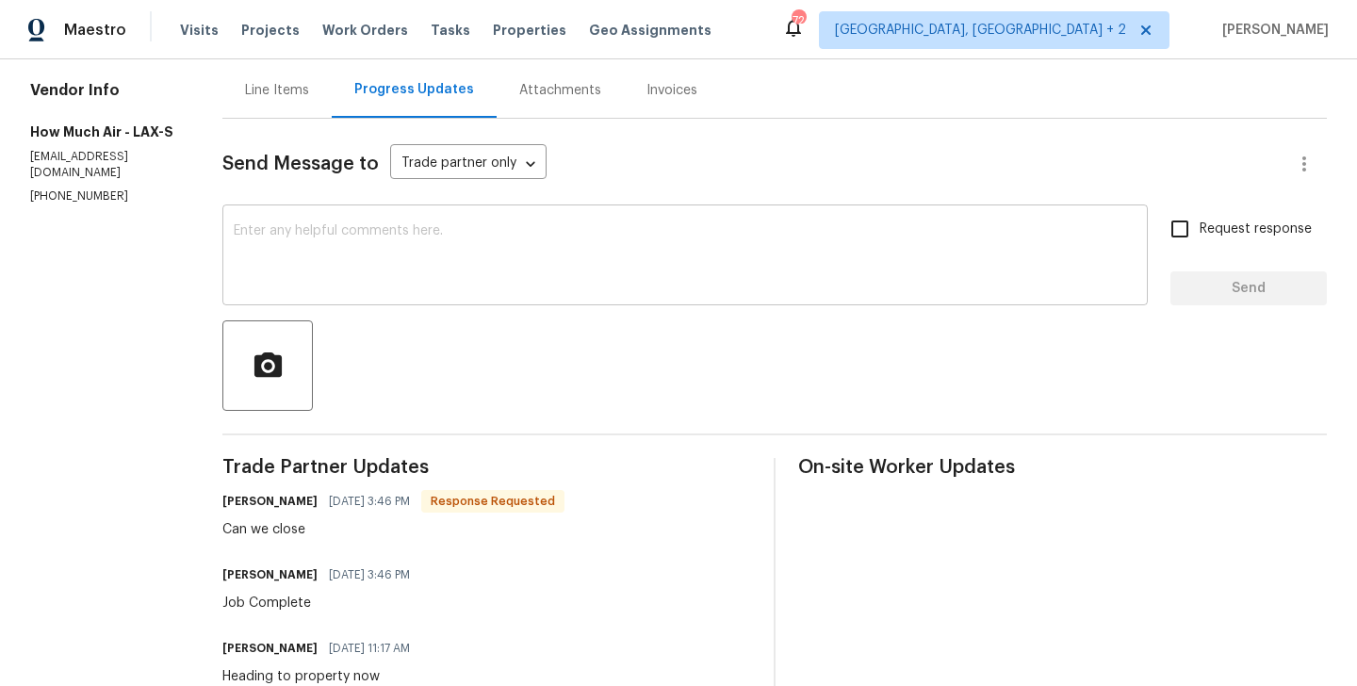
scroll to position [280, 0]
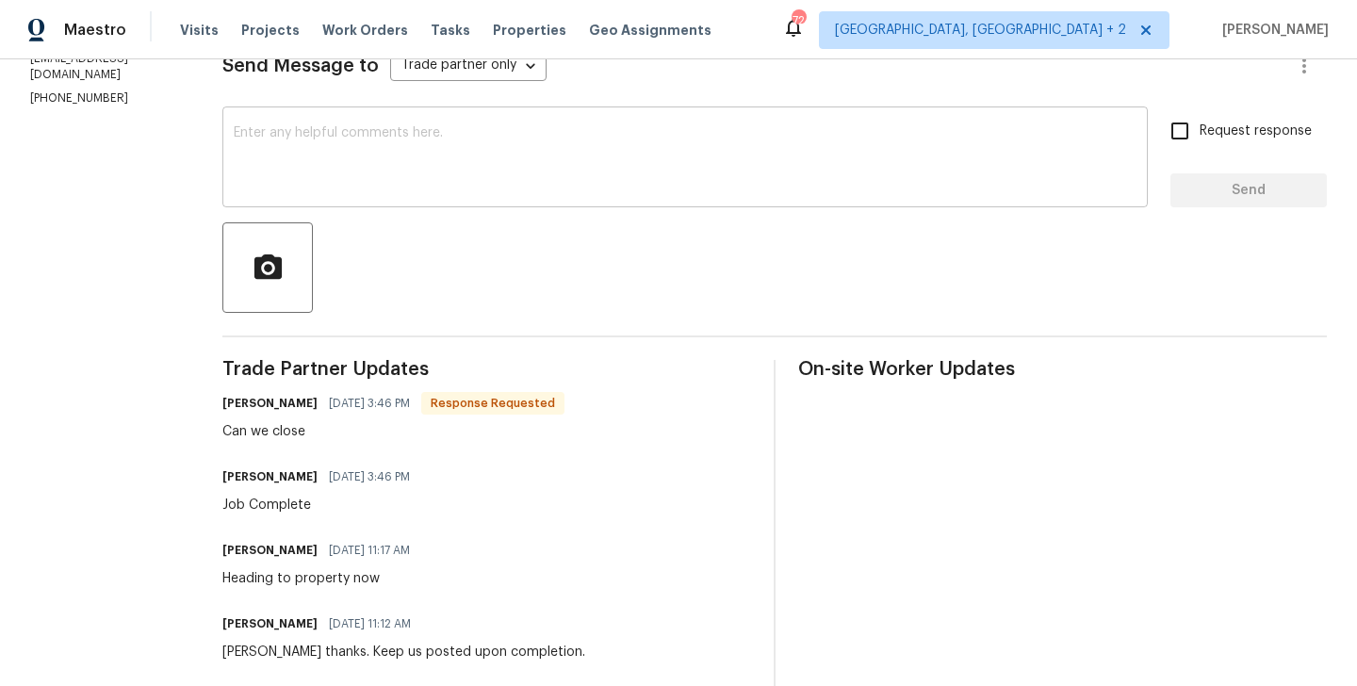
click at [309, 161] on textarea at bounding box center [685, 159] width 903 height 66
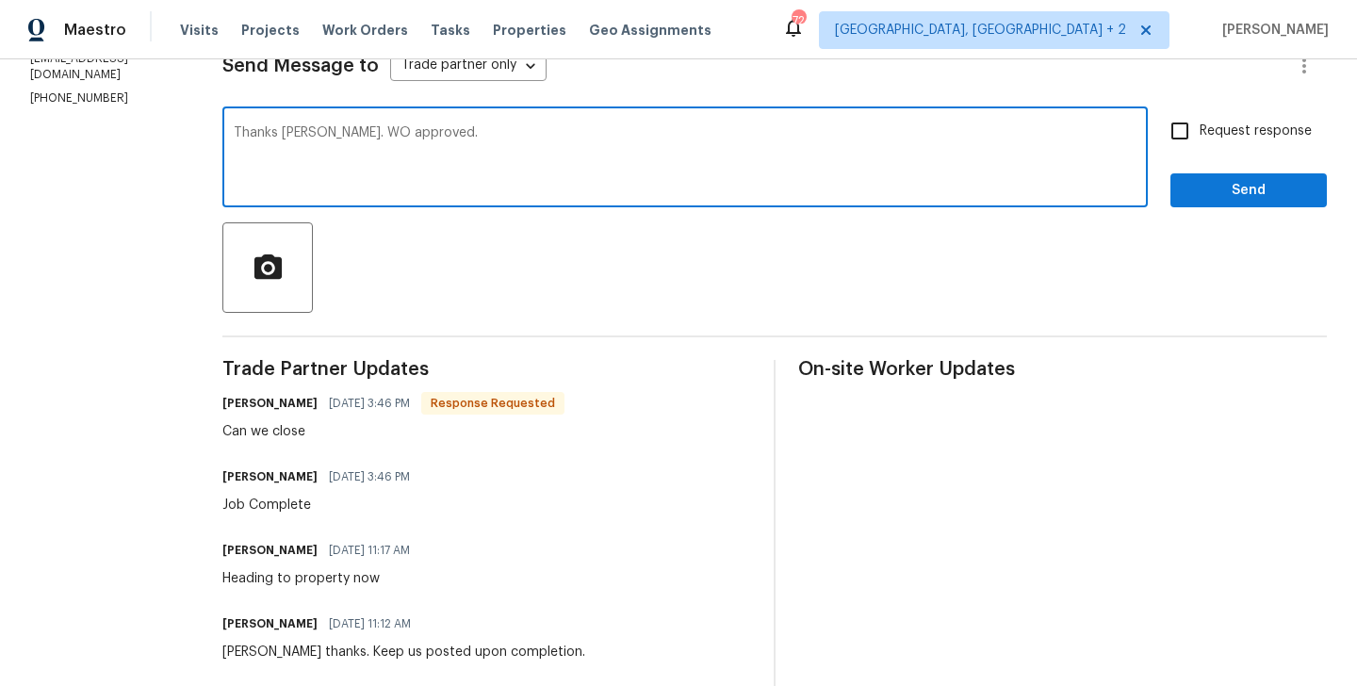
type textarea "Thanks Andy. WO approved."
click at [1239, 198] on span "Send" at bounding box center [1248, 191] width 126 height 24
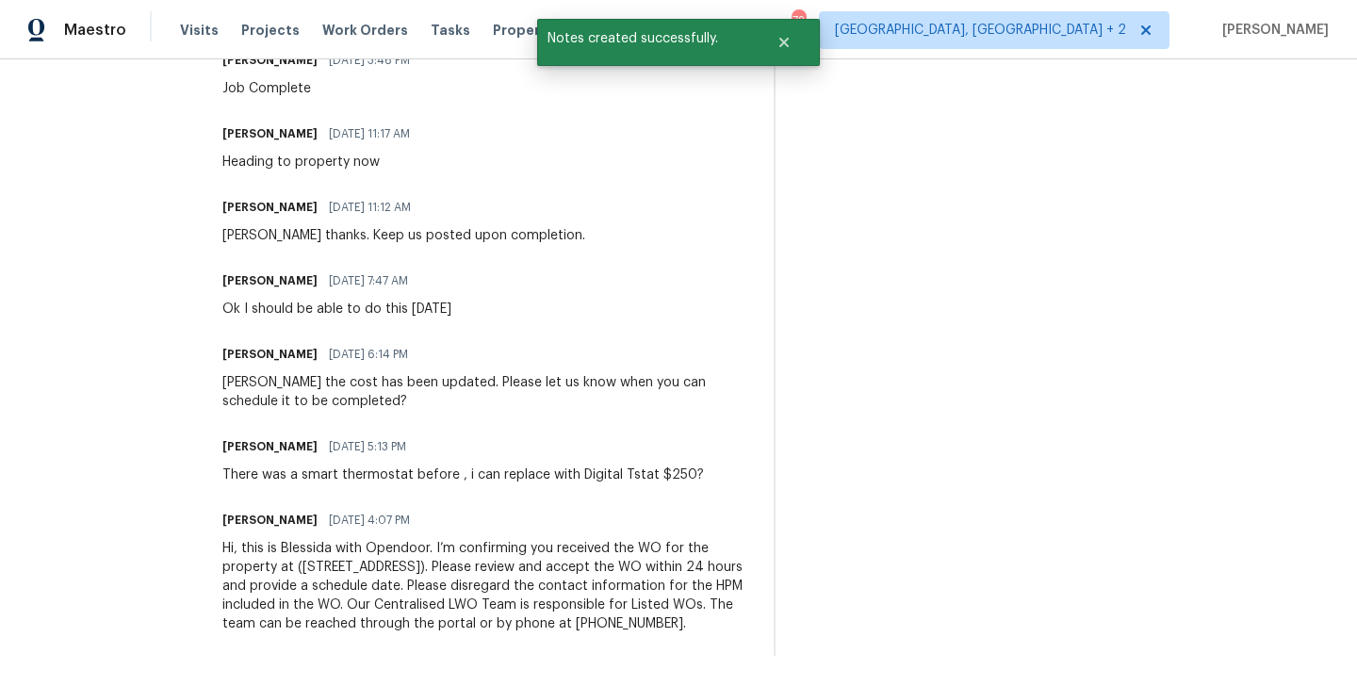
scroll to position [0, 0]
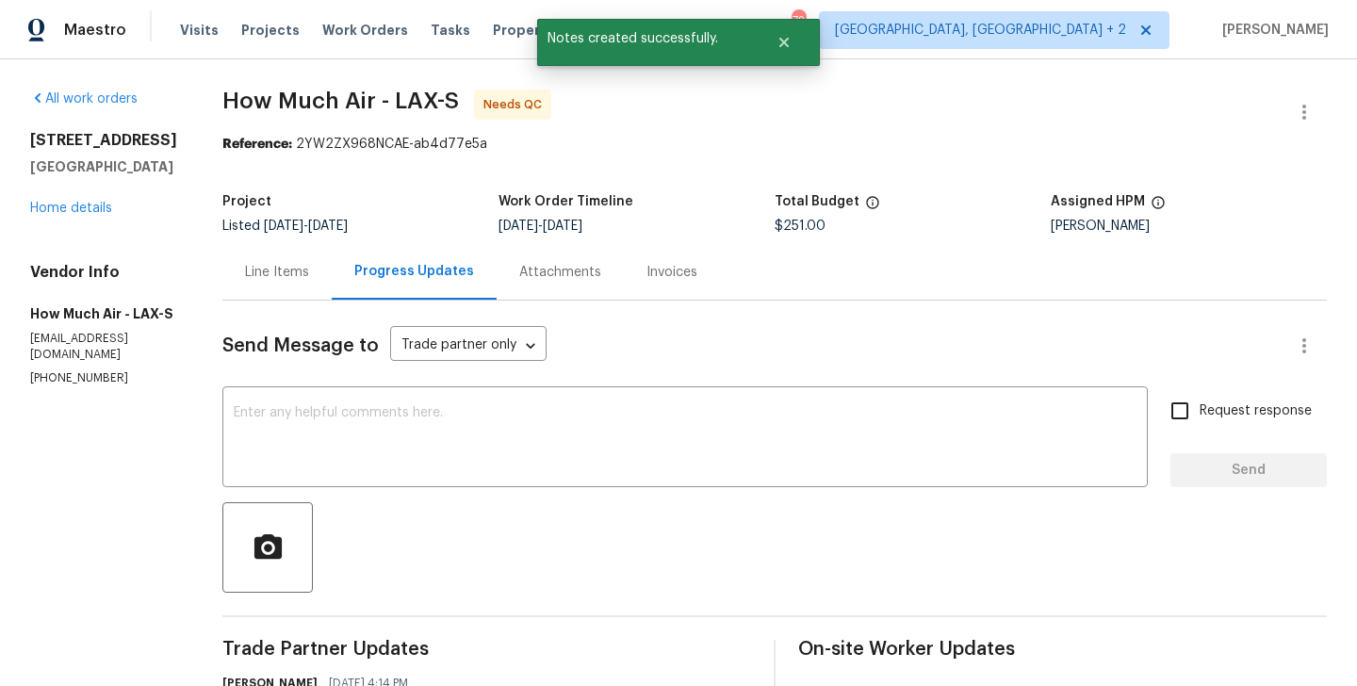
click at [313, 293] on div "Line Items" at bounding box center [276, 272] width 109 height 56
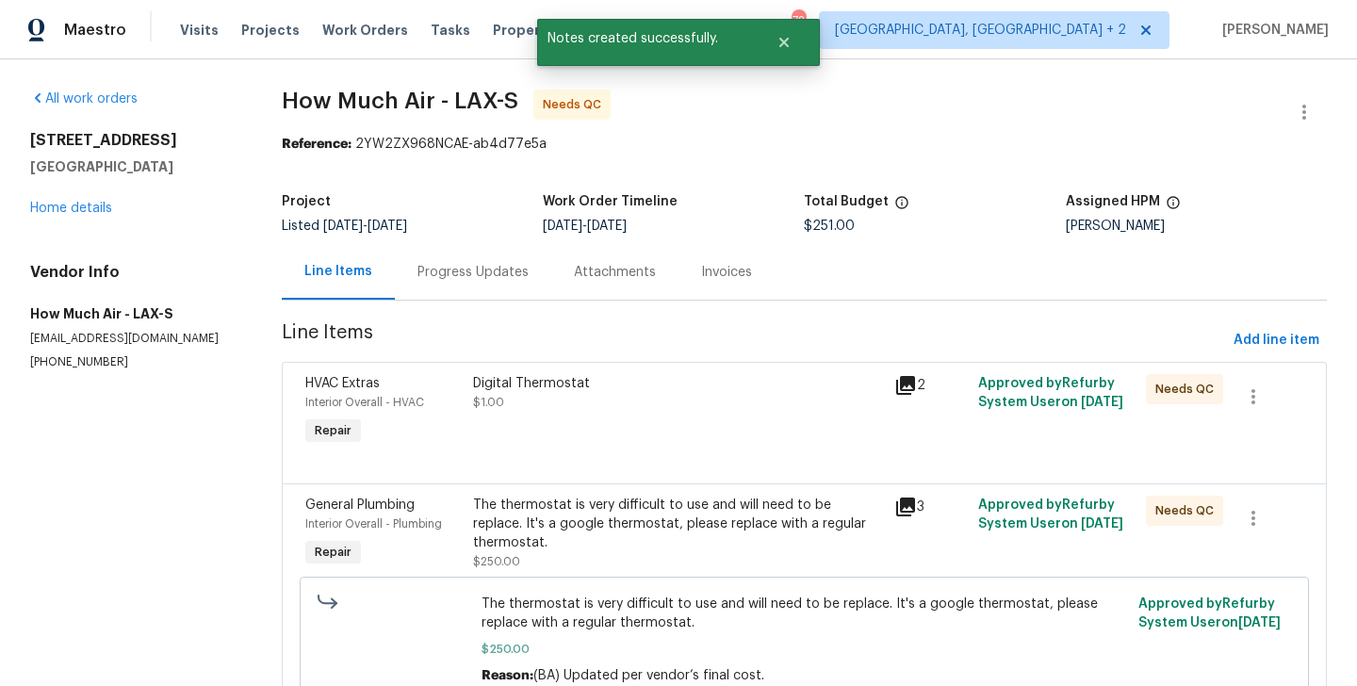
click at [829, 371] on div "Digital Thermostat $1.00" at bounding box center [677, 411] width 420 height 87
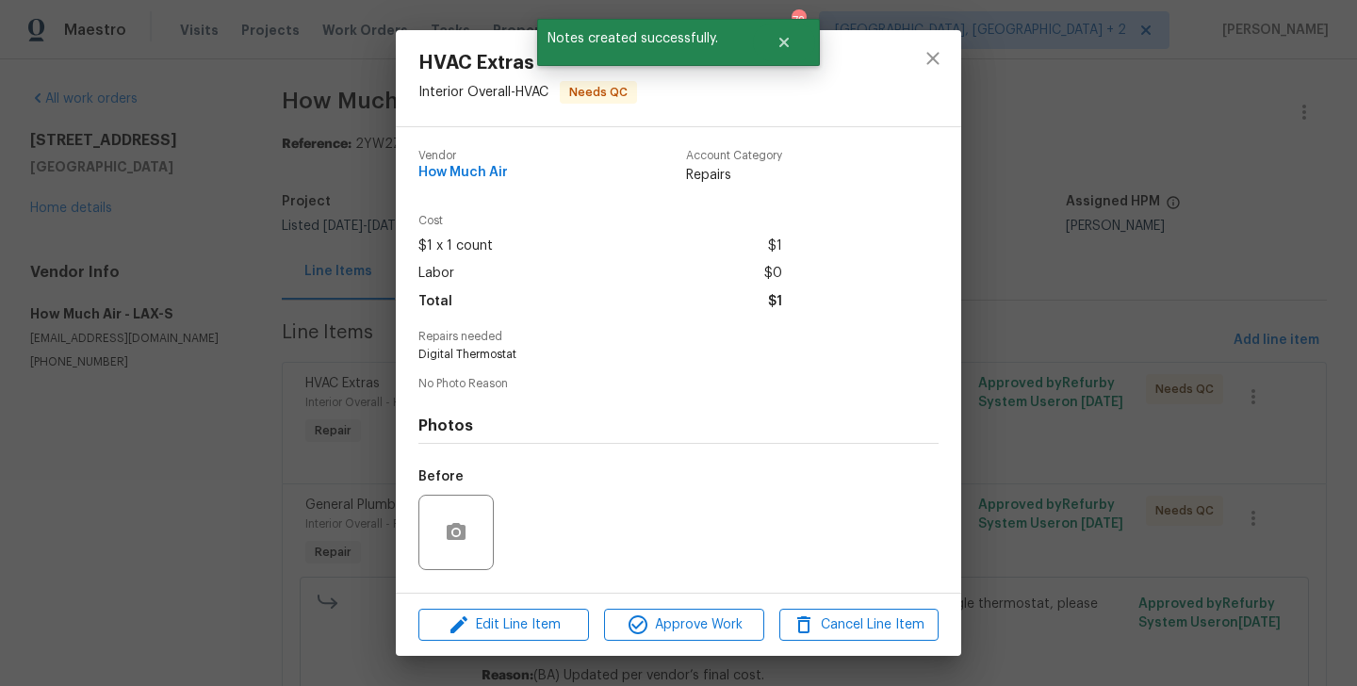
scroll to position [119, 0]
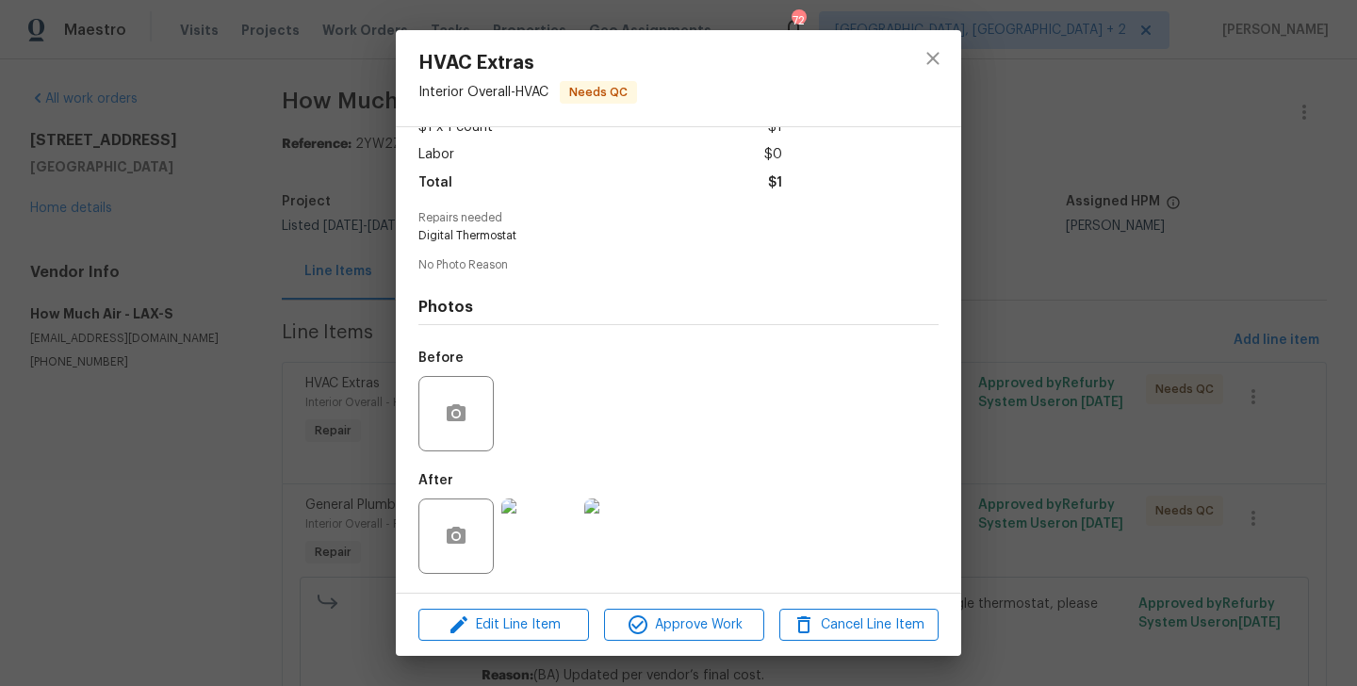
click at [633, 540] on img at bounding box center [621, 535] width 75 height 75
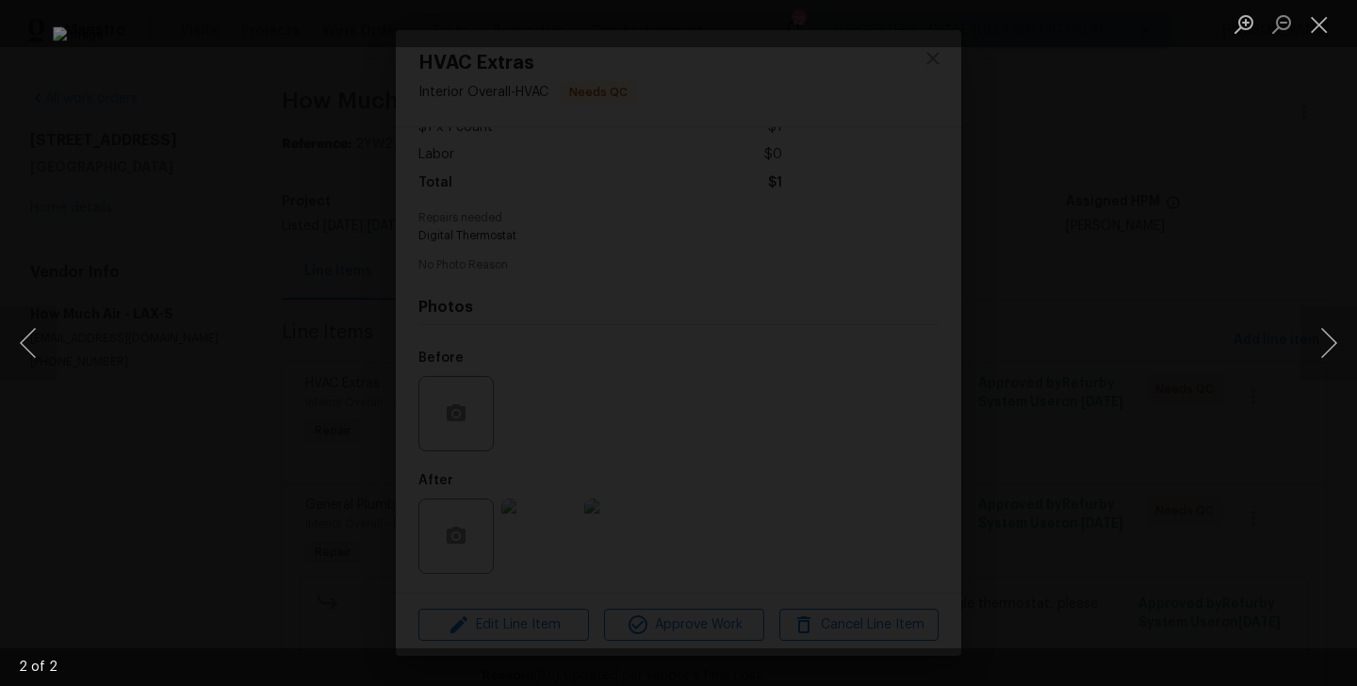
click at [1194, 347] on div "Lightbox" at bounding box center [678, 343] width 1357 height 686
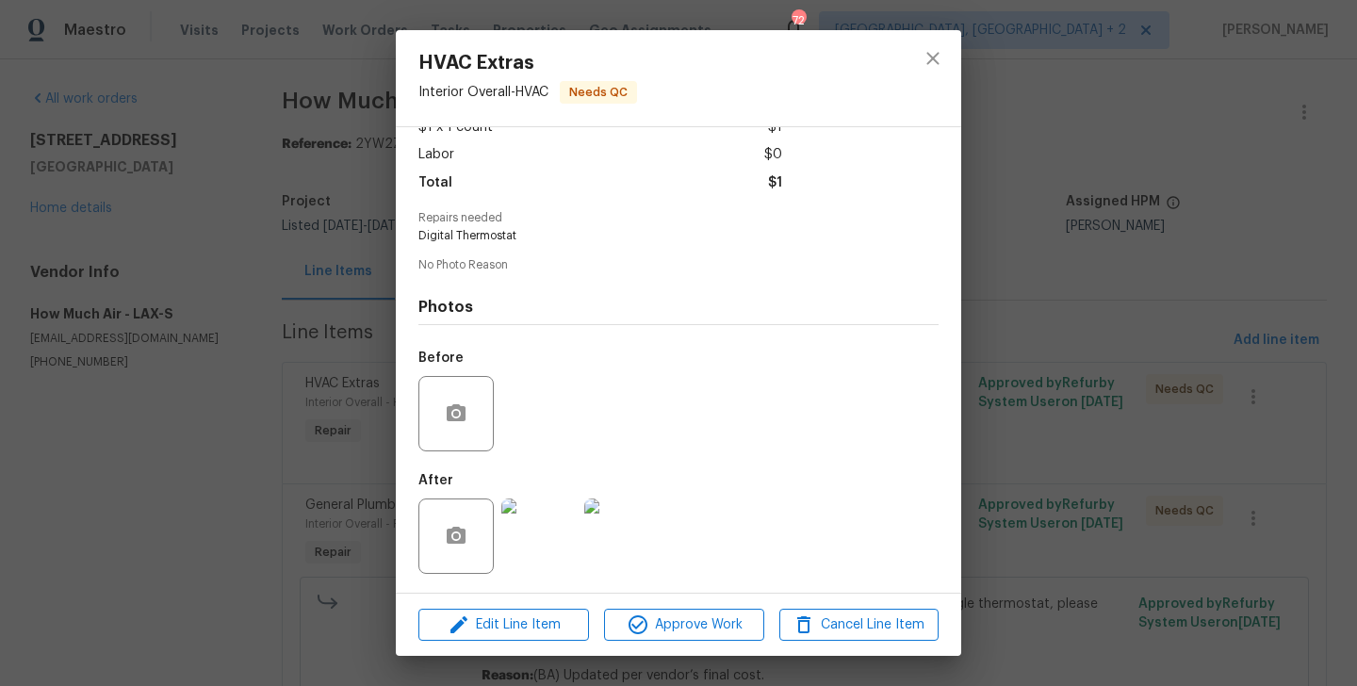
click at [1194, 347] on div "HVAC Extras Interior Overall - HVAC Needs QC Vendor How Much Air Account Catego…" at bounding box center [678, 343] width 1357 height 686
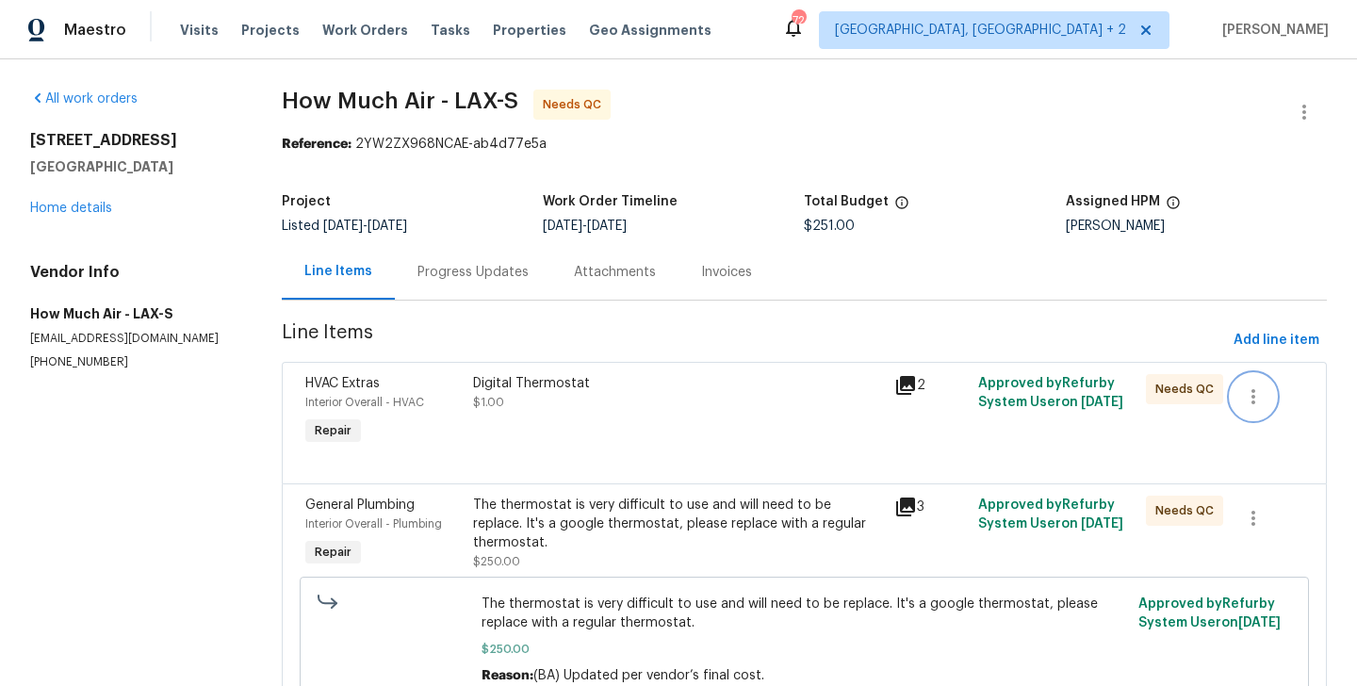
click at [1262, 390] on icon "button" at bounding box center [1253, 396] width 23 height 23
click at [1255, 395] on li "Cancel" at bounding box center [1266, 397] width 73 height 31
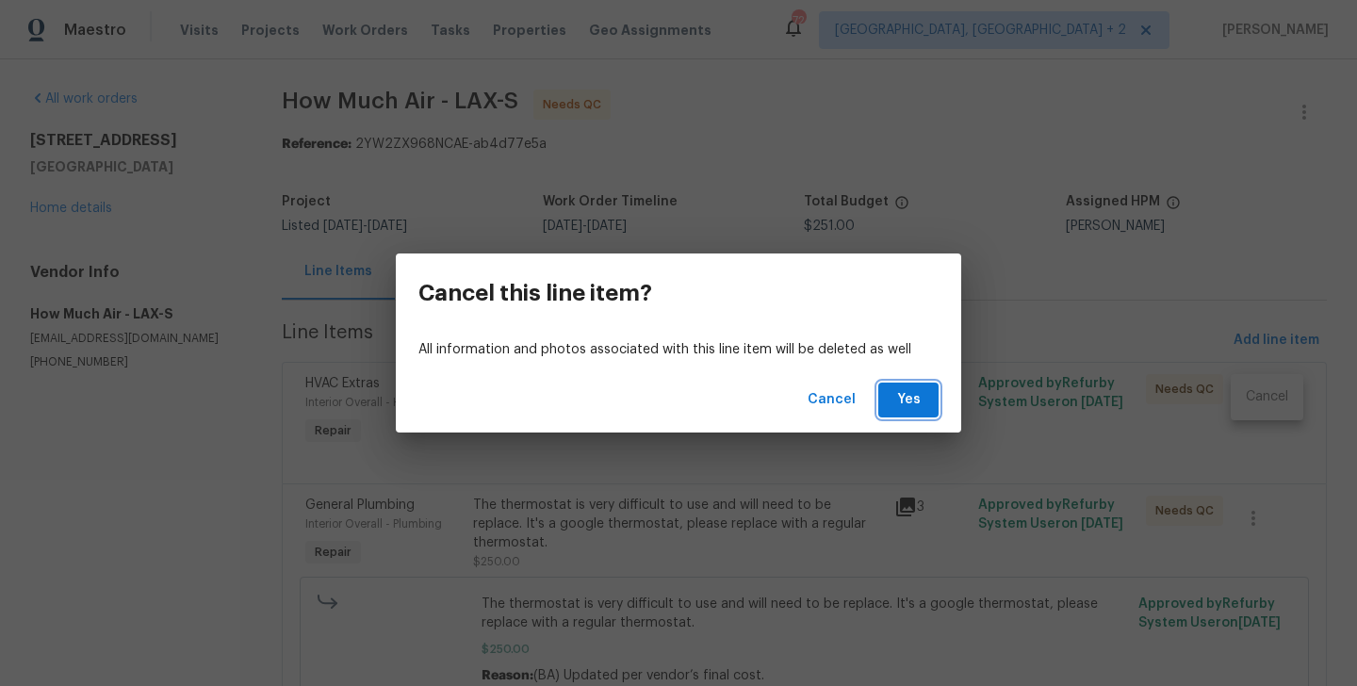
click at [919, 399] on span "Yes" at bounding box center [908, 400] width 30 height 24
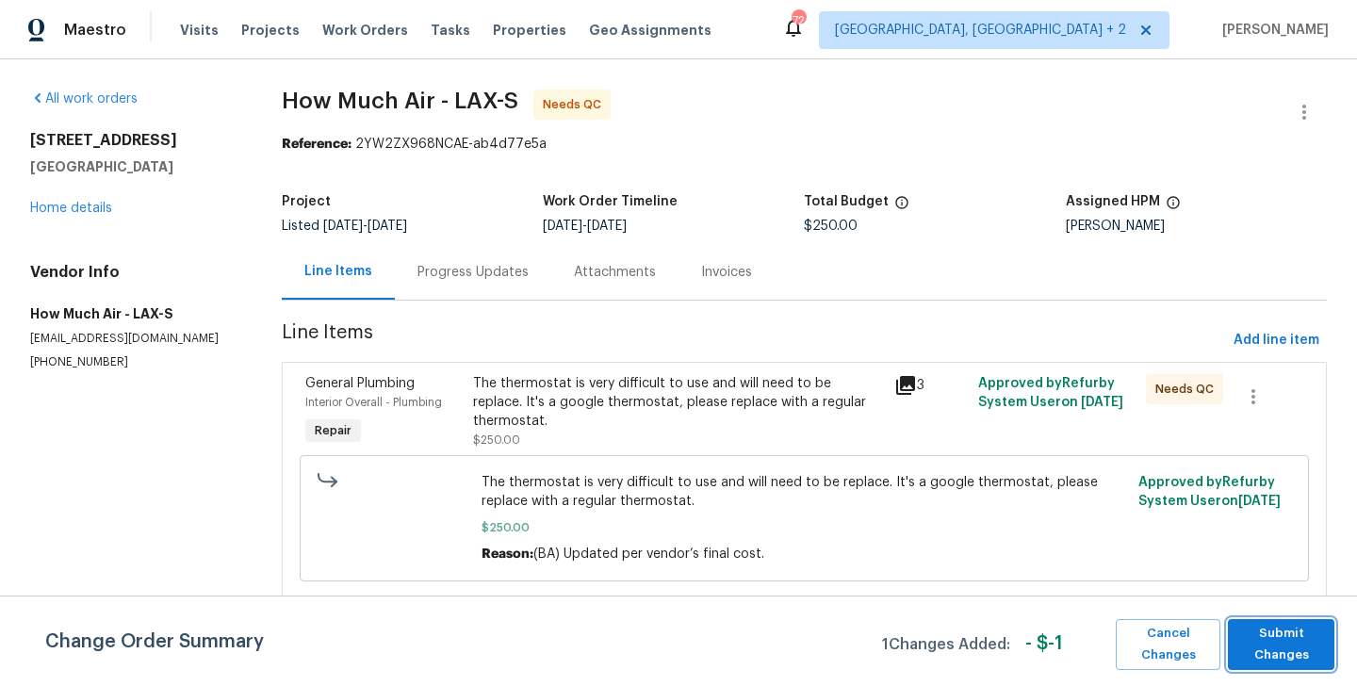
click at [1272, 632] on span "Submit Changes" at bounding box center [1281, 644] width 88 height 43
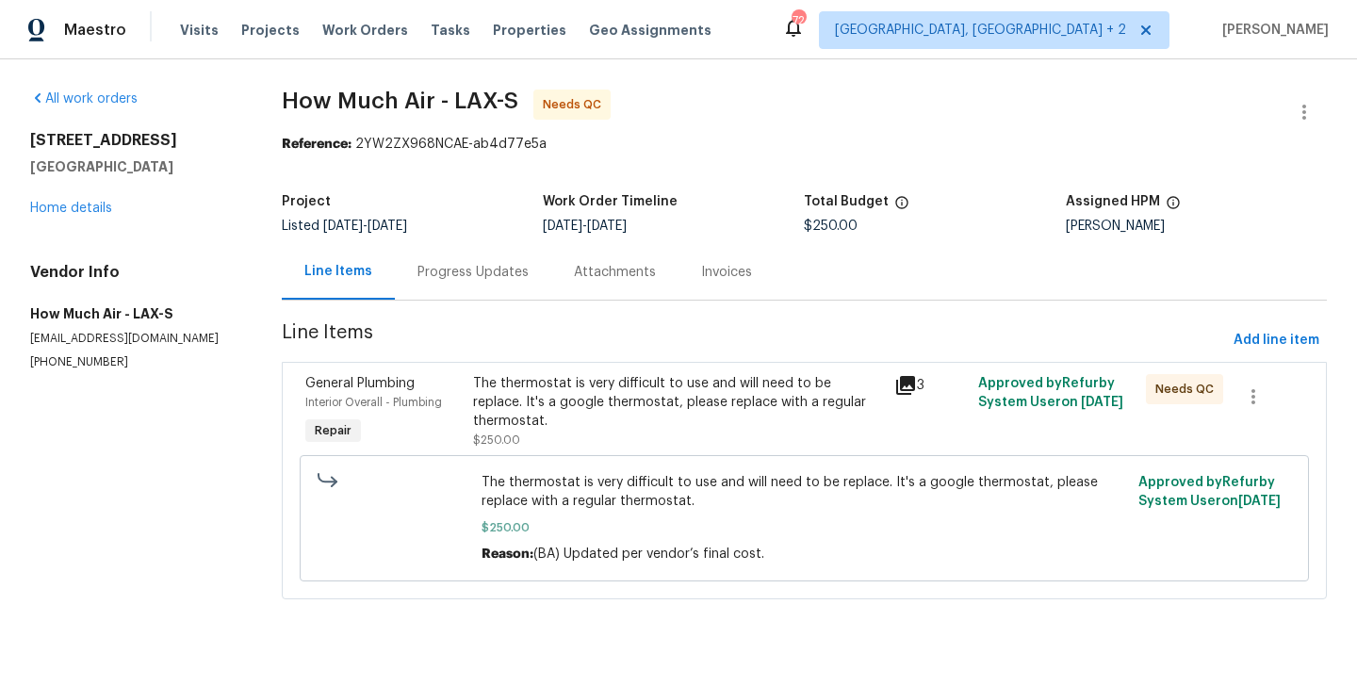
click at [627, 391] on div "The thermostat is very difficult to use and will need to be replace. It's a goo…" at bounding box center [677, 402] width 409 height 57
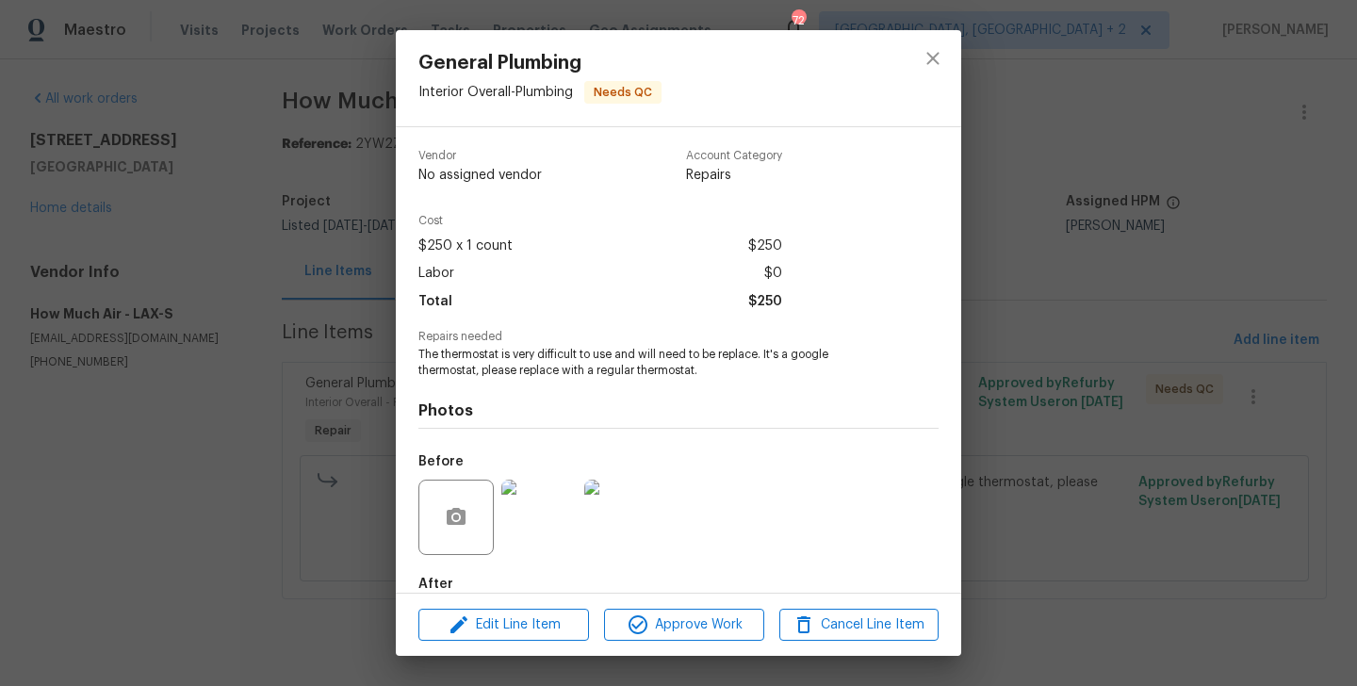
scroll to position [104, 0]
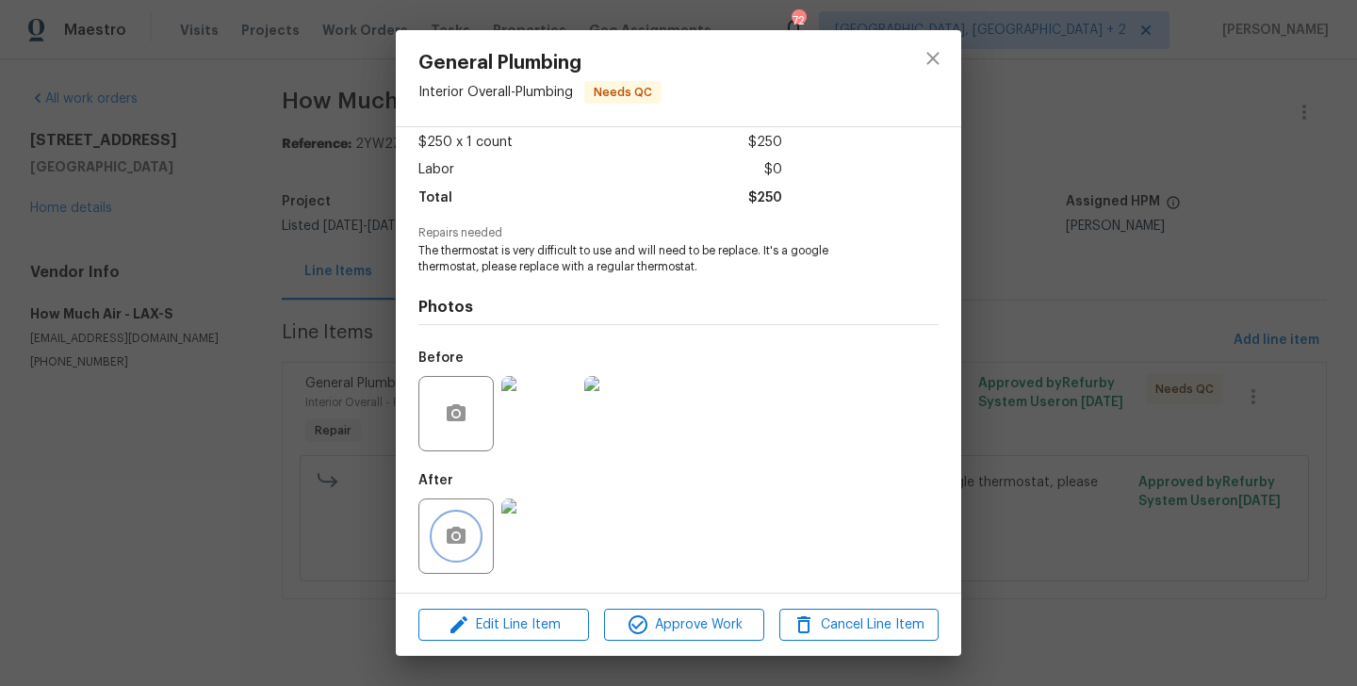
click at [446, 538] on icon "button" at bounding box center [456, 536] width 23 height 23
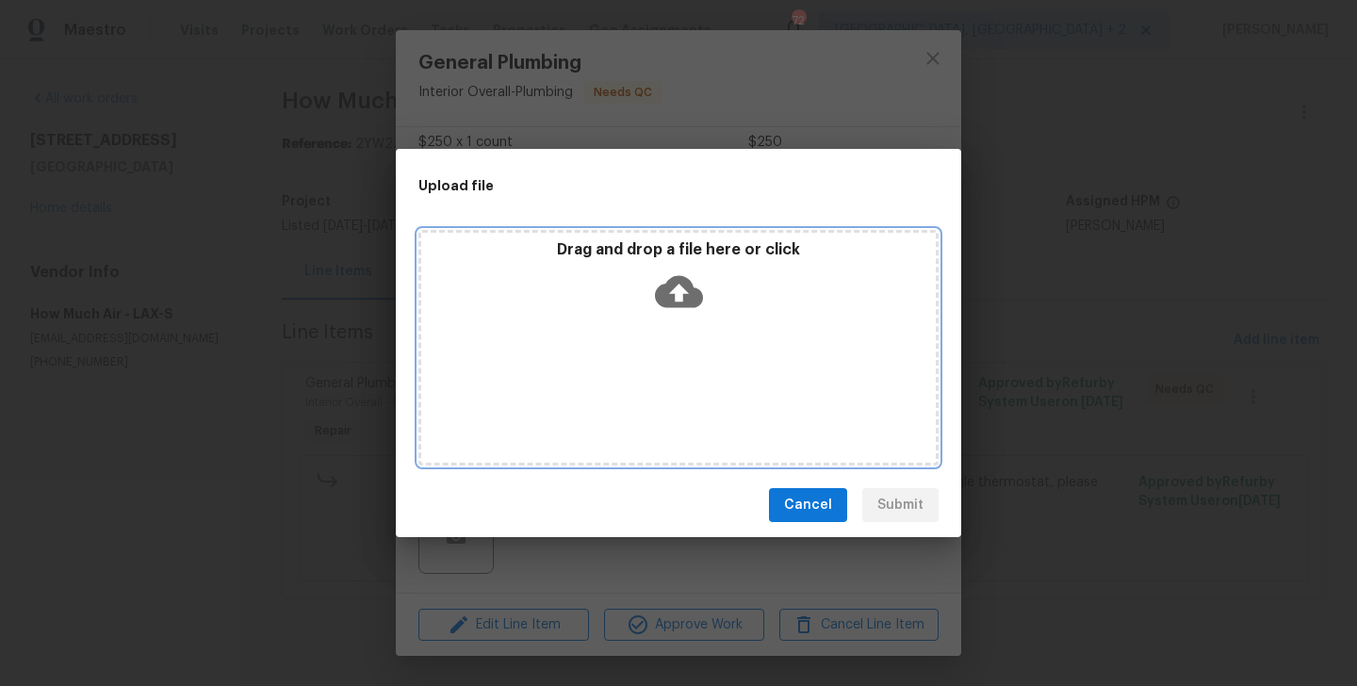
click at [677, 300] on icon at bounding box center [679, 292] width 48 height 48
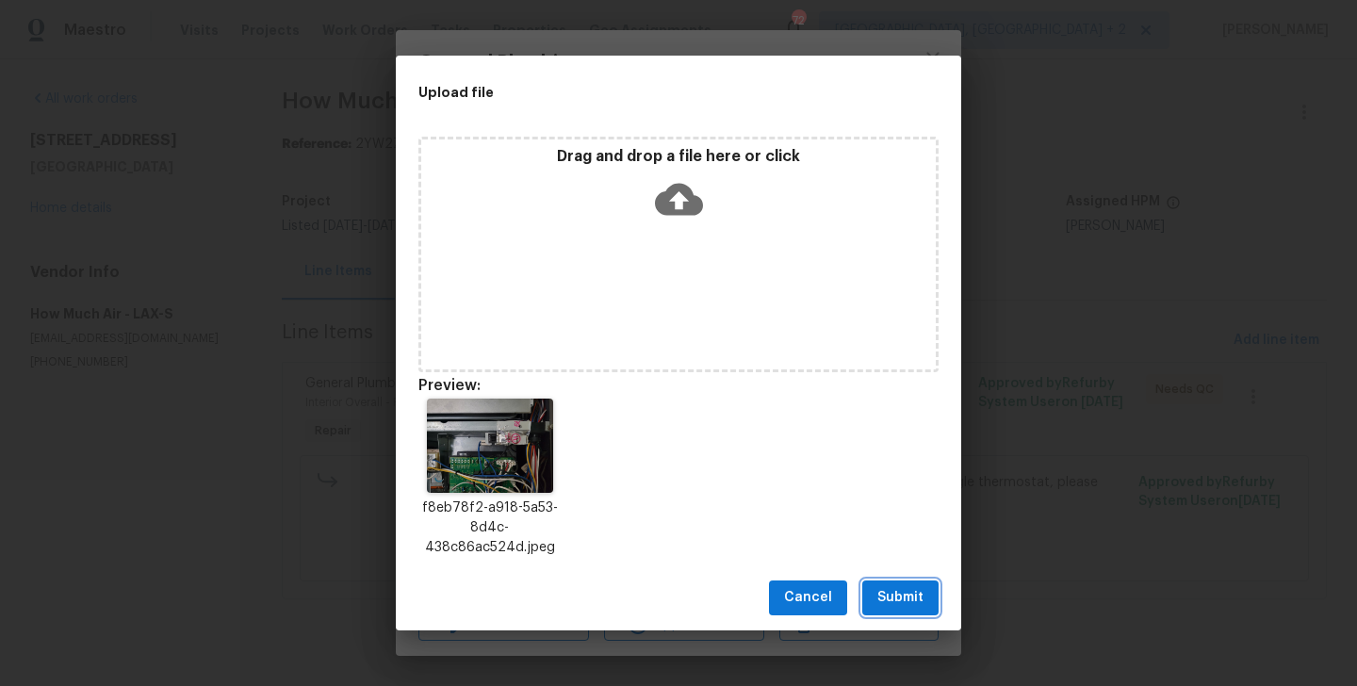
click at [906, 589] on span "Submit" at bounding box center [900, 598] width 46 height 24
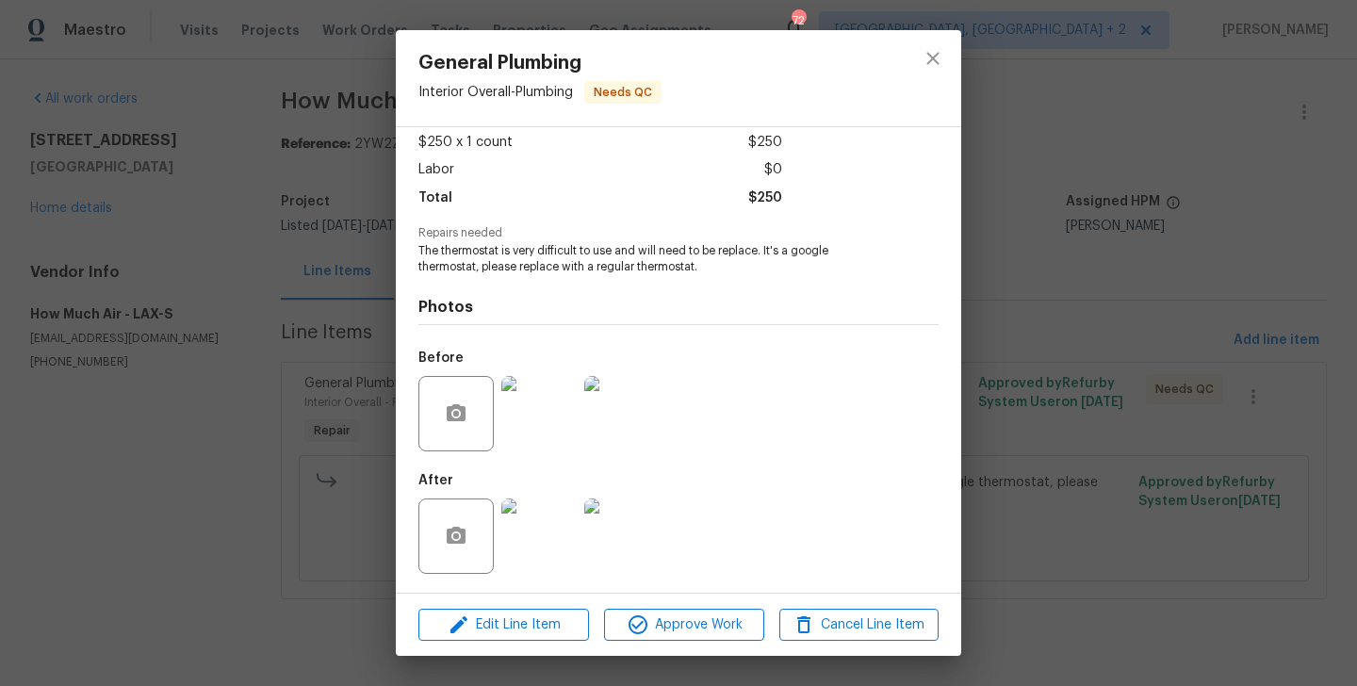
click at [380, 325] on div "General Plumbing Interior Overall - Plumbing Needs QC Vendor How Much Air Accou…" at bounding box center [678, 343] width 1357 height 686
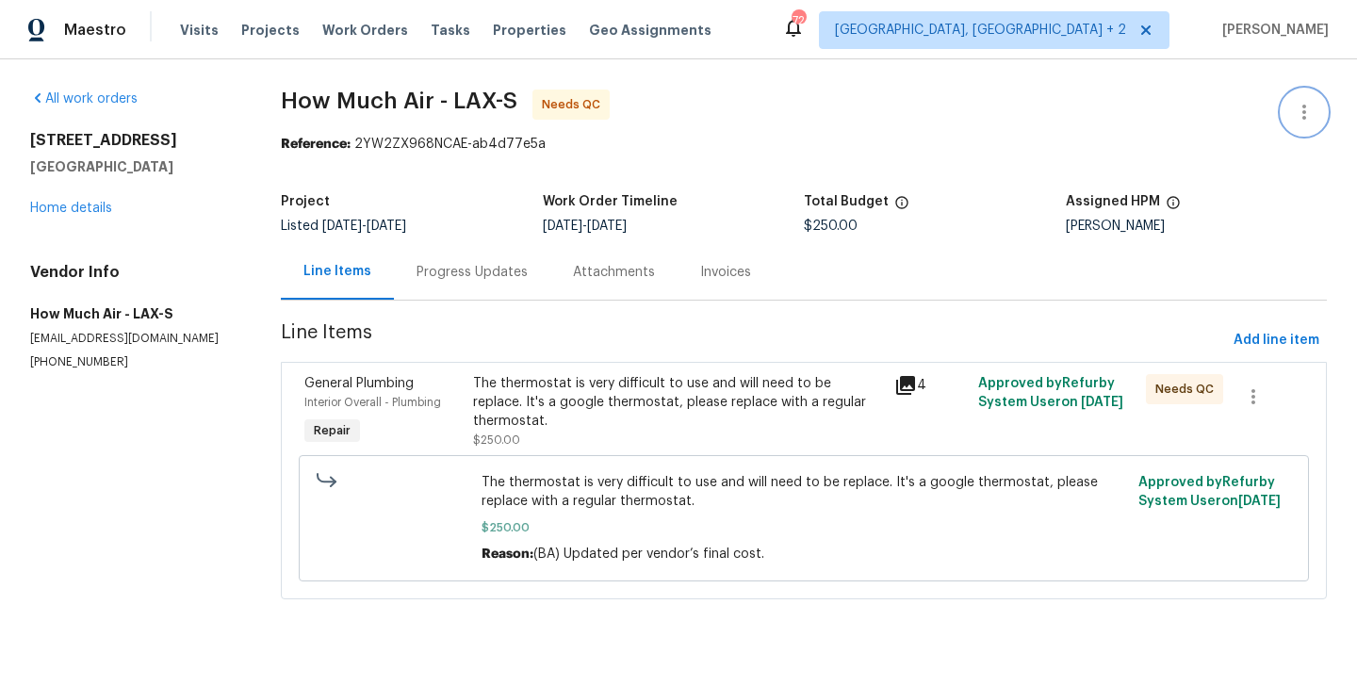
click at [1310, 94] on button "button" at bounding box center [1303, 112] width 45 height 45
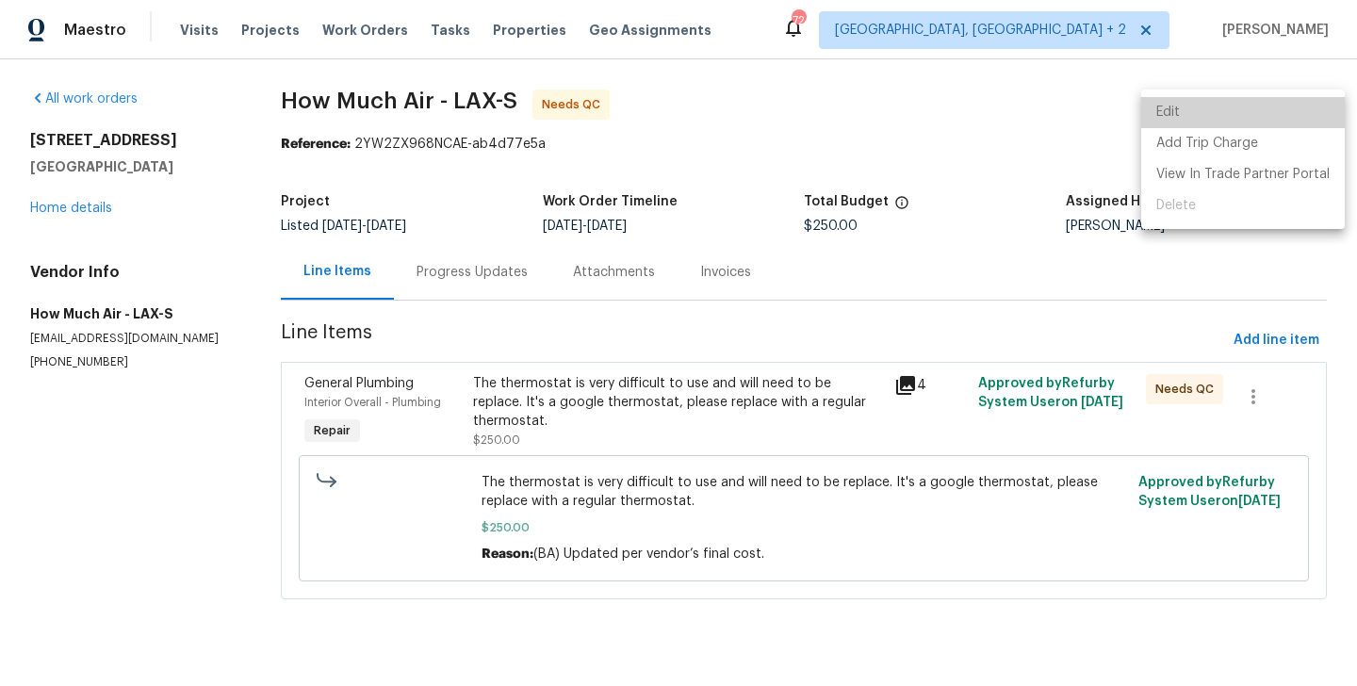
click at [1252, 110] on li "Edit" at bounding box center [1243, 112] width 204 height 31
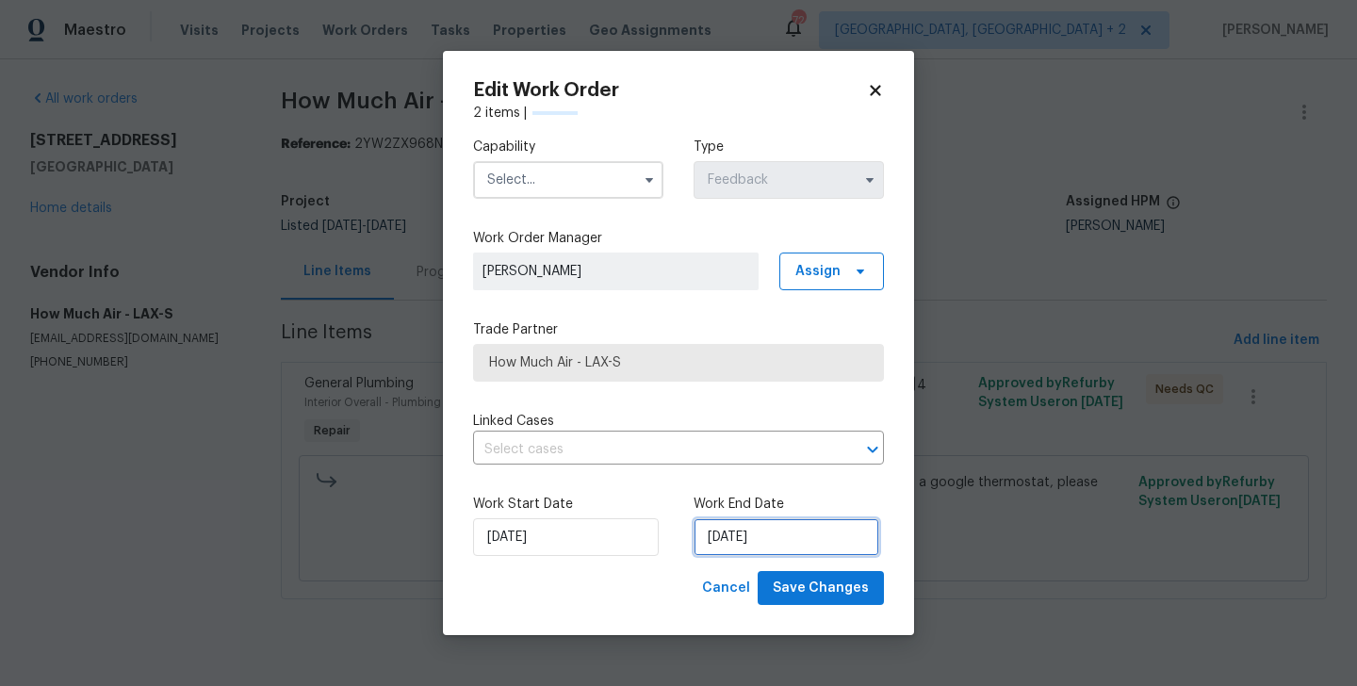
click at [757, 535] on input "29/08/2025" at bounding box center [786, 537] width 186 height 38
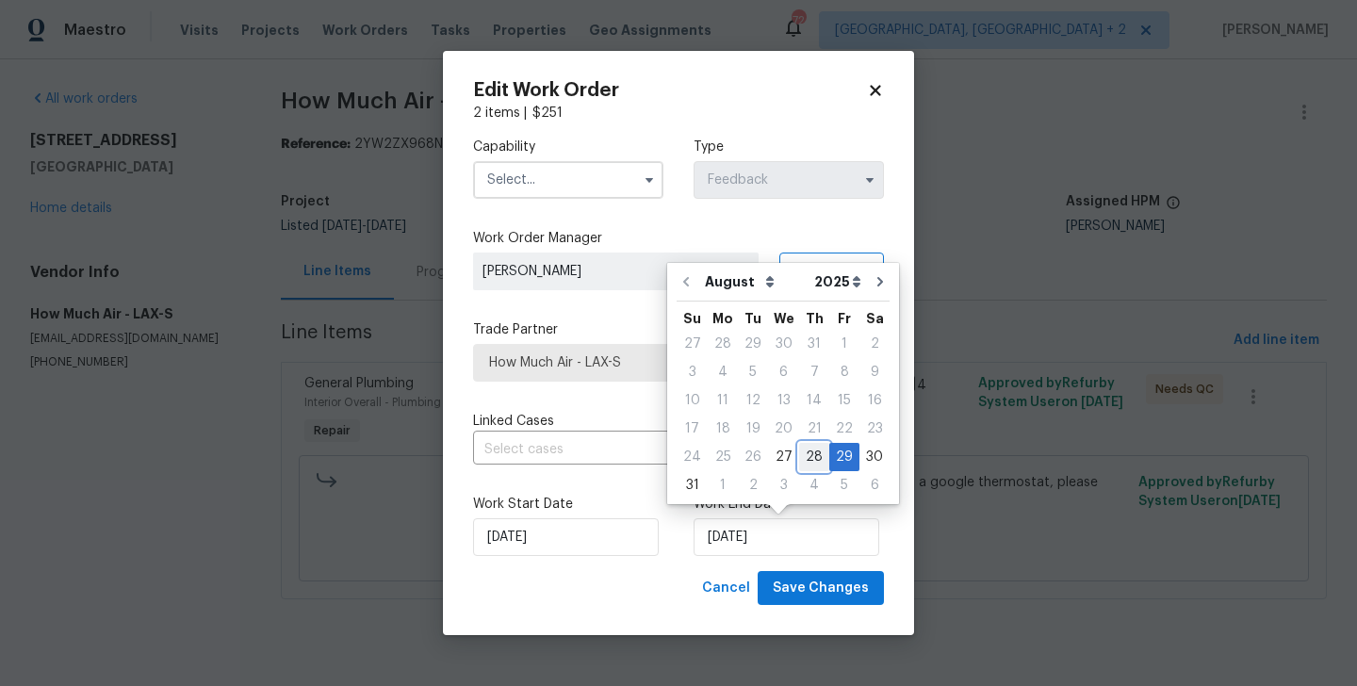
click at [807, 451] on div "28" at bounding box center [814, 457] width 30 height 26
type input "28/08/2025"
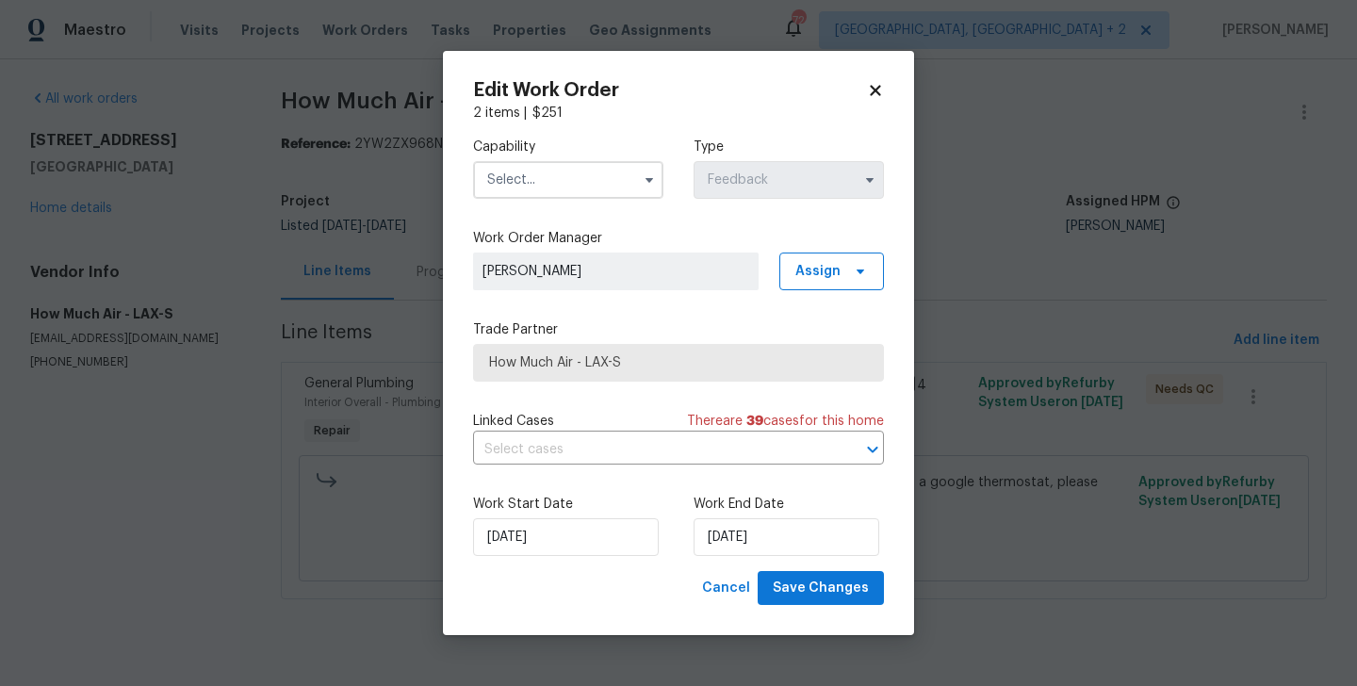
click at [529, 193] on input "text" at bounding box center [568, 180] width 190 height 38
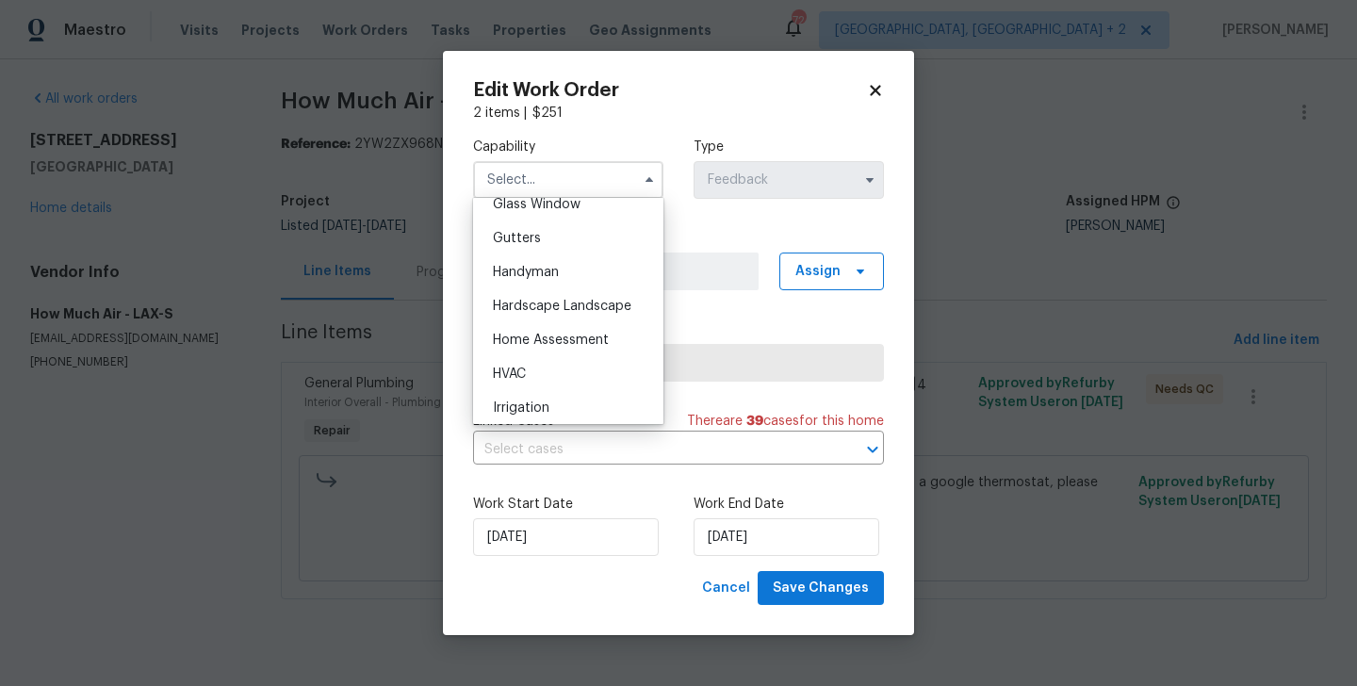
scroll to position [982, 0]
click at [567, 278] on div "Handyman" at bounding box center [568, 274] width 181 height 34
type input "Handyman"
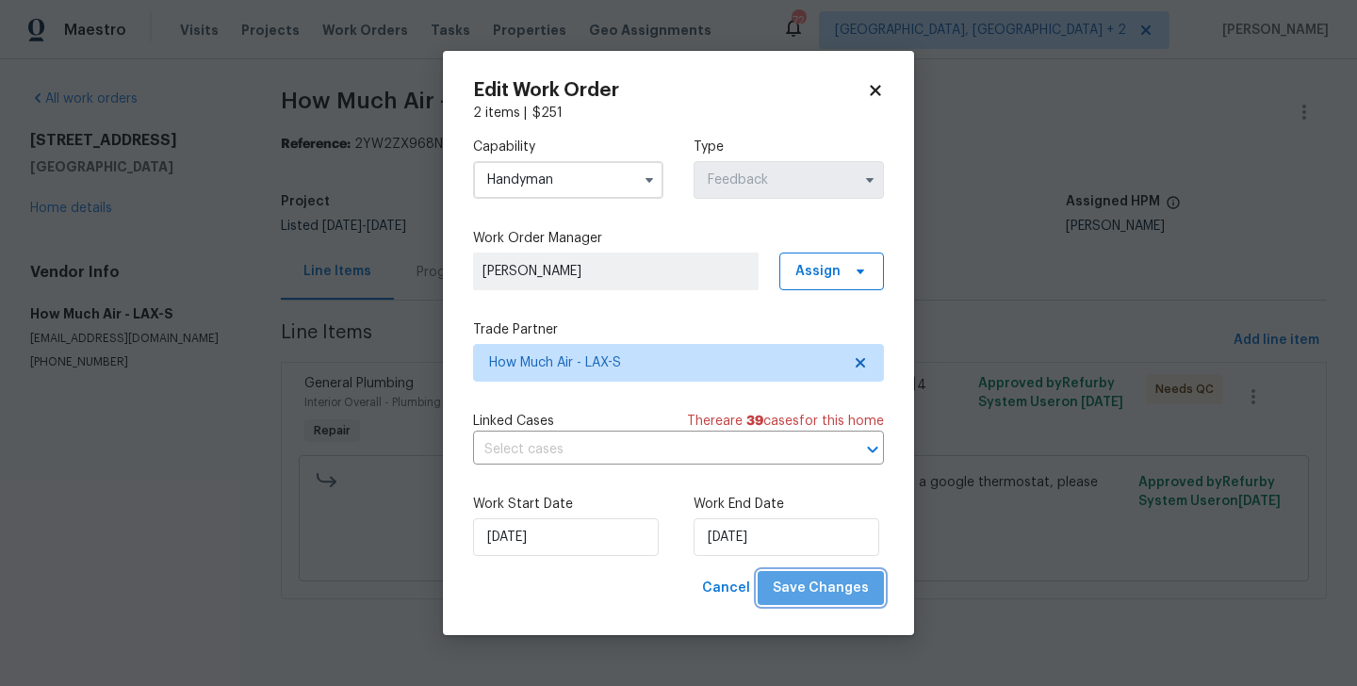
click at [833, 592] on span "Save Changes" at bounding box center [821, 589] width 96 height 24
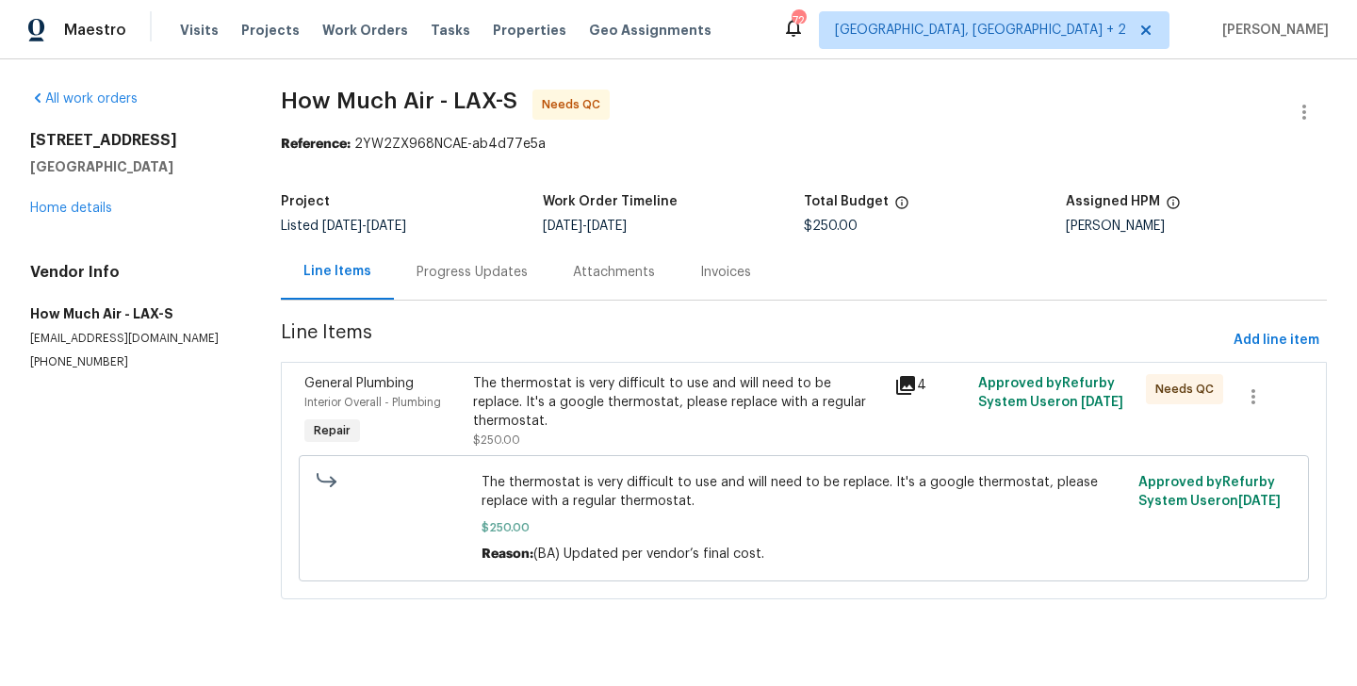
click at [519, 287] on div "Progress Updates" at bounding box center [472, 272] width 156 height 56
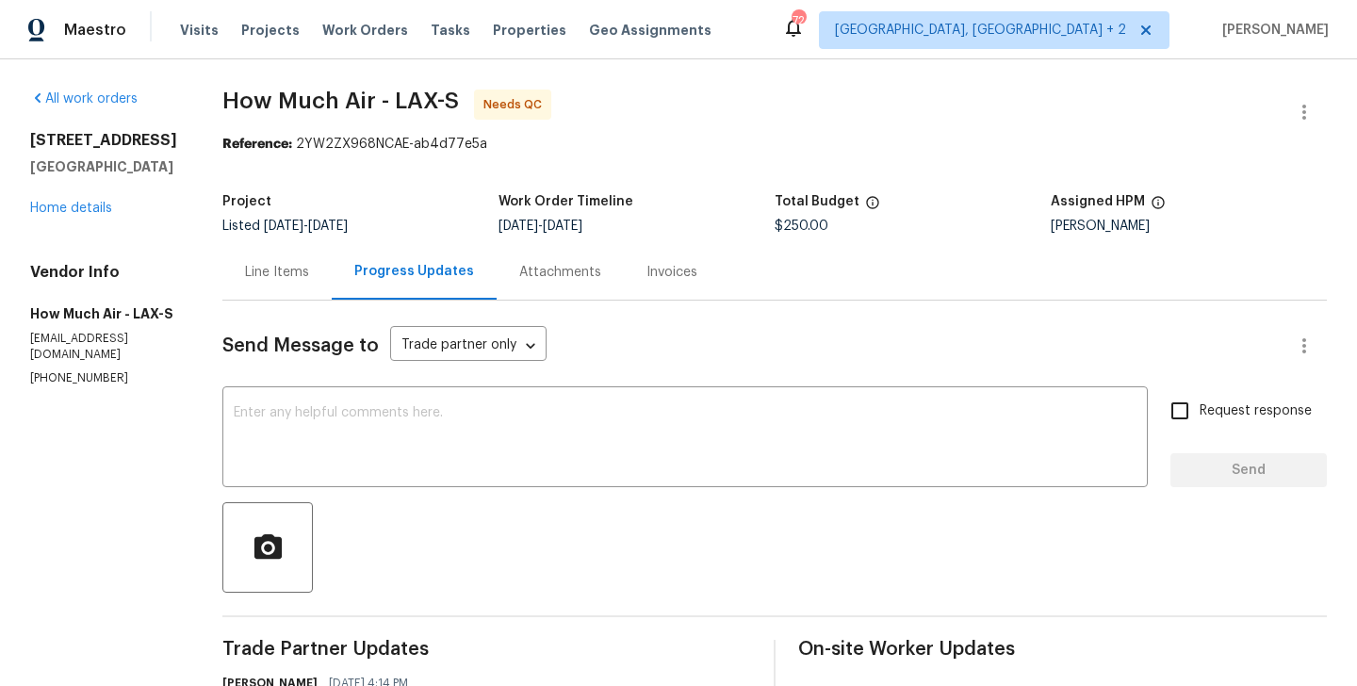
click at [290, 282] on div "Line Items" at bounding box center [276, 272] width 109 height 56
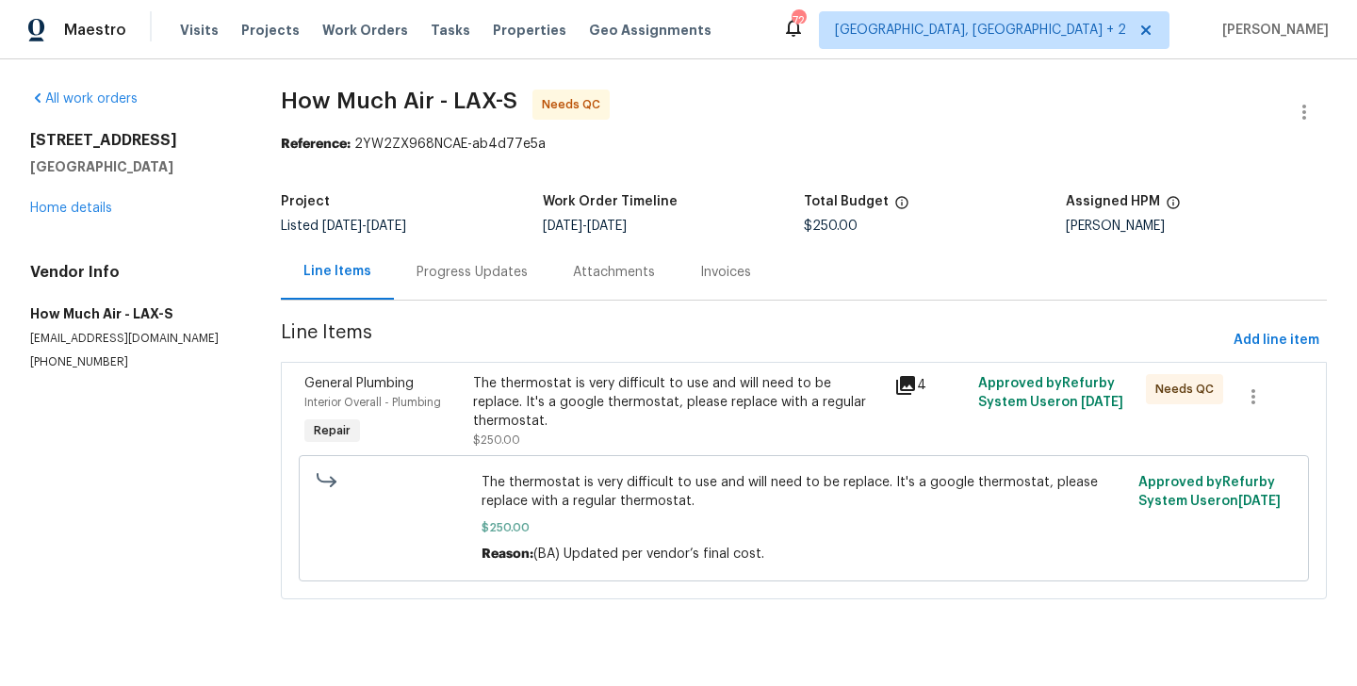
click at [653, 396] on div "The thermostat is very difficult to use and will need to be replace. It's a goo…" at bounding box center [677, 402] width 409 height 57
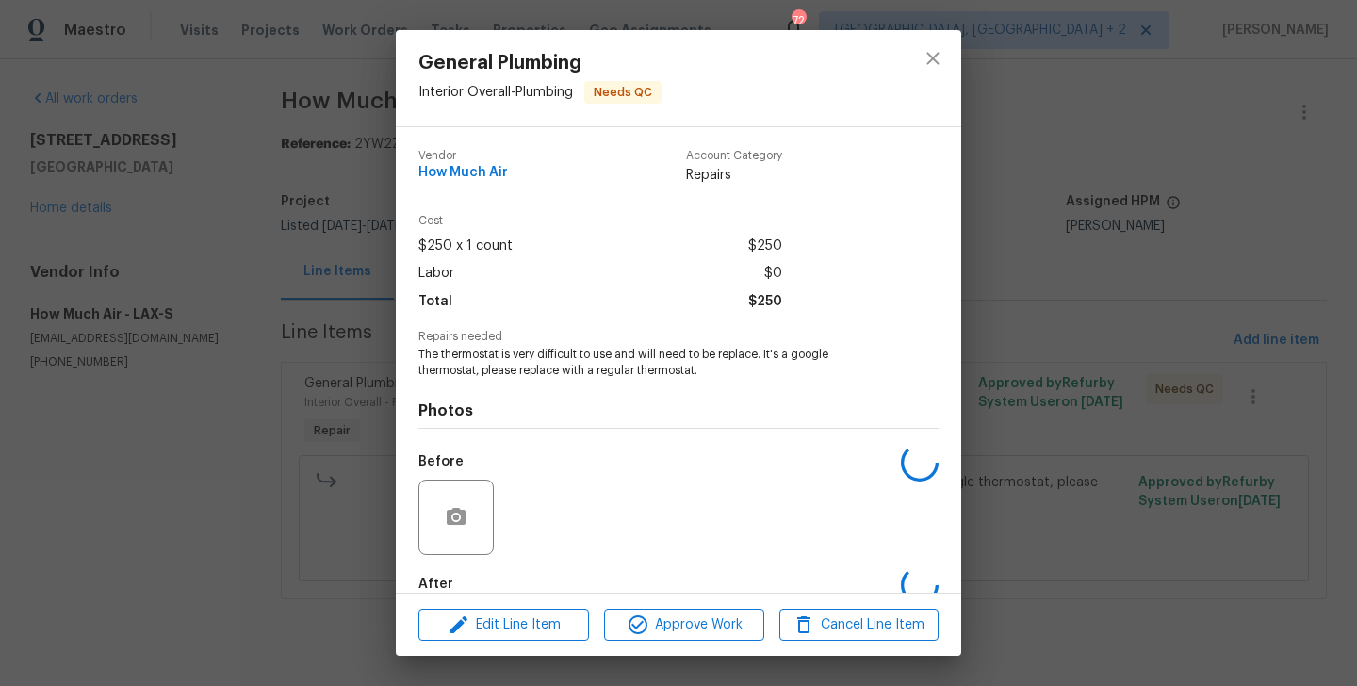
scroll to position [104, 0]
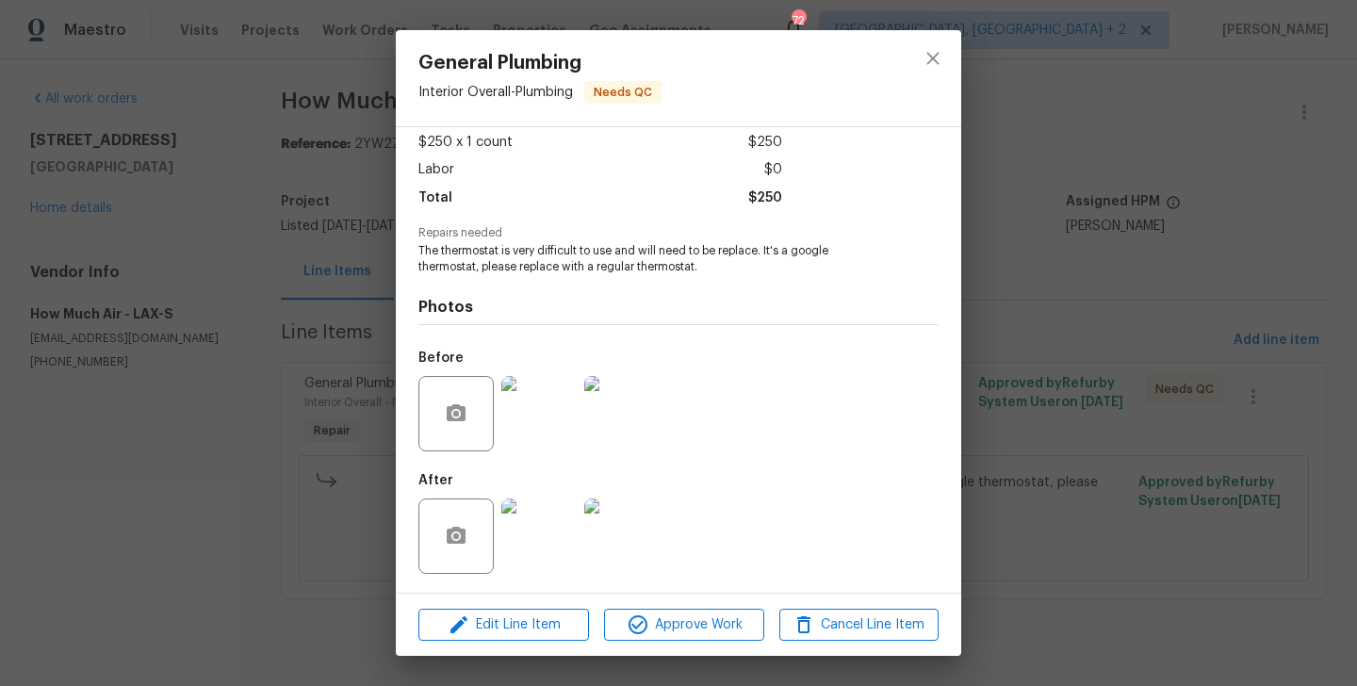
click at [658, 607] on div "Edit Line Item Approve Work Cancel Line Item" at bounding box center [678, 625] width 565 height 63
click at [659, 619] on span "Approve Work" at bounding box center [684, 625] width 148 height 24
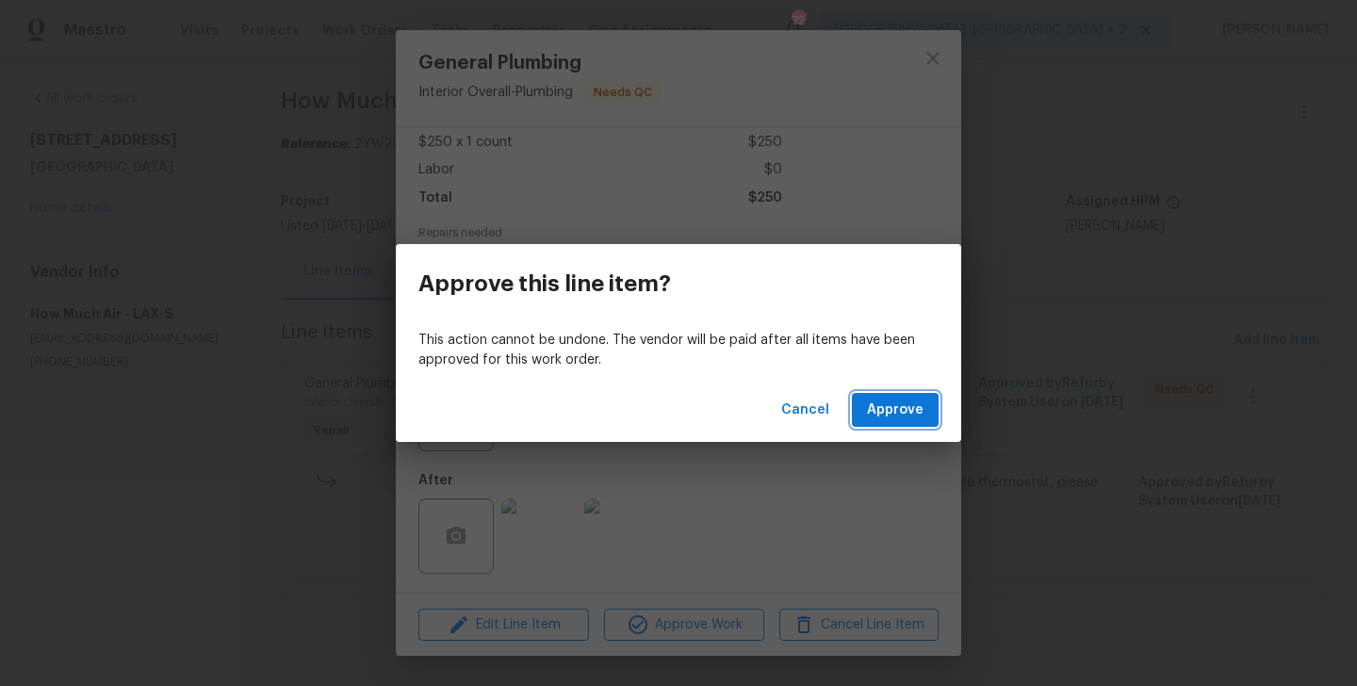
click at [873, 408] on span "Approve" at bounding box center [895, 411] width 57 height 24
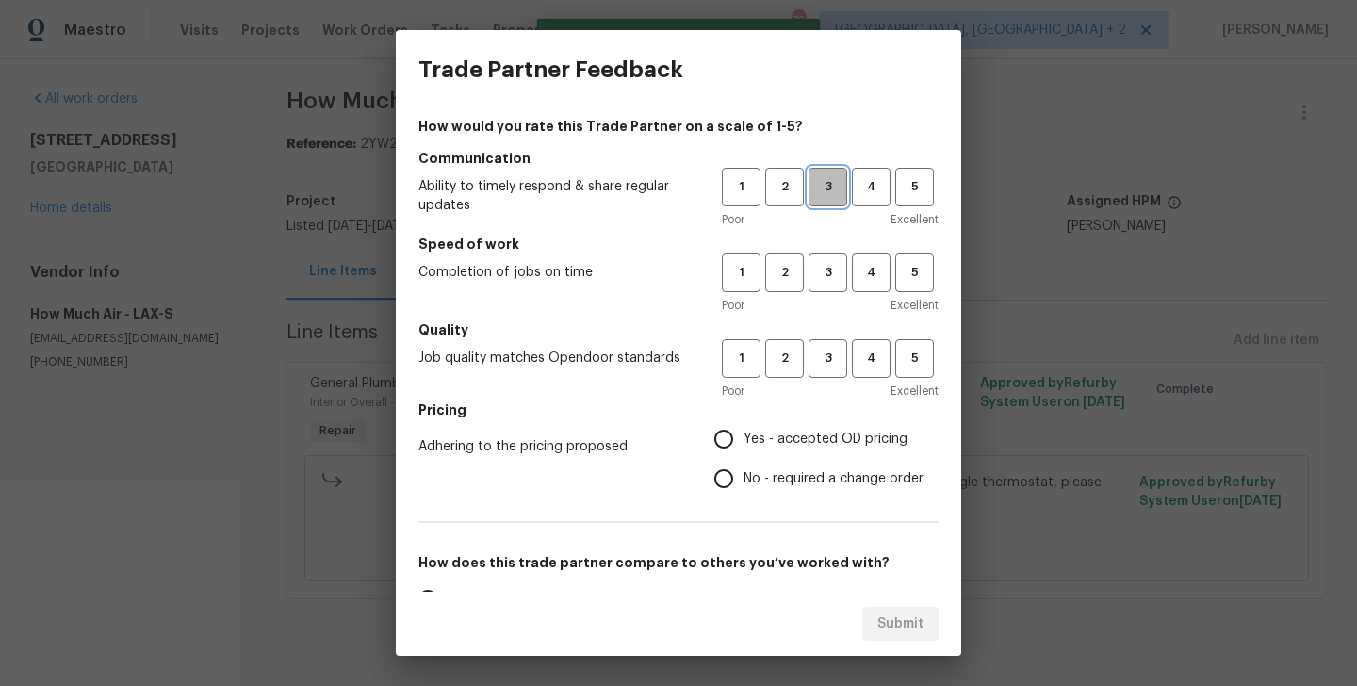
click at [830, 194] on span "3" at bounding box center [827, 187] width 35 height 22
click at [830, 258] on button "3" at bounding box center [827, 272] width 39 height 39
click at [830, 339] on button "3" at bounding box center [827, 358] width 39 height 39
click at [835, 456] on label "Yes - accepted OD pricing" at bounding box center [814, 439] width 220 height 40
click at [743, 456] on input "Yes - accepted OD pricing" at bounding box center [724, 439] width 40 height 40
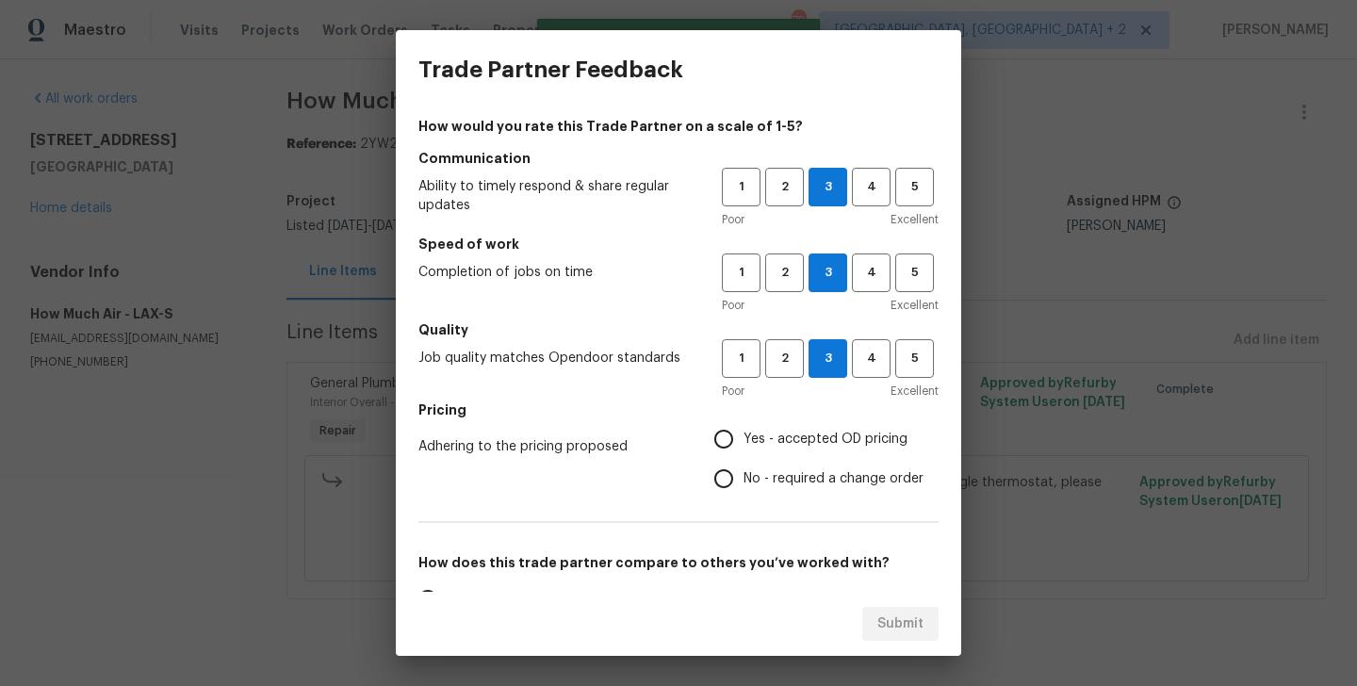
radio input "true"
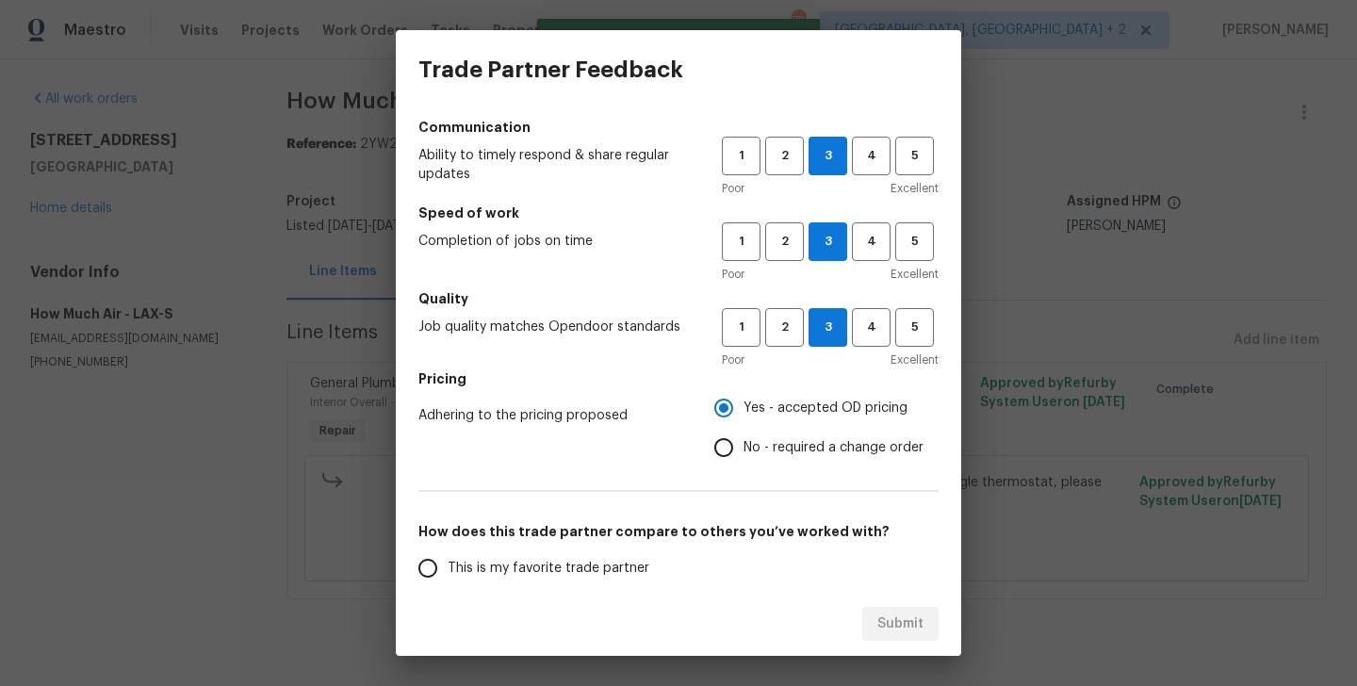
scroll to position [33, 0]
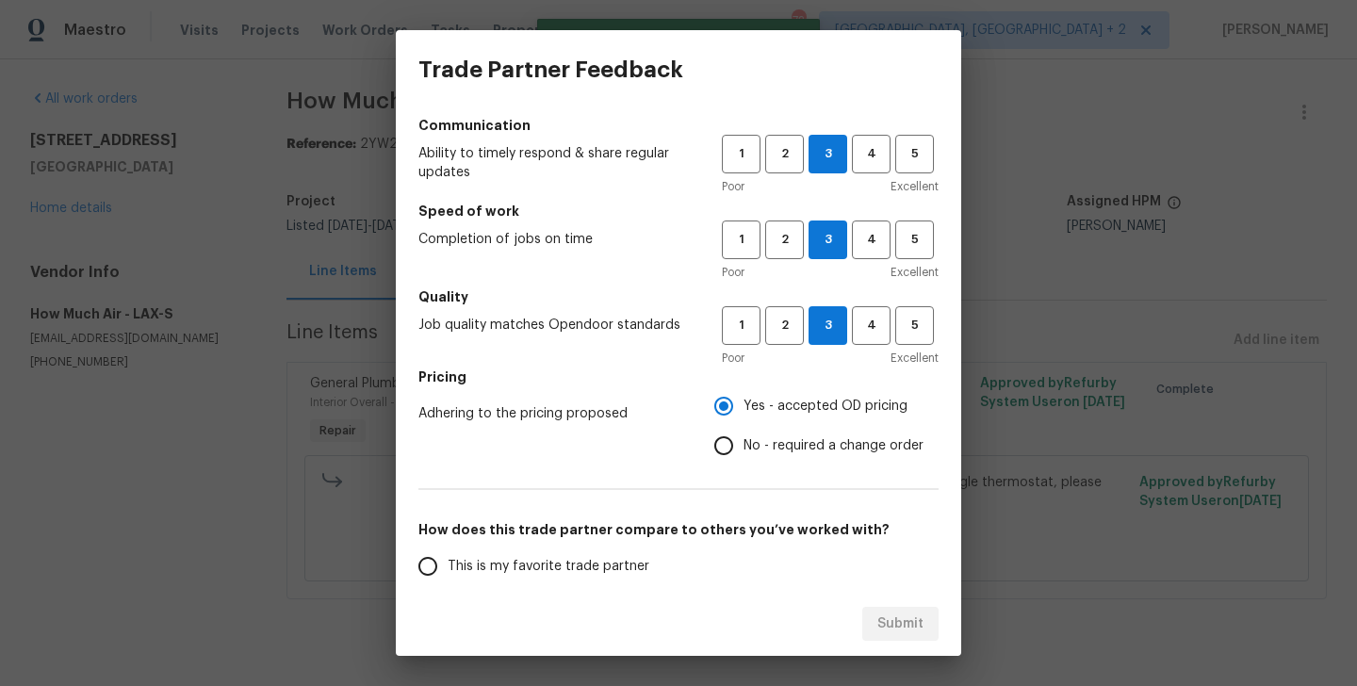
click at [818, 453] on span "No - required a change order" at bounding box center [833, 446] width 180 height 20
click at [743, 453] on input "No - required a change order" at bounding box center [724, 446] width 40 height 40
radio input "true"
click at [539, 568] on span "This is my favorite trade partner" at bounding box center [549, 567] width 202 height 20
click at [448, 568] on input "This is my favorite trade partner" at bounding box center [428, 566] width 40 height 40
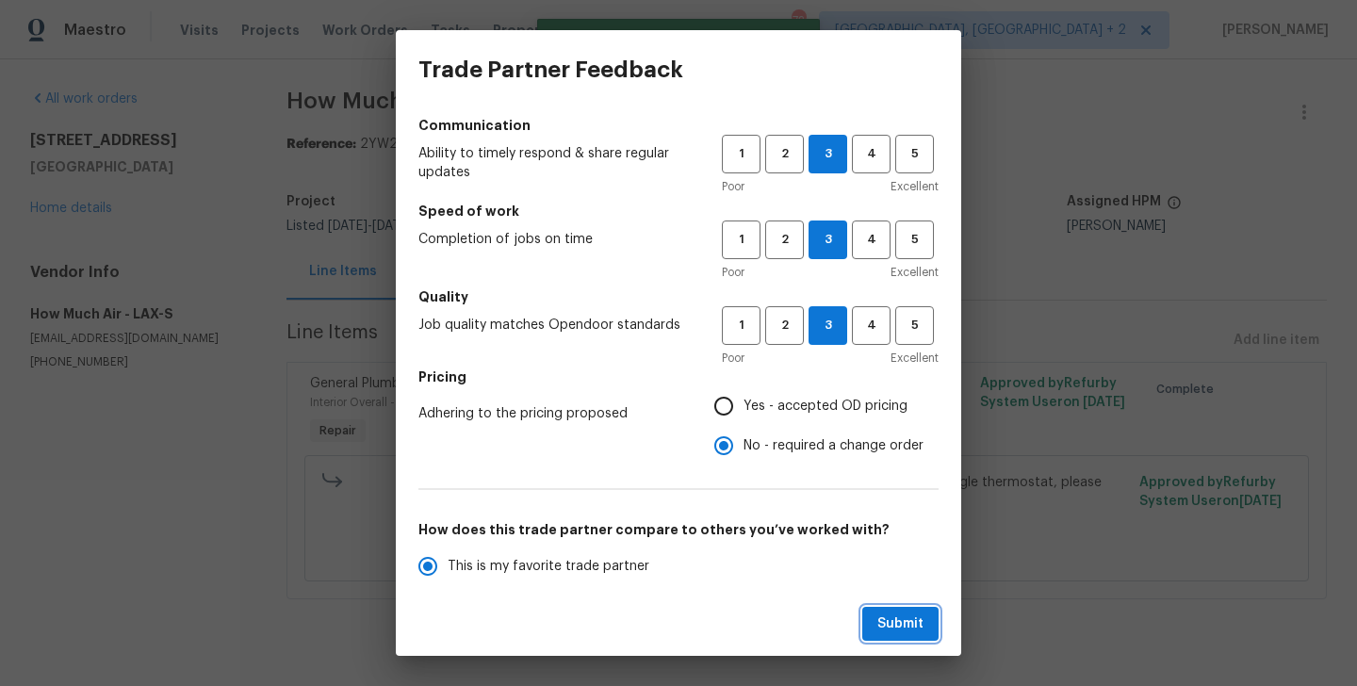
click at [907, 629] on span "Submit" at bounding box center [900, 624] width 46 height 24
radio input "true"
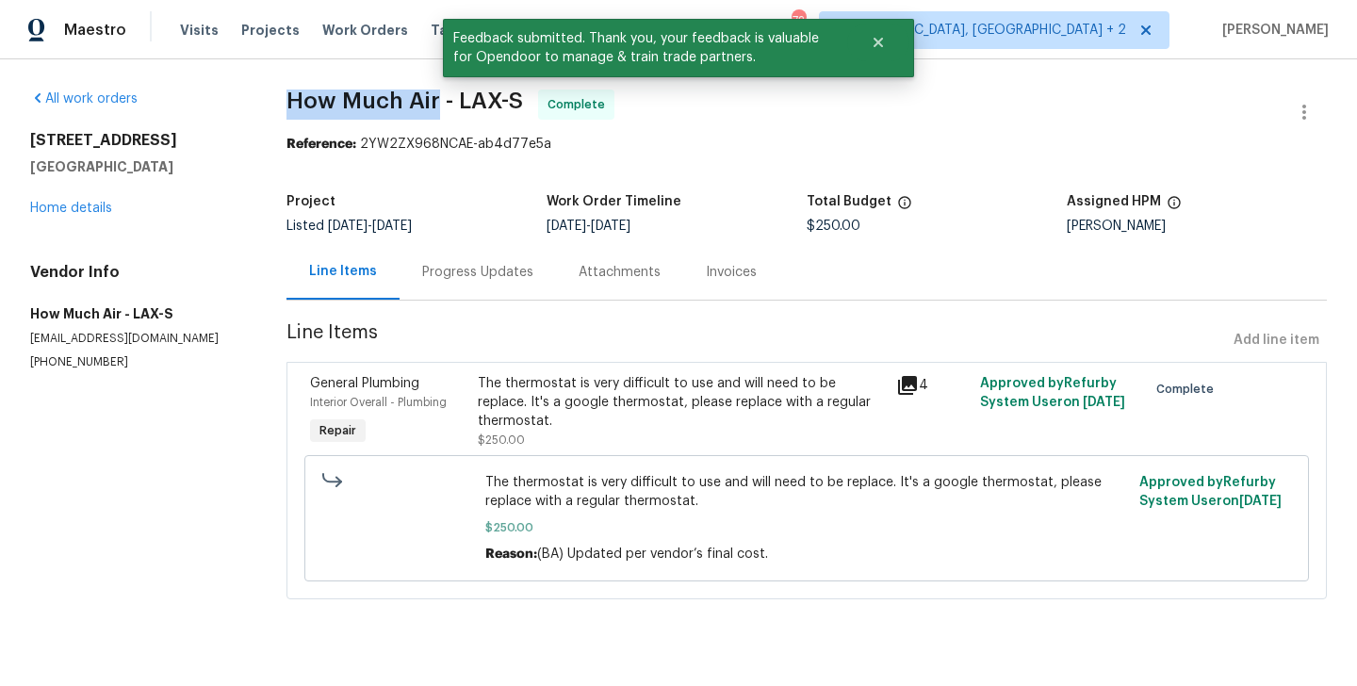
drag, startPoint x: 288, startPoint y: 107, endPoint x: 440, endPoint y: 113, distance: 151.8
click at [440, 113] on span "How Much Air - LAX-S Complete" at bounding box center [783, 112] width 995 height 45
copy span "How Much Air"
click at [75, 213] on link "Home details" at bounding box center [71, 208] width 82 height 13
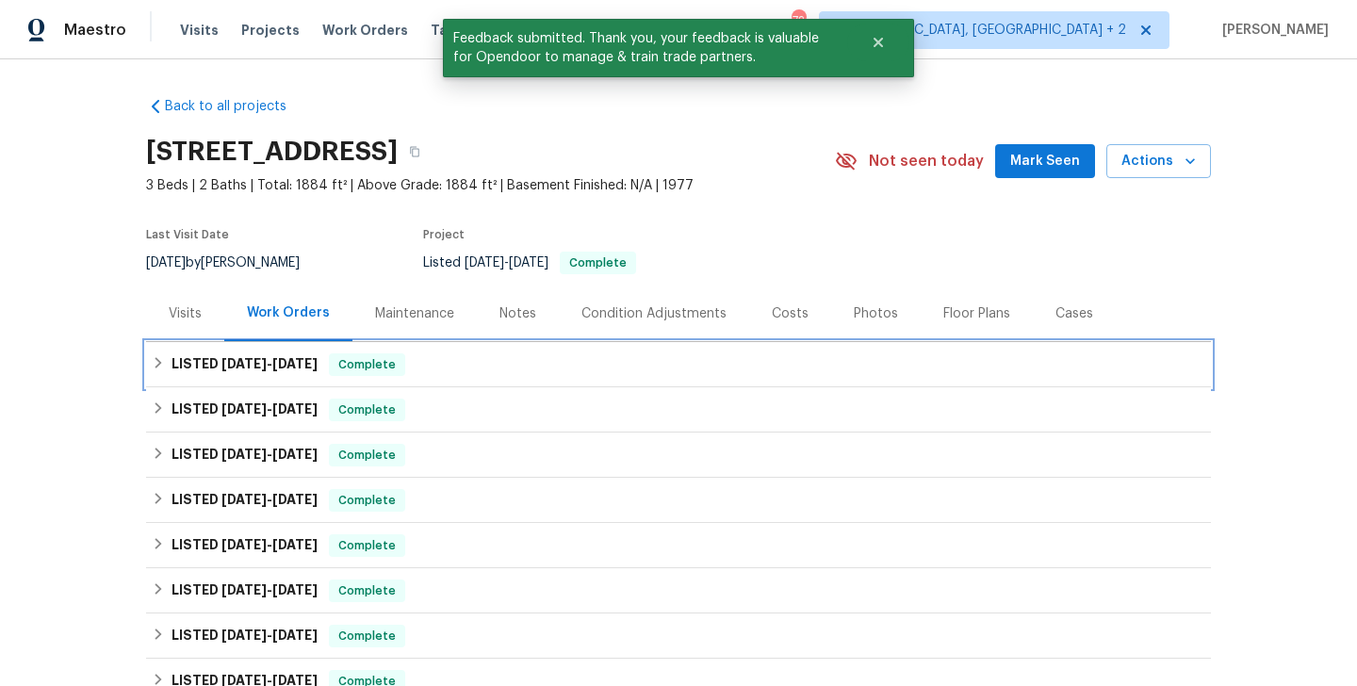
click at [490, 363] on div "LISTED 8/26/25 - 8/28/25 Complete" at bounding box center [678, 364] width 1053 height 23
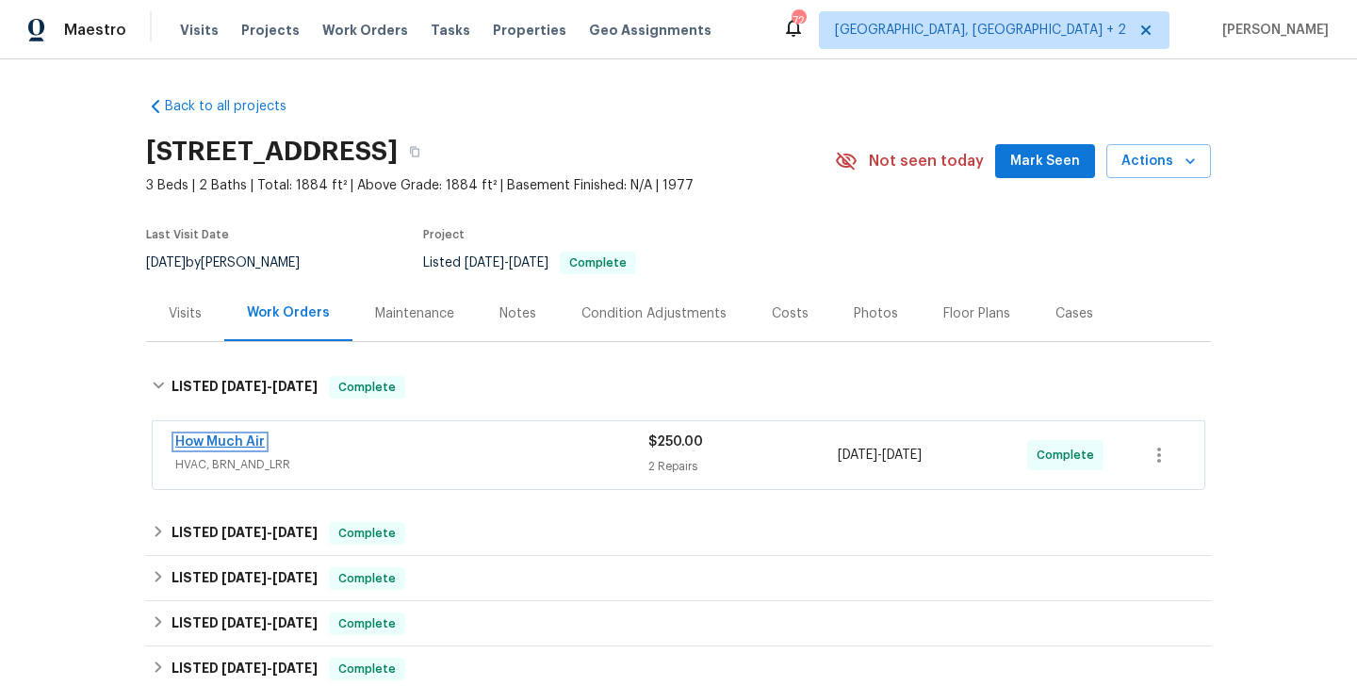
click at [233, 441] on link "How Much Air" at bounding box center [220, 441] width 90 height 13
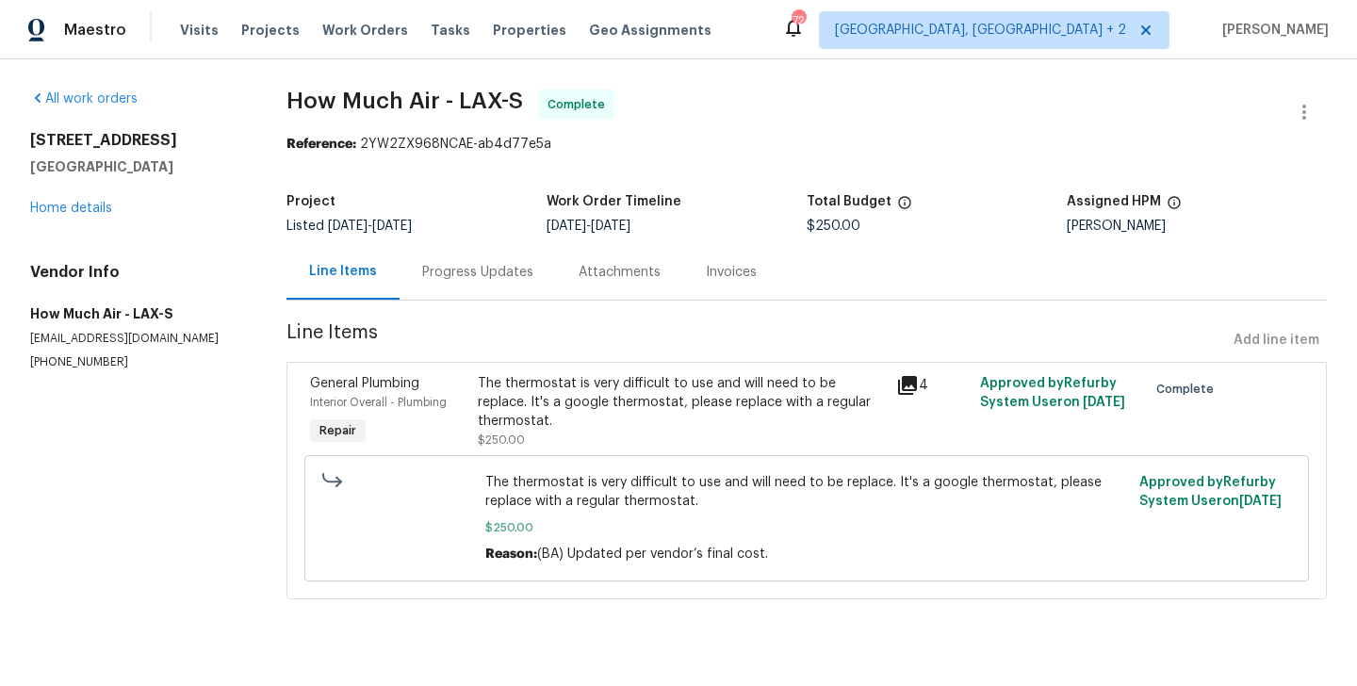
click at [489, 267] on div "Progress Updates" at bounding box center [477, 272] width 111 height 19
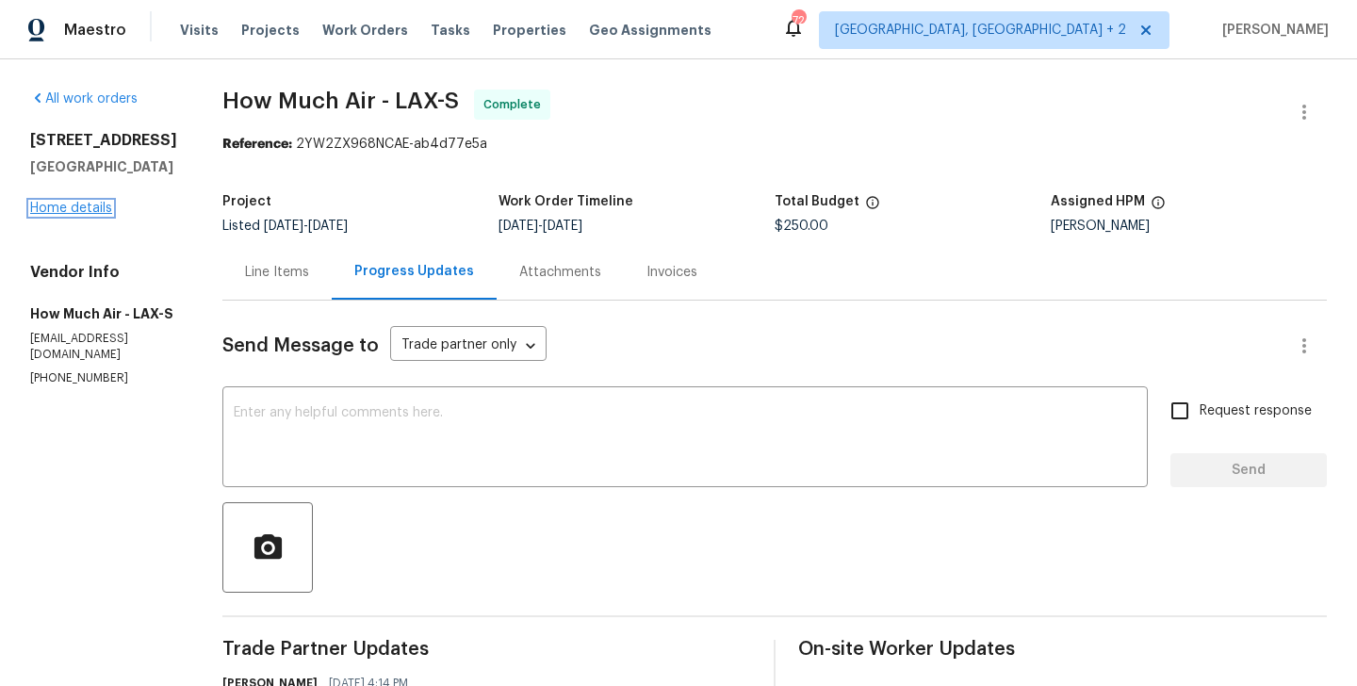
click at [95, 204] on link "Home details" at bounding box center [71, 208] width 82 height 13
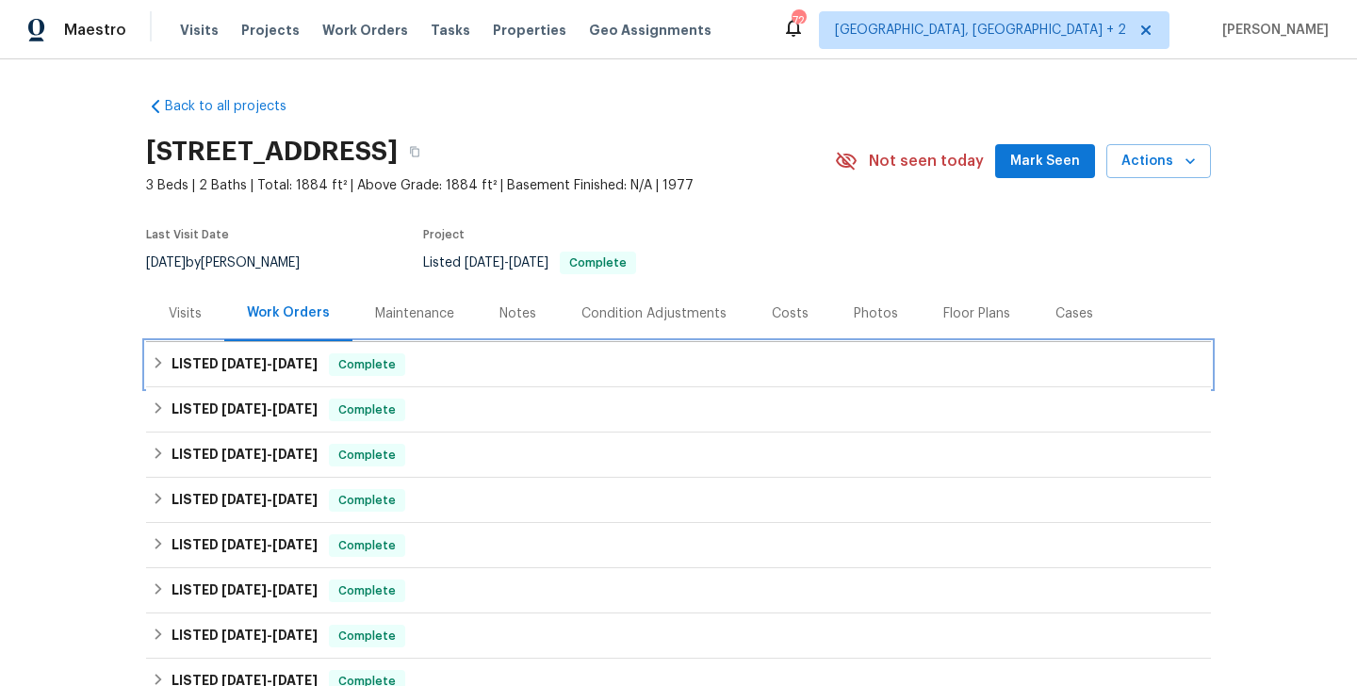
click at [408, 378] on div "LISTED 8/26/25 - 8/28/25 Complete" at bounding box center [678, 364] width 1065 height 45
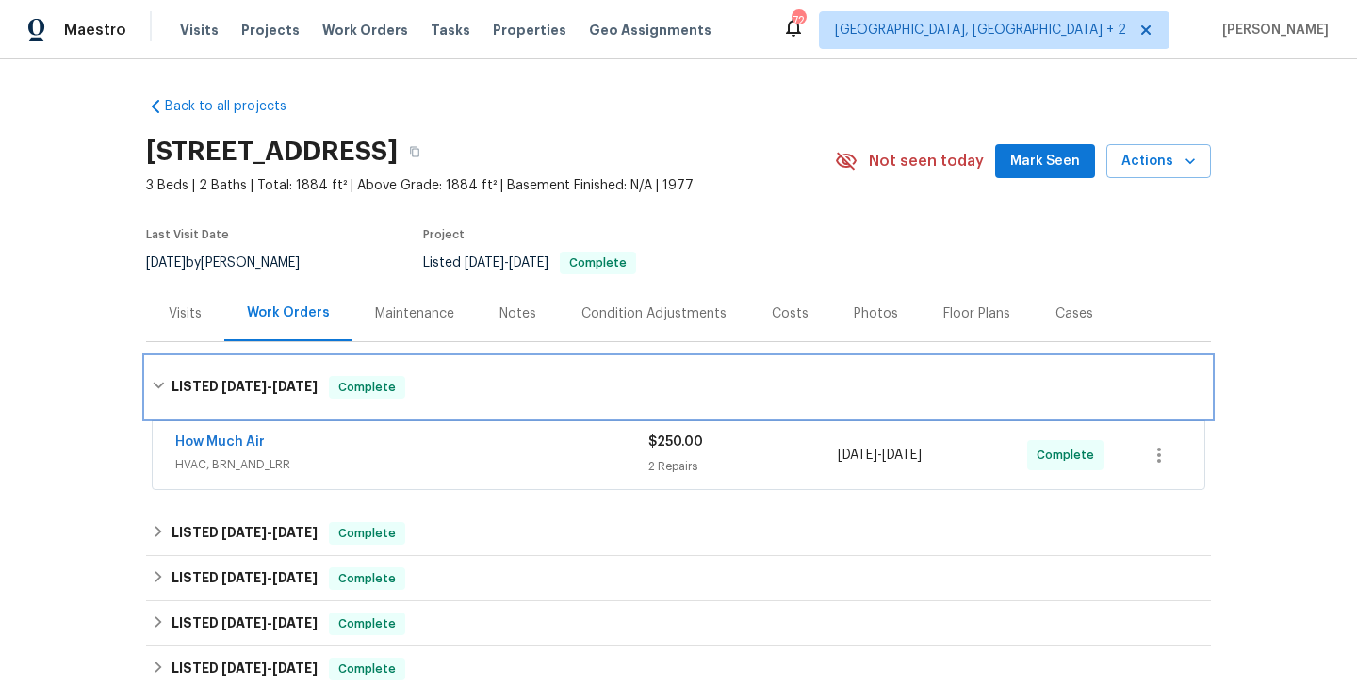
click at [403, 378] on span "Complete" at bounding box center [367, 387] width 73 height 19
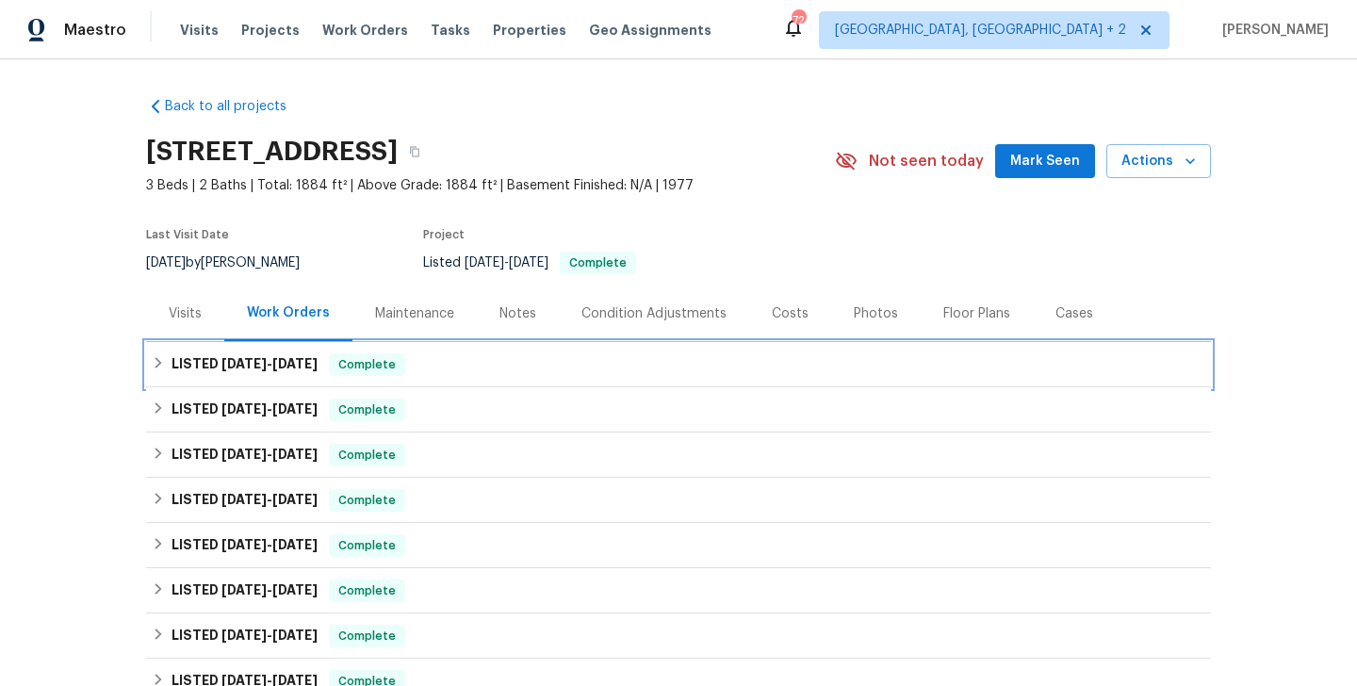
click at [430, 372] on div "LISTED 8/26/25 - 8/28/25 Complete" at bounding box center [678, 364] width 1053 height 23
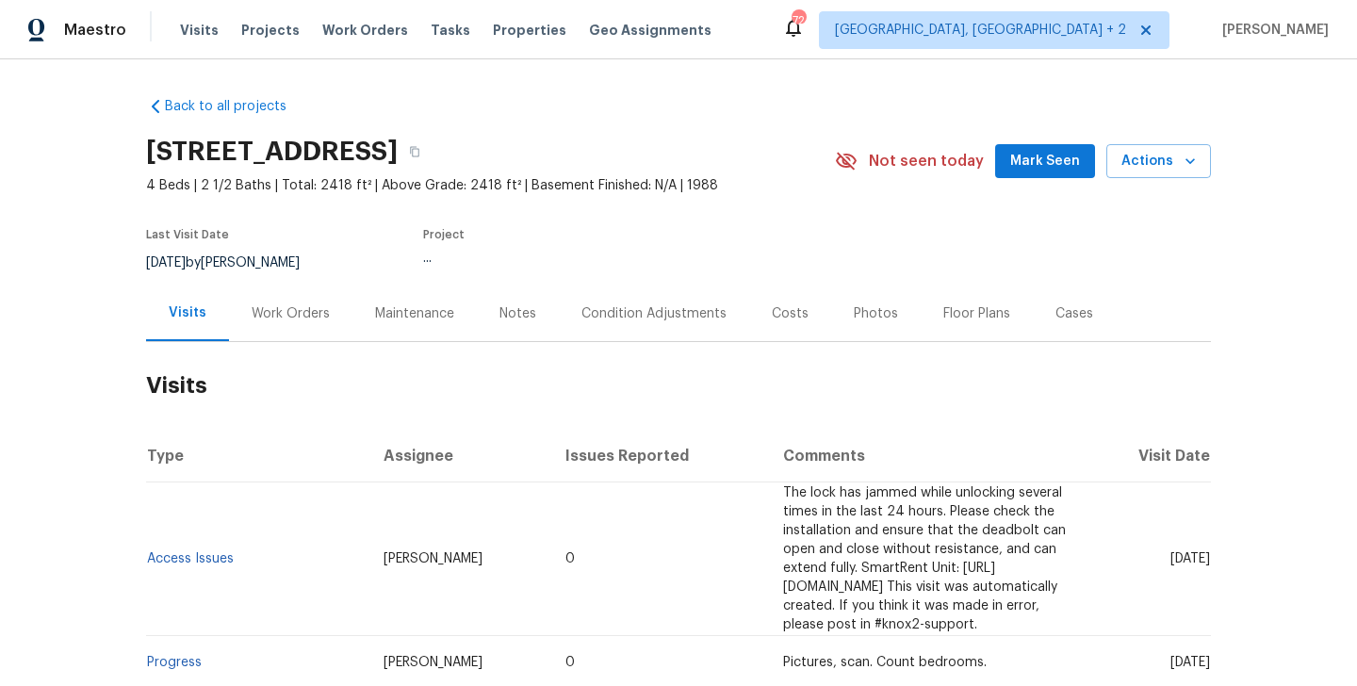
click at [330, 317] on div "Work Orders" at bounding box center [290, 313] width 123 height 56
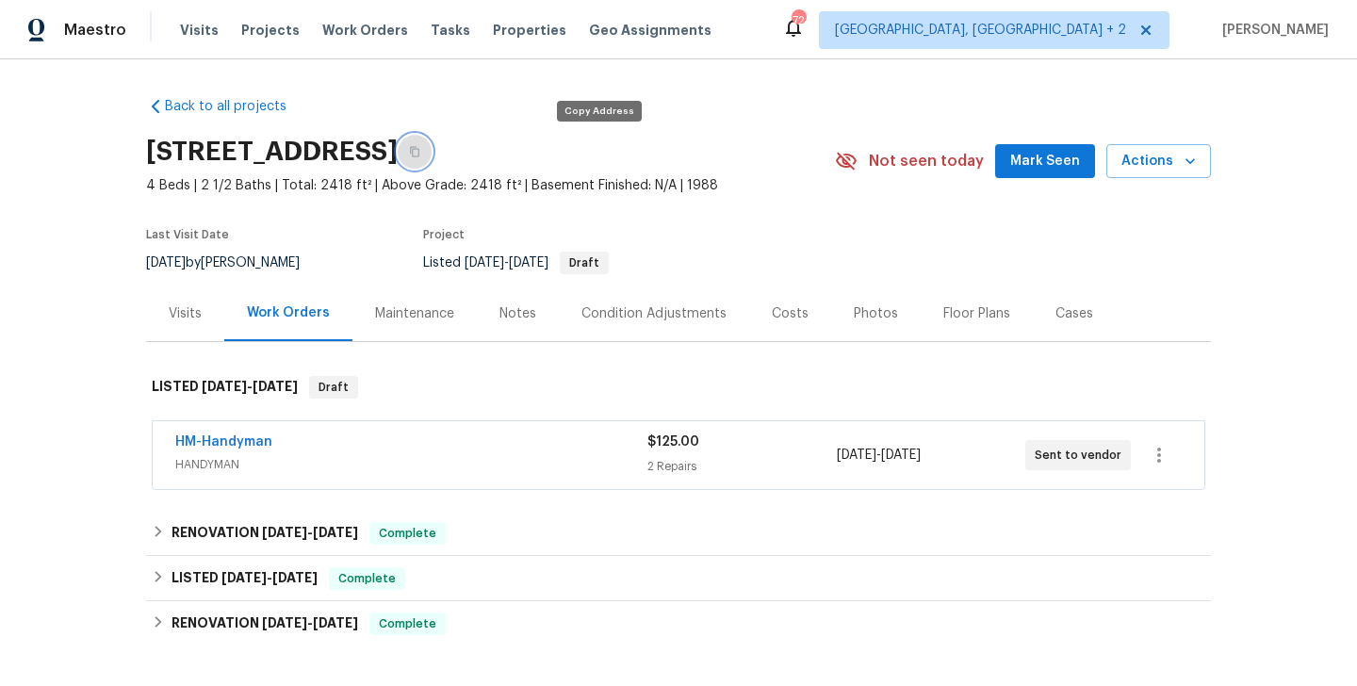
click at [432, 166] on button "button" at bounding box center [415, 152] width 34 height 34
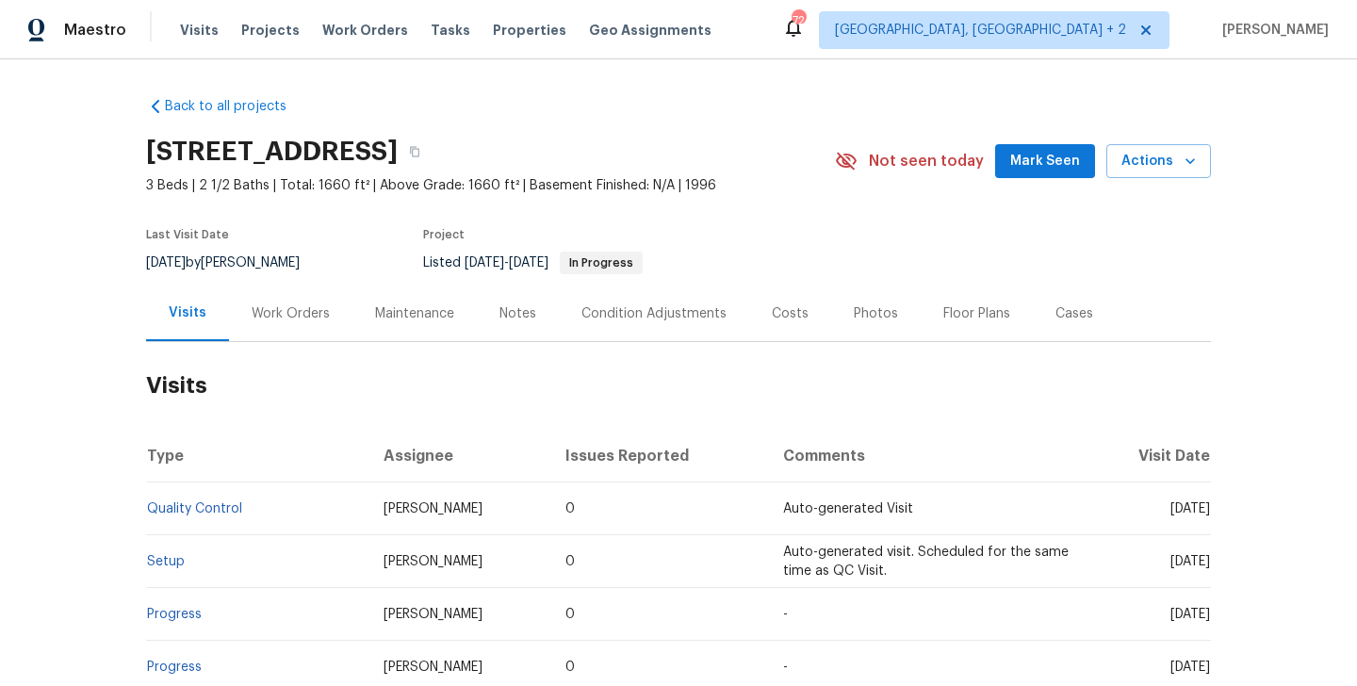
click at [295, 325] on div "Work Orders" at bounding box center [290, 313] width 123 height 56
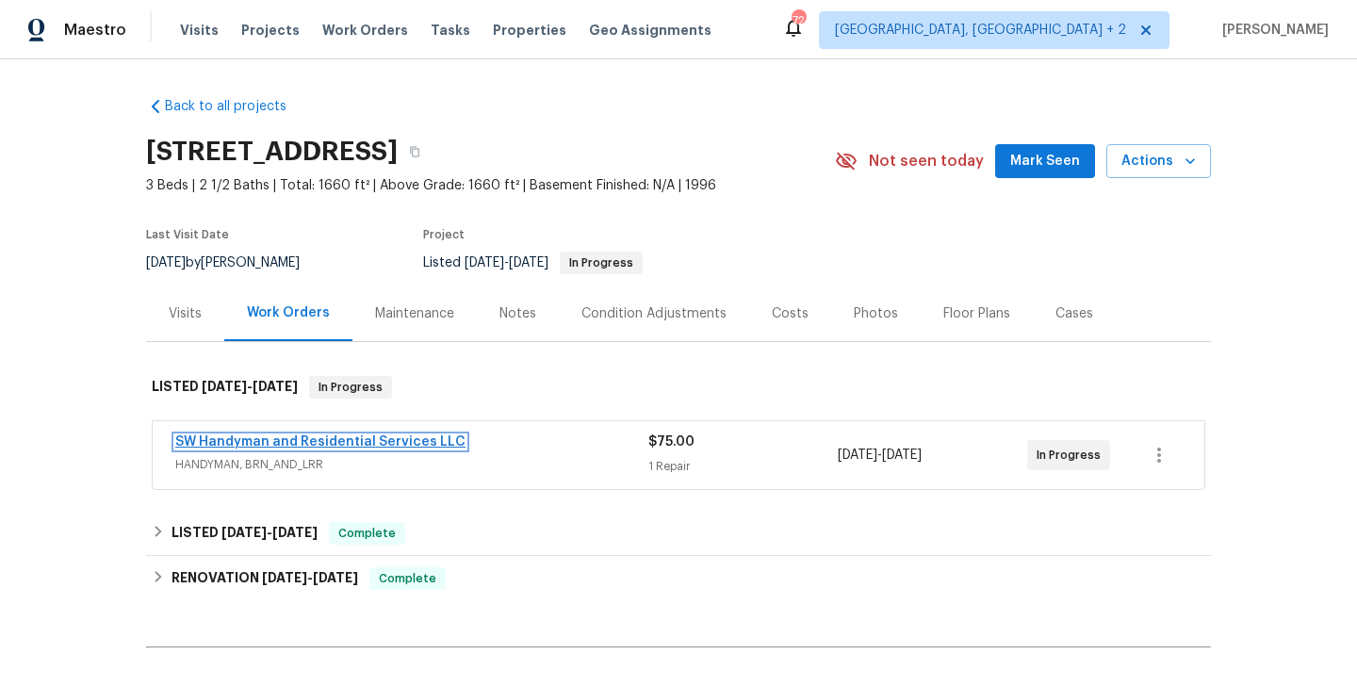
click at [432, 440] on link "SW Handyman and Residential Services LLC" at bounding box center [320, 441] width 290 height 13
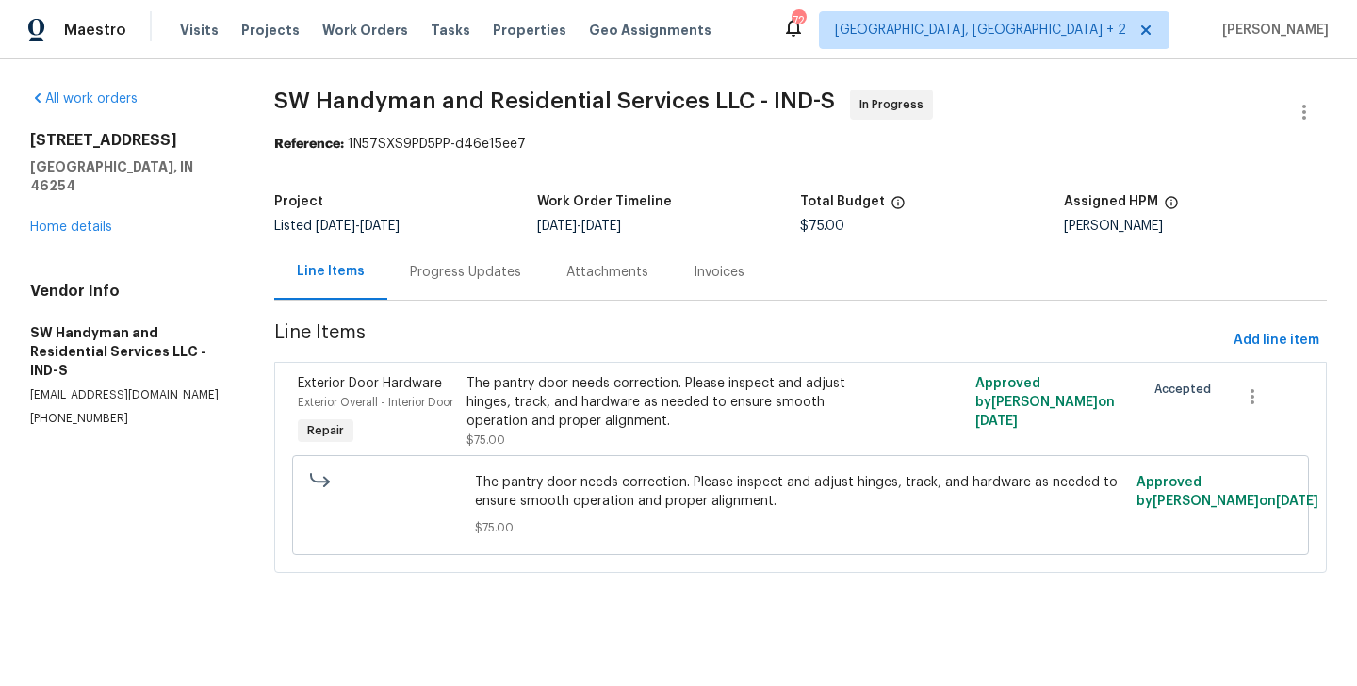
click at [503, 277] on div "Progress Updates" at bounding box center [465, 272] width 111 height 19
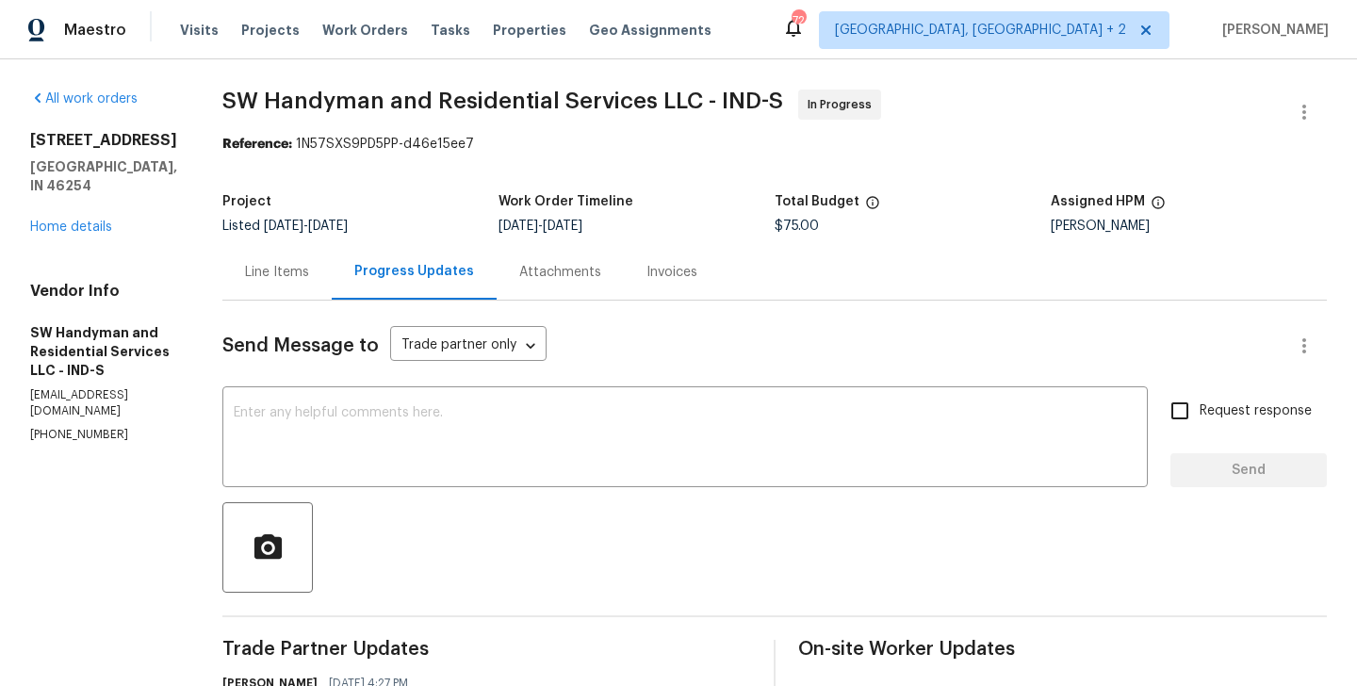
click at [74, 427] on p "(864) 417-2898" at bounding box center [103, 435] width 147 height 16
copy p "(864) 417-2898"
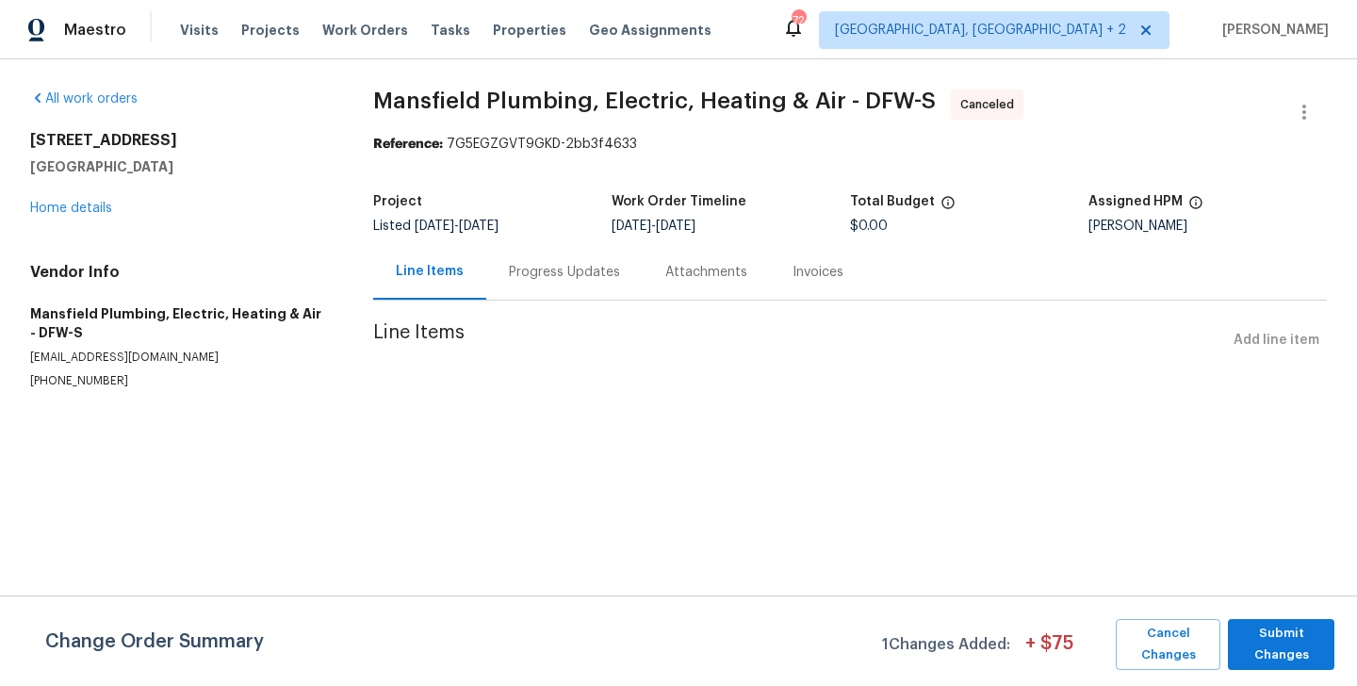
click at [90, 201] on div "[STREET_ADDRESS][PERSON_NAME] Home details" at bounding box center [179, 174] width 298 height 87
click at [87, 215] on div "[STREET_ADDRESS][PERSON_NAME] Home details" at bounding box center [179, 174] width 298 height 87
click at [69, 213] on link "Home details" at bounding box center [71, 208] width 82 height 13
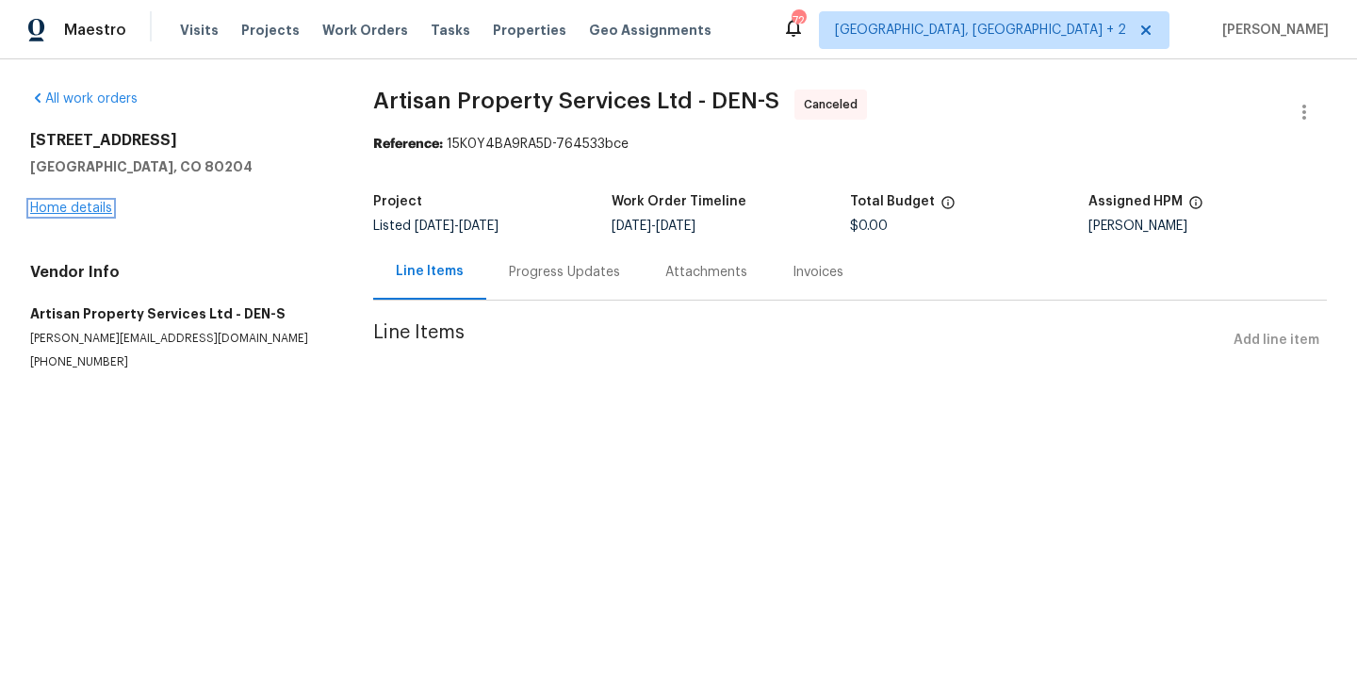
click at [104, 210] on link "Home details" at bounding box center [71, 208] width 82 height 13
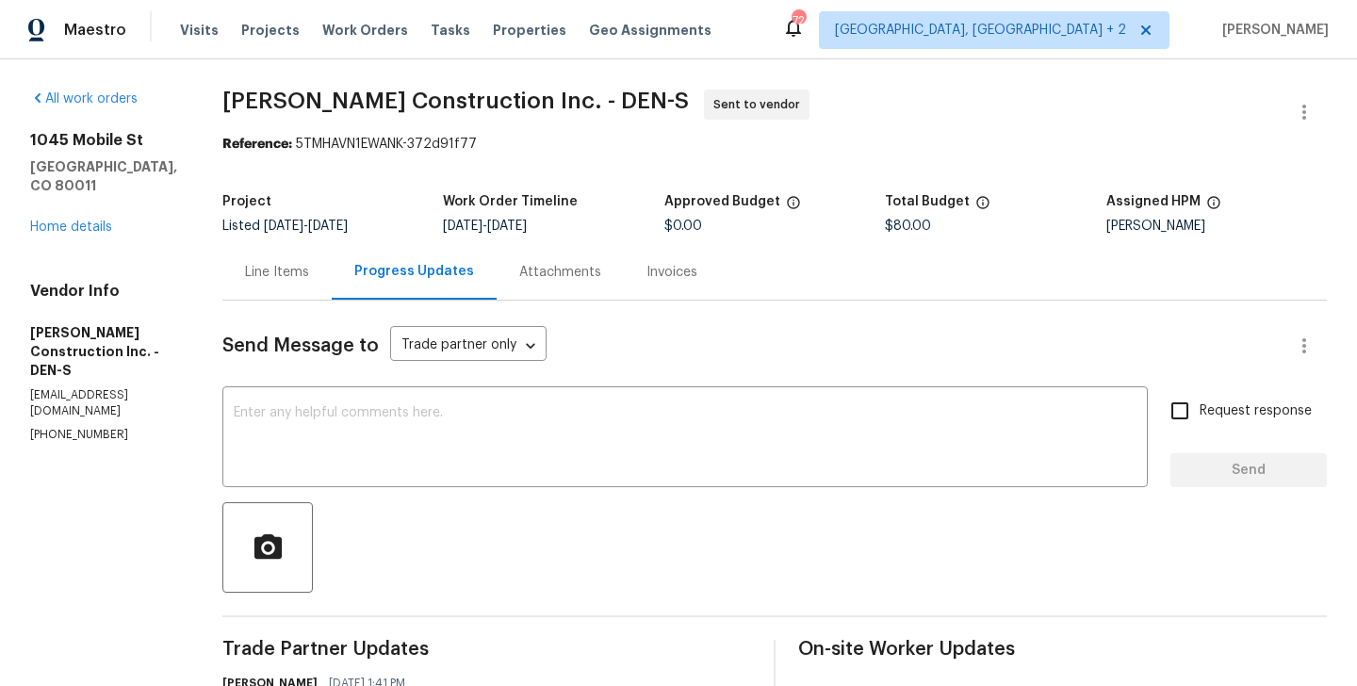
click at [81, 427] on p "[PHONE_NUMBER]" at bounding box center [103, 435] width 147 height 16
click at [81, 427] on p "(303) 435-2878" at bounding box center [103, 435] width 147 height 16
copy p "(303) 435-2878"
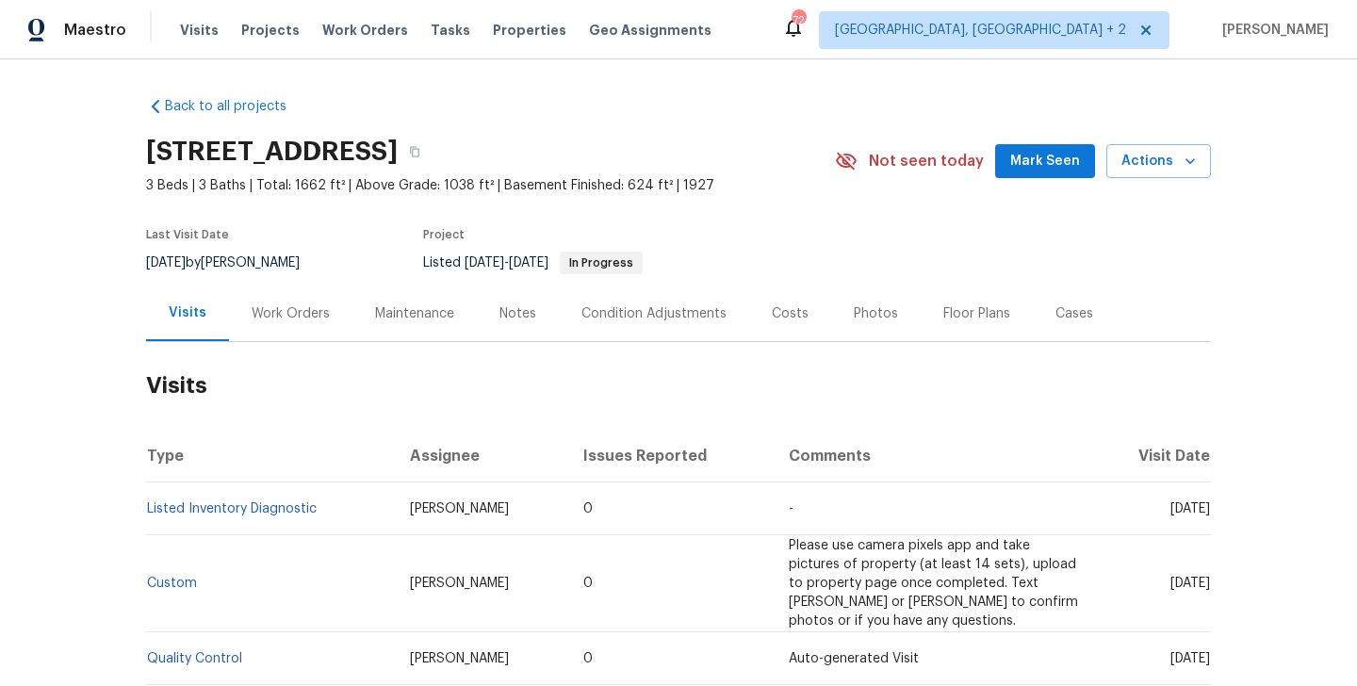
click at [313, 313] on div "Work Orders" at bounding box center [291, 313] width 78 height 19
